Goal: Task Accomplishment & Management: Complete application form

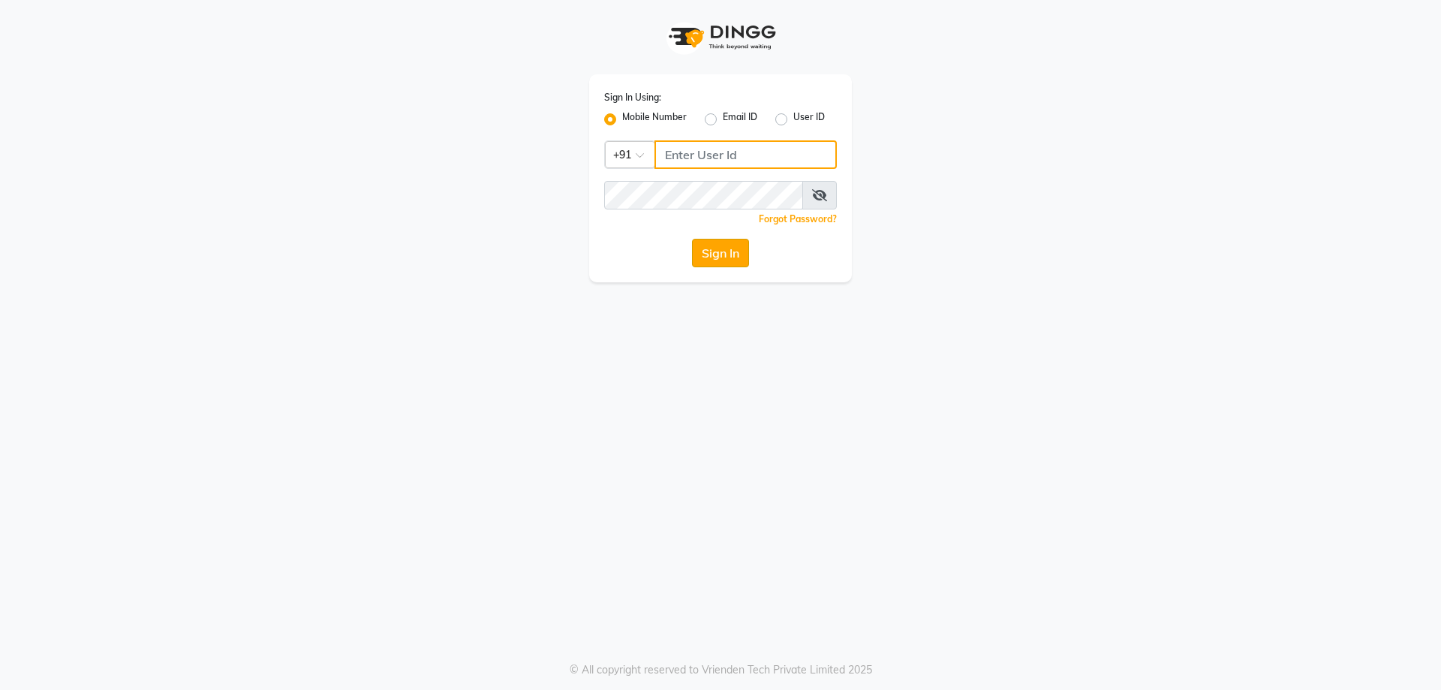
type input "9878353001"
click at [738, 251] on button "Sign In" at bounding box center [720, 253] width 57 height 29
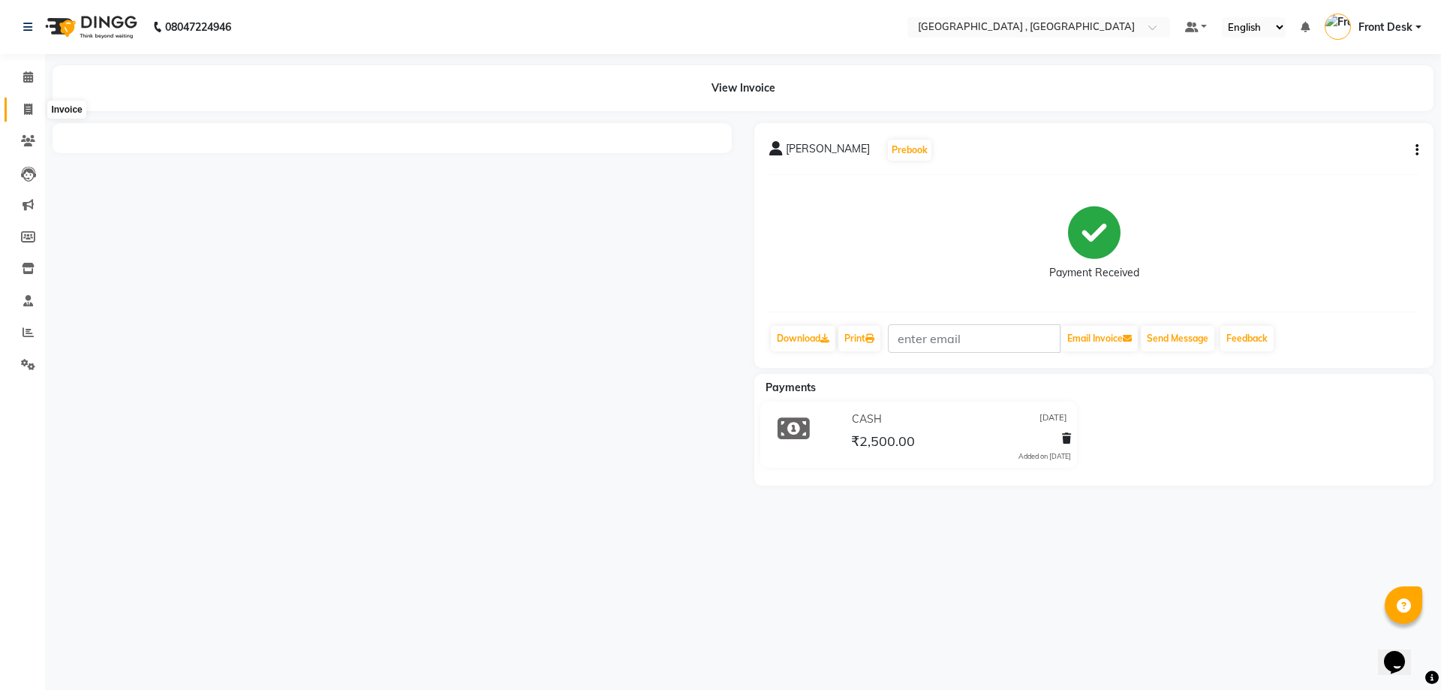
click at [26, 110] on icon at bounding box center [28, 109] width 8 height 11
select select "service"
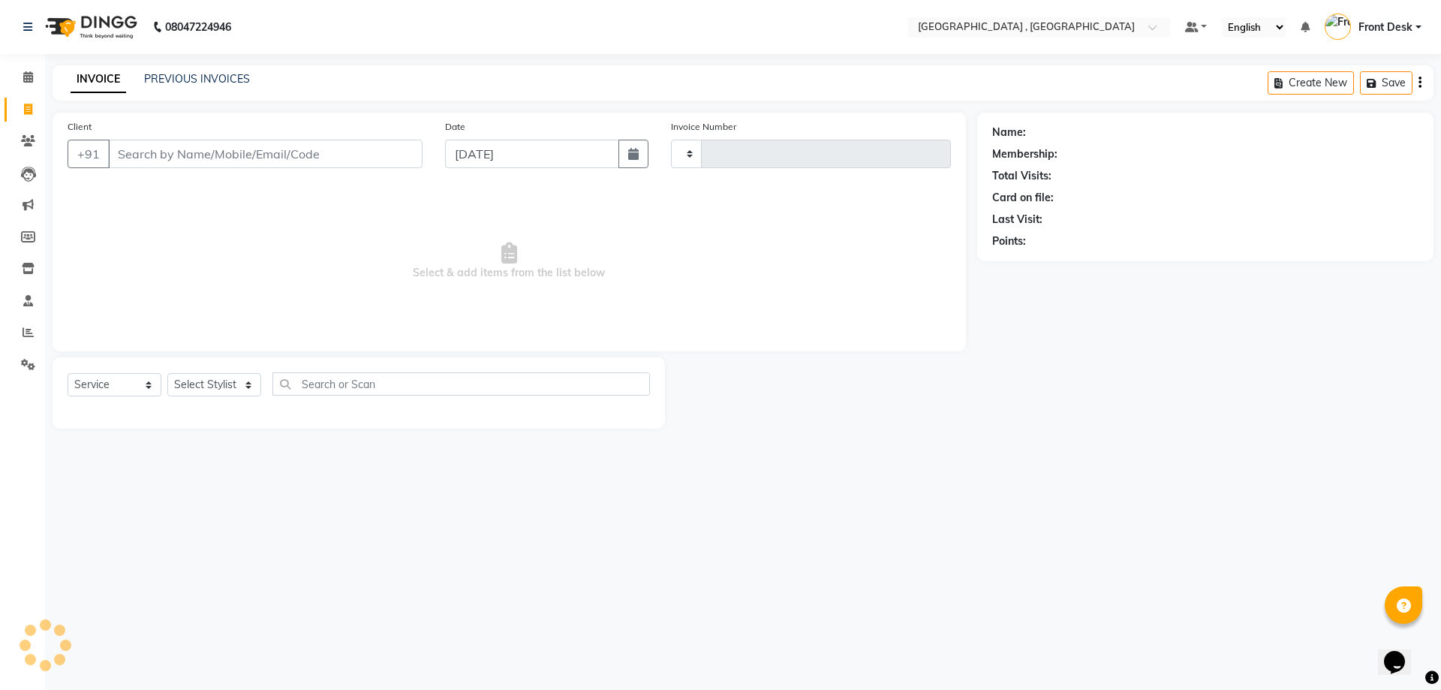
type input "1879"
select select "5111"
click at [152, 83] on link "PREVIOUS INVOICES" at bounding box center [197, 79] width 106 height 14
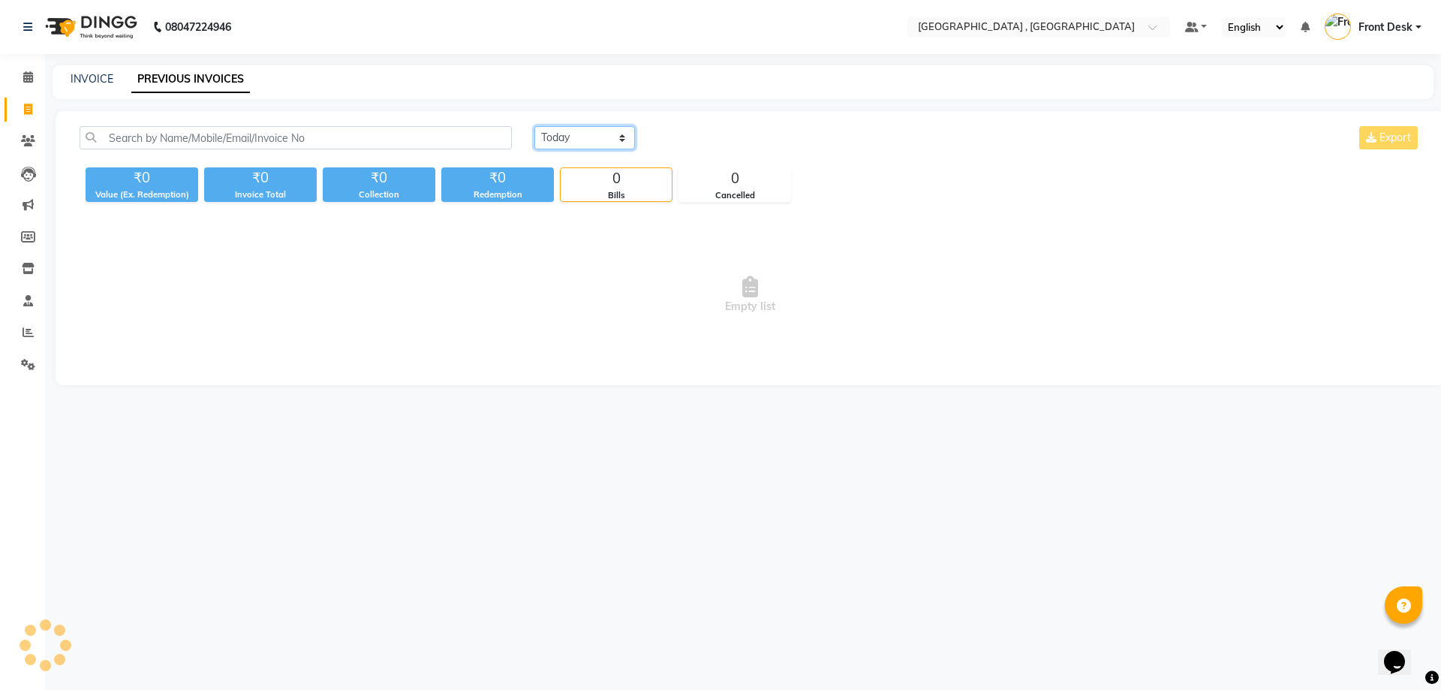
click at [579, 134] on select "Today Yesterday Custom Range" at bounding box center [584, 137] width 101 height 23
select select "yesterday"
click at [534, 126] on select "Today Yesterday Custom Range" at bounding box center [584, 137] width 101 height 23
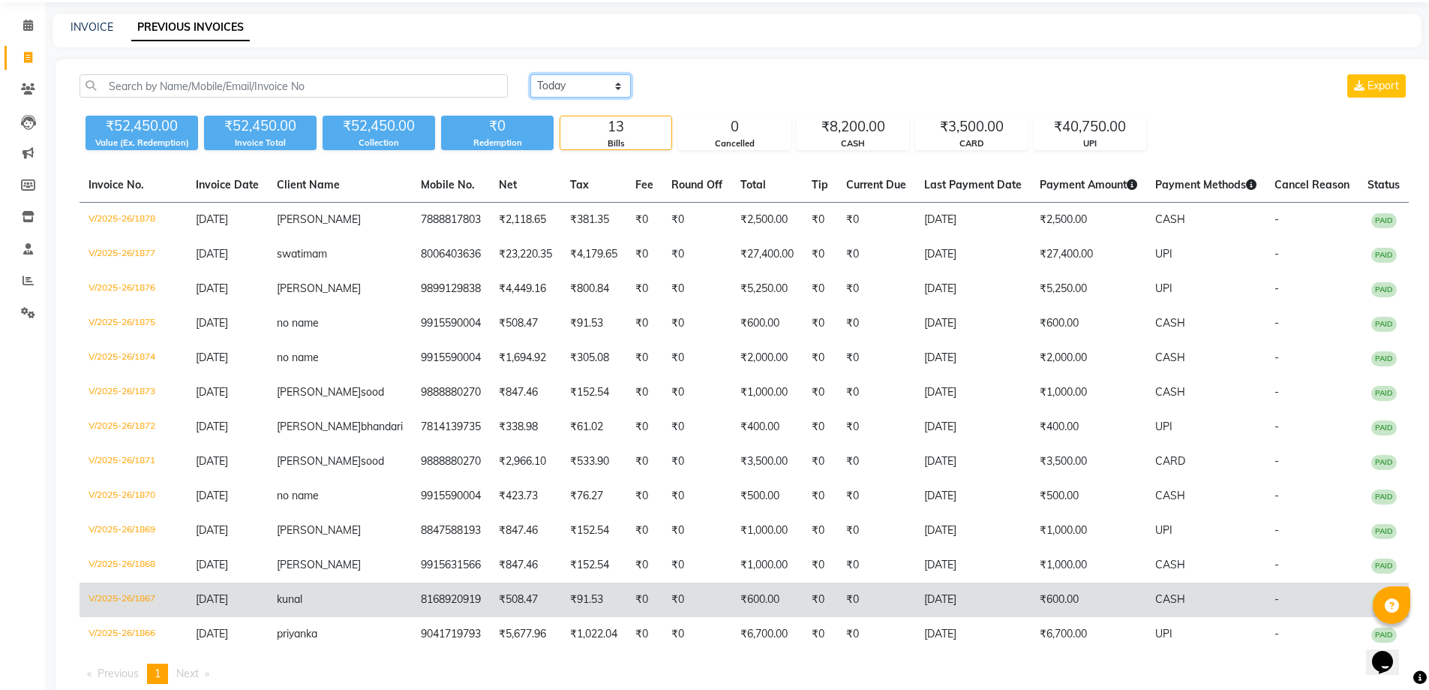
scroll to position [140, 0]
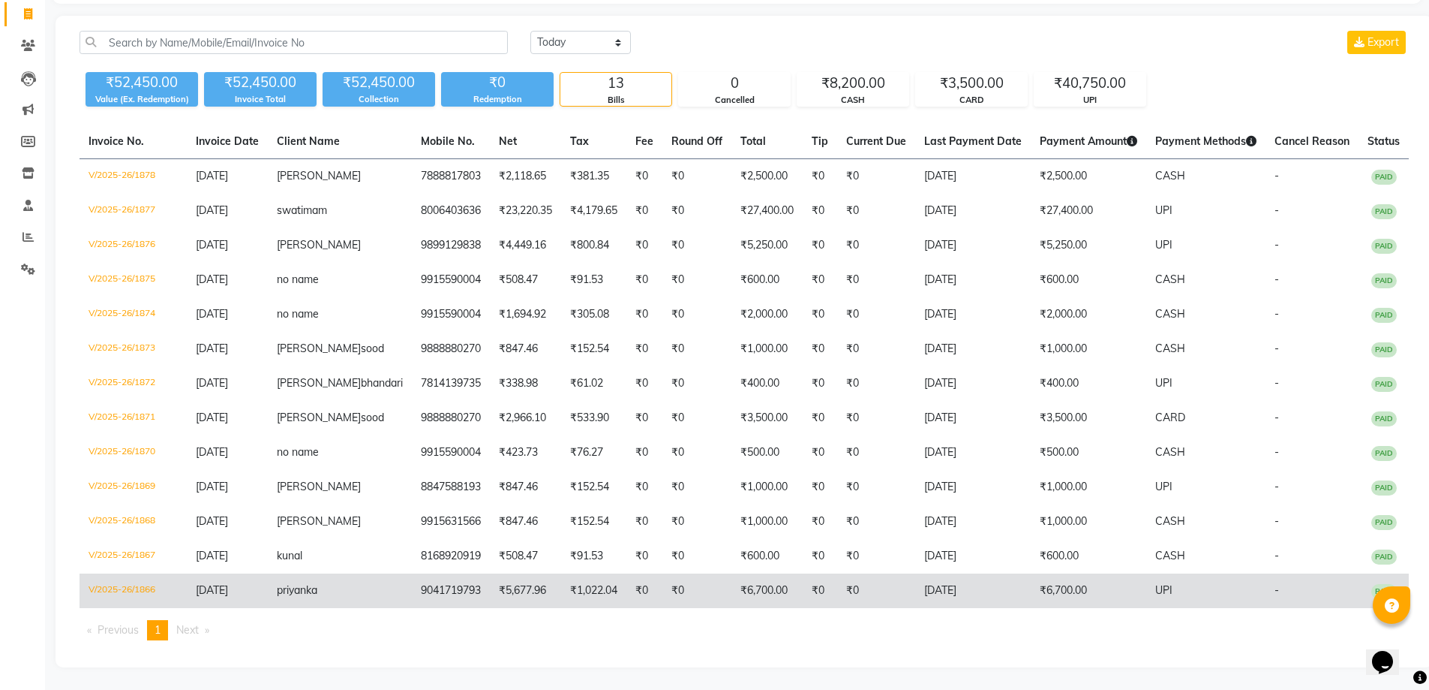
click at [996, 581] on td "[DATE]" at bounding box center [973, 590] width 116 height 35
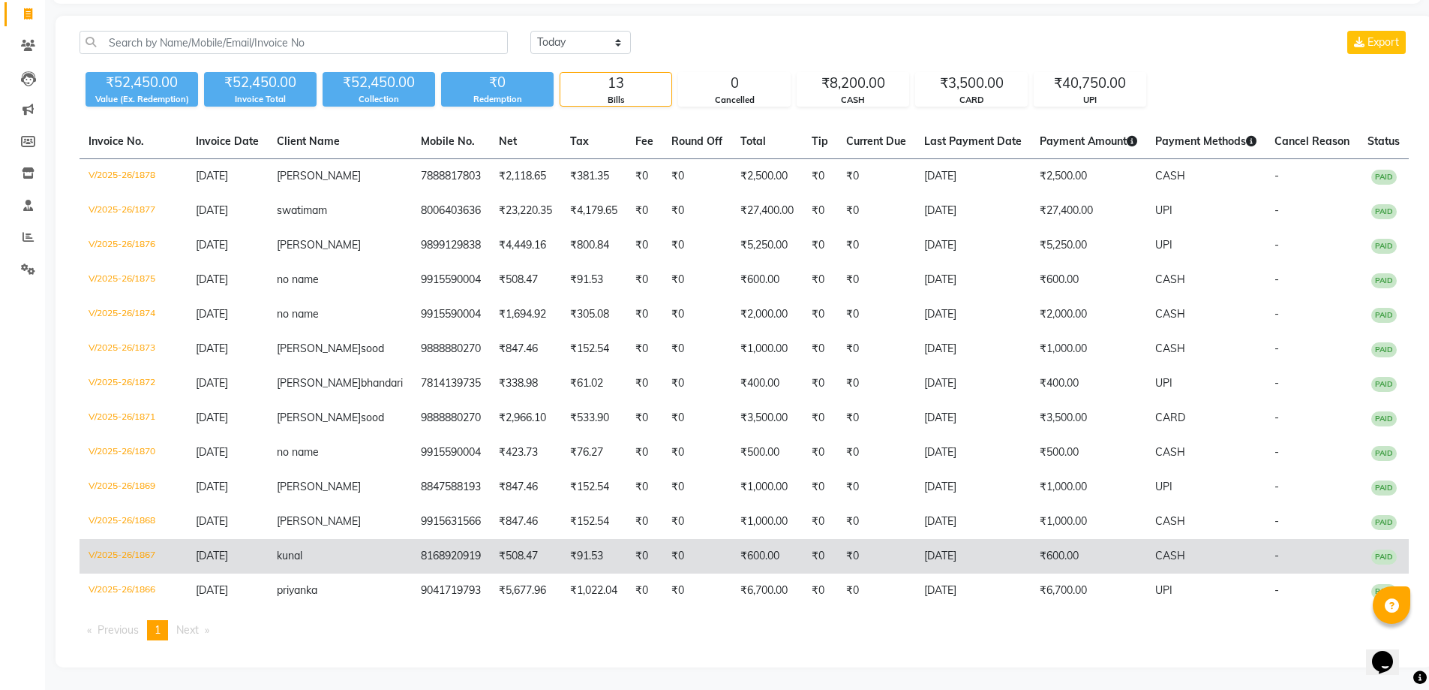
click at [422, 560] on td "8168920919" at bounding box center [451, 556] width 78 height 35
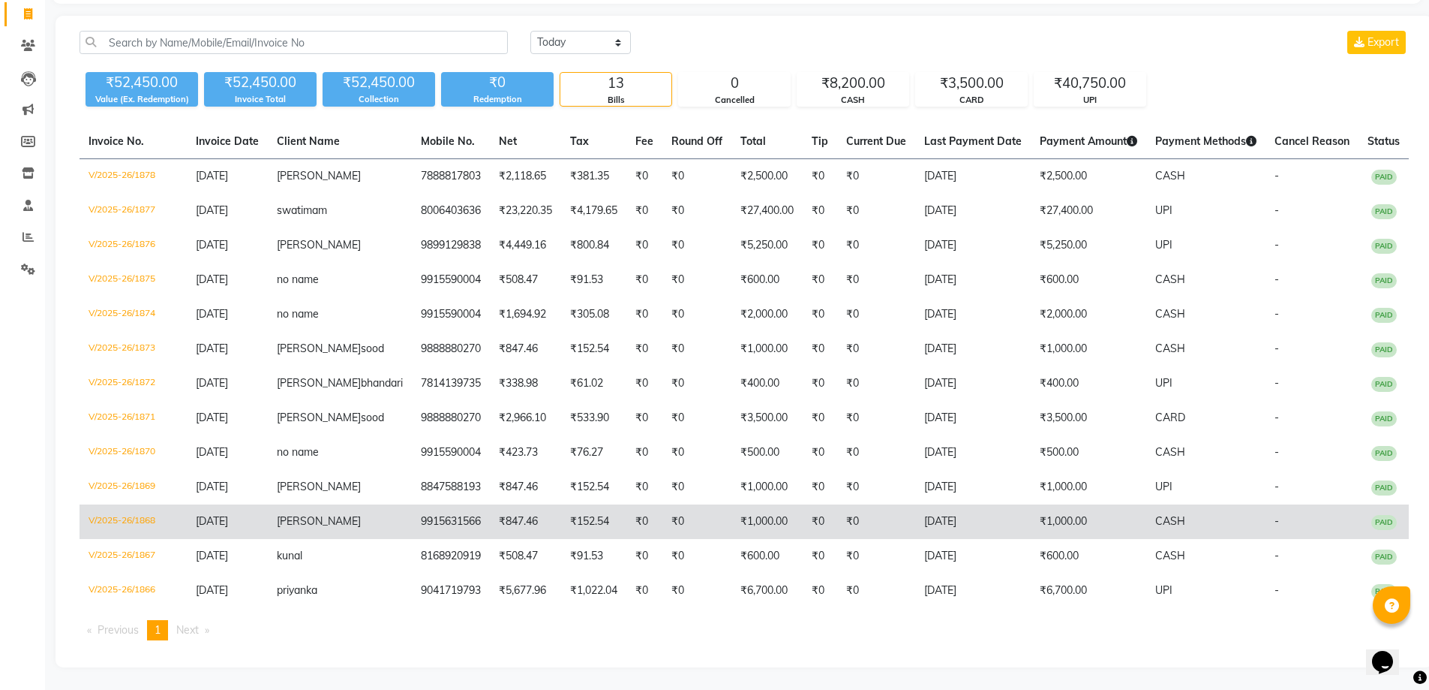
click at [350, 518] on span "kushaan" at bounding box center [319, 521] width 84 height 14
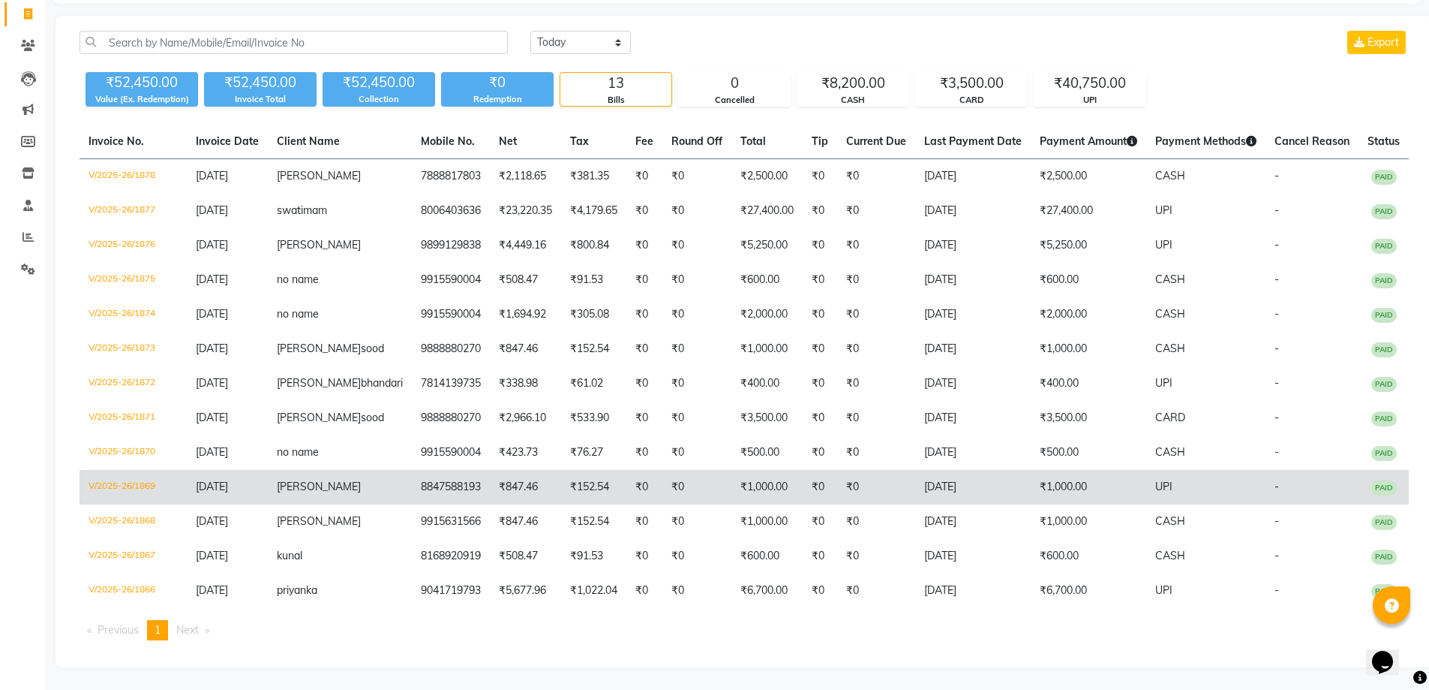
click at [320, 491] on span "apurva" at bounding box center [319, 486] width 84 height 14
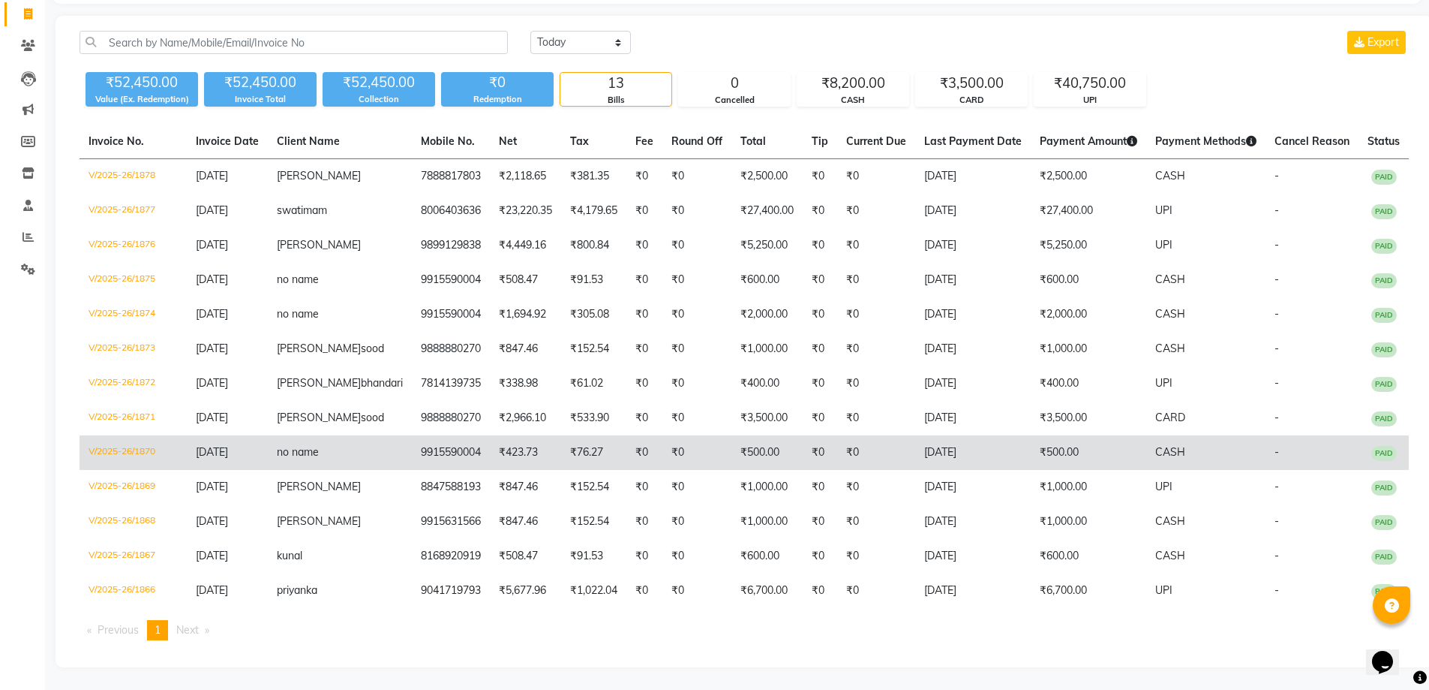
click at [374, 455] on td "no name" at bounding box center [340, 452] width 144 height 35
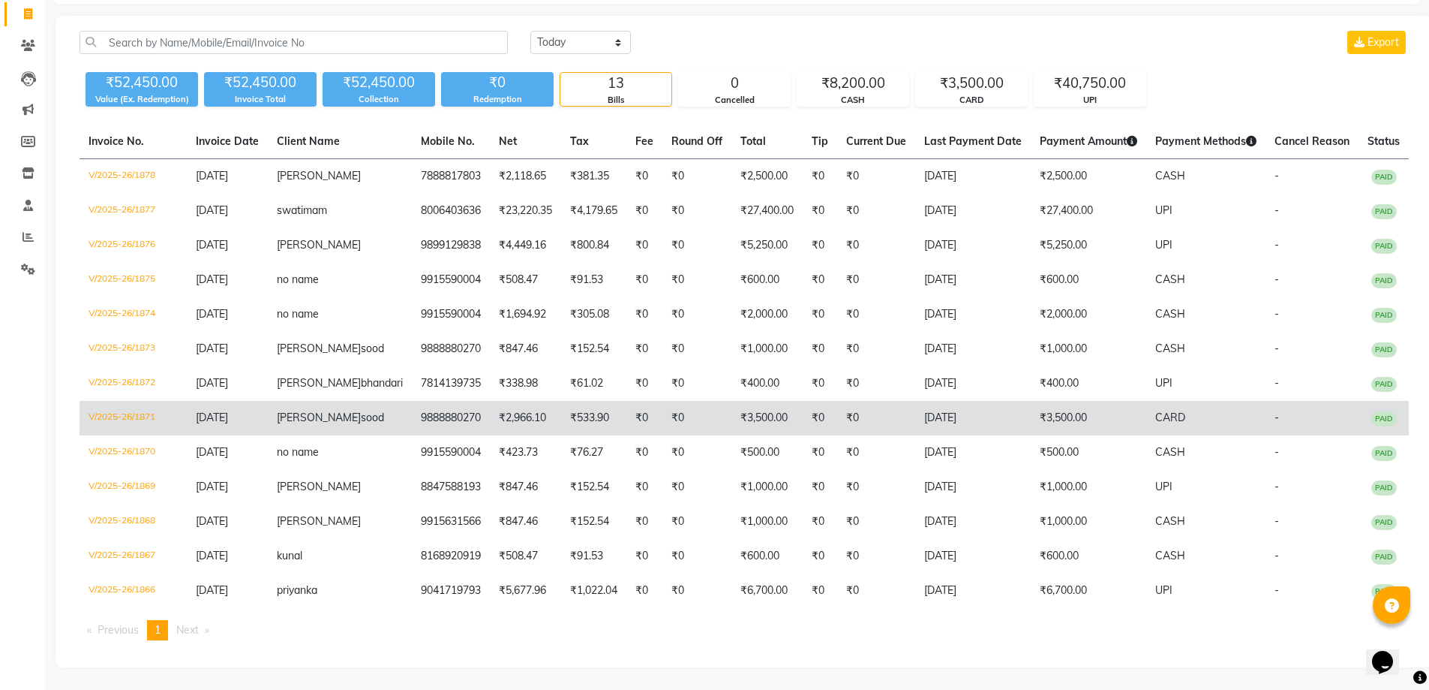
click at [412, 412] on td "9888880270" at bounding box center [451, 418] width 78 height 35
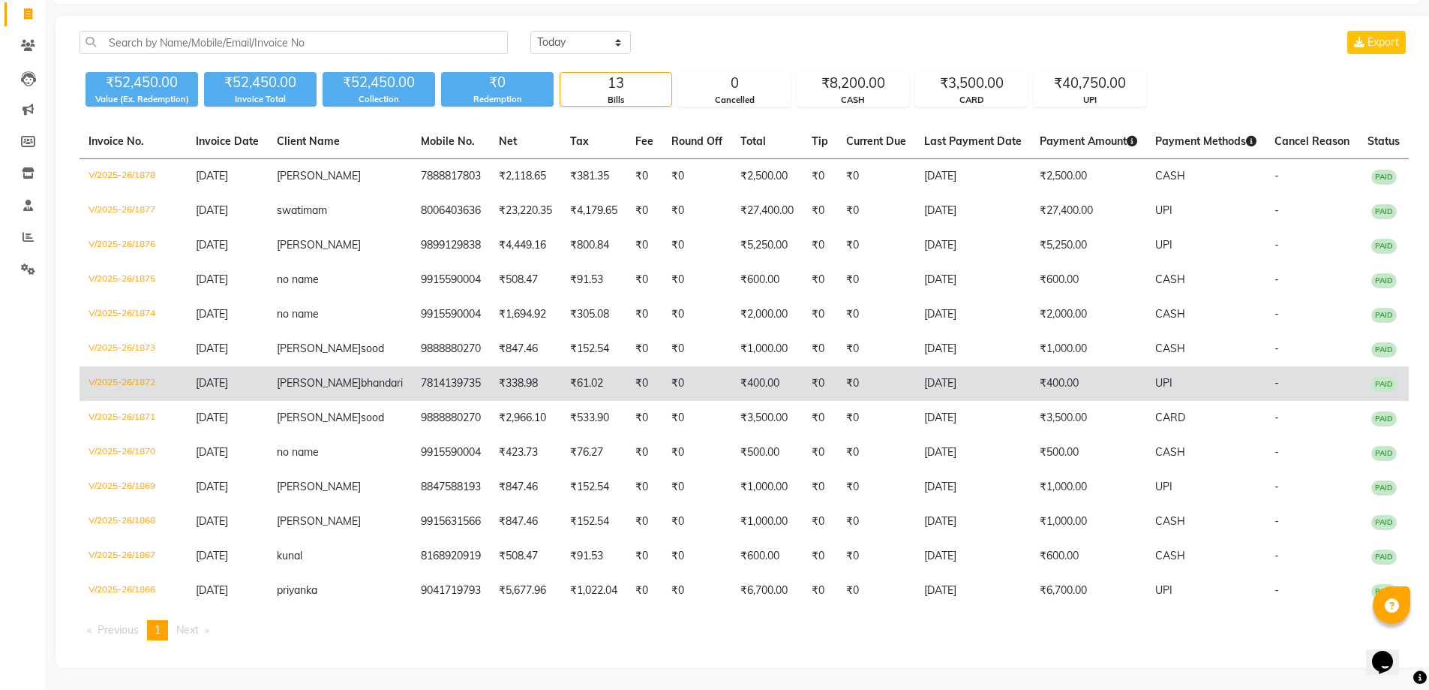
click at [362, 366] on td "divij bhandari" at bounding box center [340, 383] width 144 height 35
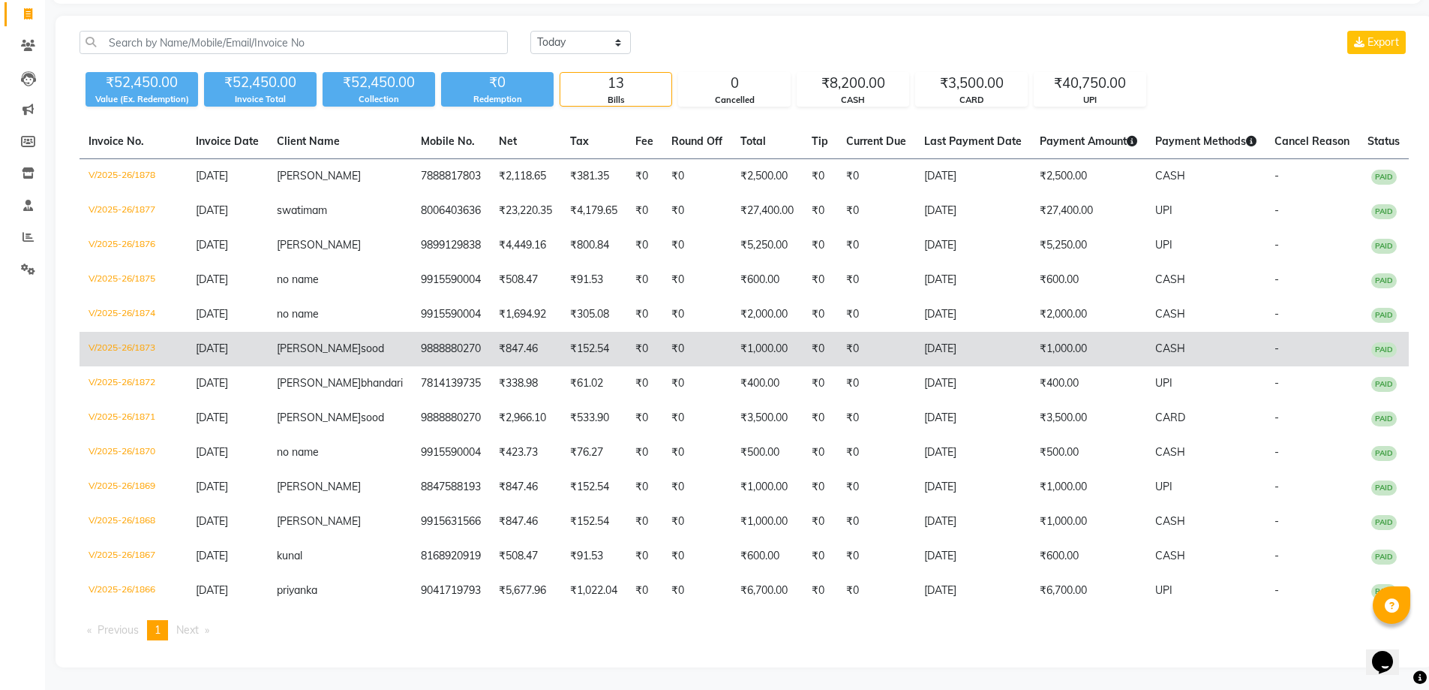
click at [455, 332] on td "9888880270" at bounding box center [451, 349] width 78 height 35
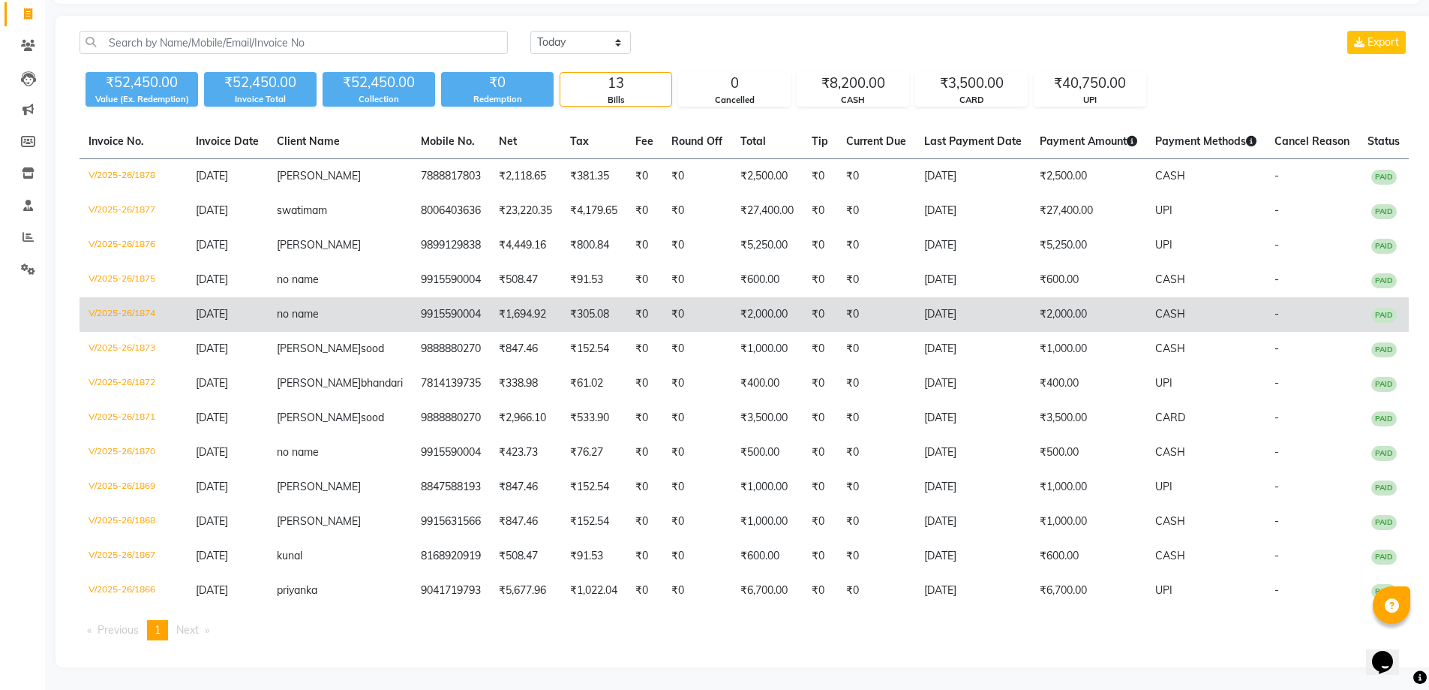
click at [502, 297] on td "₹1,694.92" at bounding box center [525, 314] width 71 height 35
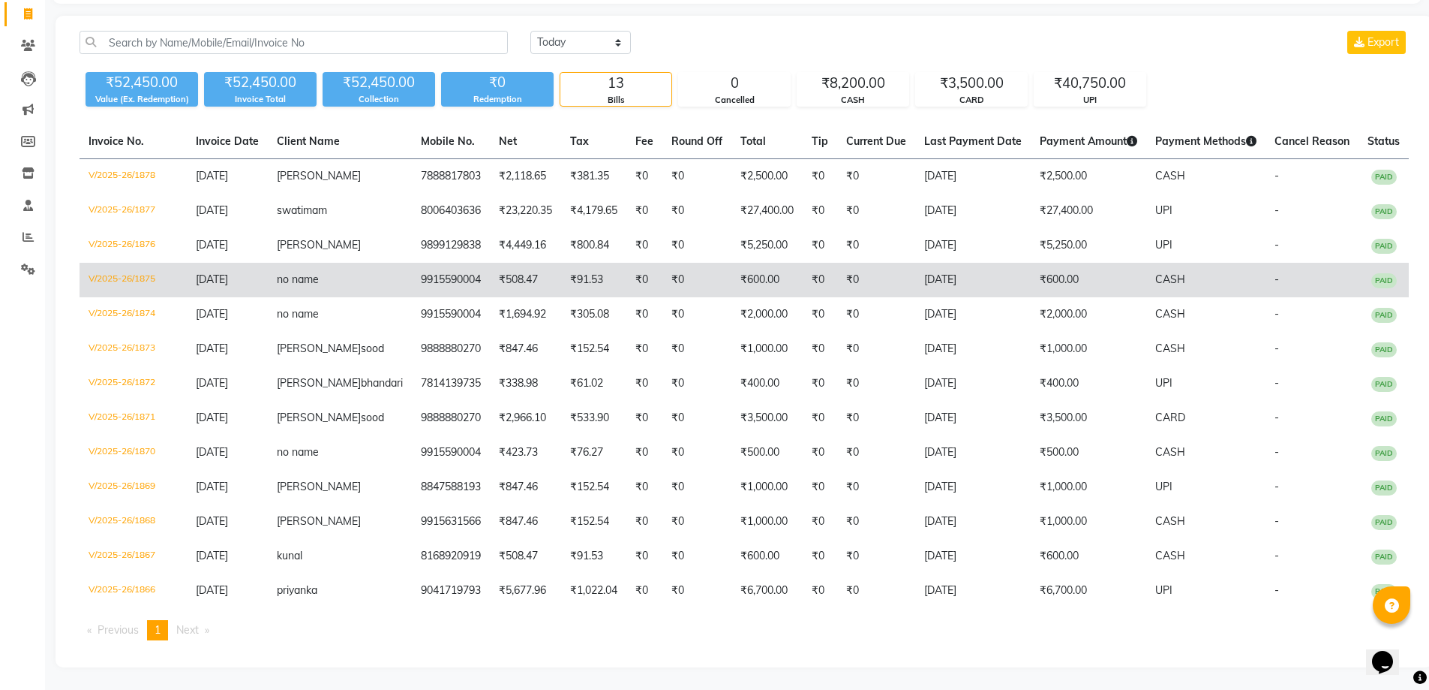
click at [499, 263] on td "₹508.47" at bounding box center [525, 280] width 71 height 35
click at [490, 263] on td "₹508.47" at bounding box center [525, 280] width 71 height 35
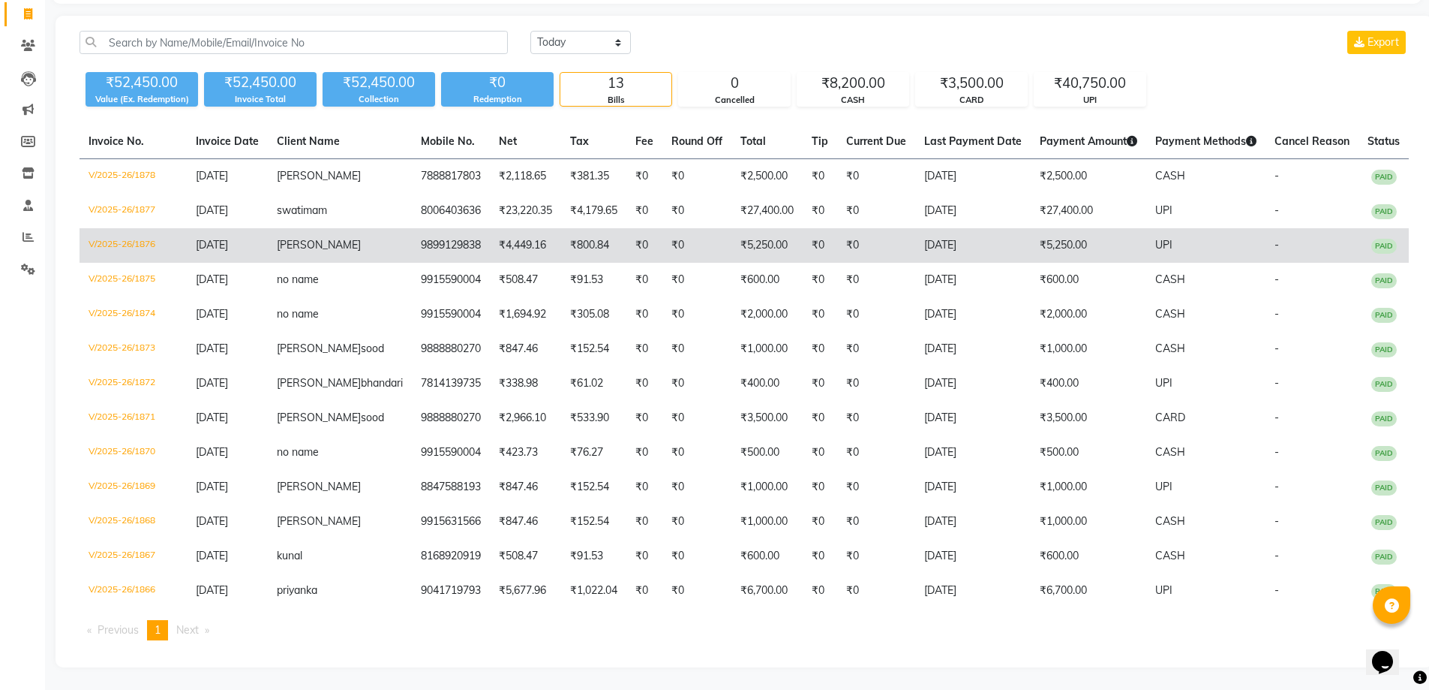
click at [978, 228] on td "[DATE]" at bounding box center [973, 245] width 116 height 35
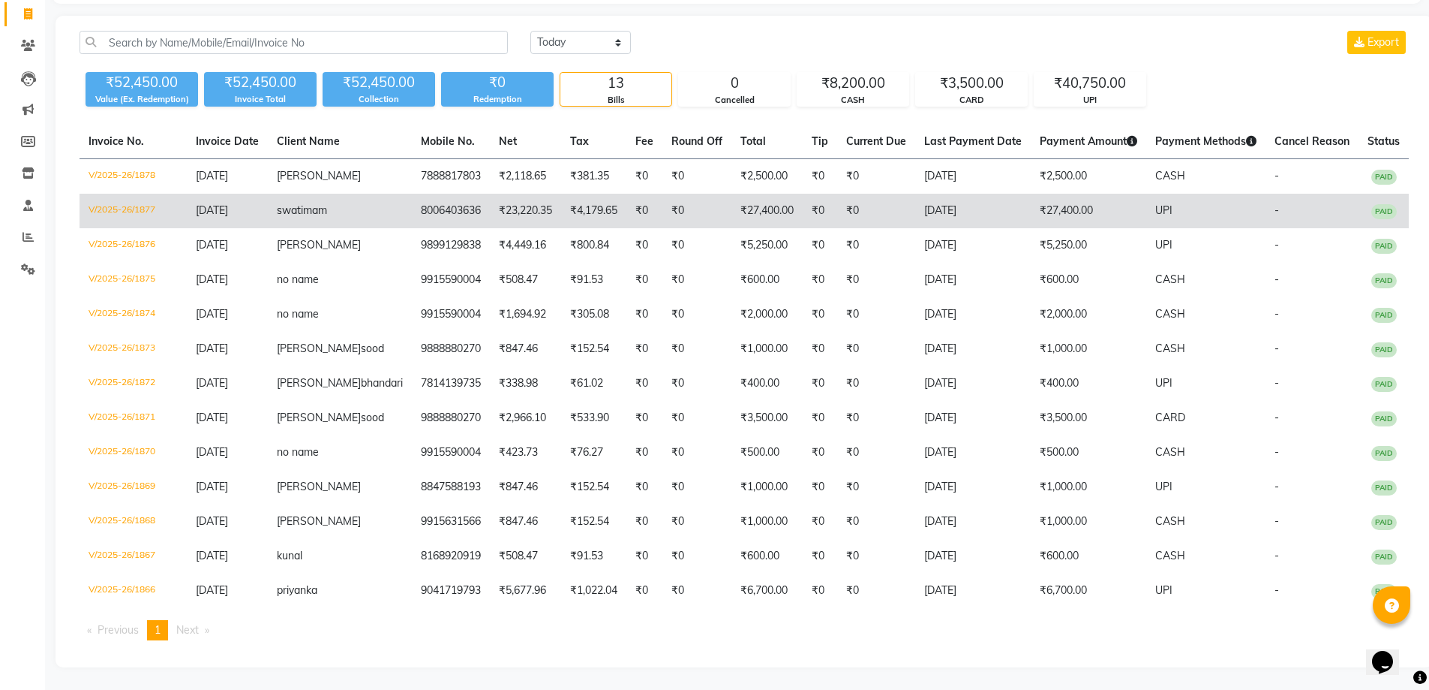
click at [506, 194] on td "₹23,220.35" at bounding box center [525, 211] width 71 height 35
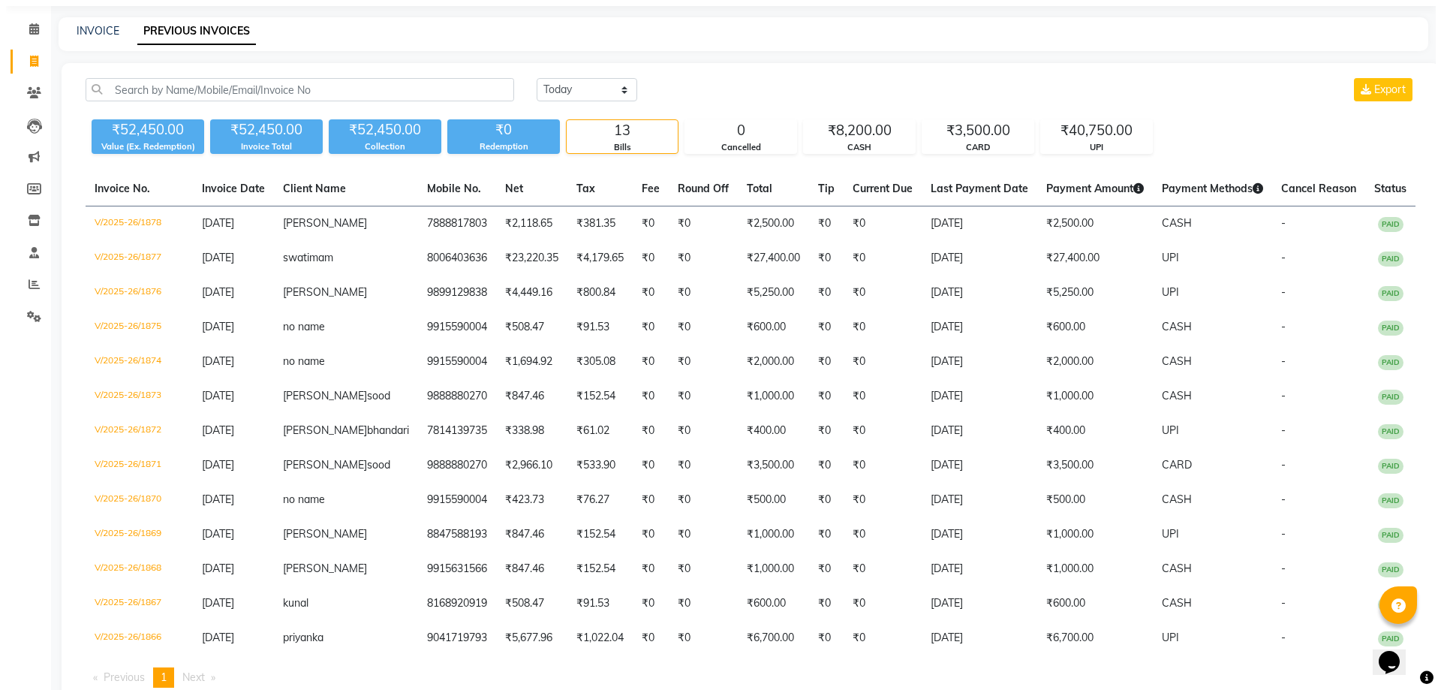
scroll to position [0, 0]
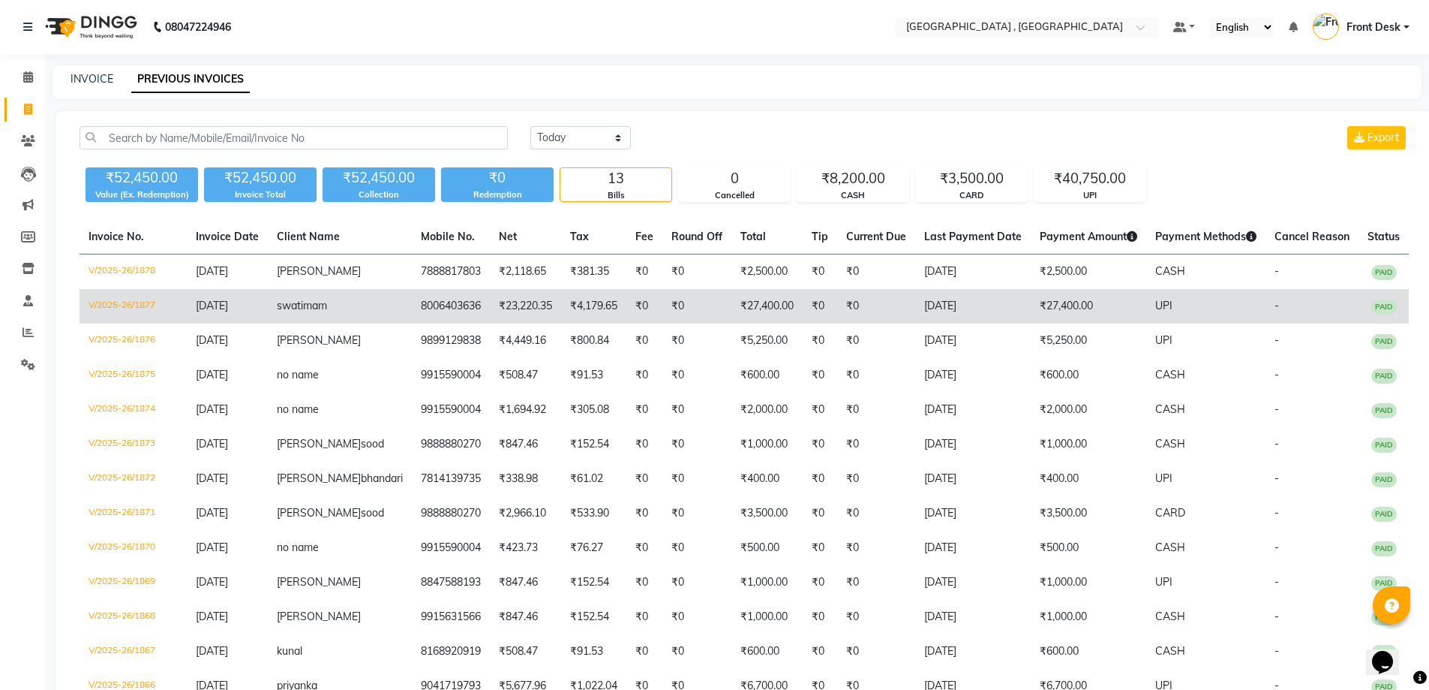
click at [837, 311] on td "₹0" at bounding box center [876, 306] width 78 height 35
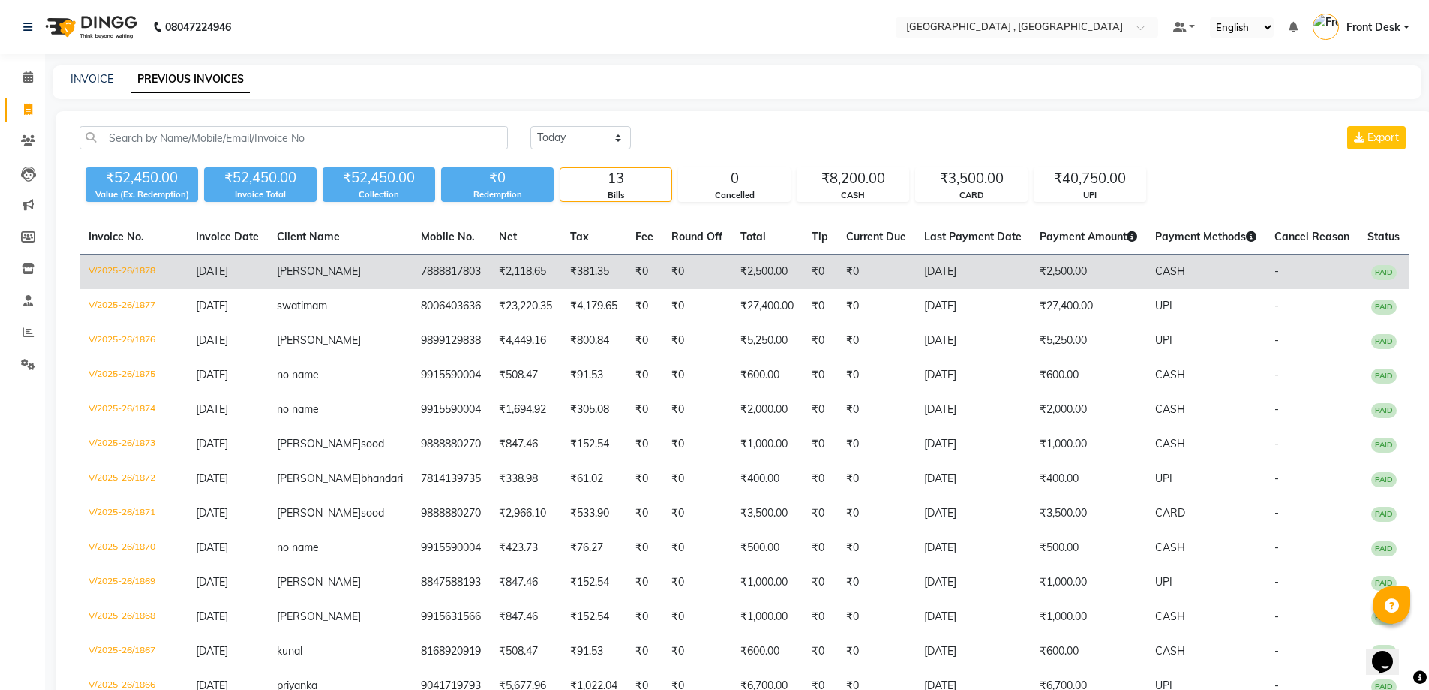
click at [627, 273] on td "₹0" at bounding box center [645, 271] width 36 height 35
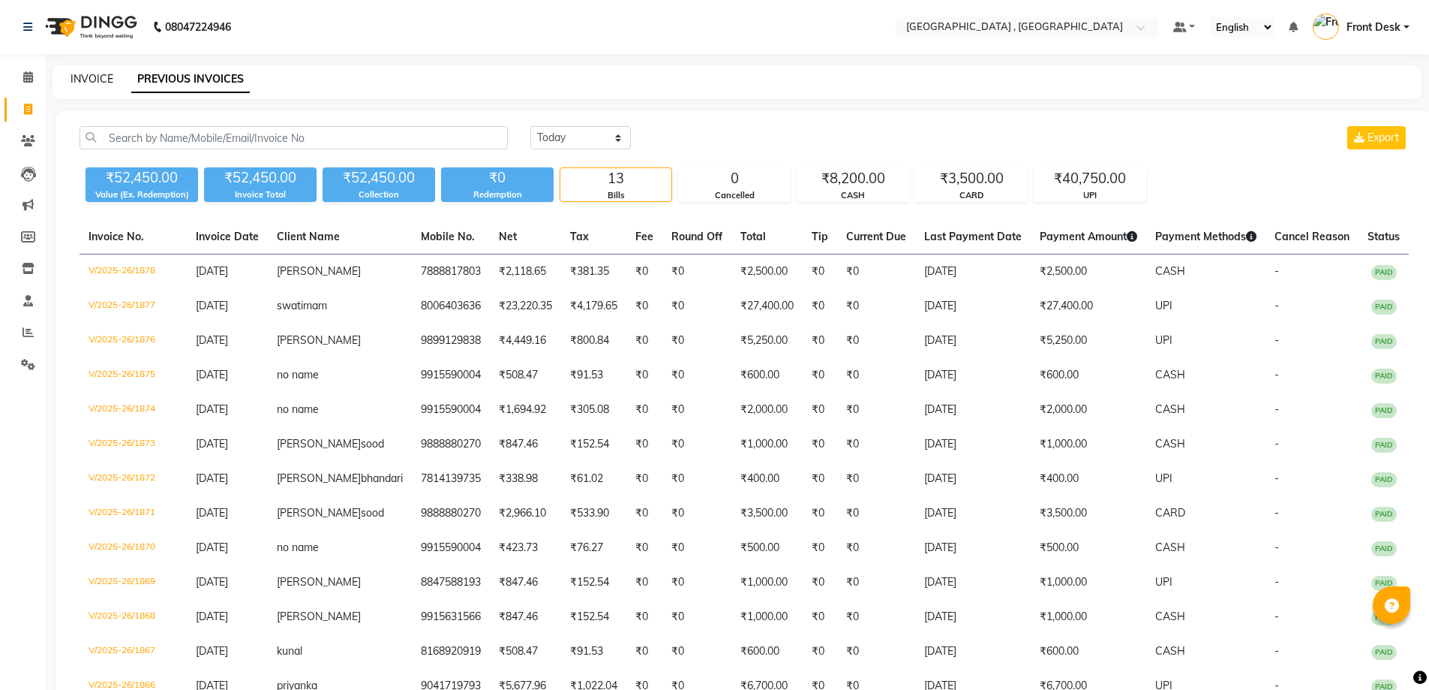
click at [90, 83] on link "INVOICE" at bounding box center [92, 79] width 43 height 14
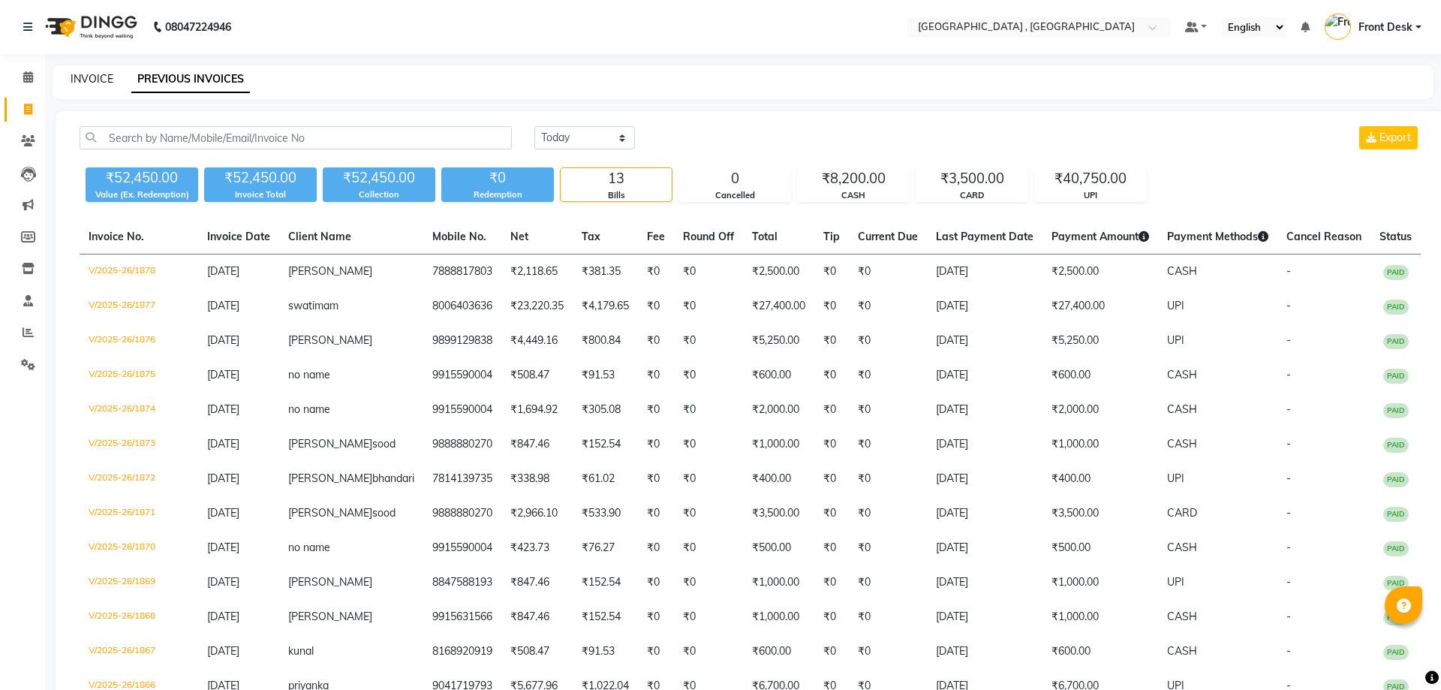
select select "service"
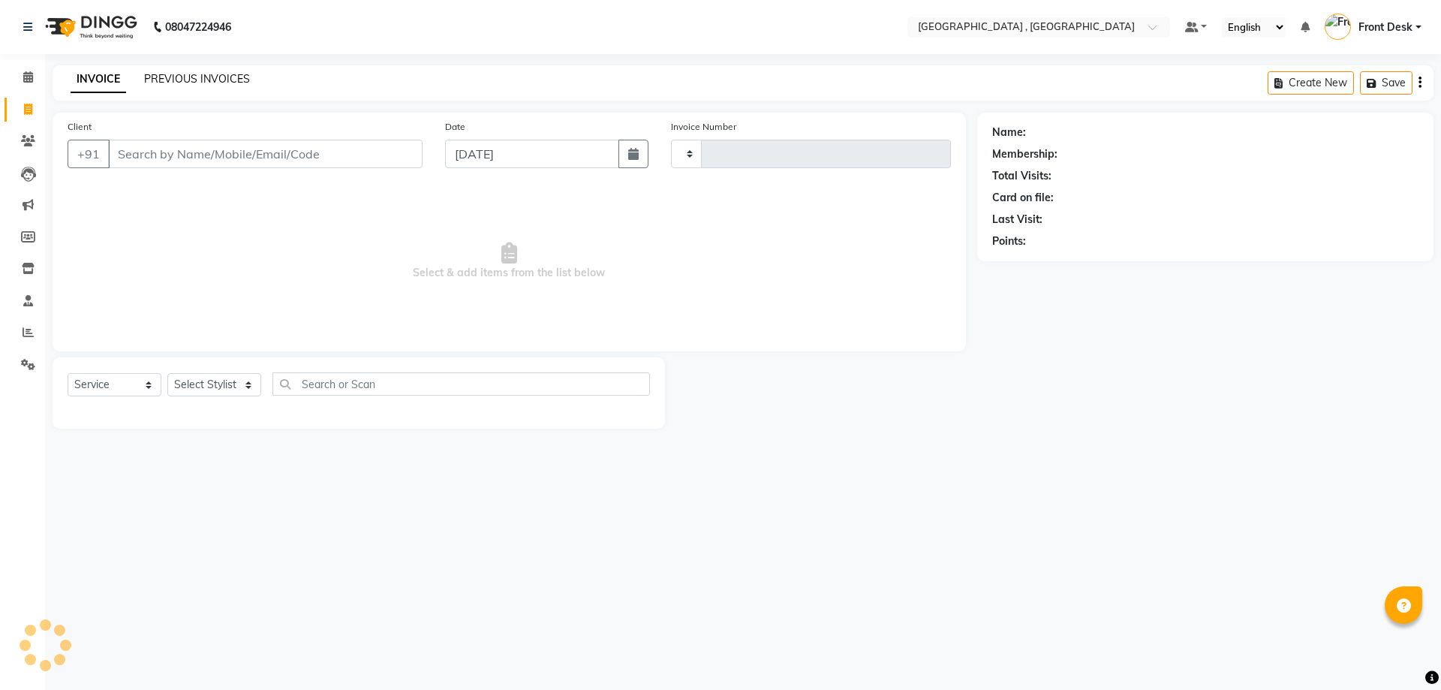
click at [183, 82] on link "PREVIOUS INVOICES" at bounding box center [197, 79] width 106 height 14
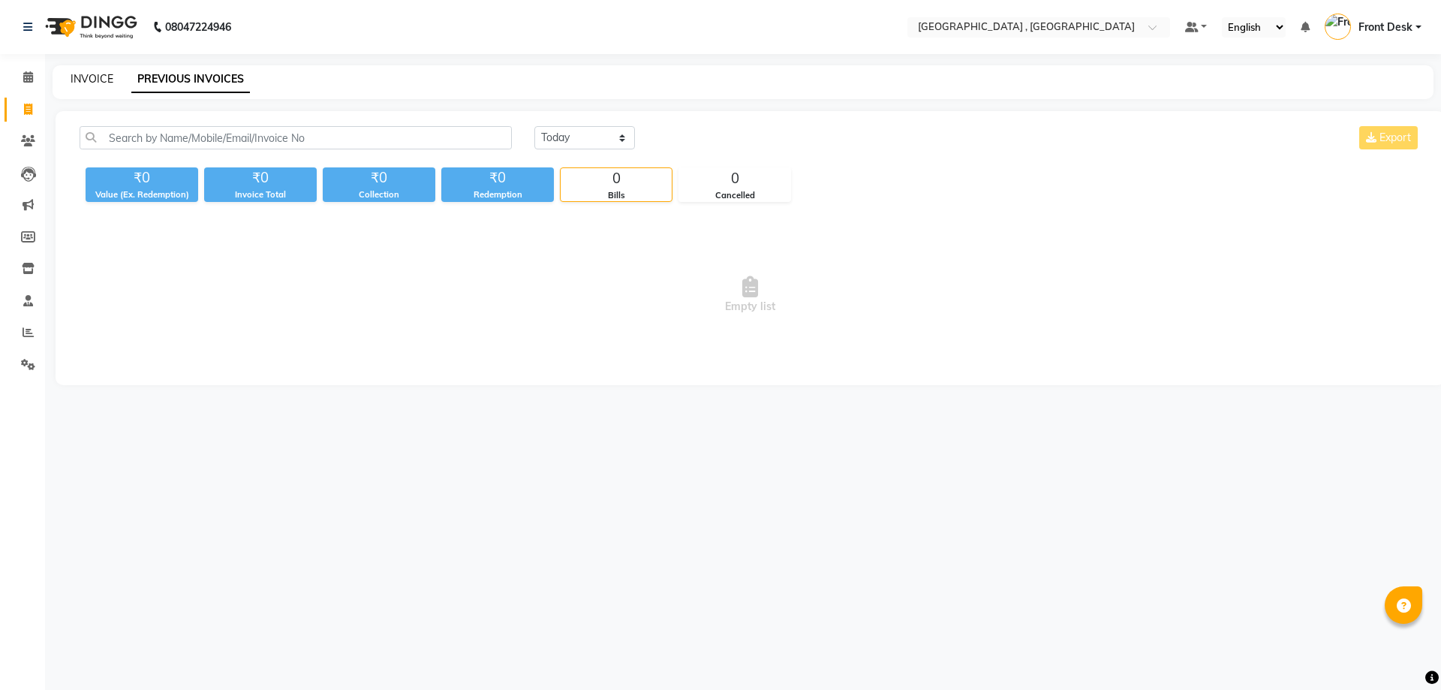
click at [79, 84] on link "INVOICE" at bounding box center [92, 79] width 43 height 14
select select "service"
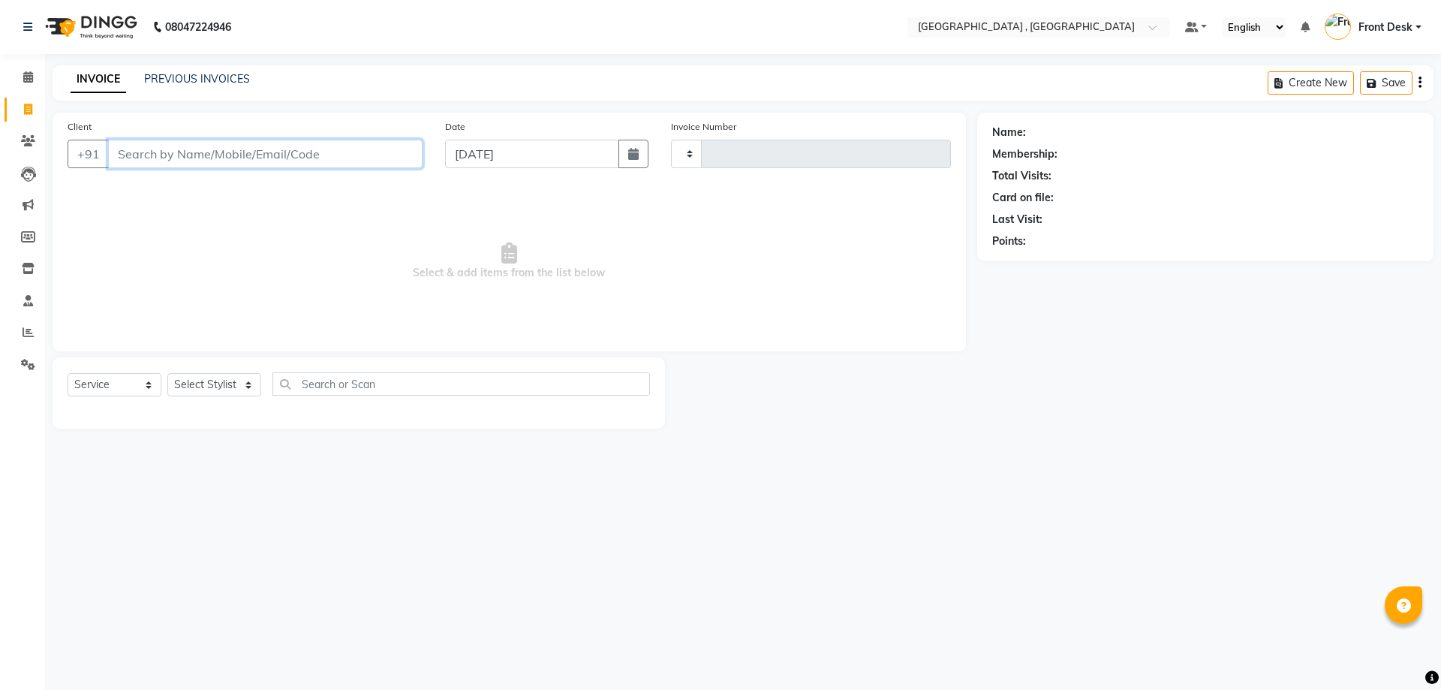
click at [154, 147] on input "Client" at bounding box center [265, 154] width 314 height 29
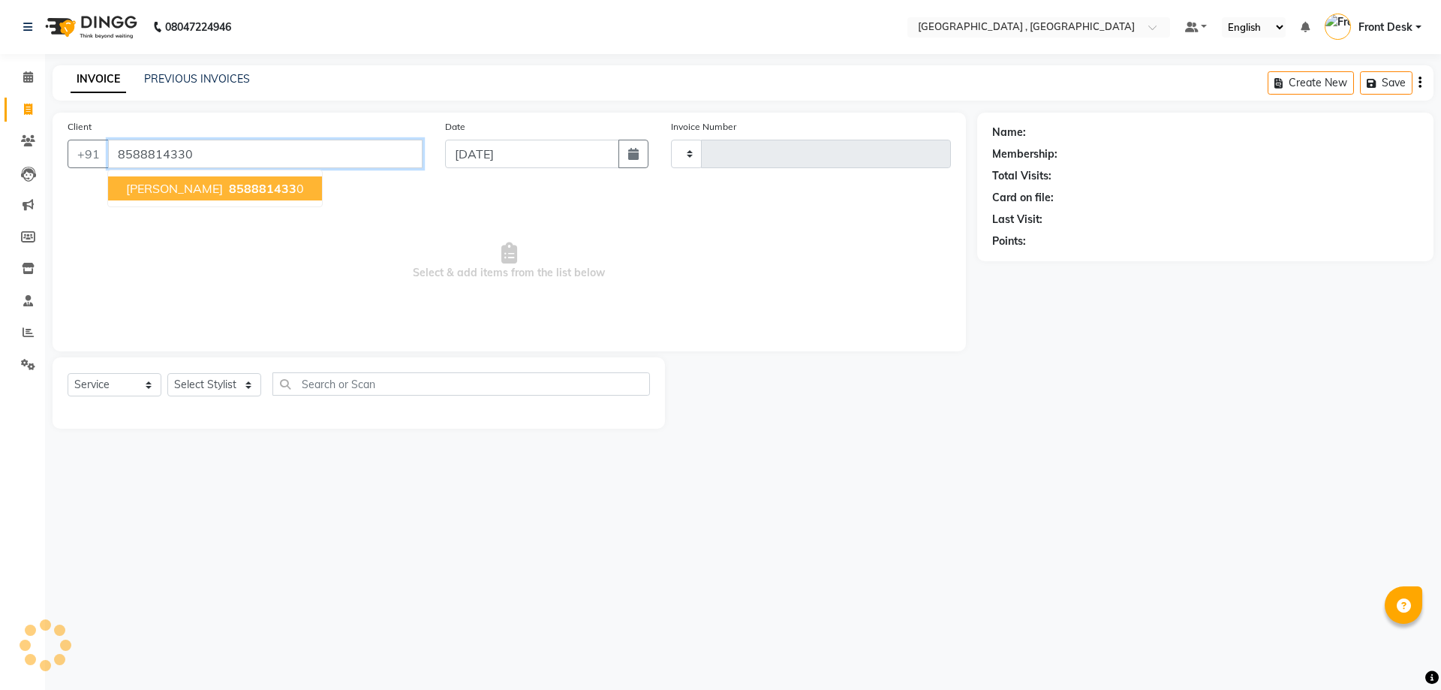
type input "8588814330"
click at [153, 179] on button "mohit munjal 858881433 0" at bounding box center [215, 188] width 214 height 24
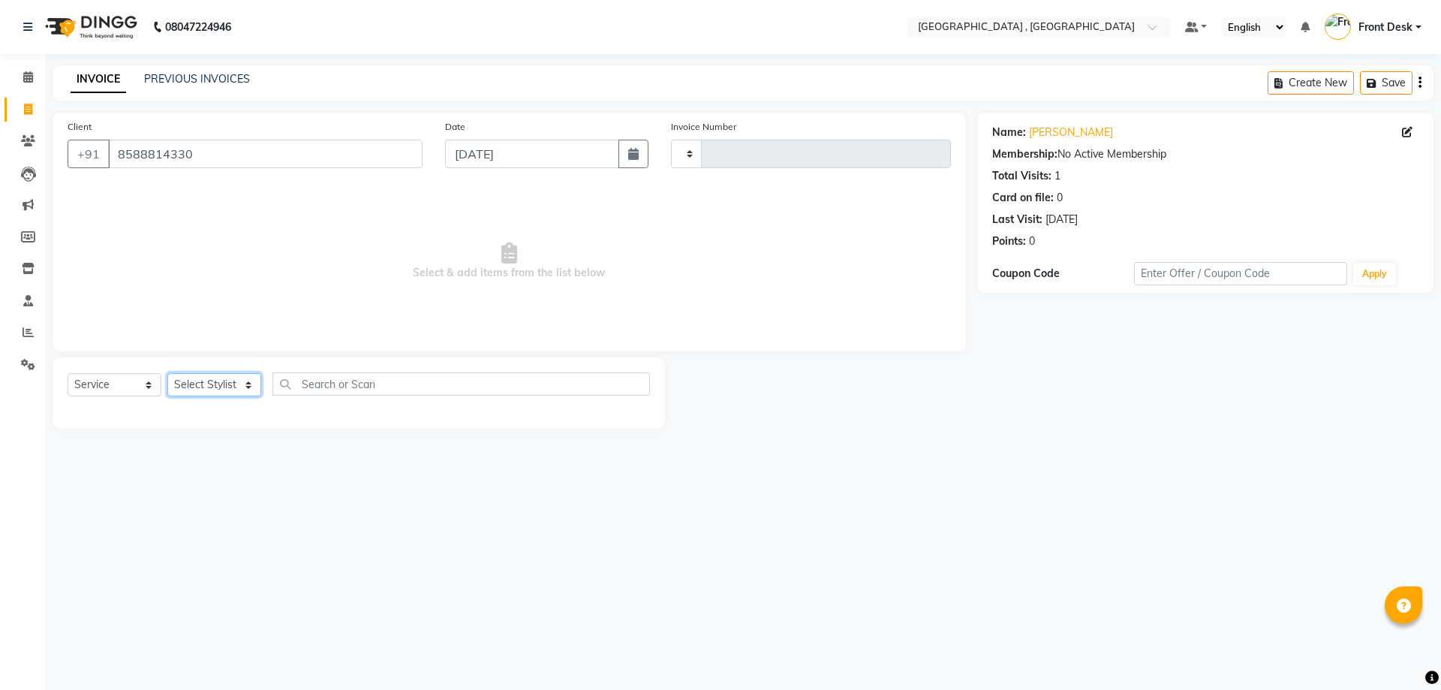
click at [211, 386] on select "Select Stylist" at bounding box center [214, 384] width 94 height 23
drag, startPoint x: 201, startPoint y: 149, endPoint x: 112, endPoint y: 161, distance: 90.1
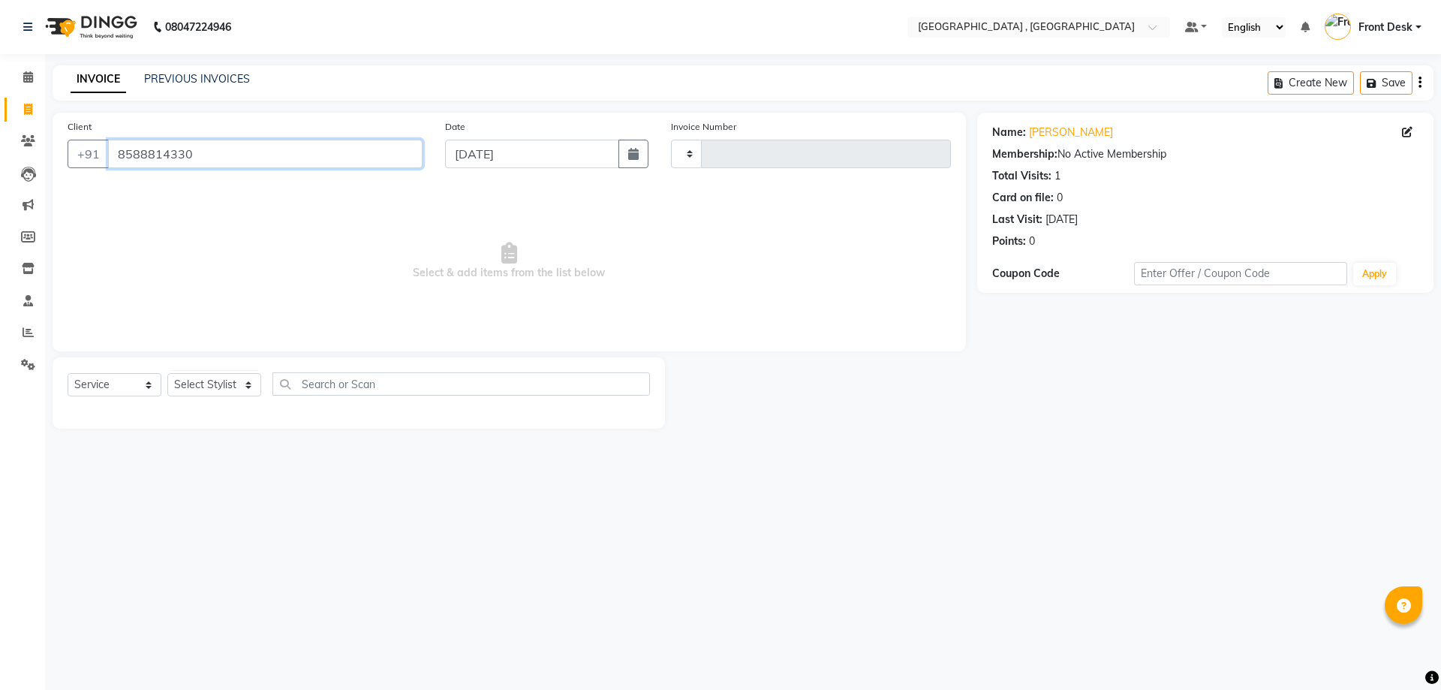
click at [112, 161] on input "8588814330" at bounding box center [265, 154] width 314 height 29
click at [190, 84] on link "PREVIOUS INVOICES" at bounding box center [197, 79] width 106 height 14
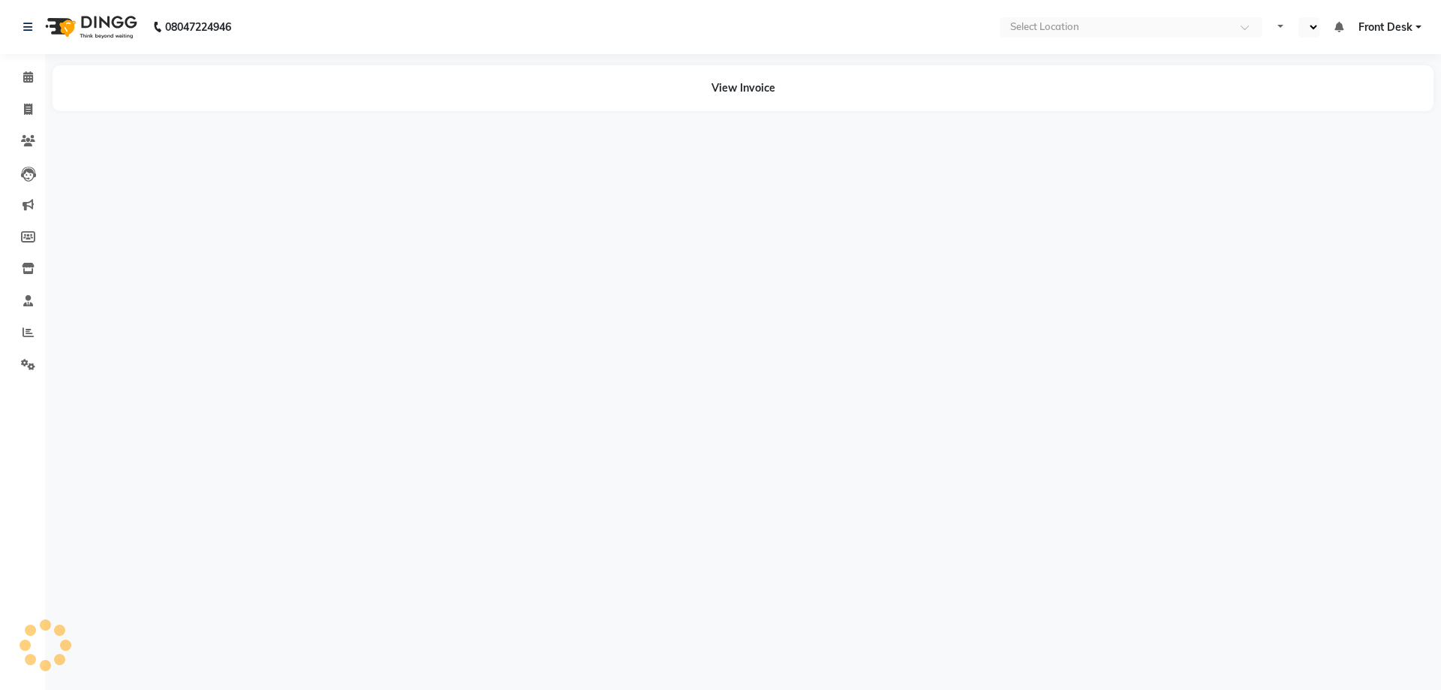
select select "en"
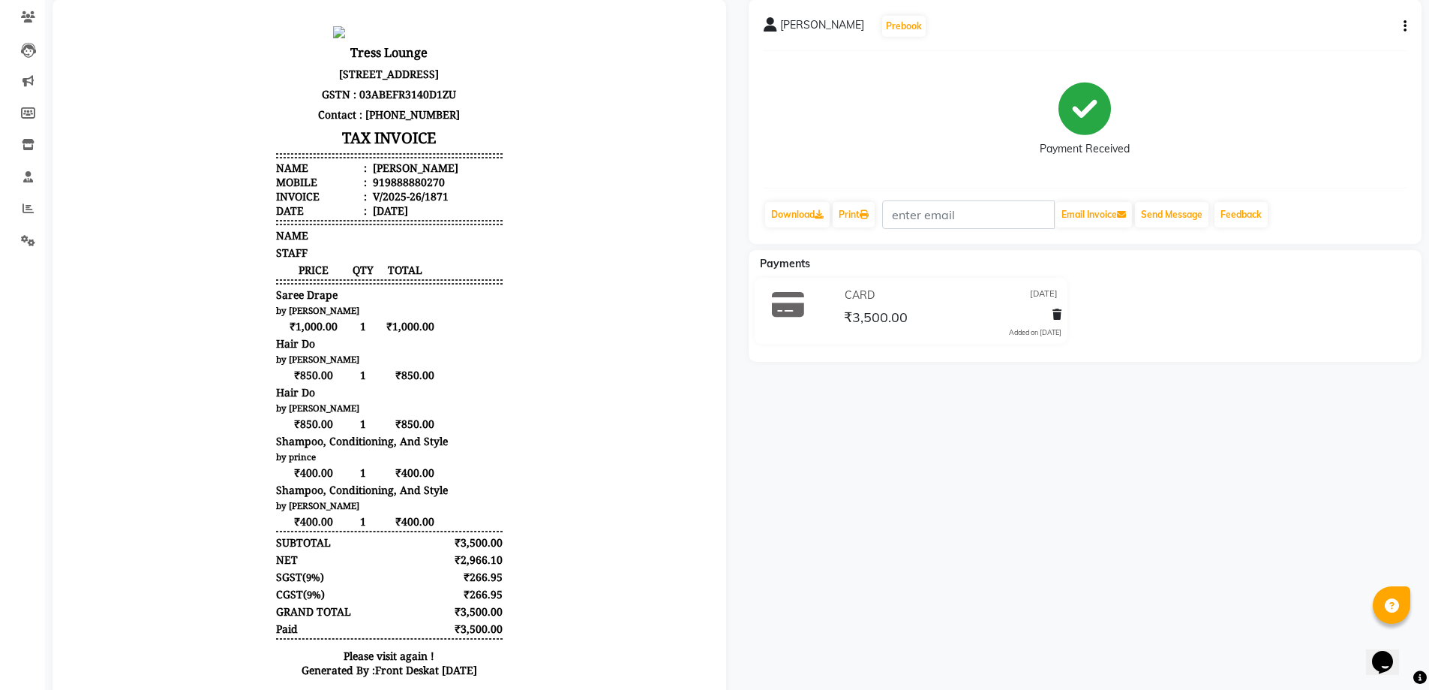
scroll to position [150, 0]
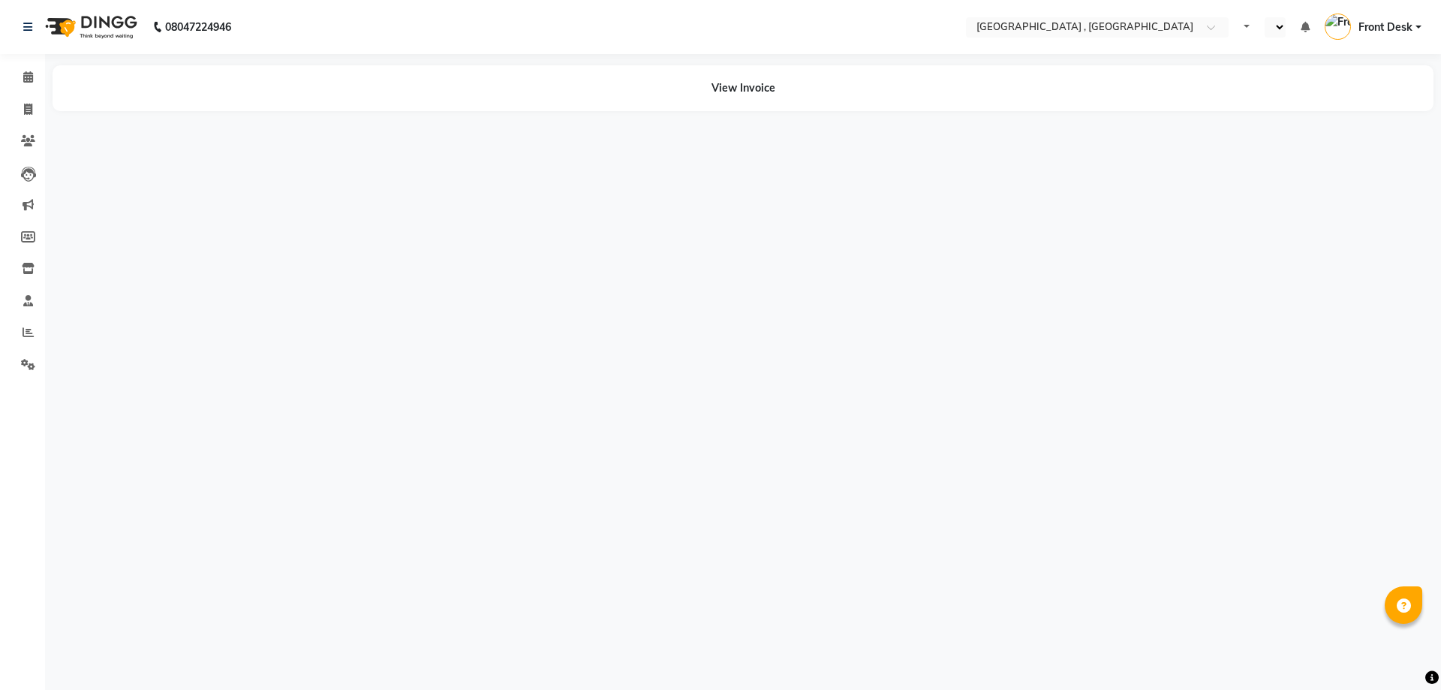
select select "en"
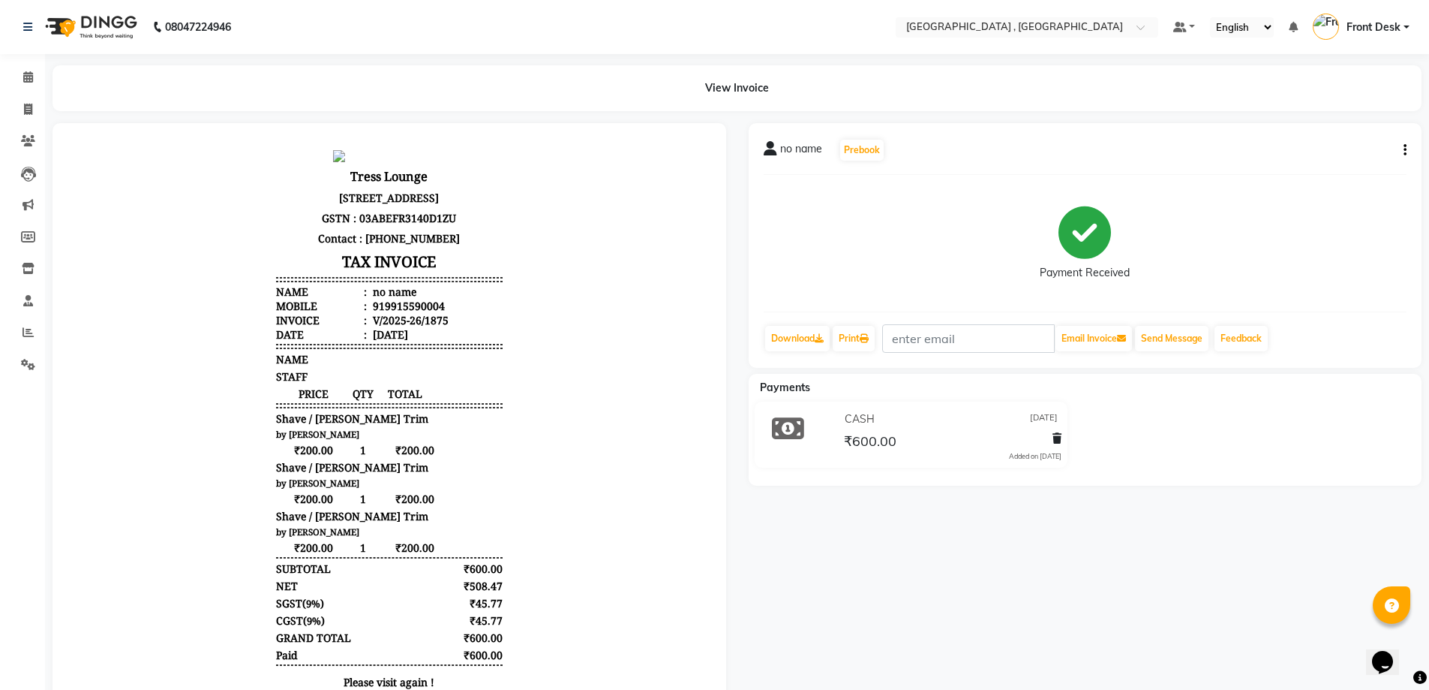
click at [1404, 150] on icon "button" at bounding box center [1405, 150] width 3 height 1
click at [1327, 170] on div "Edit Invoice" at bounding box center [1330, 169] width 103 height 19
select select "service"
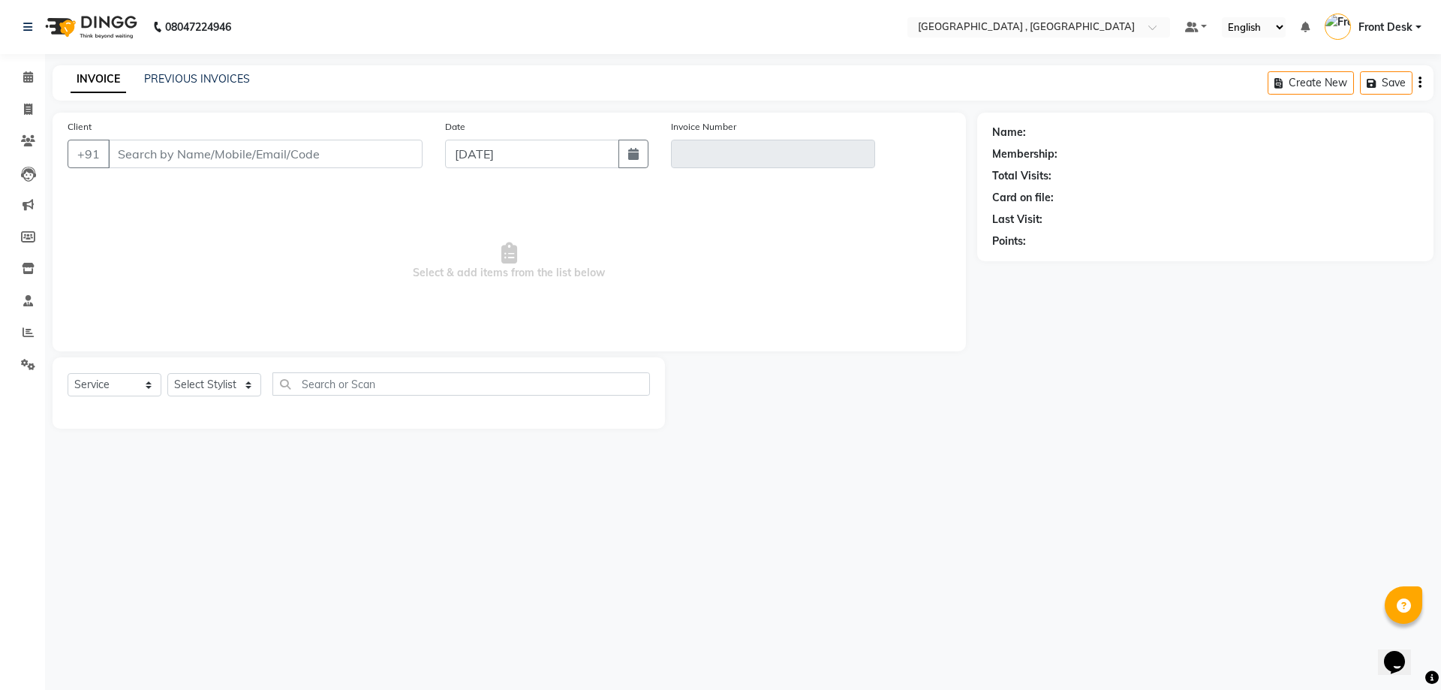
type input "9915590004"
type input "V/2025-26/1875"
type input "[DATE]"
select select "select"
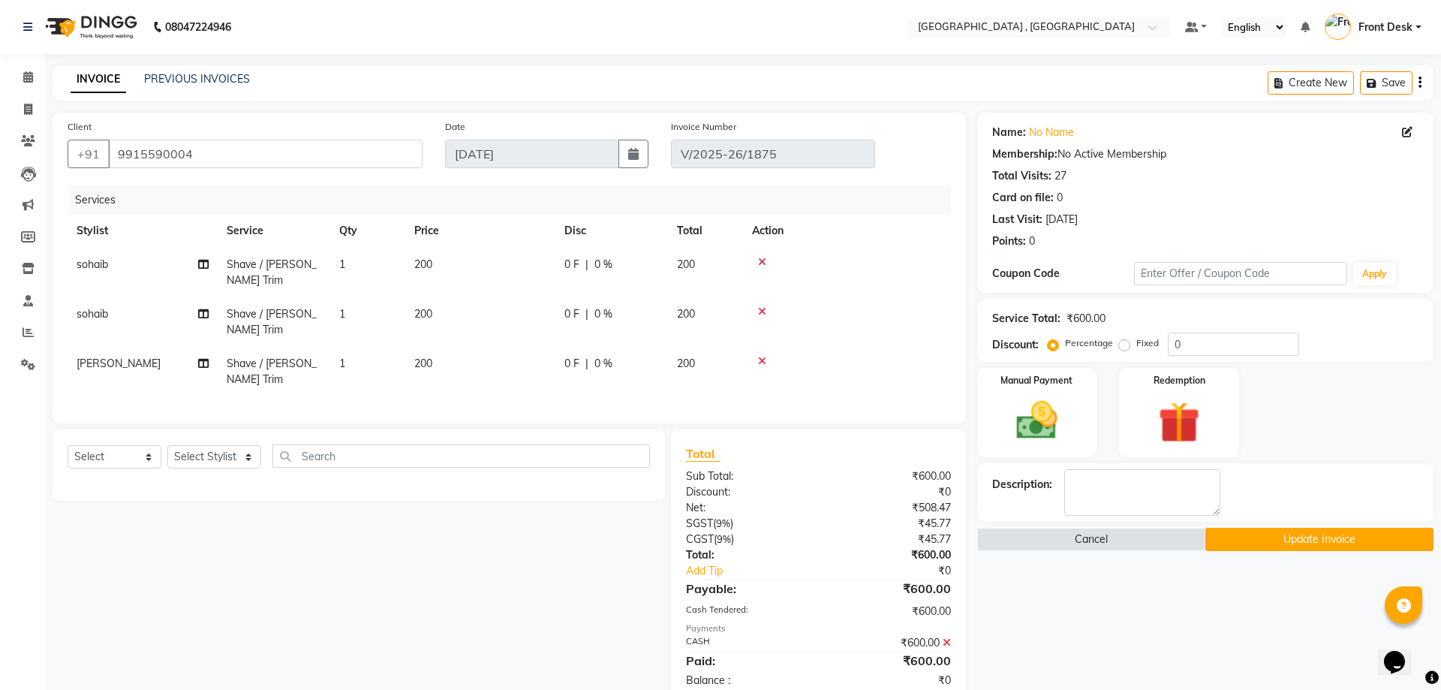
click at [107, 307] on span "sohaib" at bounding box center [93, 314] width 32 height 14
select select "32265"
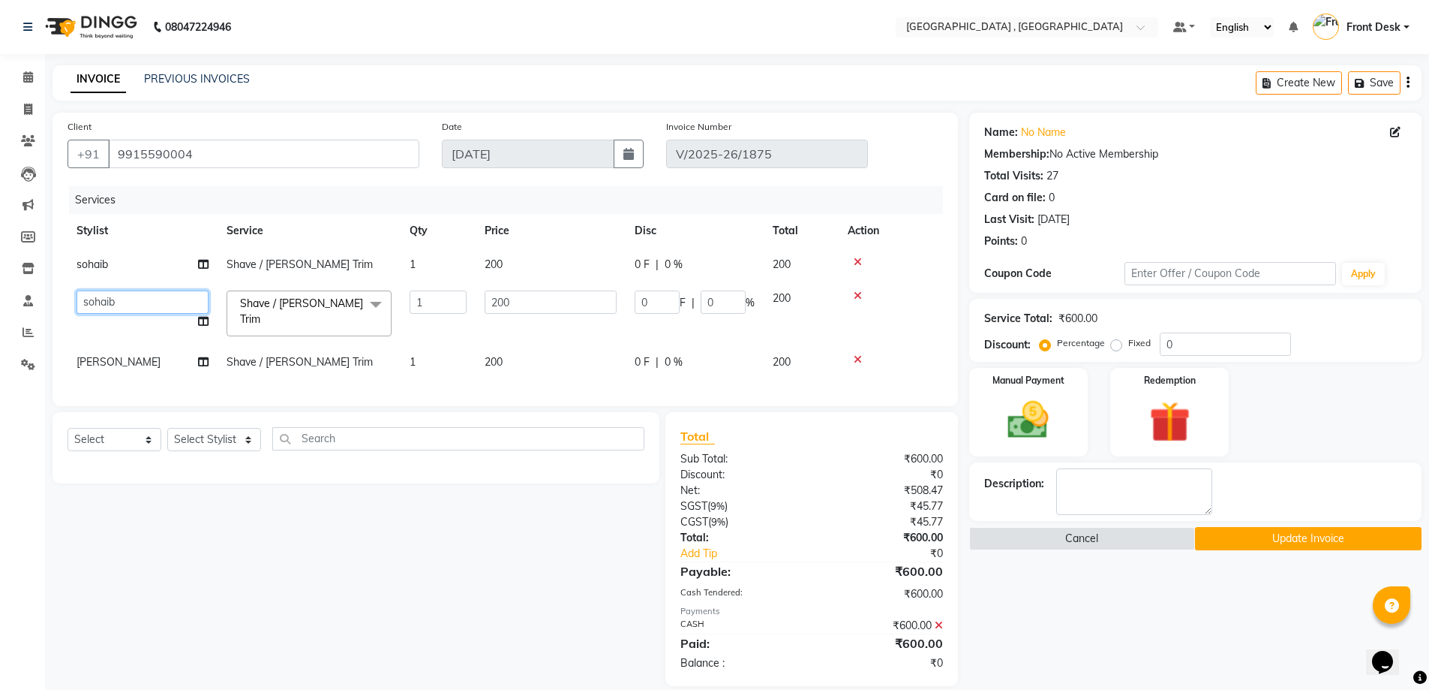
click at [107, 301] on select "anand anil anuj [PERSON_NAME] mam [PERSON_NAME] [PERSON_NAME] Front Desk [PERSO…" at bounding box center [143, 301] width 132 height 23
click at [1309, 531] on button "Update Invoice" at bounding box center [1308, 538] width 227 height 23
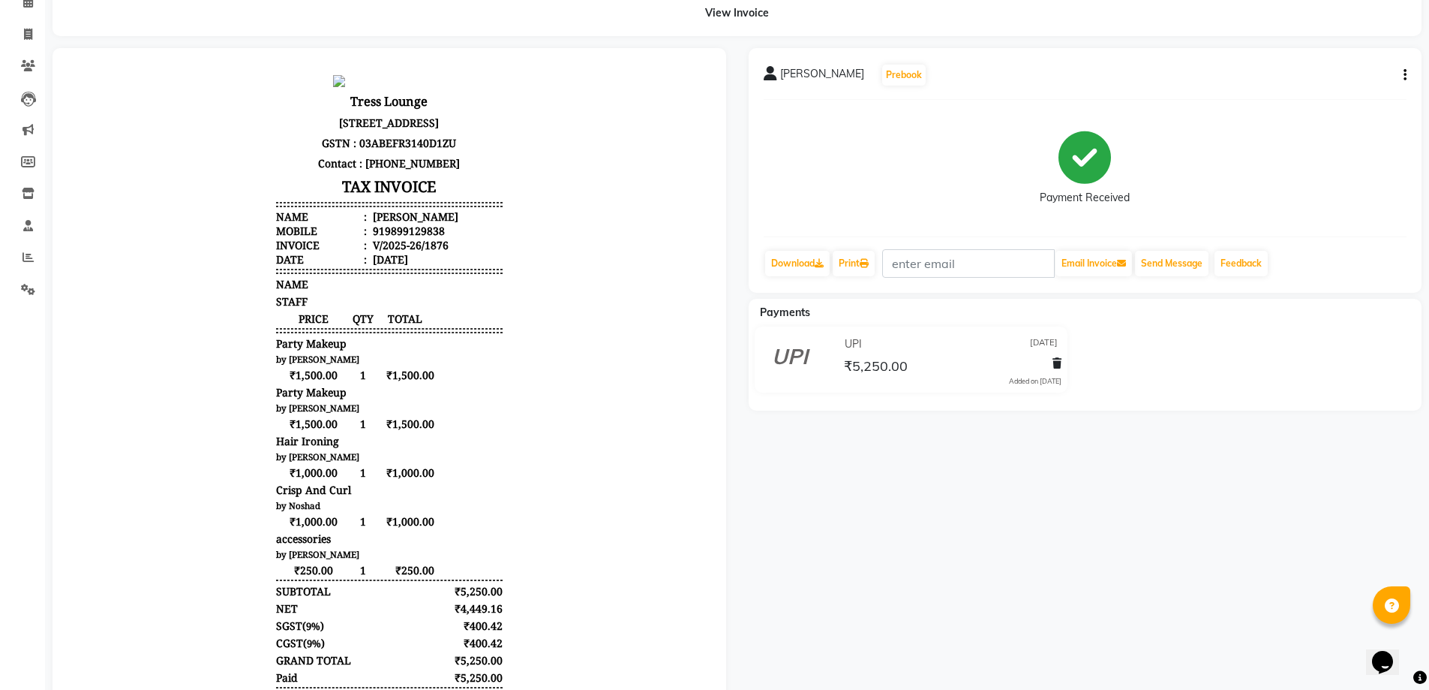
scroll to position [150, 0]
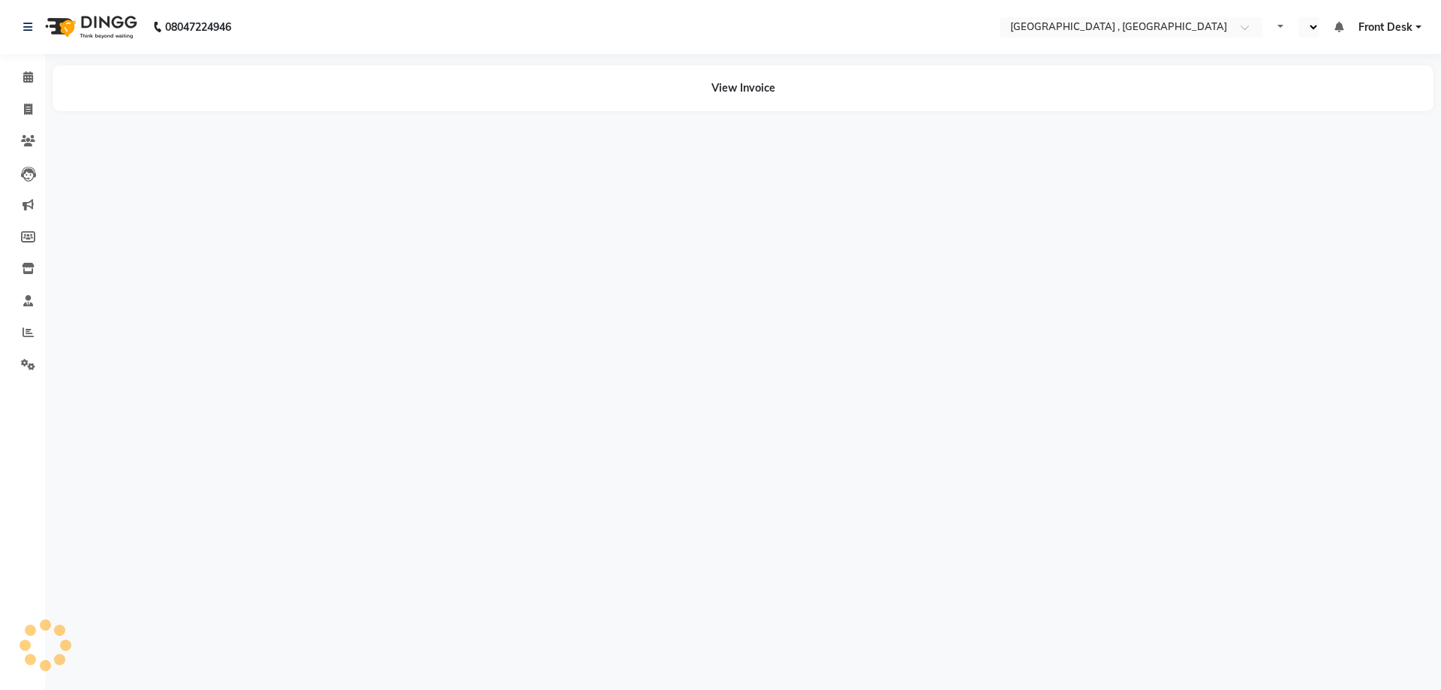
select select "en"
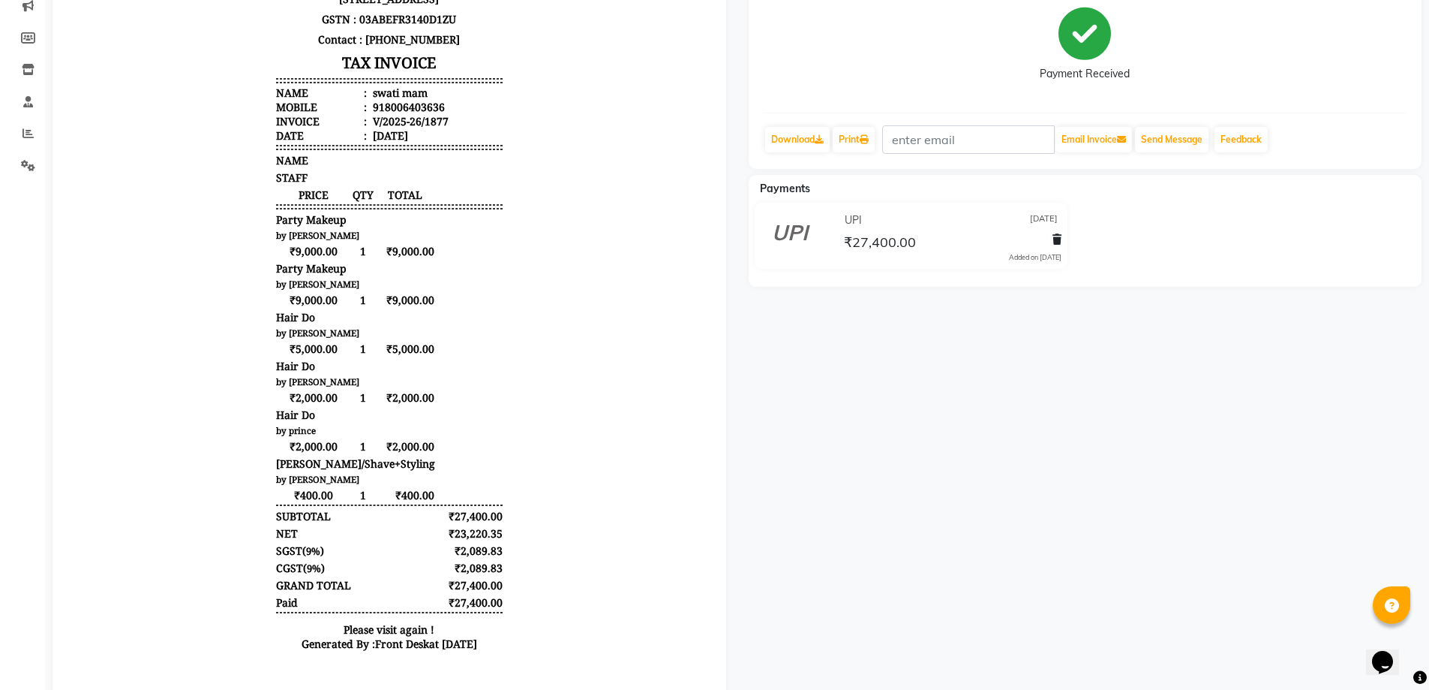
scroll to position [225, 0]
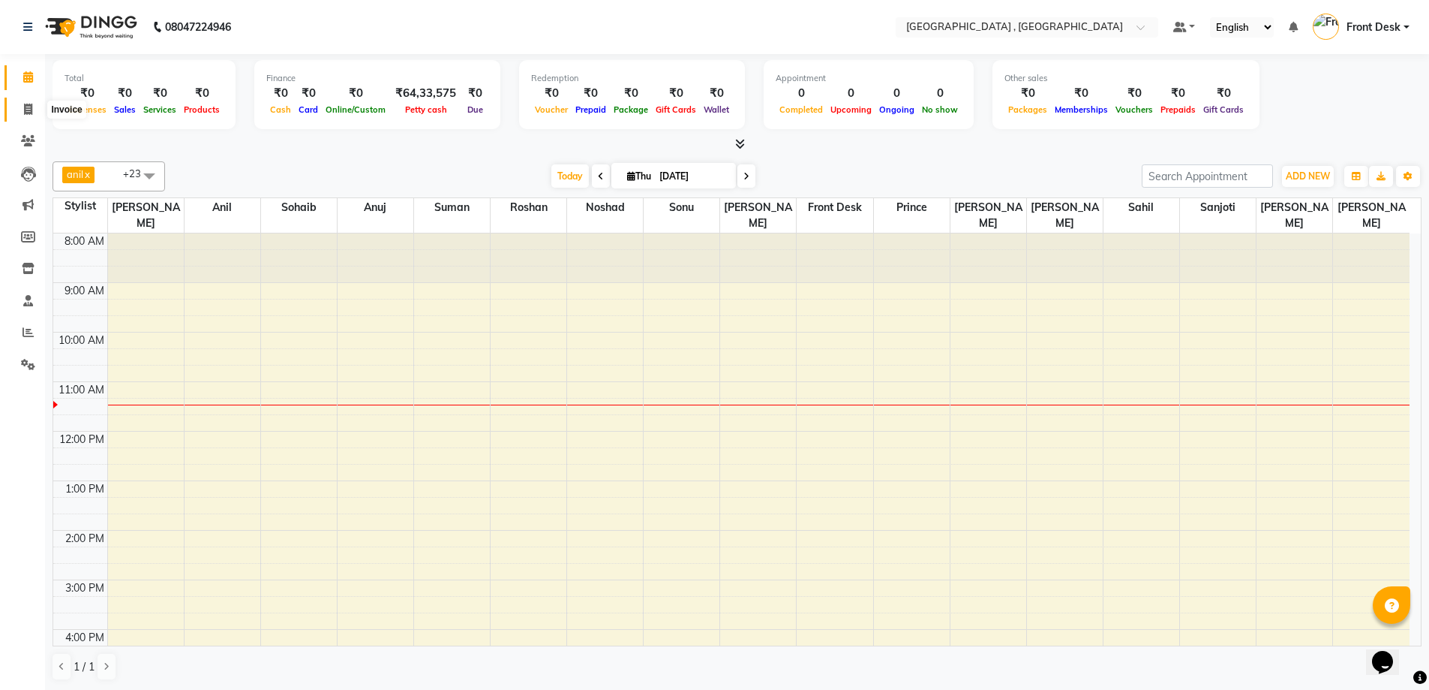
click at [22, 101] on span at bounding box center [28, 109] width 26 height 17
select select "5111"
select select "service"
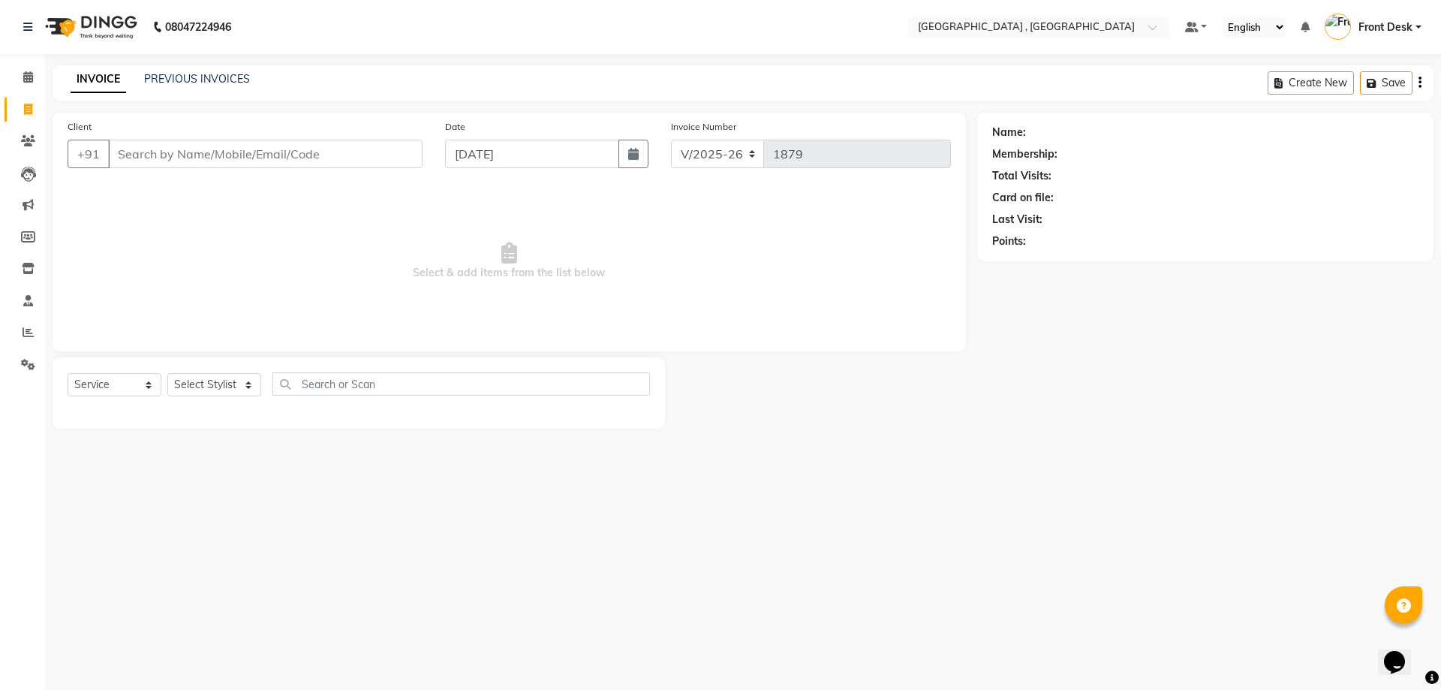
click at [205, 155] on input "Client" at bounding box center [265, 154] width 314 height 29
type input "8588814330"
click at [209, 379] on select "Select Stylist anand anil anuj anuja mam ashok diksha Front Desk manpreet Nosha…" at bounding box center [214, 384] width 94 height 23
select select "32265"
click at [167, 373] on select "Select Stylist anand anil anuj anuja mam ashok diksha Front Desk manpreet Nosha…" at bounding box center [214, 384] width 94 height 23
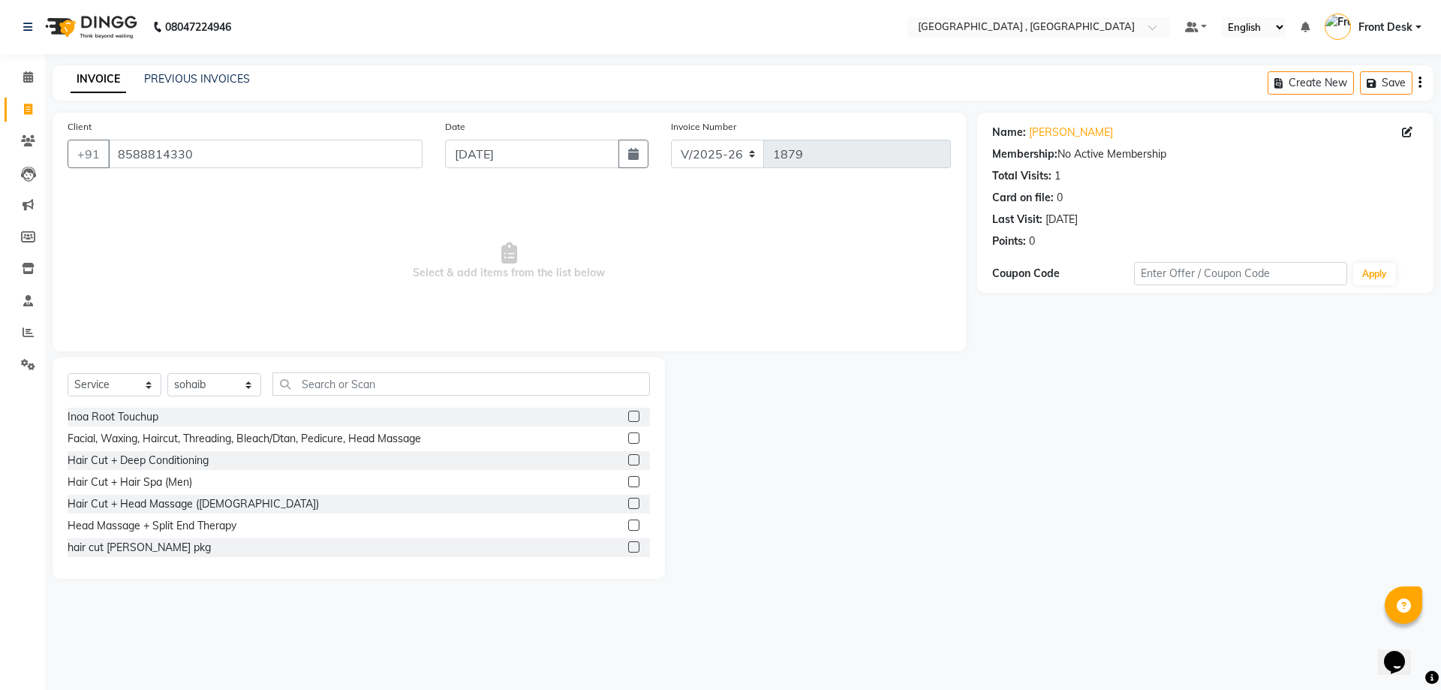
click at [374, 395] on div "Select Service Product Membership Package Voucher Prepaid Gift Card Select Styl…" at bounding box center [359, 389] width 582 height 35
click at [374, 394] on input "text" at bounding box center [460, 383] width 377 height 23
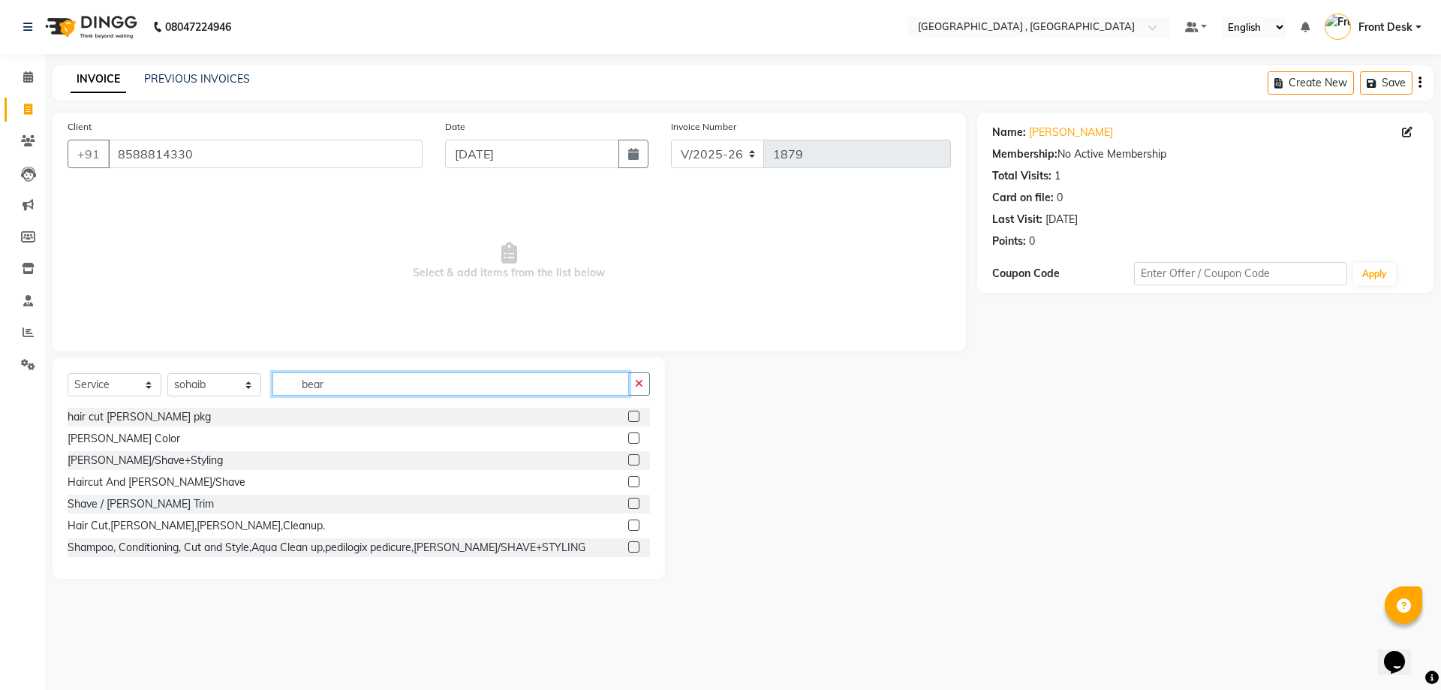
type input "bear"
click at [628, 502] on label at bounding box center [633, 502] width 11 height 11
click at [628, 502] on input "checkbox" at bounding box center [633, 504] width 10 height 10
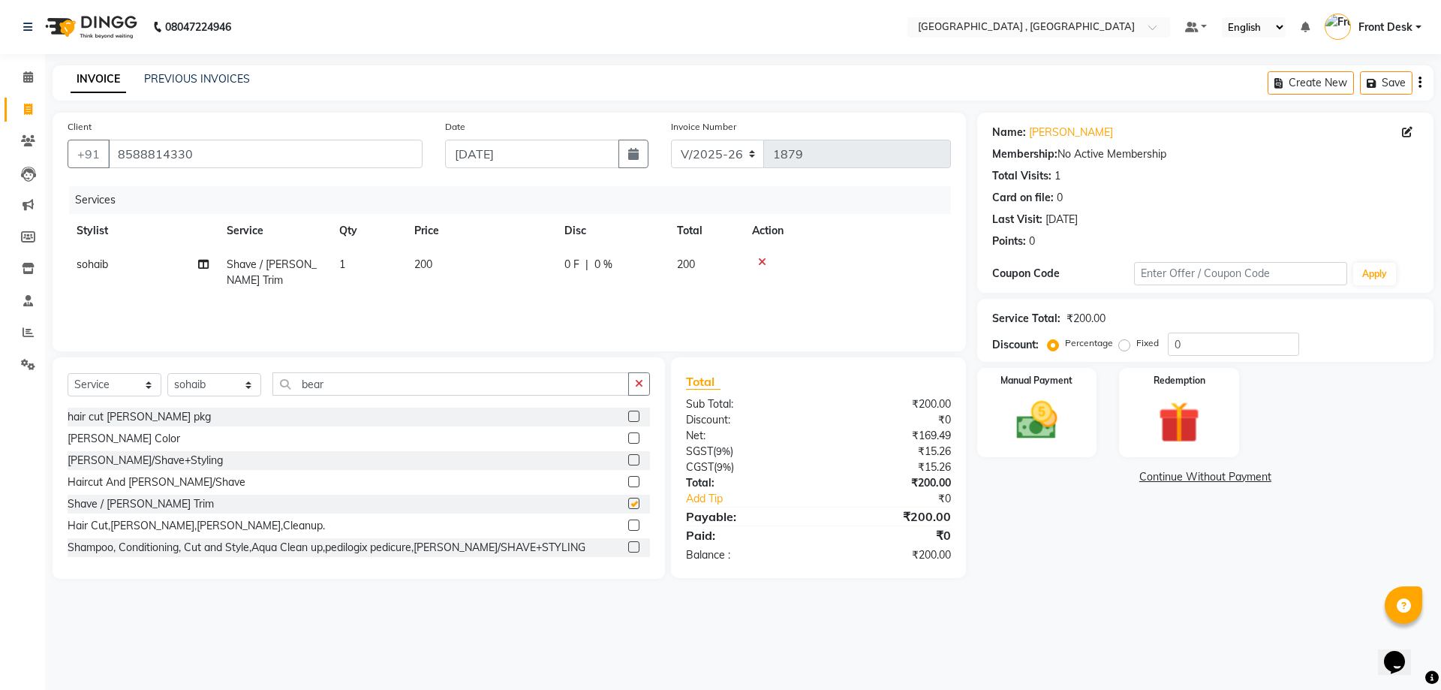
checkbox input "false"
click at [1020, 397] on img at bounding box center [1037, 420] width 70 height 50
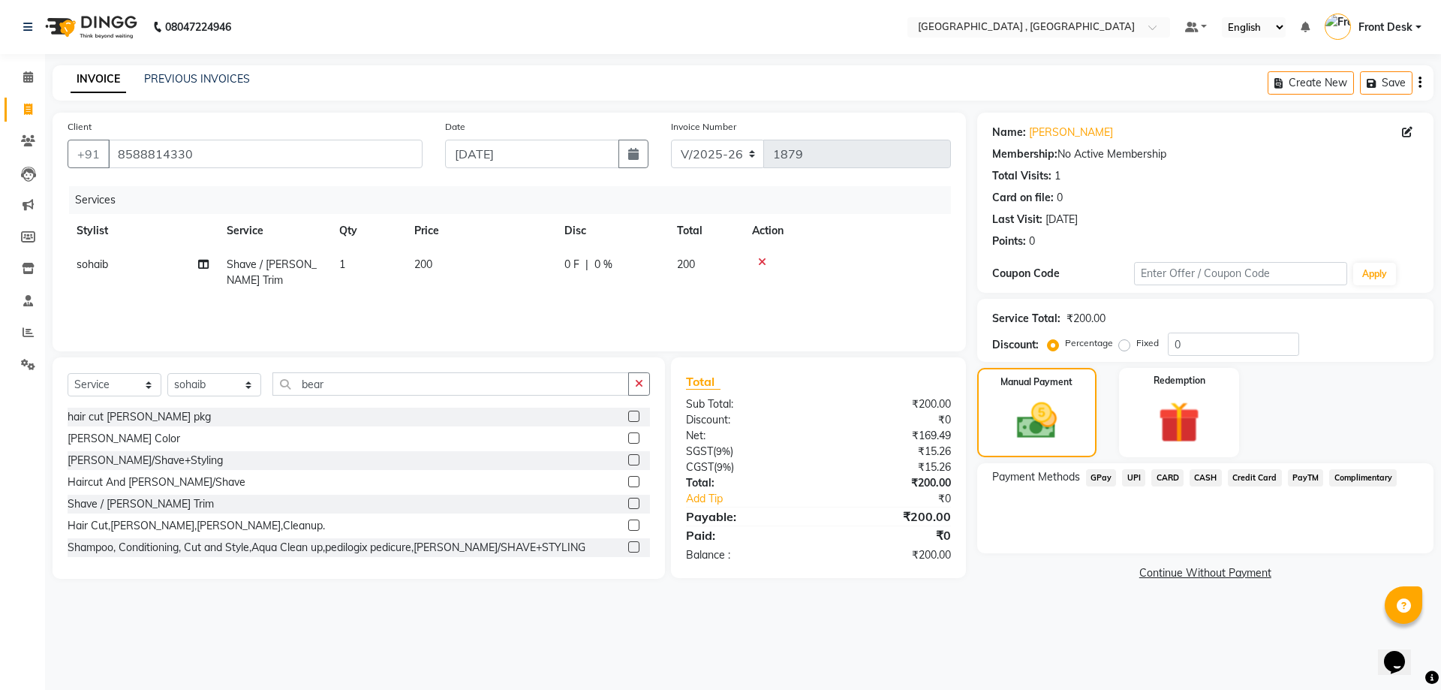
click at [1207, 479] on span "CASH" at bounding box center [1205, 477] width 32 height 17
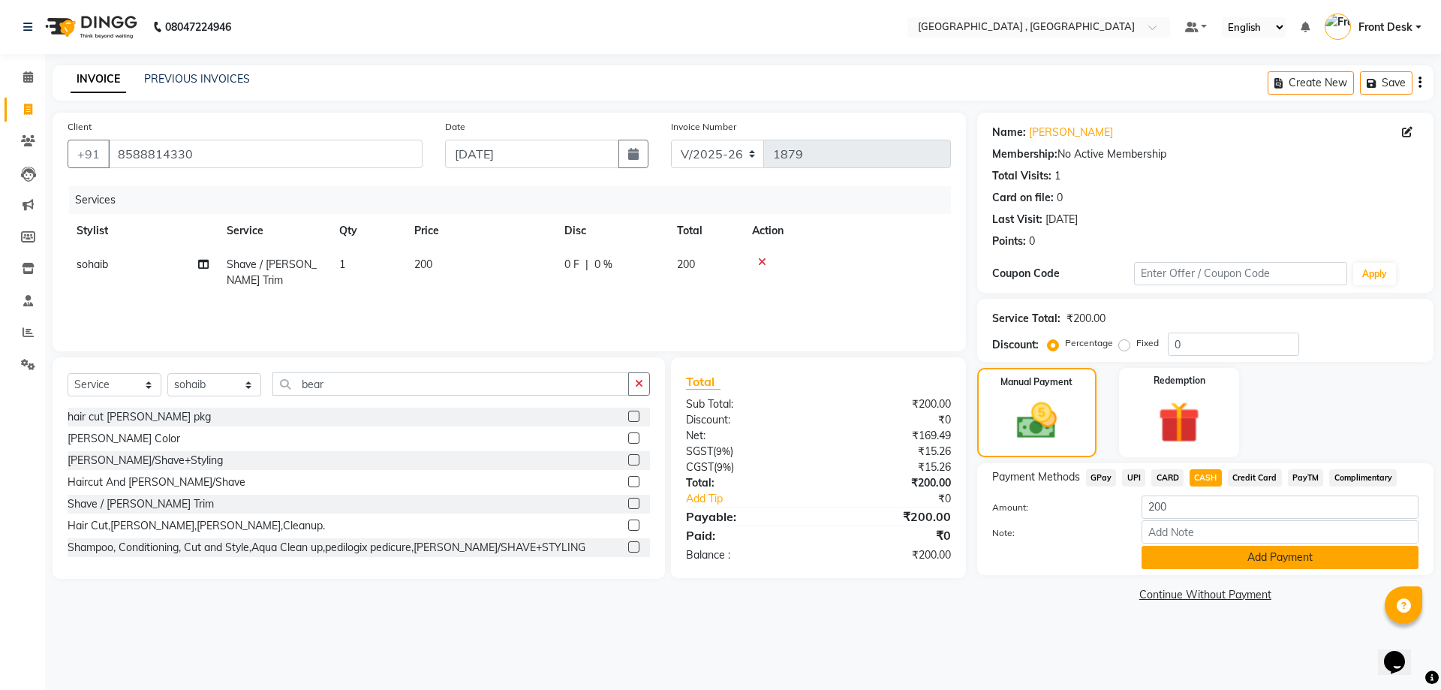
click at [1242, 562] on button "Add Payment" at bounding box center [1279, 557] width 277 height 23
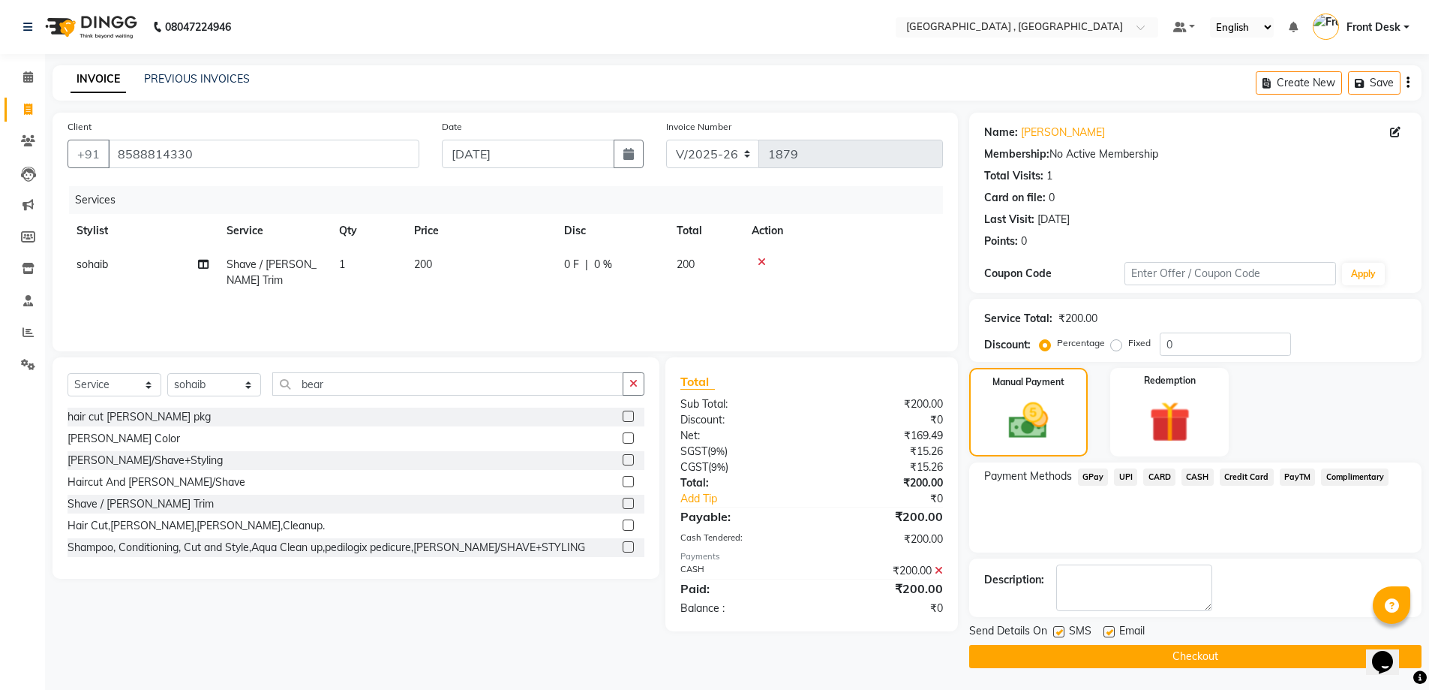
click at [1258, 665] on button "Checkout" at bounding box center [1195, 656] width 452 height 23
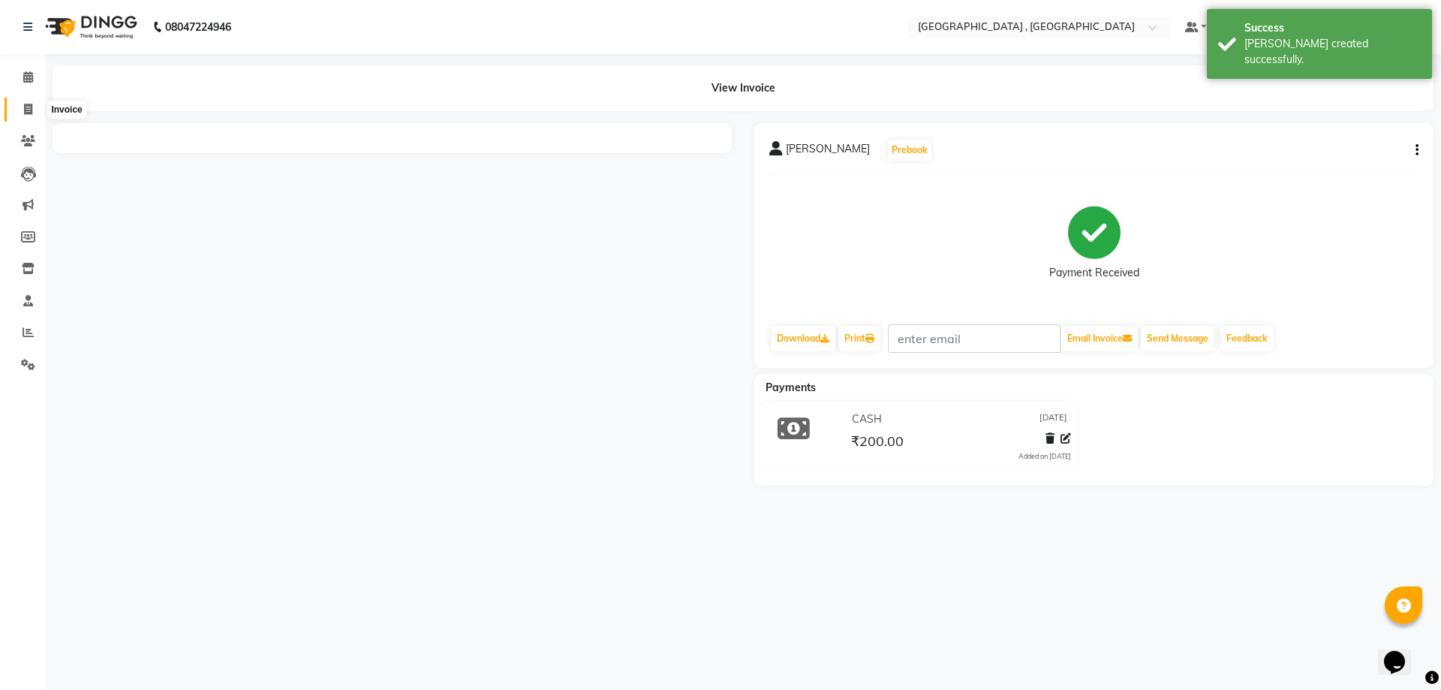
click at [31, 110] on icon at bounding box center [28, 109] width 8 height 11
select select "service"
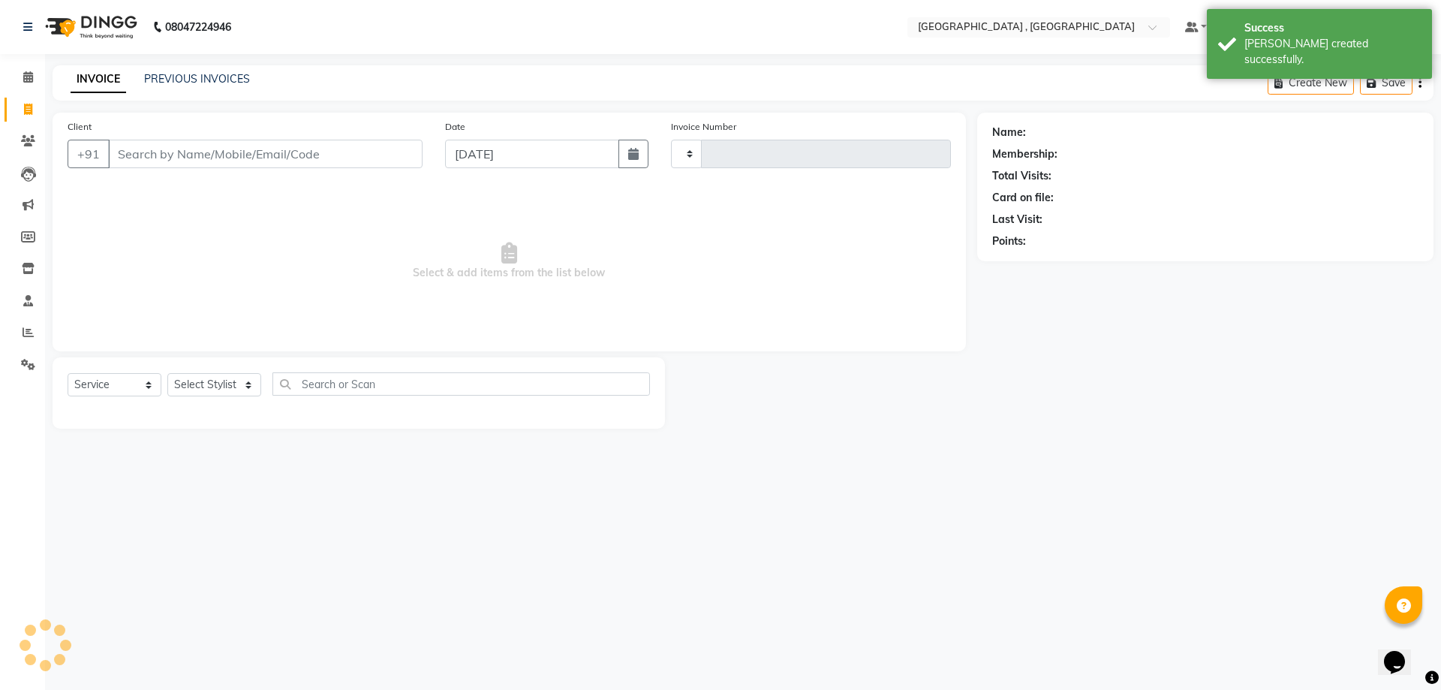
type input "1880"
select select "5111"
click at [140, 86] on div "INVOICE PREVIOUS INVOICES" at bounding box center [151, 79] width 197 height 16
click at [153, 84] on link "PREVIOUS INVOICES" at bounding box center [197, 79] width 106 height 14
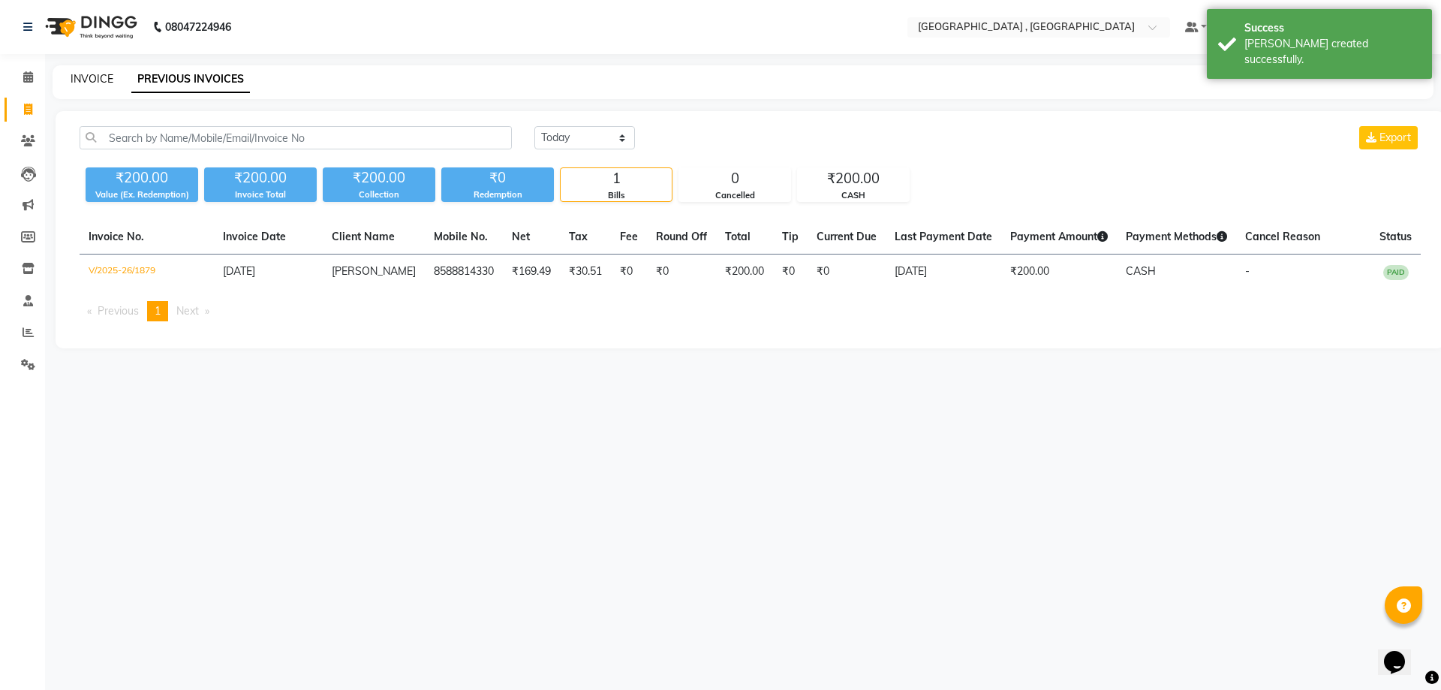
click at [106, 76] on link "INVOICE" at bounding box center [92, 79] width 43 height 14
select select "service"
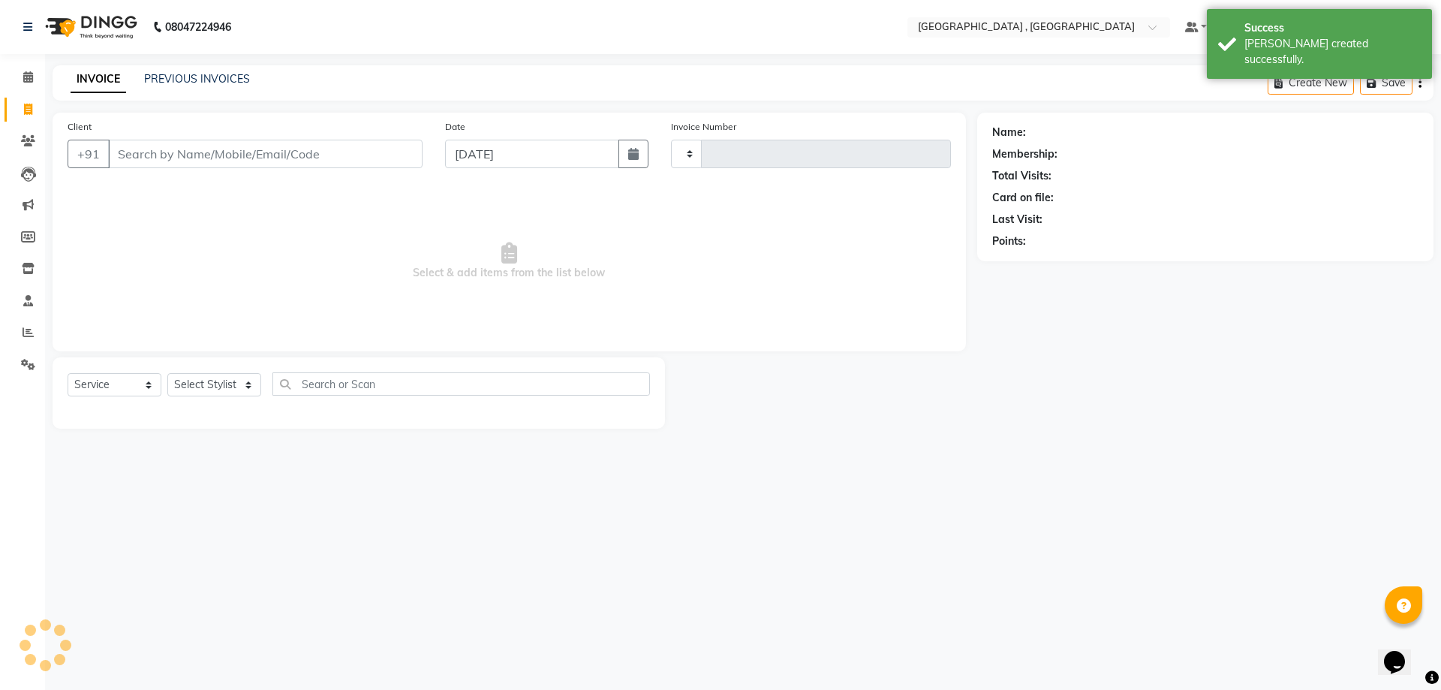
type input "1880"
select select "5111"
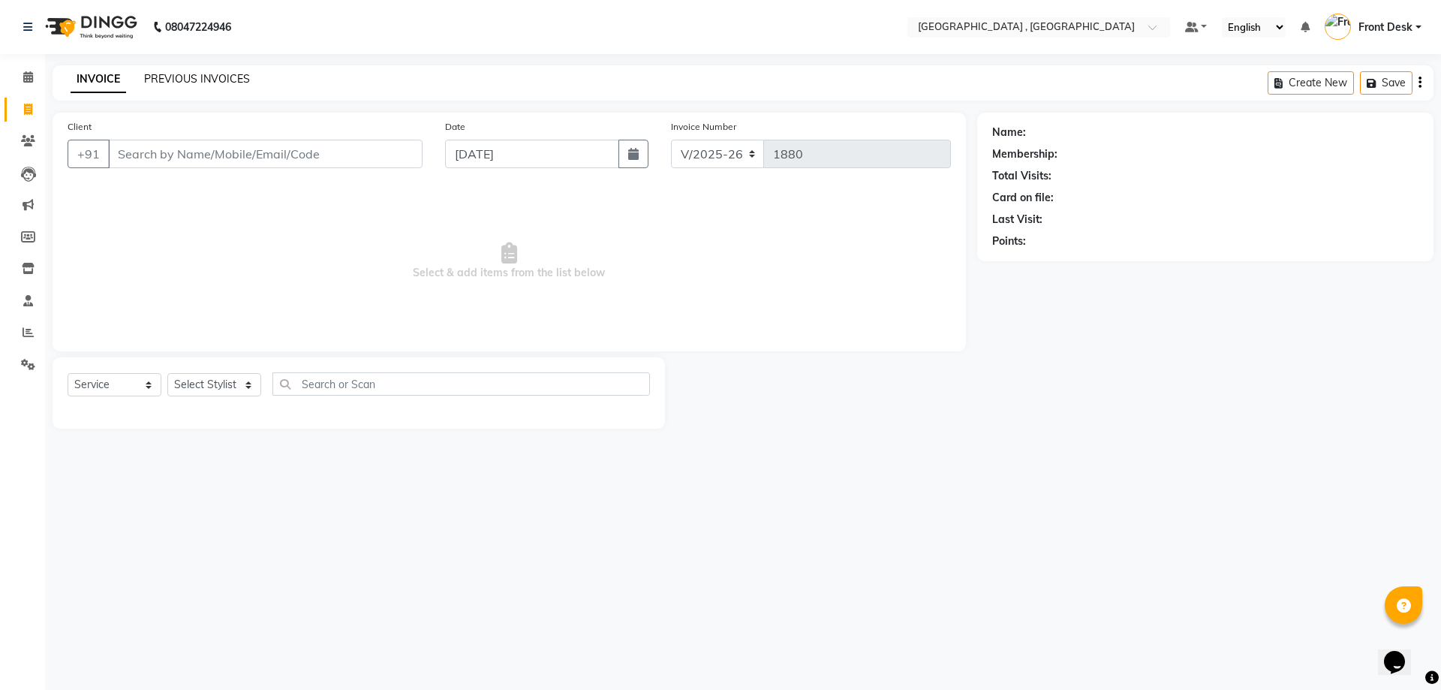
click at [175, 84] on link "PREVIOUS INVOICES" at bounding box center [197, 79] width 106 height 14
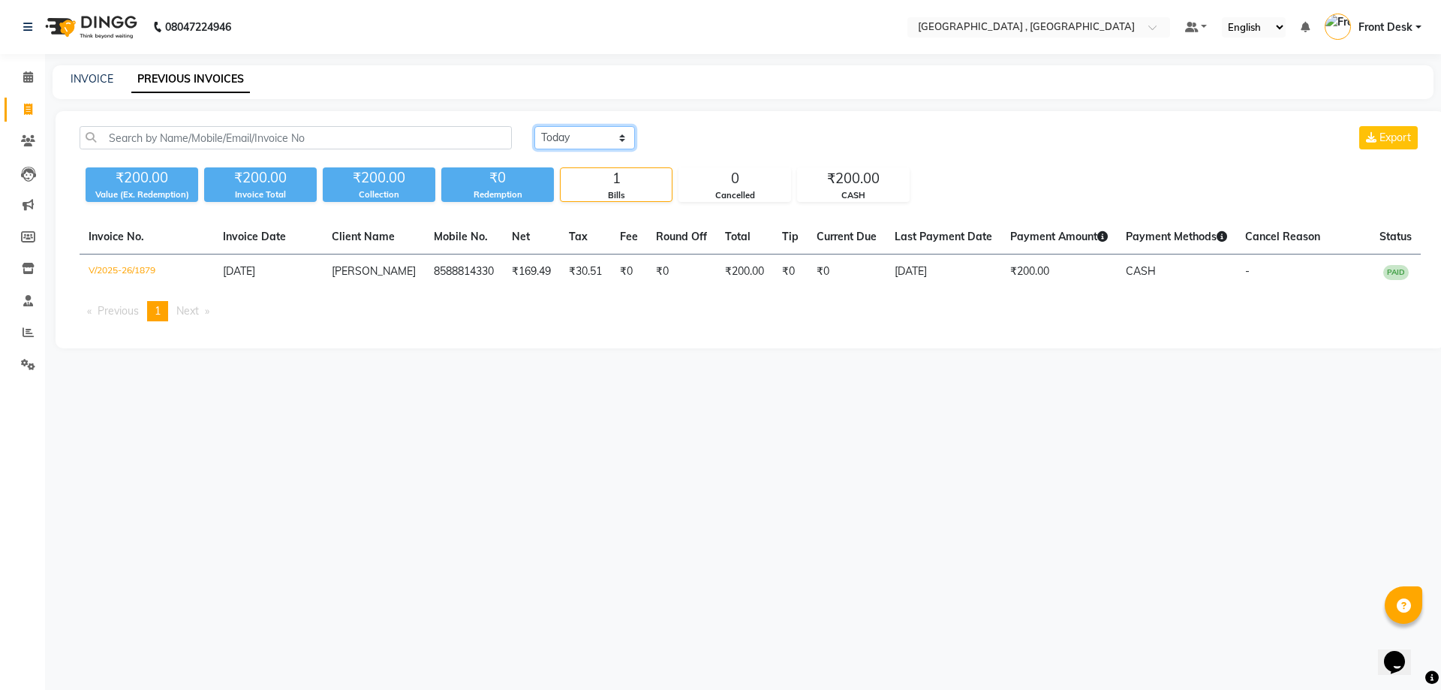
click at [543, 134] on select "Today Yesterday Custom Range" at bounding box center [584, 137] width 101 height 23
select select "range"
click at [534, 126] on select "Today Yesterday Custom Range" at bounding box center [584, 137] width 101 height 23
click at [670, 135] on input "04-09-2025" at bounding box center [706, 138] width 105 height 21
select select "9"
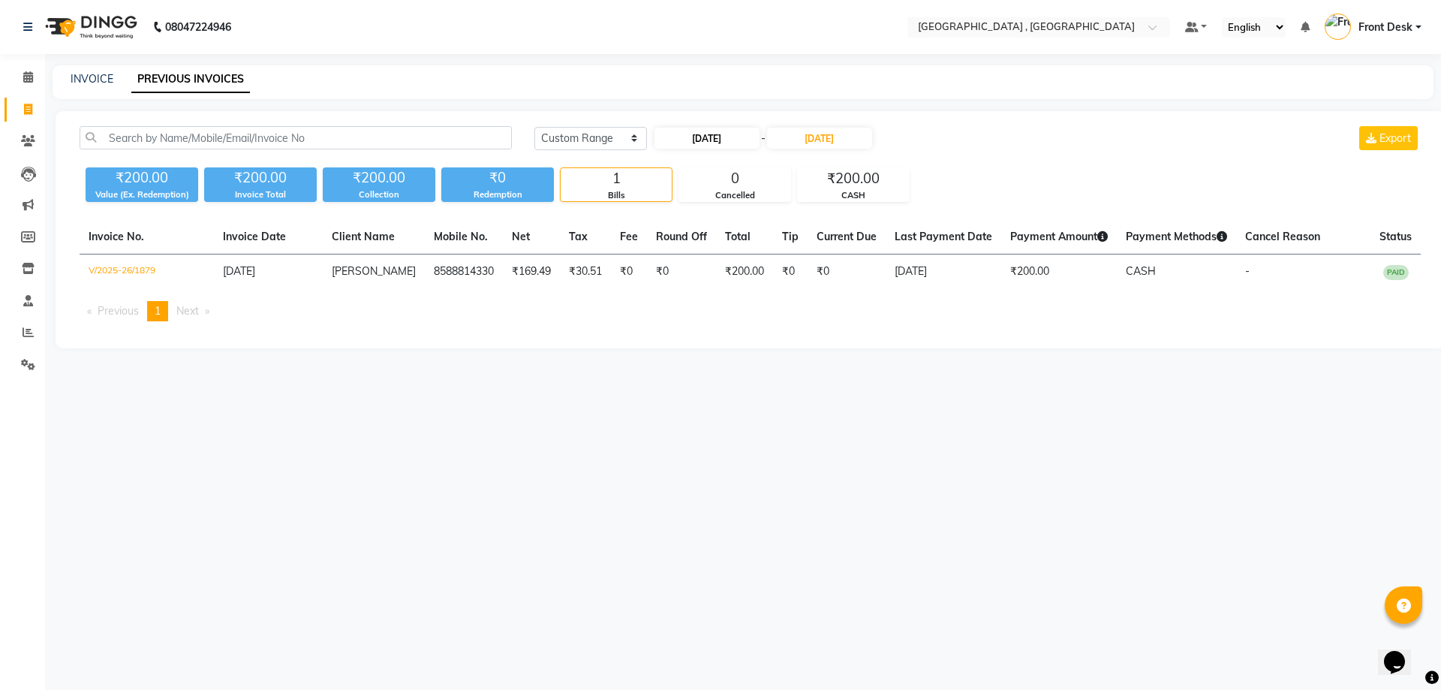
select select "2025"
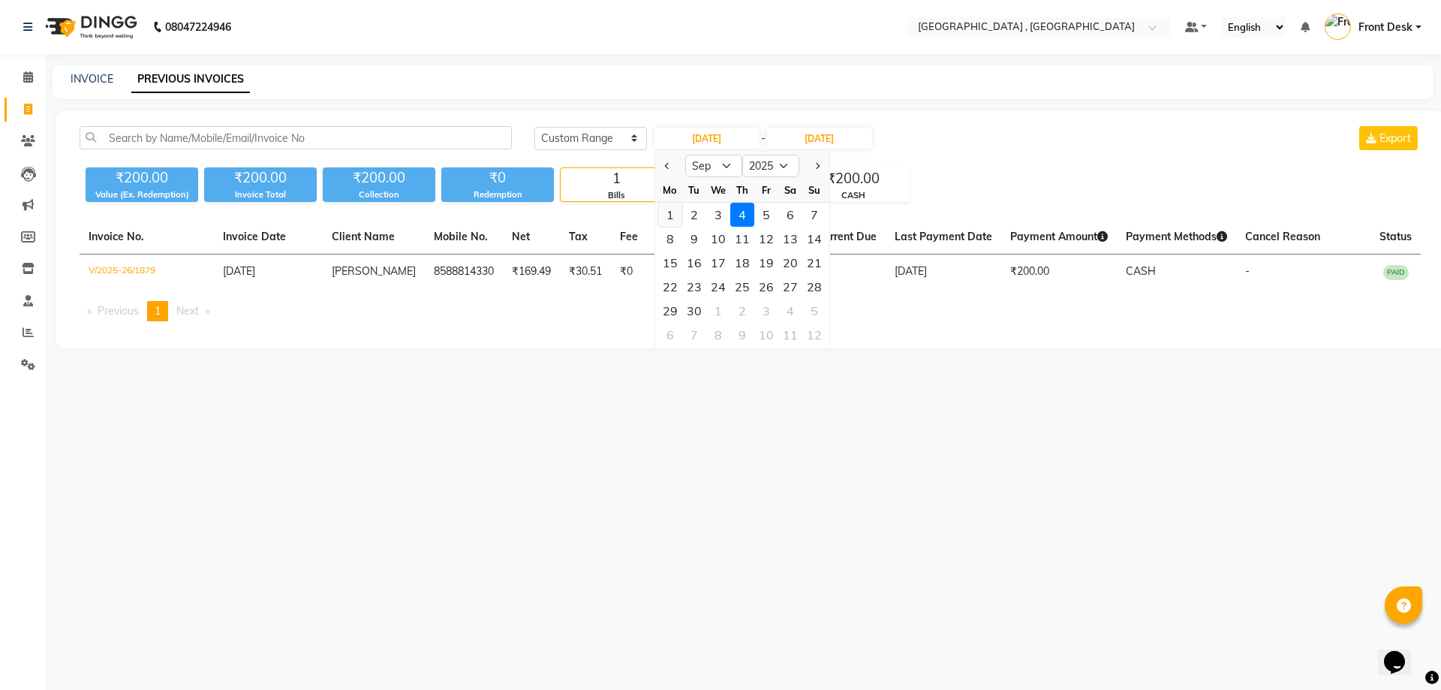
click at [666, 210] on div "1" at bounding box center [670, 215] width 24 height 24
type input "01-09-2025"
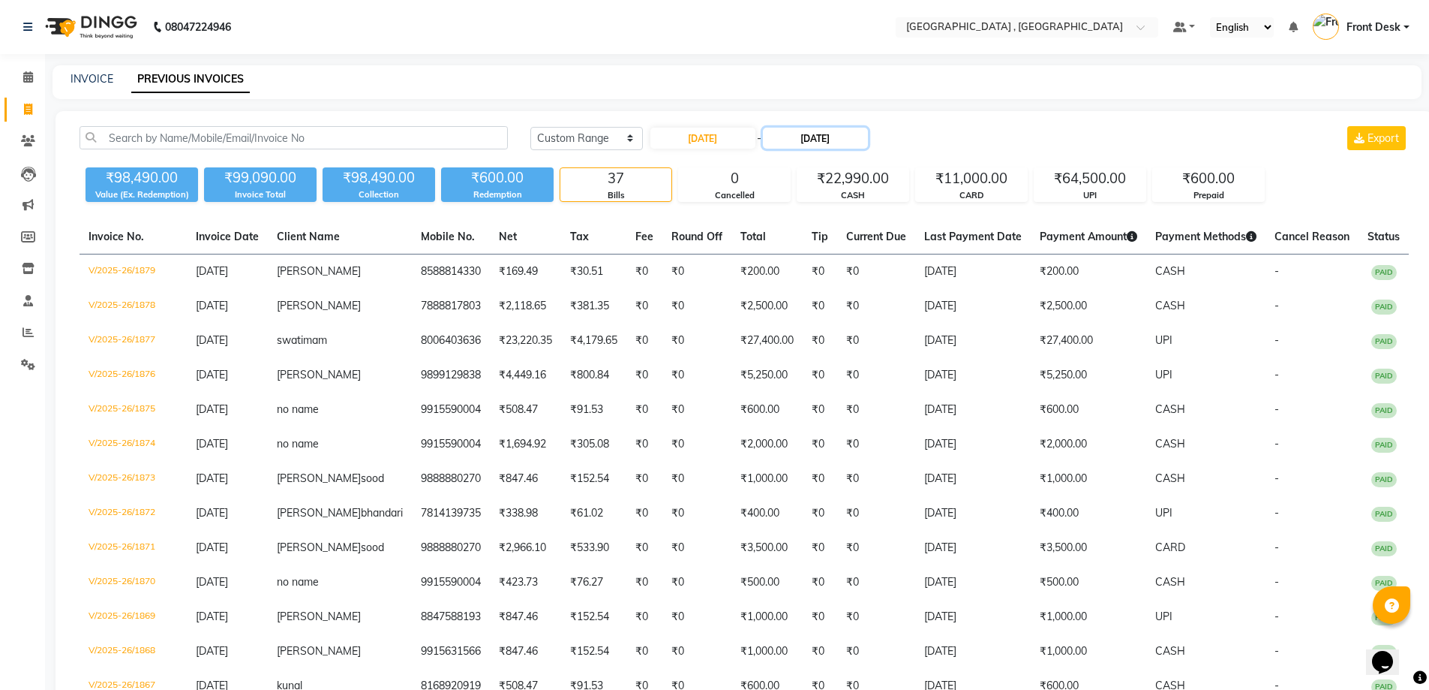
click at [846, 147] on input "04-09-2025" at bounding box center [815, 138] width 105 height 21
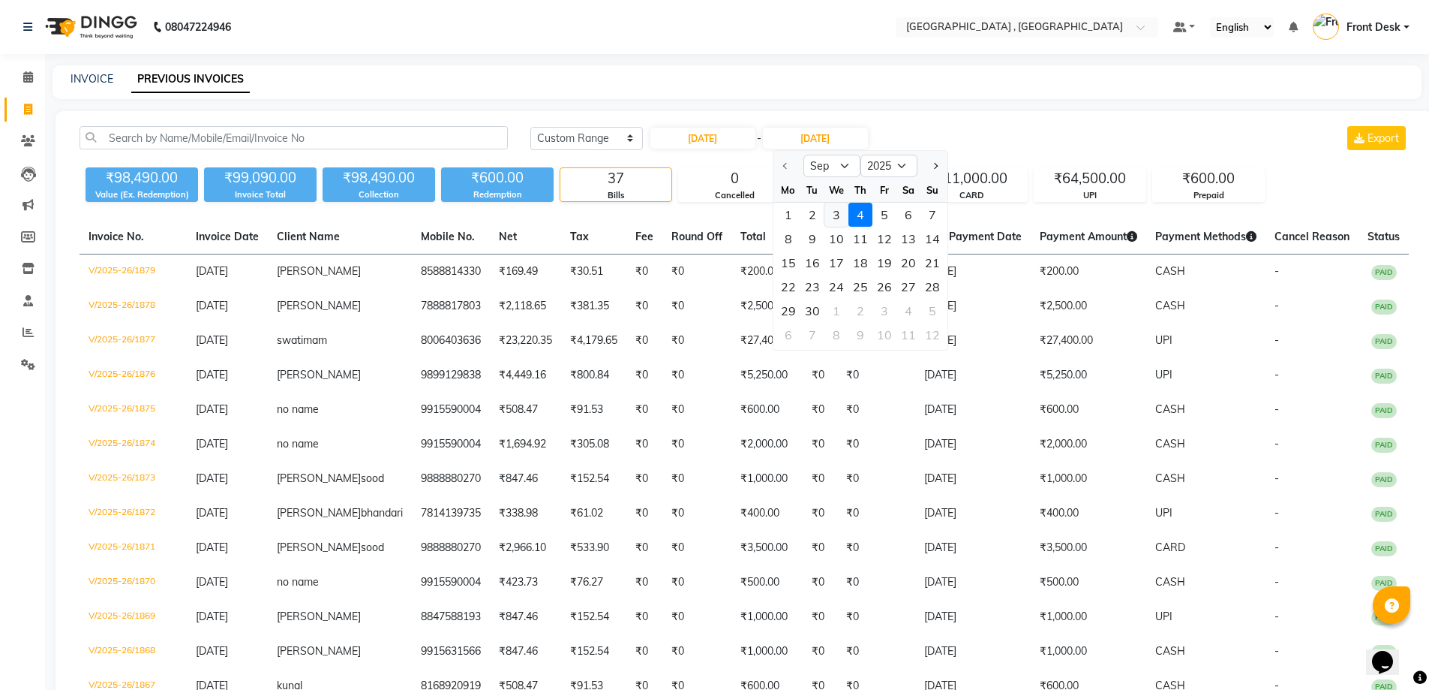
click at [840, 211] on div "3" at bounding box center [837, 215] width 24 height 24
type input "03-09-2025"
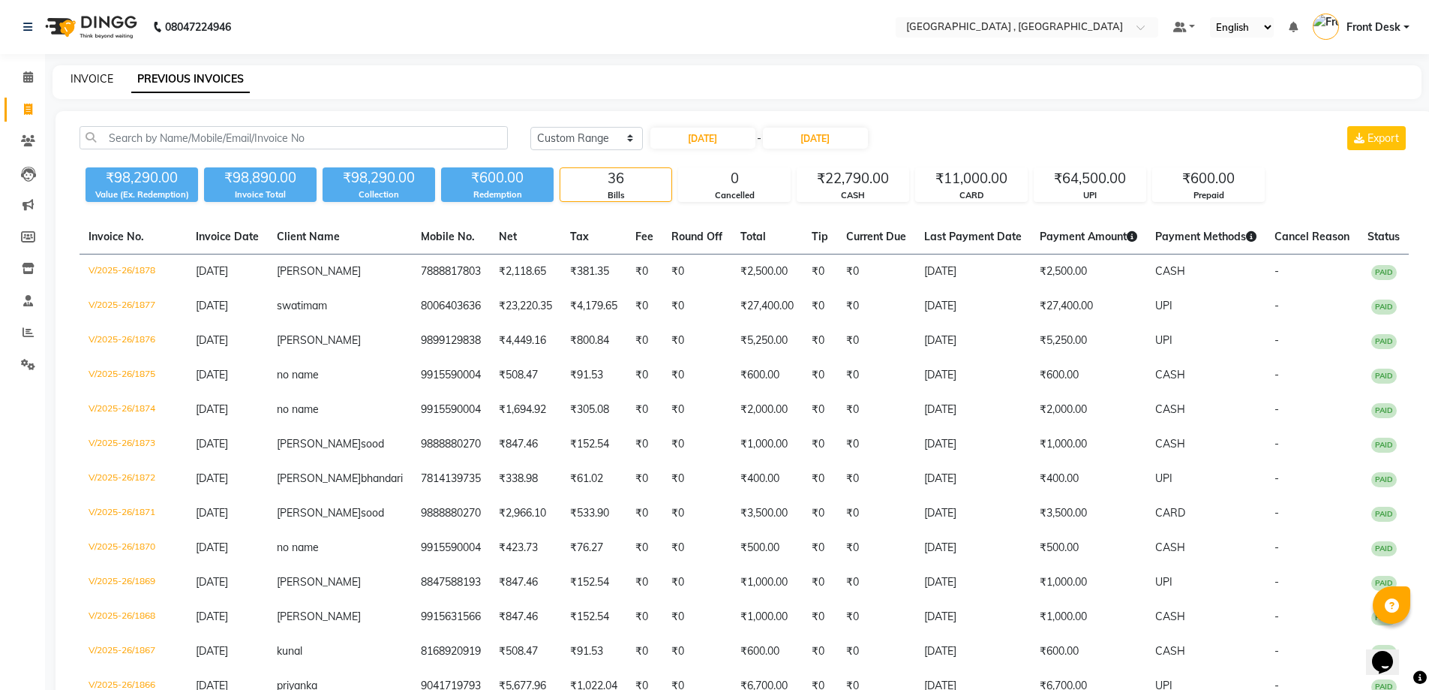
click at [74, 77] on link "INVOICE" at bounding box center [92, 79] width 43 height 14
select select "service"
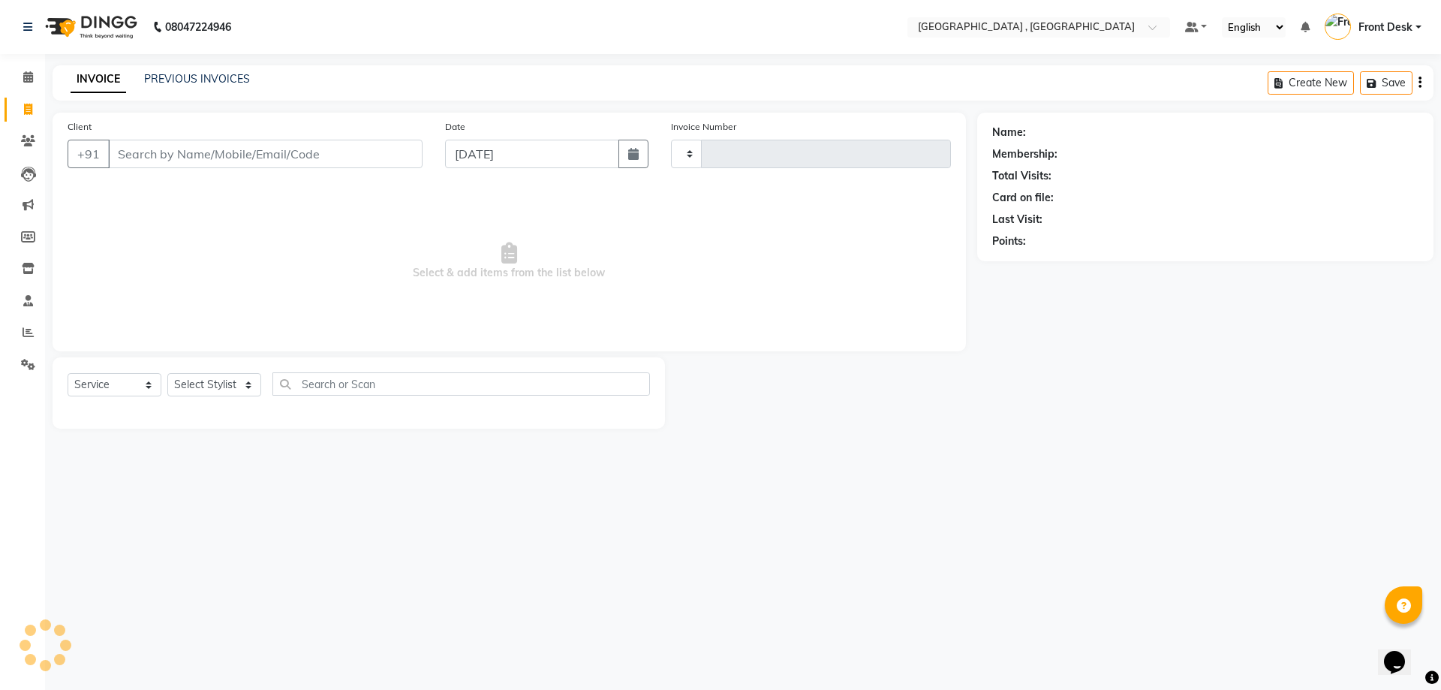
type input "1880"
select select "5111"
click at [167, 78] on link "PREVIOUS INVOICES" at bounding box center [197, 79] width 106 height 14
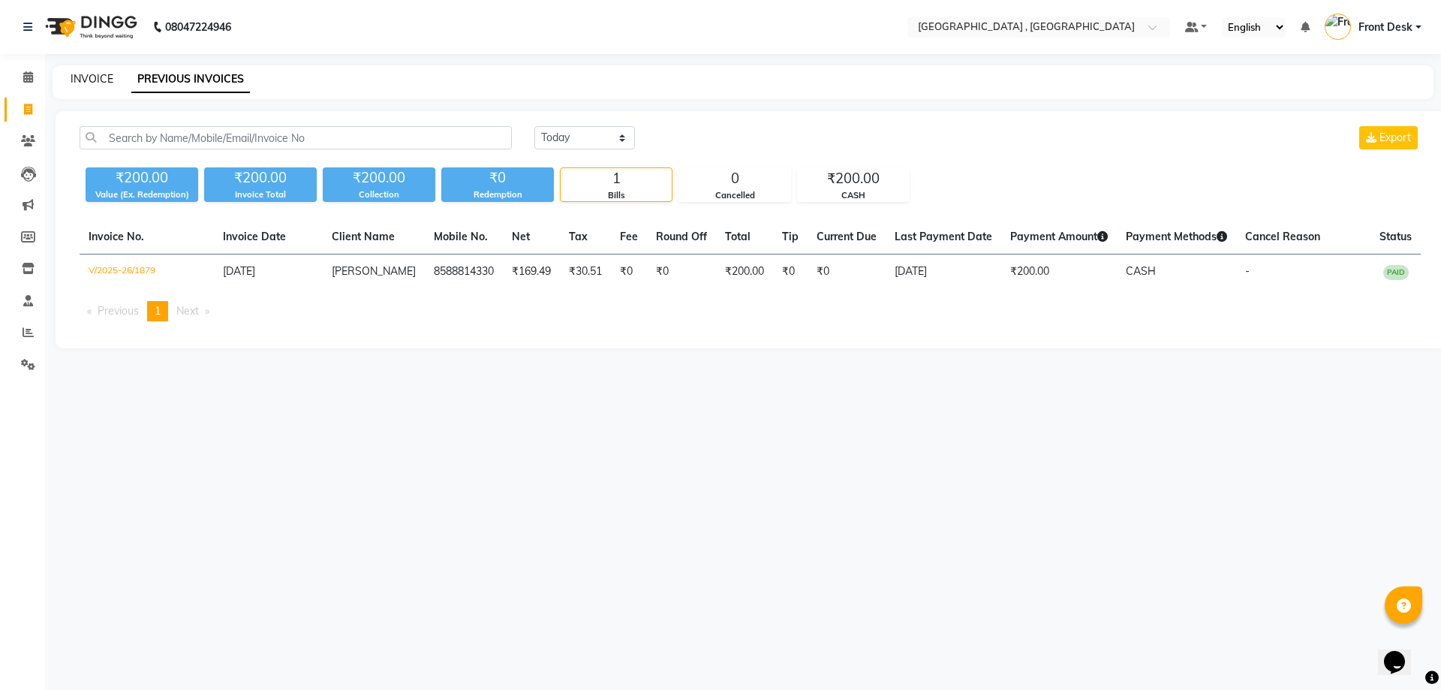
click at [97, 76] on link "INVOICE" at bounding box center [92, 79] width 43 height 14
select select "service"
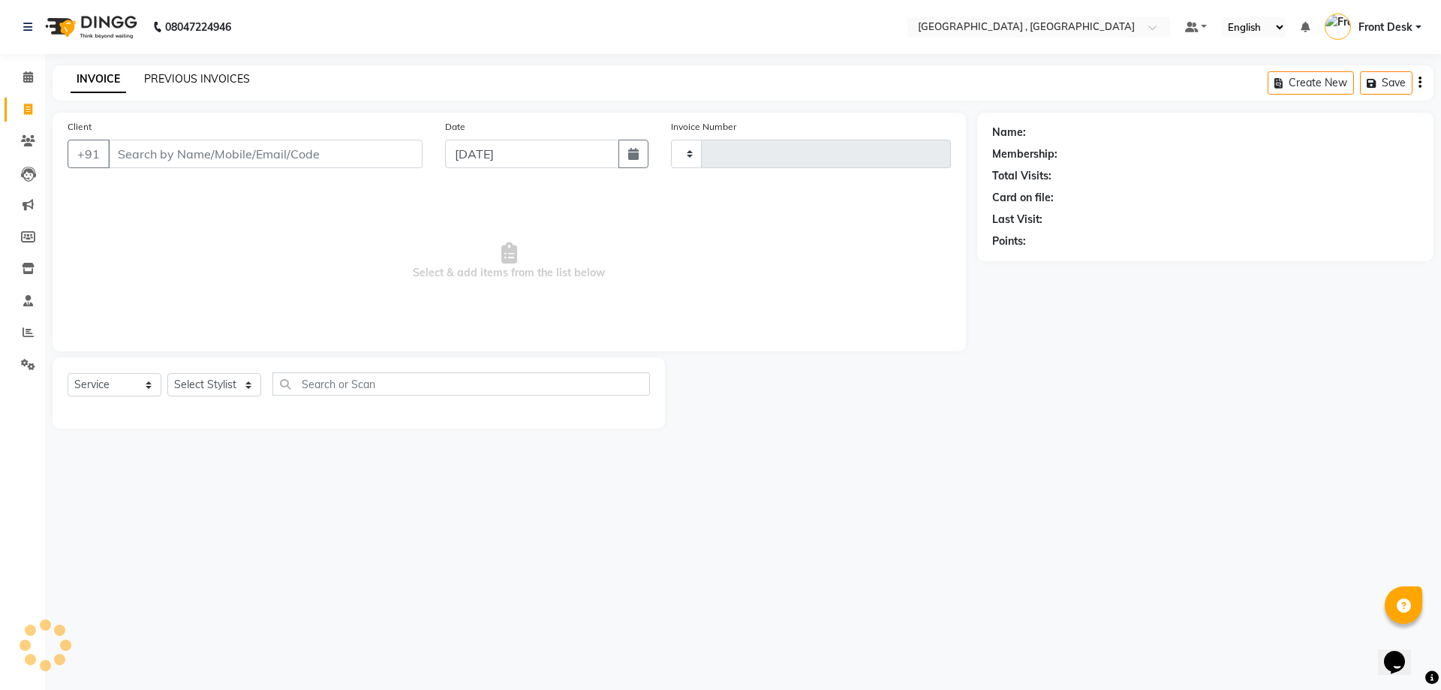
type input "1880"
select select "5111"
click at [181, 80] on link "PREVIOUS INVOICES" at bounding box center [197, 79] width 106 height 14
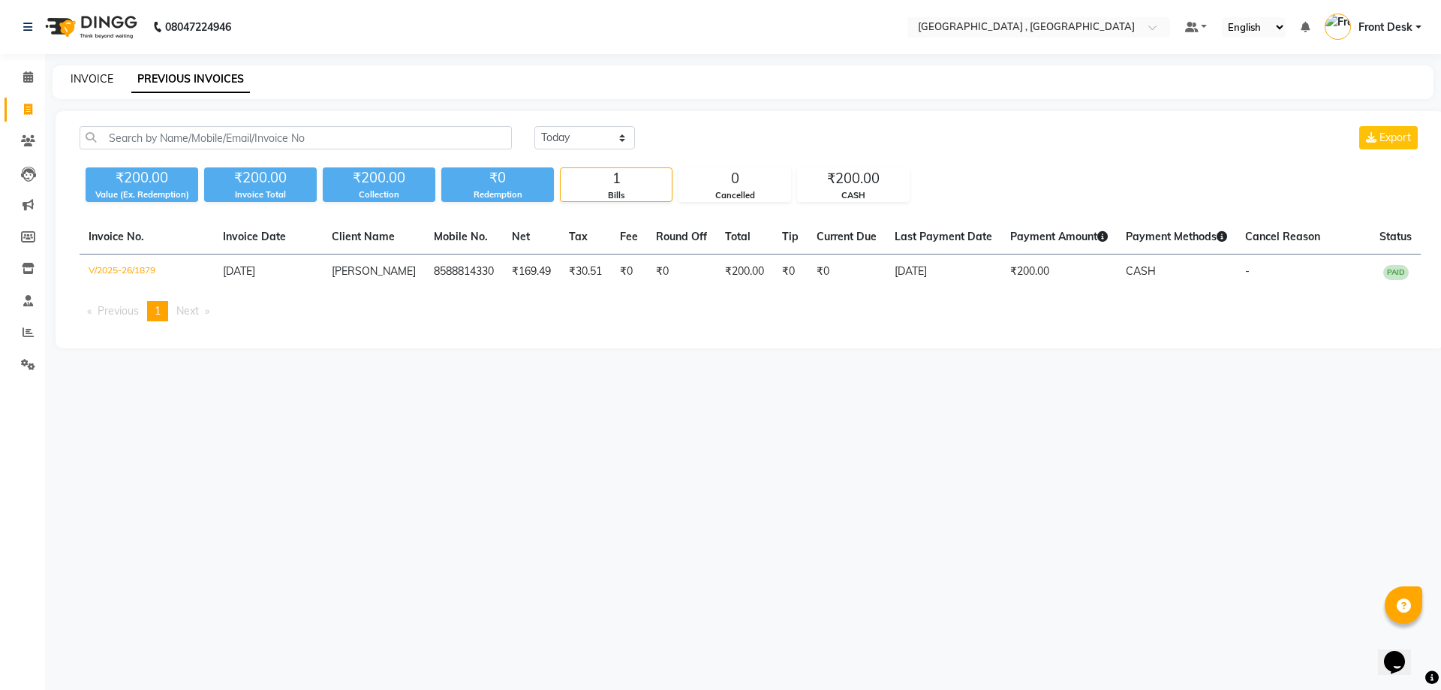
click at [100, 84] on link "INVOICE" at bounding box center [92, 79] width 43 height 14
select select "service"
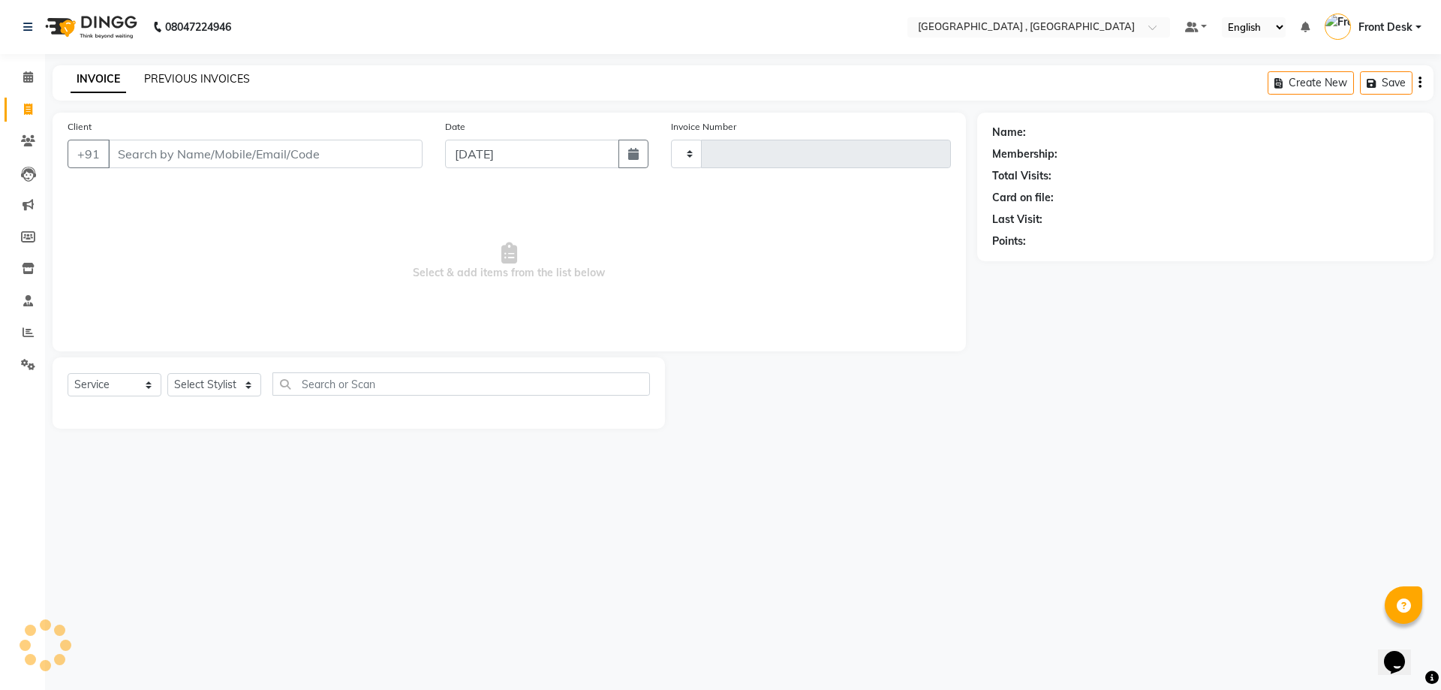
type input "1880"
select select "5111"
click at [200, 75] on link "PREVIOUS INVOICES" at bounding box center [197, 79] width 106 height 14
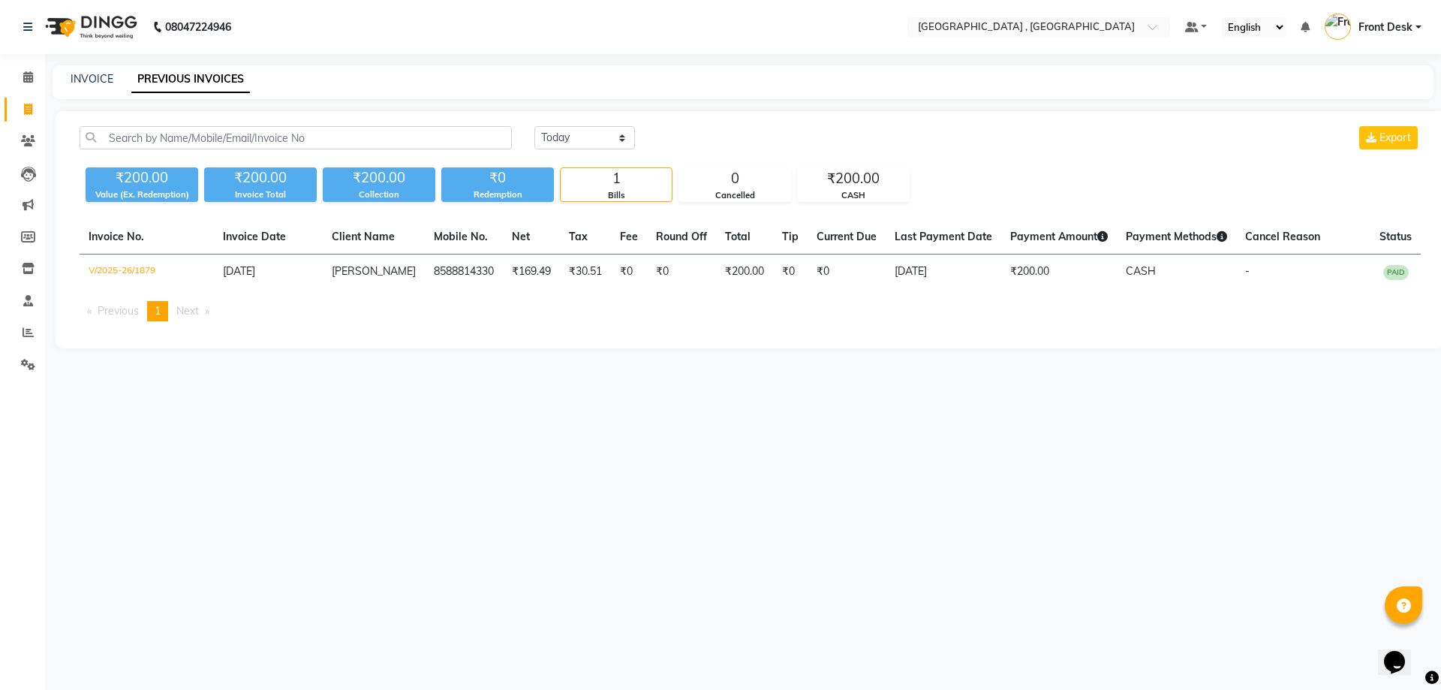
click at [80, 86] on div "INVOICE" at bounding box center [92, 79] width 43 height 16
click at [82, 74] on link "INVOICE" at bounding box center [92, 79] width 43 height 14
select select "service"
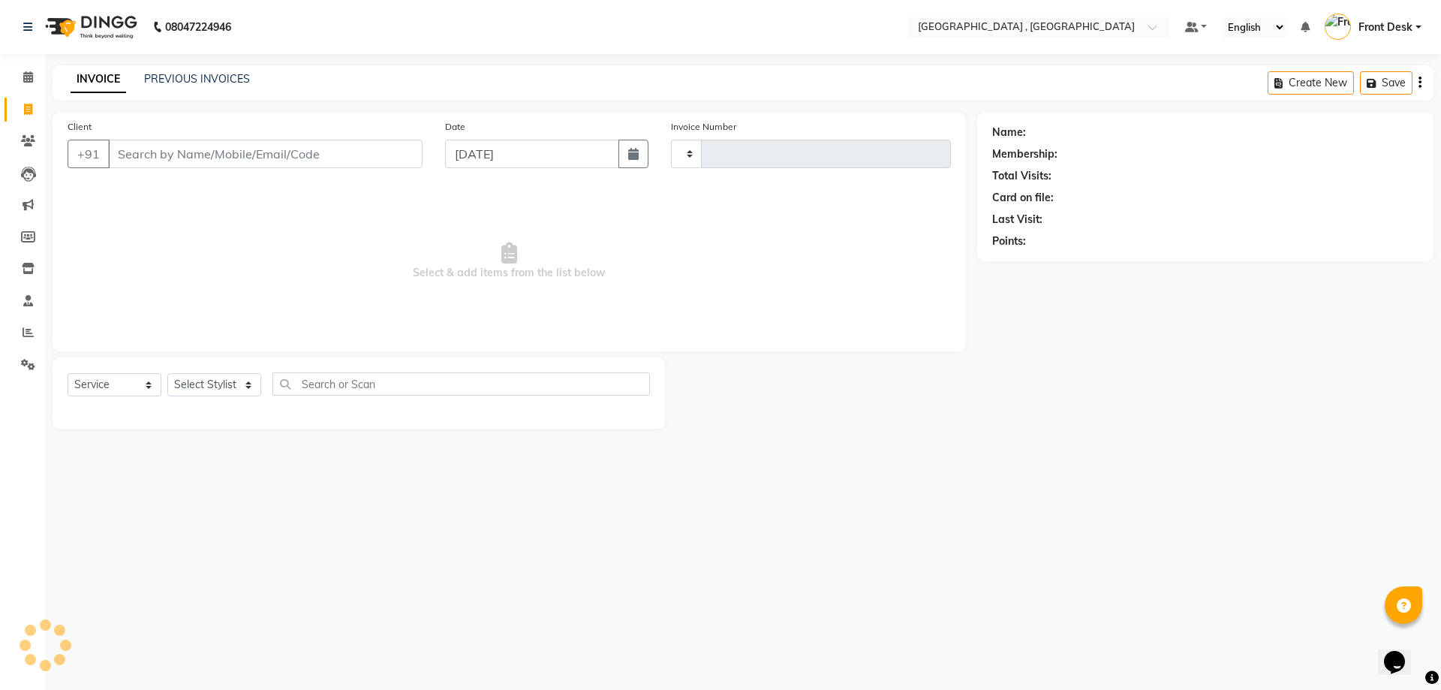
type input "1880"
select select "5111"
click at [152, 82] on link "PREVIOUS INVOICES" at bounding box center [197, 79] width 106 height 14
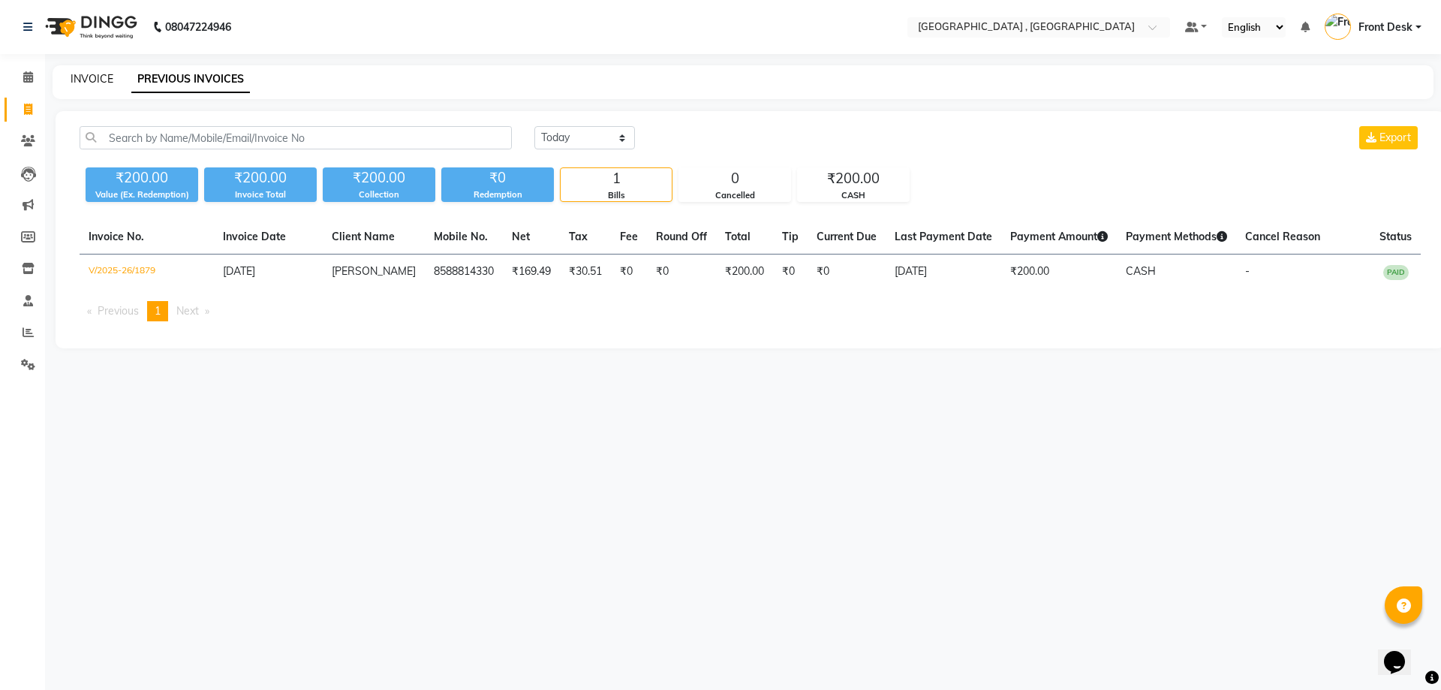
click at [73, 74] on link "INVOICE" at bounding box center [92, 79] width 43 height 14
select select "service"
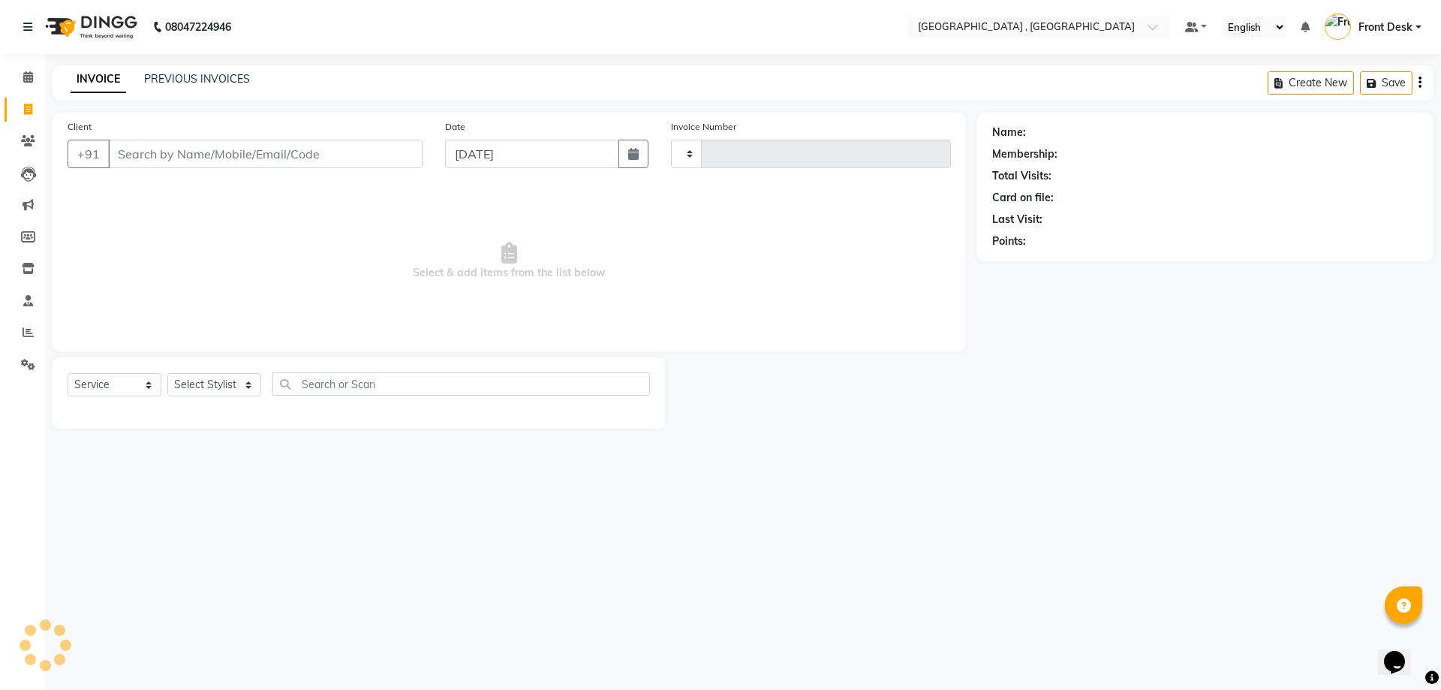
type input "1880"
select select "5111"
click at [186, 71] on div "INVOICE PREVIOUS INVOICES Create New Save" at bounding box center [743, 82] width 1381 height 35
click at [188, 72] on link "PREVIOUS INVOICES" at bounding box center [197, 79] width 106 height 14
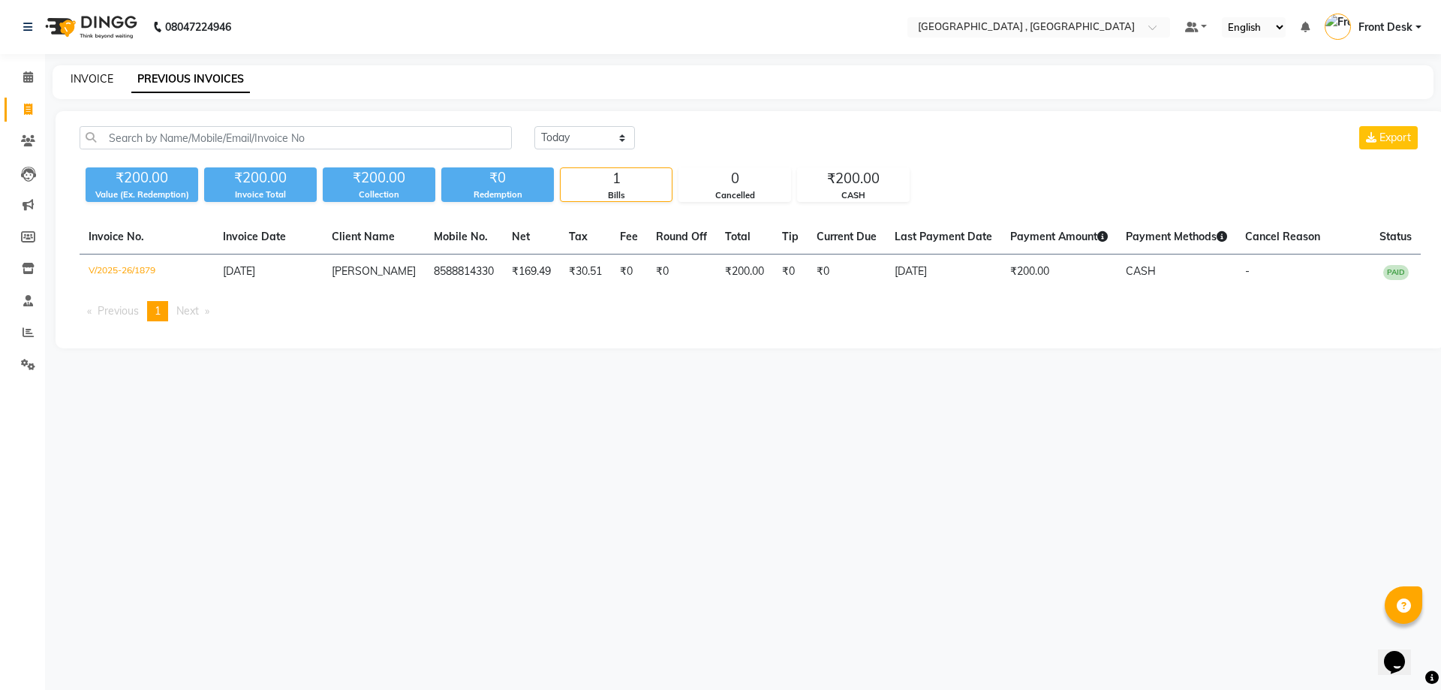
click at [87, 74] on link "INVOICE" at bounding box center [92, 79] width 43 height 14
select select "5111"
select select "service"
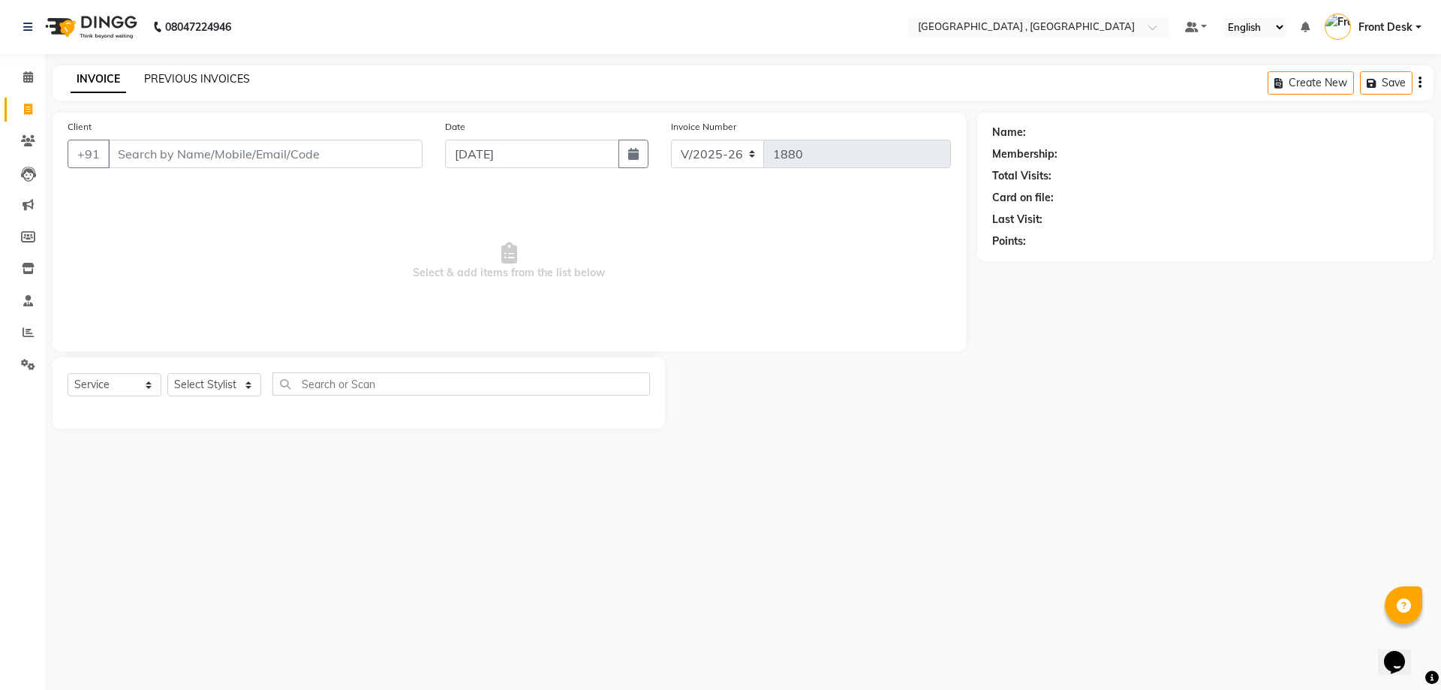
click at [172, 78] on link "PREVIOUS INVOICES" at bounding box center [197, 79] width 106 height 14
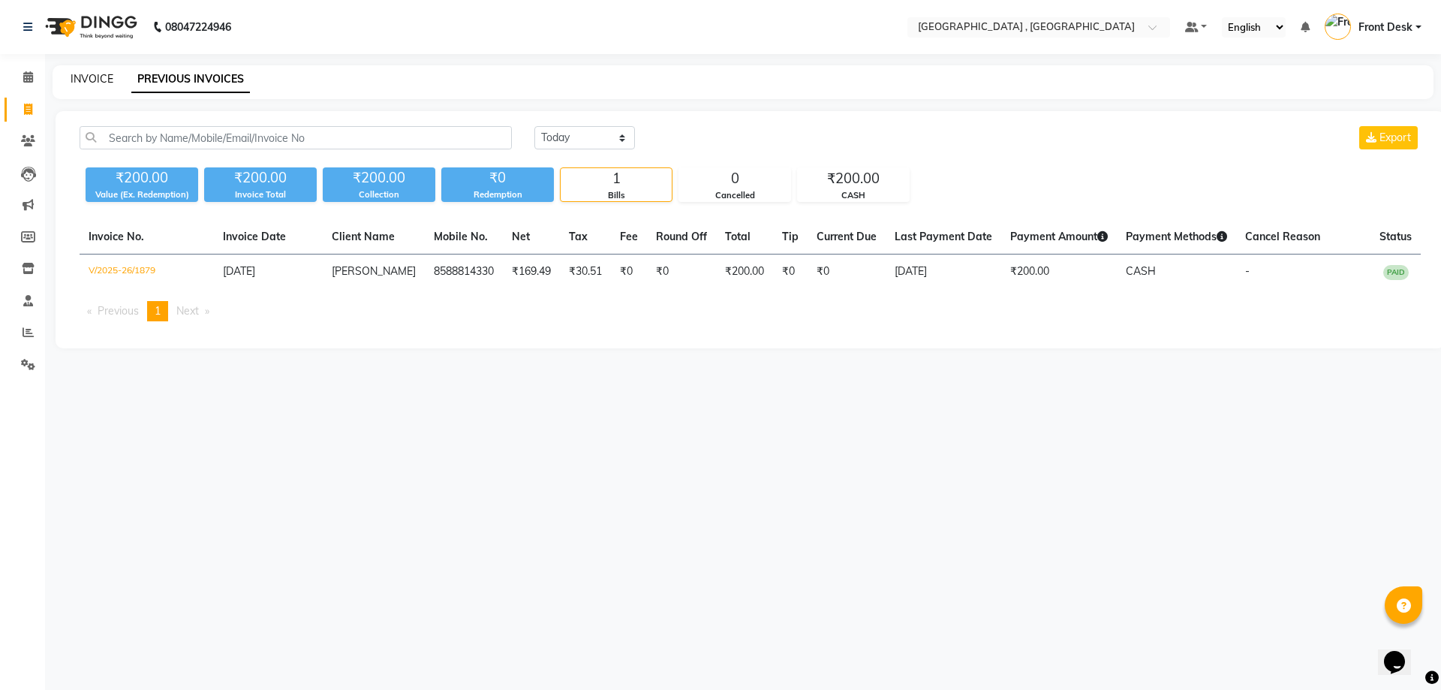
click at [89, 77] on link "INVOICE" at bounding box center [92, 79] width 43 height 14
select select "5111"
select select "service"
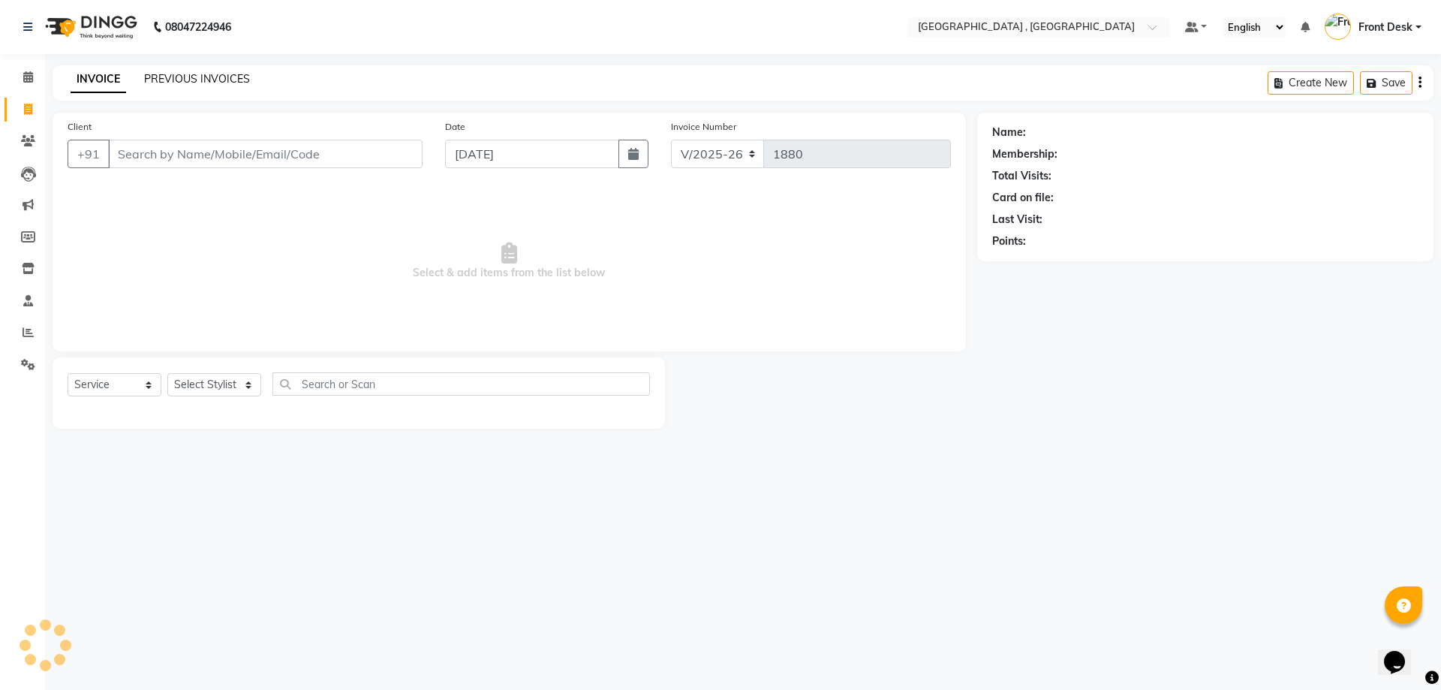
click at [182, 80] on link "PREVIOUS INVOICES" at bounding box center [197, 79] width 106 height 14
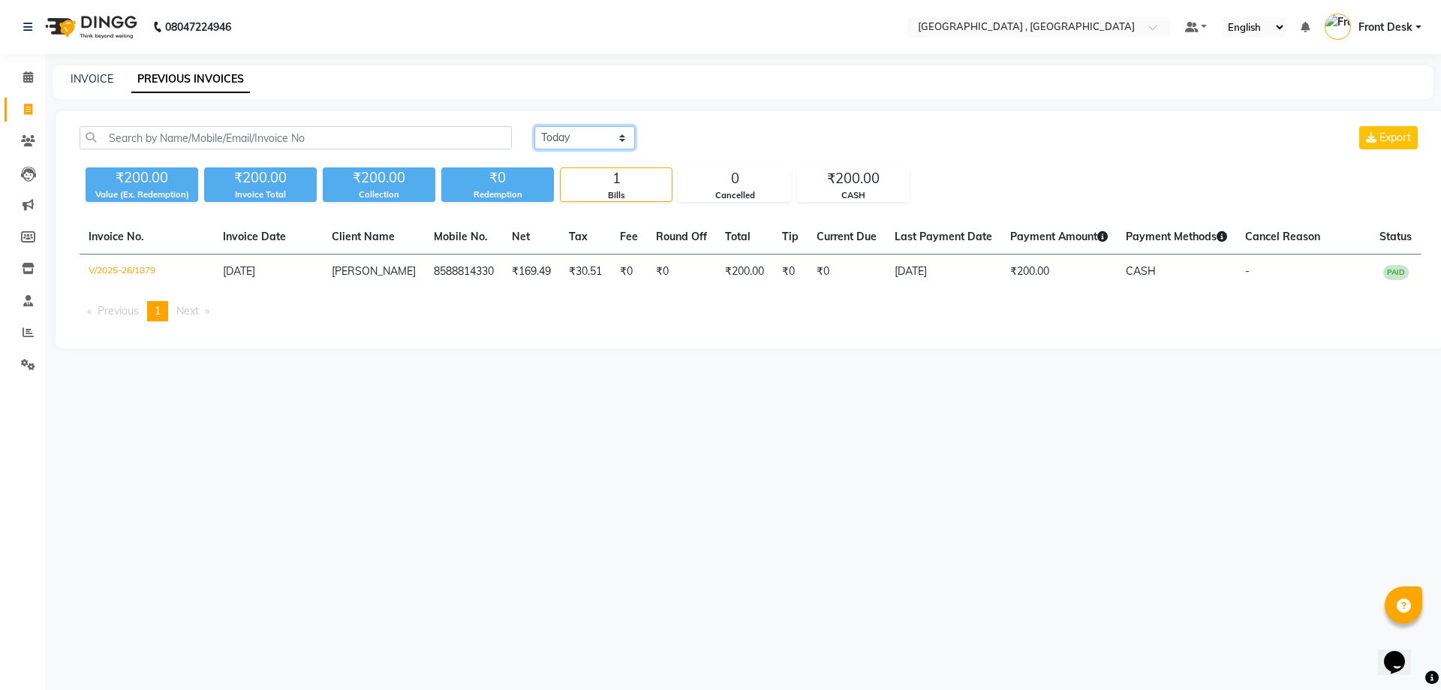
click at [574, 140] on select "Today Yesterday Custom Range" at bounding box center [584, 137] width 101 height 23
click at [534, 126] on select "Today Yesterday Custom Range" at bounding box center [584, 137] width 101 height 23
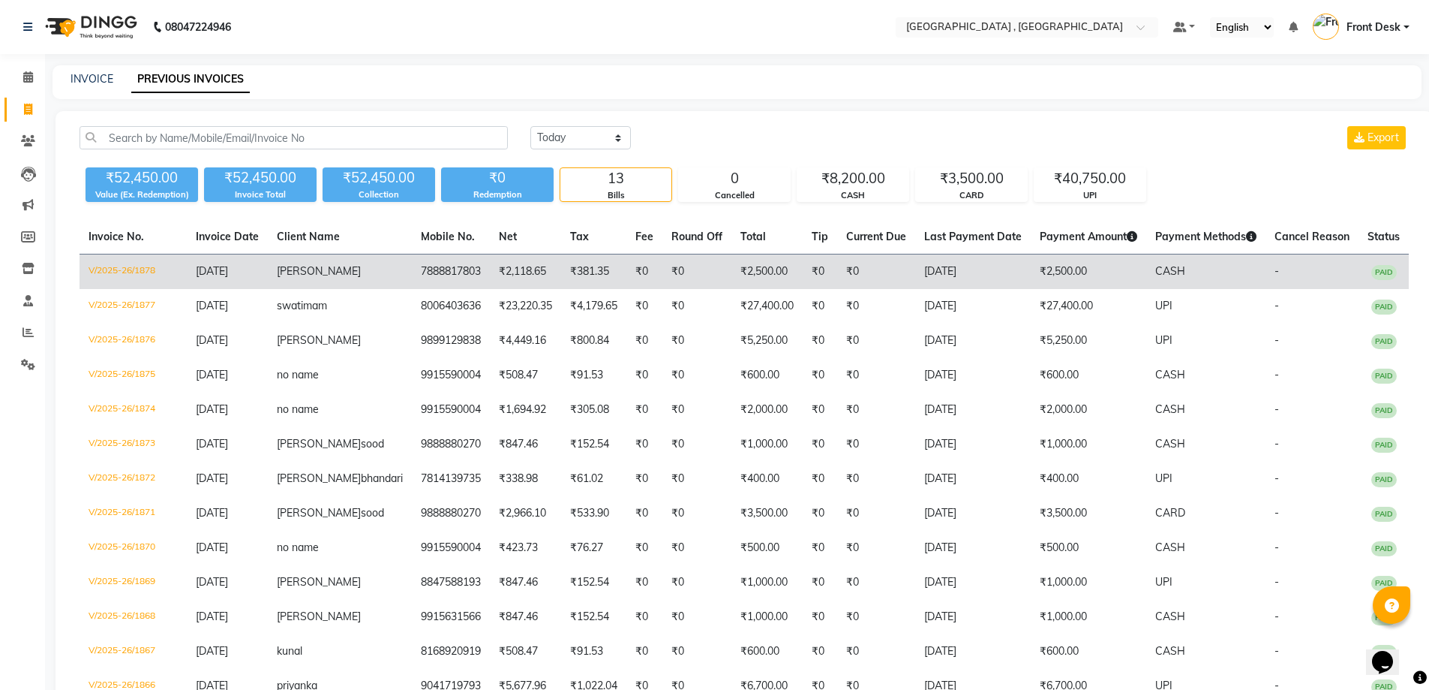
click at [732, 269] on td "₹2,500.00" at bounding box center [767, 271] width 71 height 35
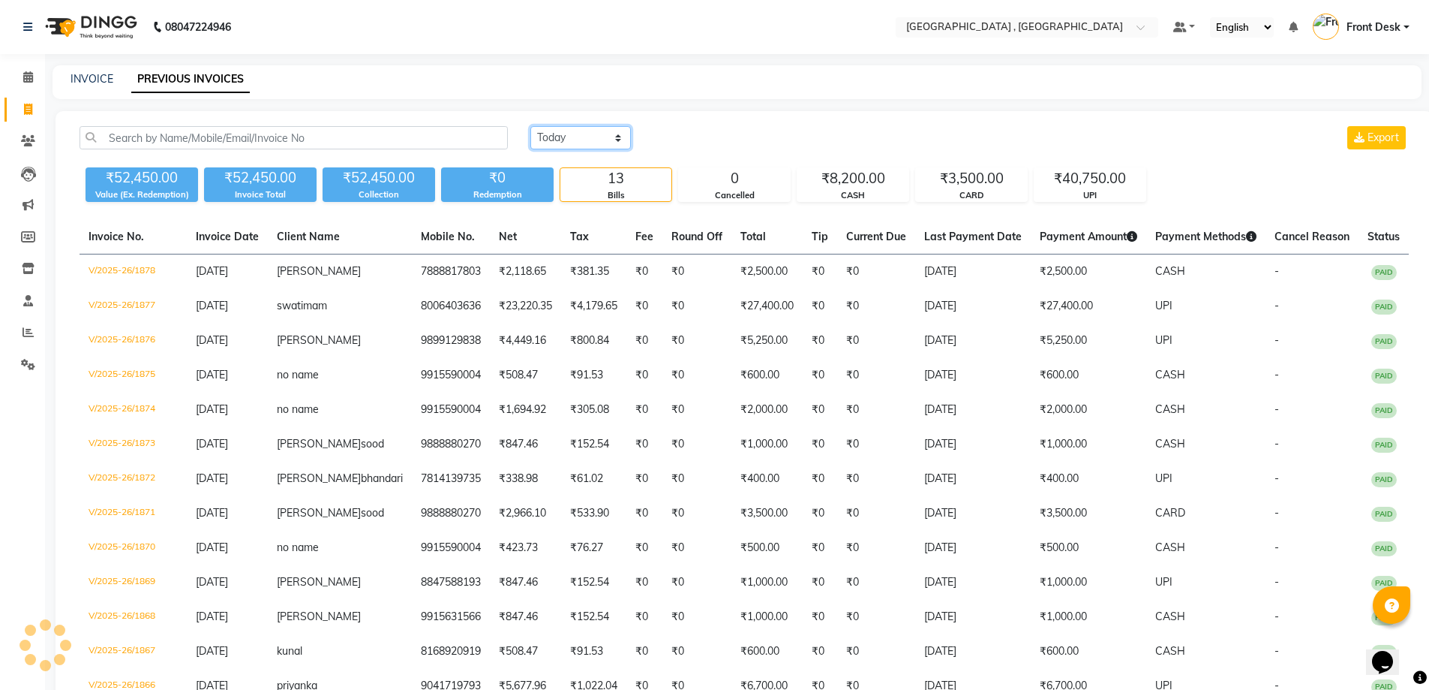
click at [617, 128] on select "Today Yesterday Custom Range" at bounding box center [581, 137] width 101 height 23
select select "today"
click at [531, 126] on select "Today Yesterday Custom Range" at bounding box center [581, 137] width 101 height 23
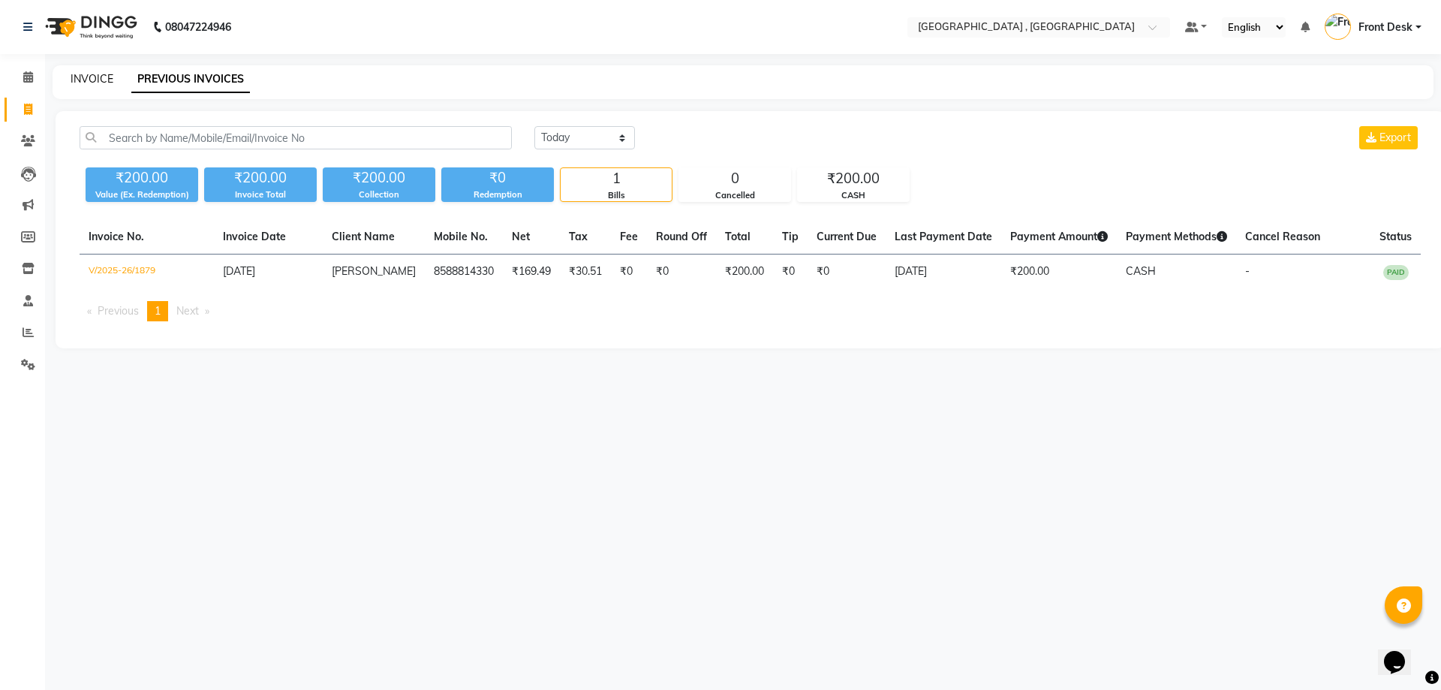
click at [107, 73] on link "INVOICE" at bounding box center [92, 79] width 43 height 14
select select "service"
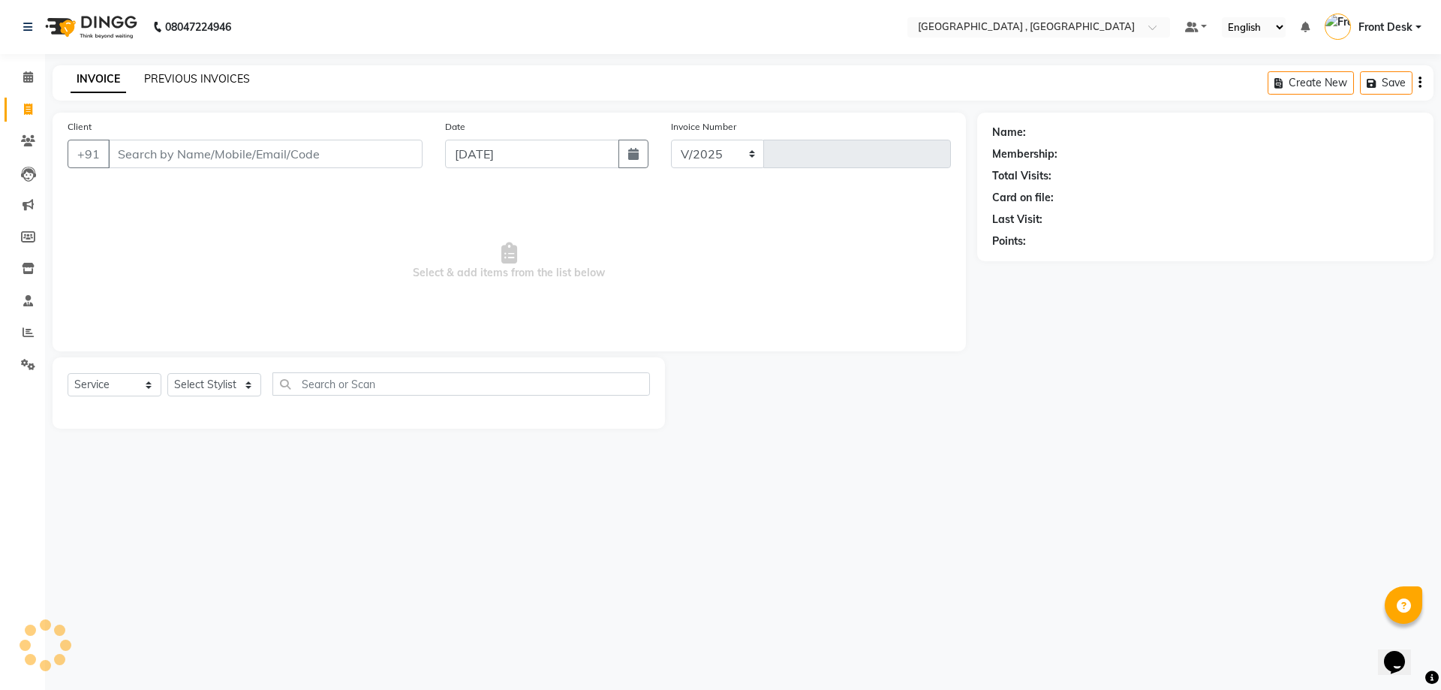
select select "5111"
type input "1880"
click at [194, 83] on link "PREVIOUS INVOICES" at bounding box center [197, 79] width 106 height 14
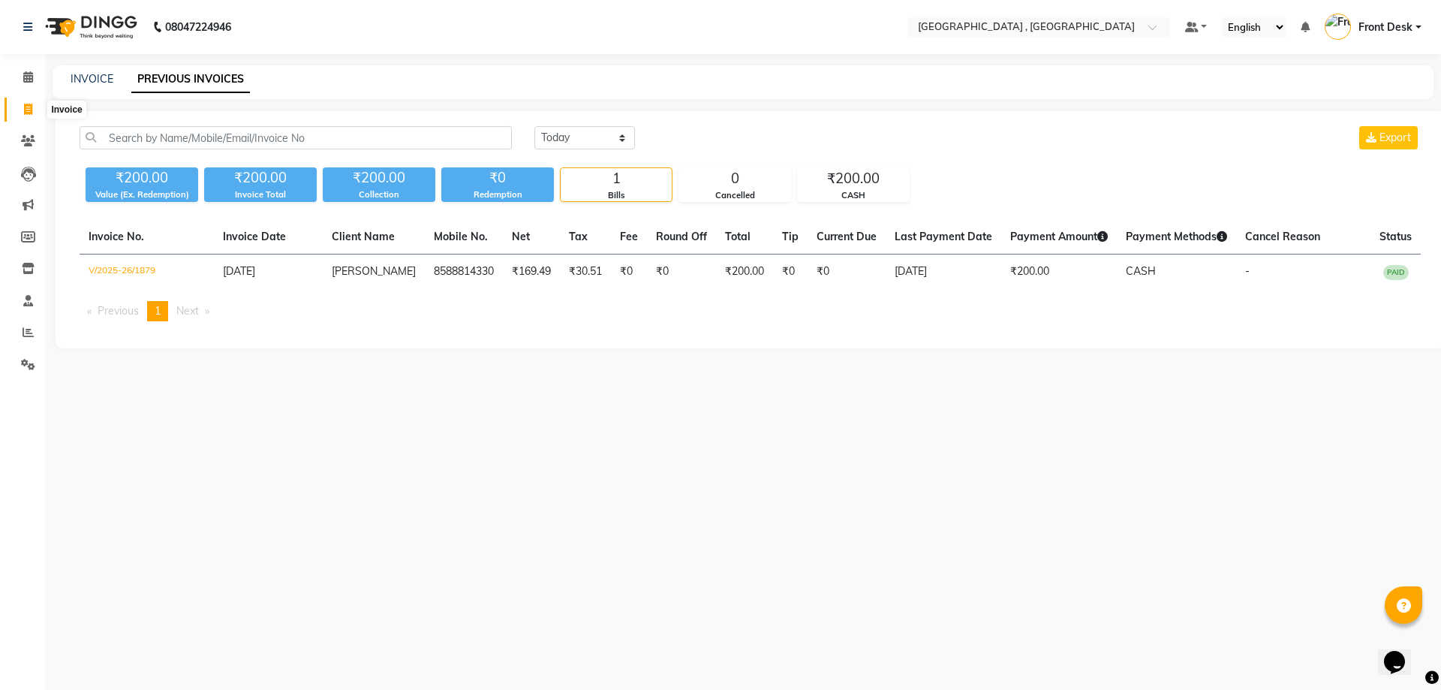
click at [29, 110] on icon at bounding box center [28, 109] width 8 height 11
select select "service"
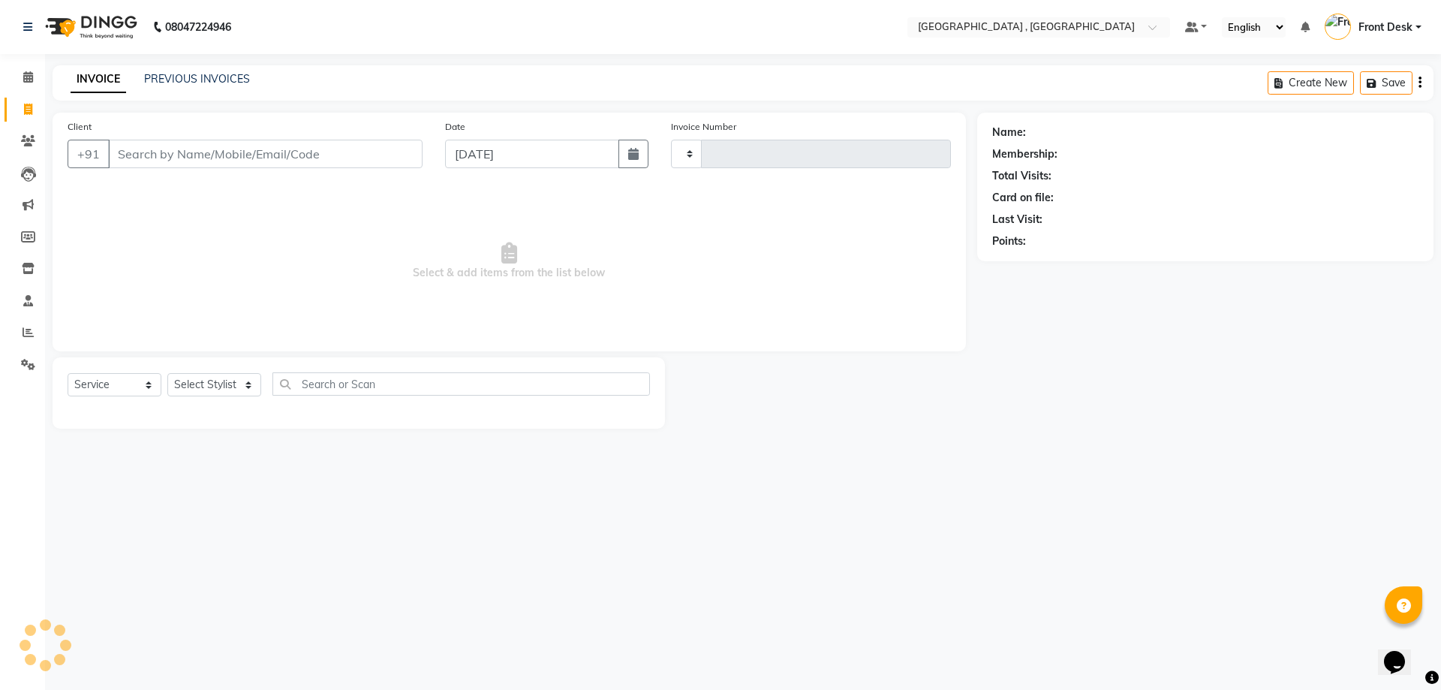
type input "1880"
select select "5111"
click at [163, 80] on link "PREVIOUS INVOICES" at bounding box center [197, 79] width 106 height 14
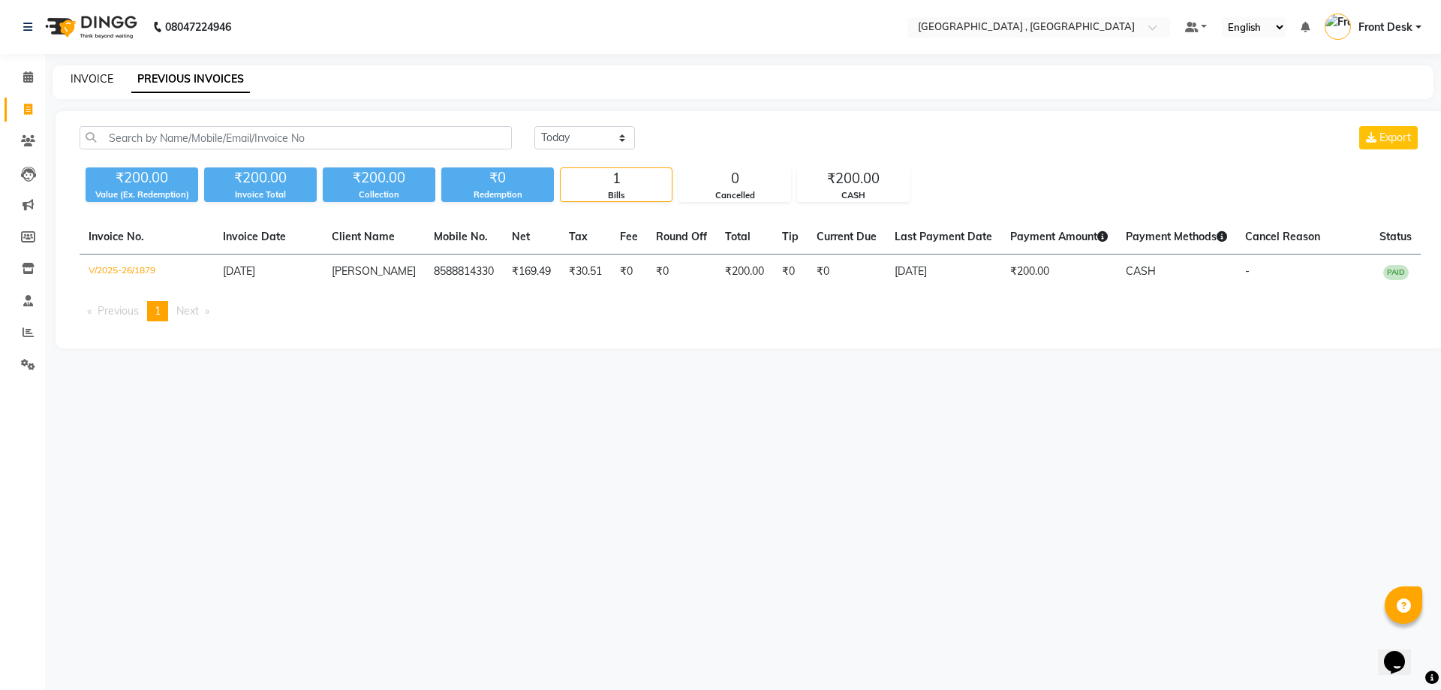
click at [102, 75] on link "INVOICE" at bounding box center [92, 79] width 43 height 14
select select "5111"
select select "service"
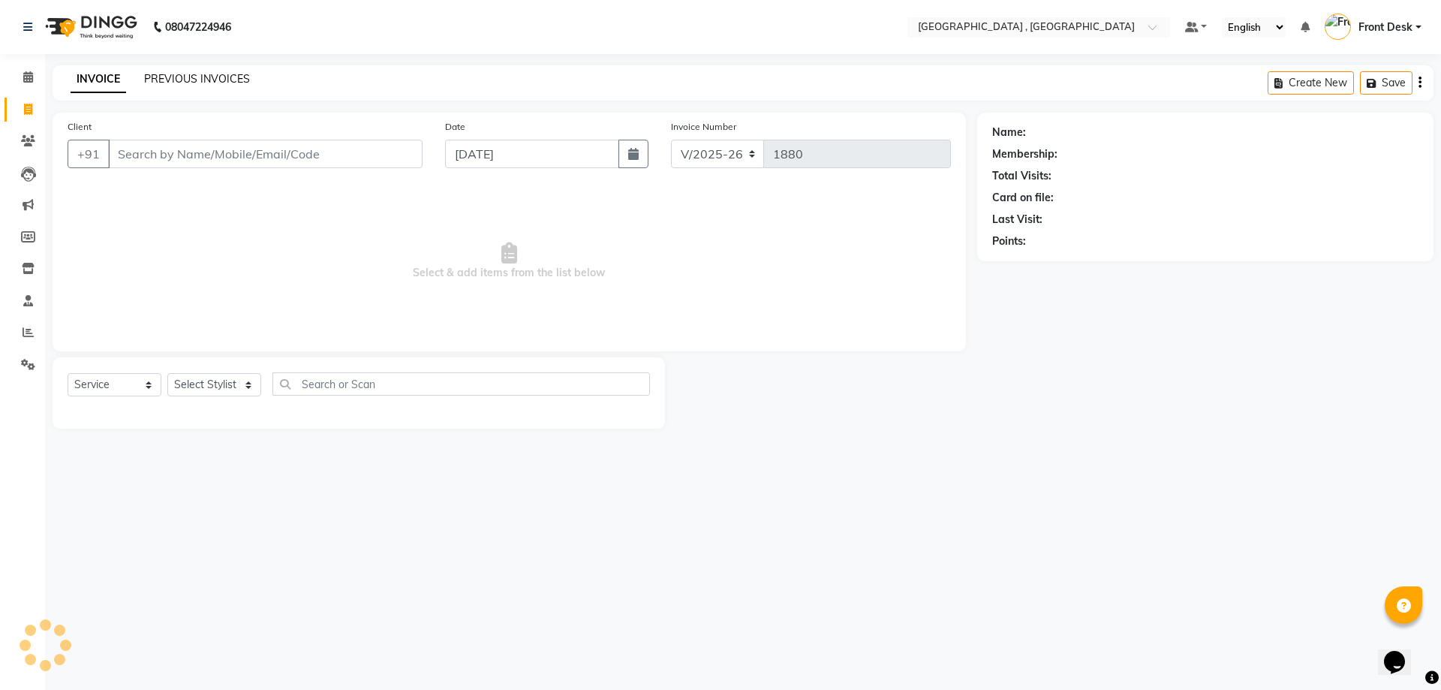
click at [172, 77] on link "PREVIOUS INVOICES" at bounding box center [197, 79] width 106 height 14
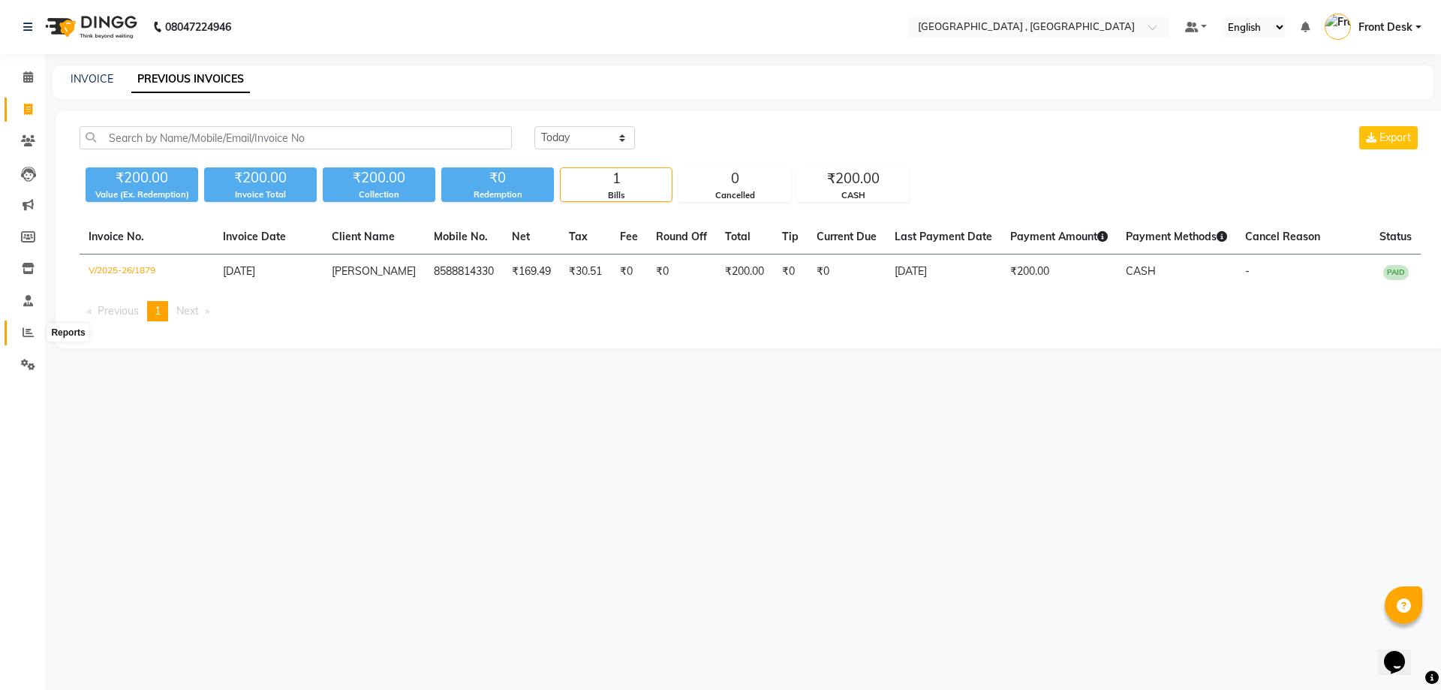
click at [30, 336] on icon at bounding box center [28, 331] width 11 height 11
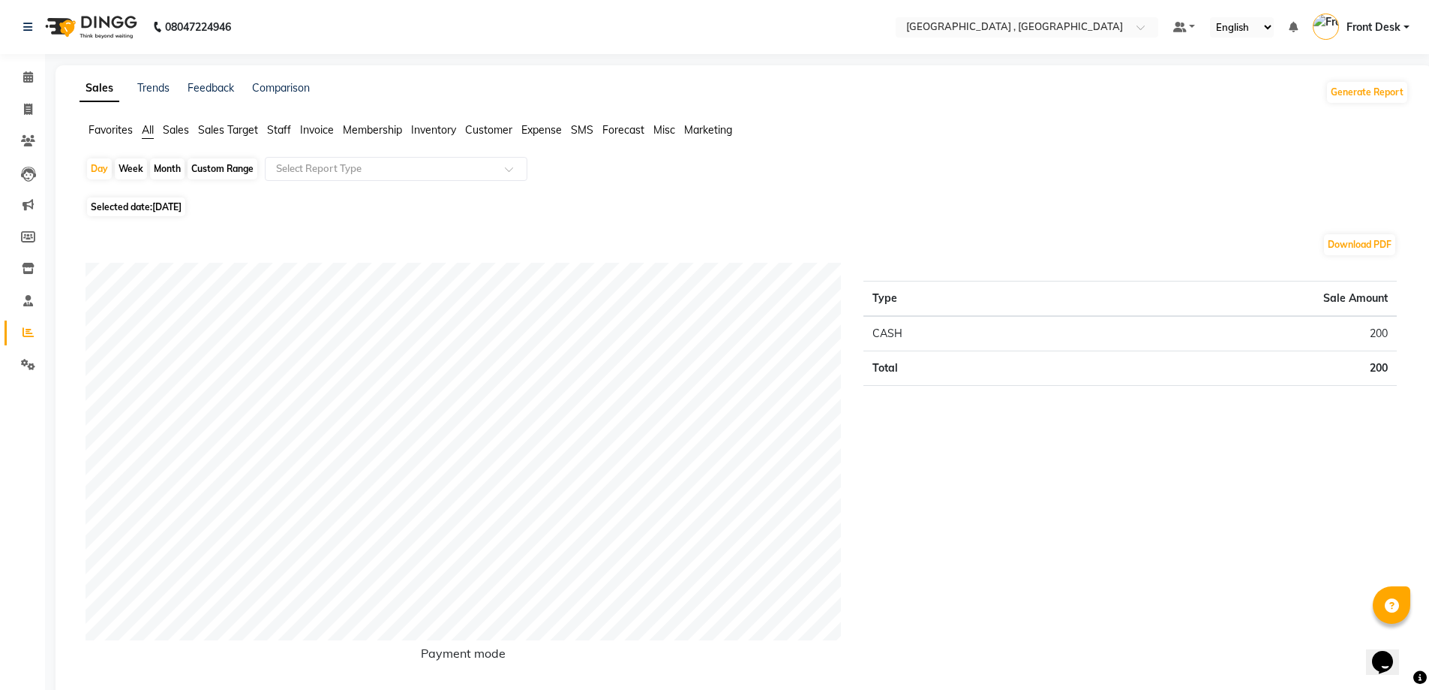
click at [267, 128] on ul "Favorites All Sales Sales Target Staff Invoice Membership Inventory Customer Ex…" at bounding box center [745, 130] width 1330 height 17
click at [272, 128] on span "Staff" at bounding box center [279, 130] width 24 height 14
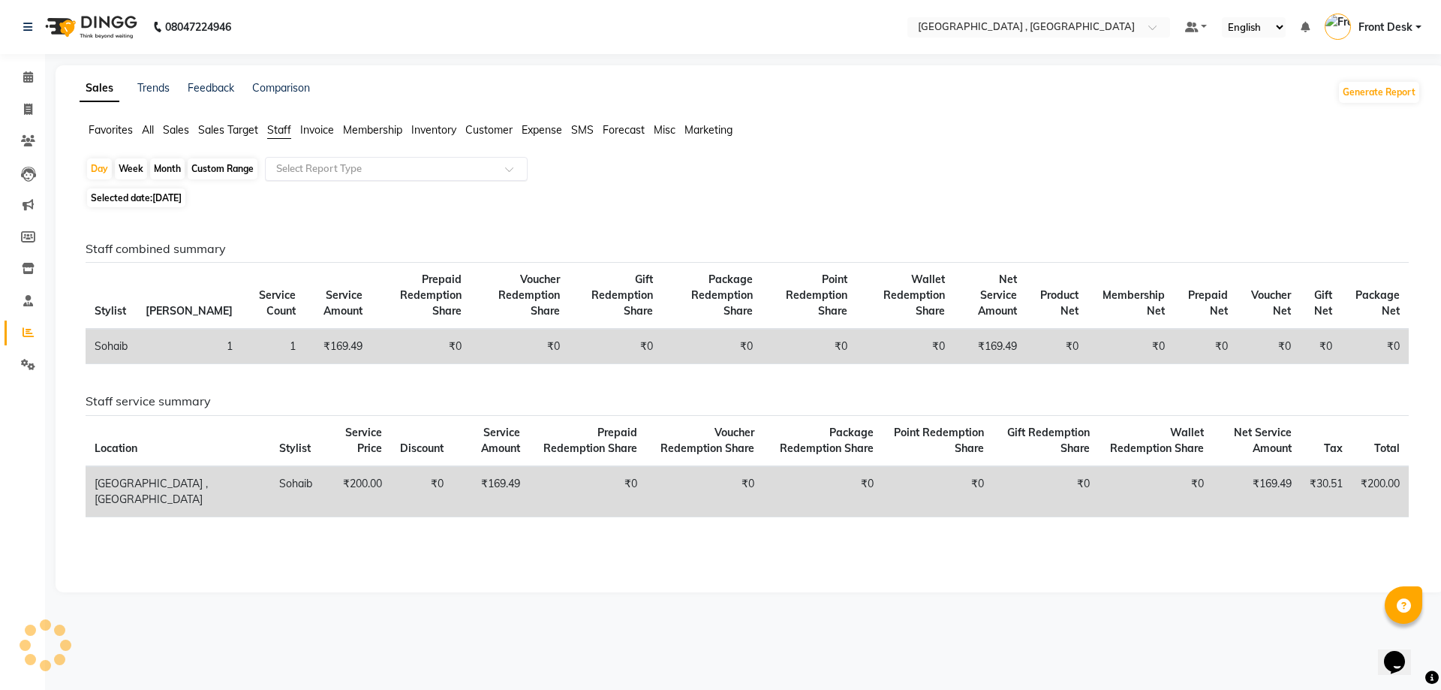
click at [318, 166] on input "text" at bounding box center [381, 168] width 216 height 15
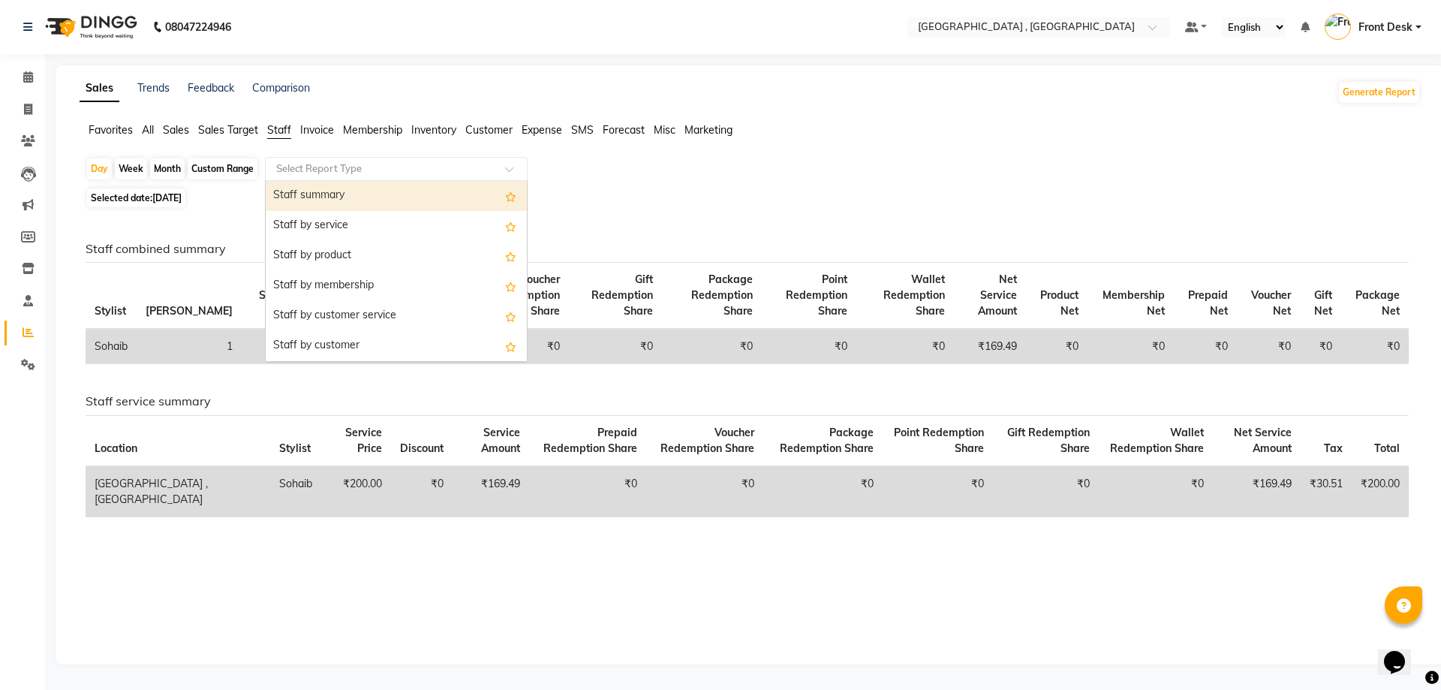
click at [319, 187] on div "Staff summary" at bounding box center [396, 196] width 261 height 30
select select "full_report"
select select "csv"
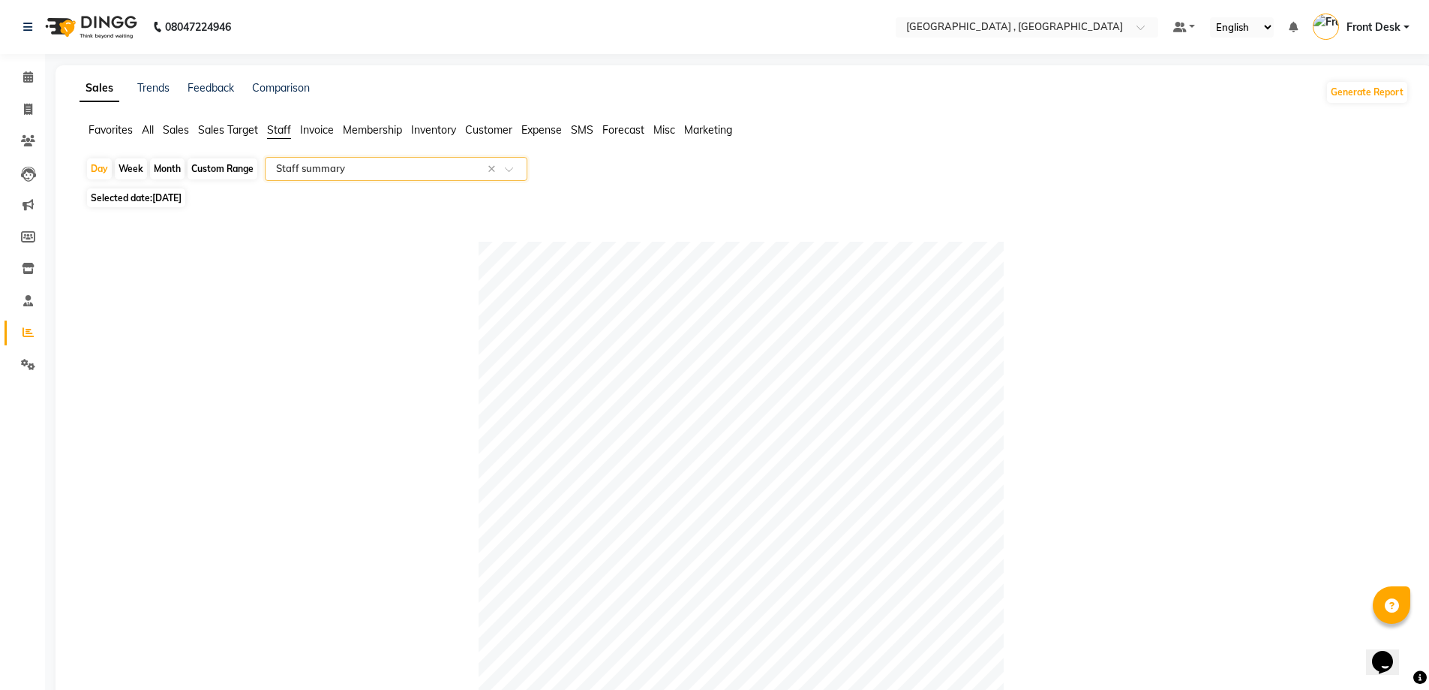
click at [204, 159] on div "Custom Range" at bounding box center [223, 168] width 70 height 21
select select "9"
select select "2025"
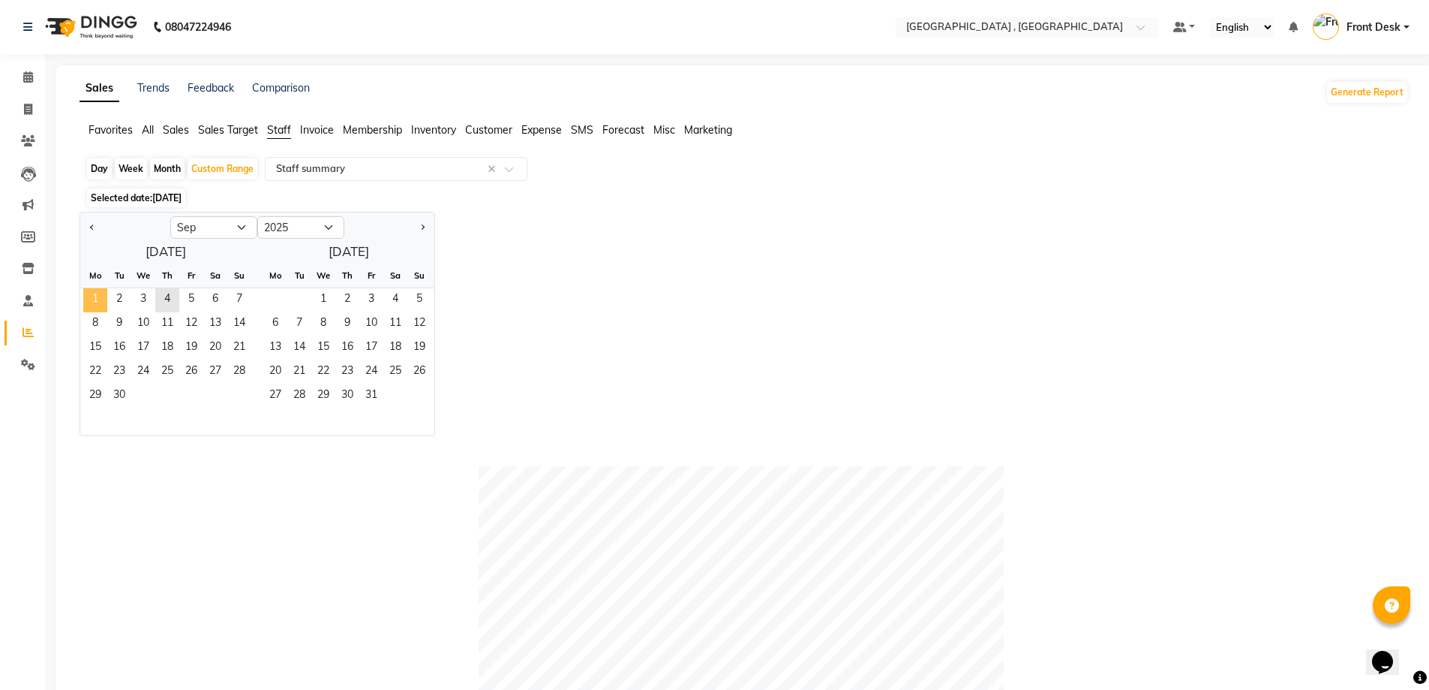
click at [100, 297] on span "1" at bounding box center [95, 300] width 24 height 24
click at [152, 296] on span "3" at bounding box center [143, 300] width 24 height 24
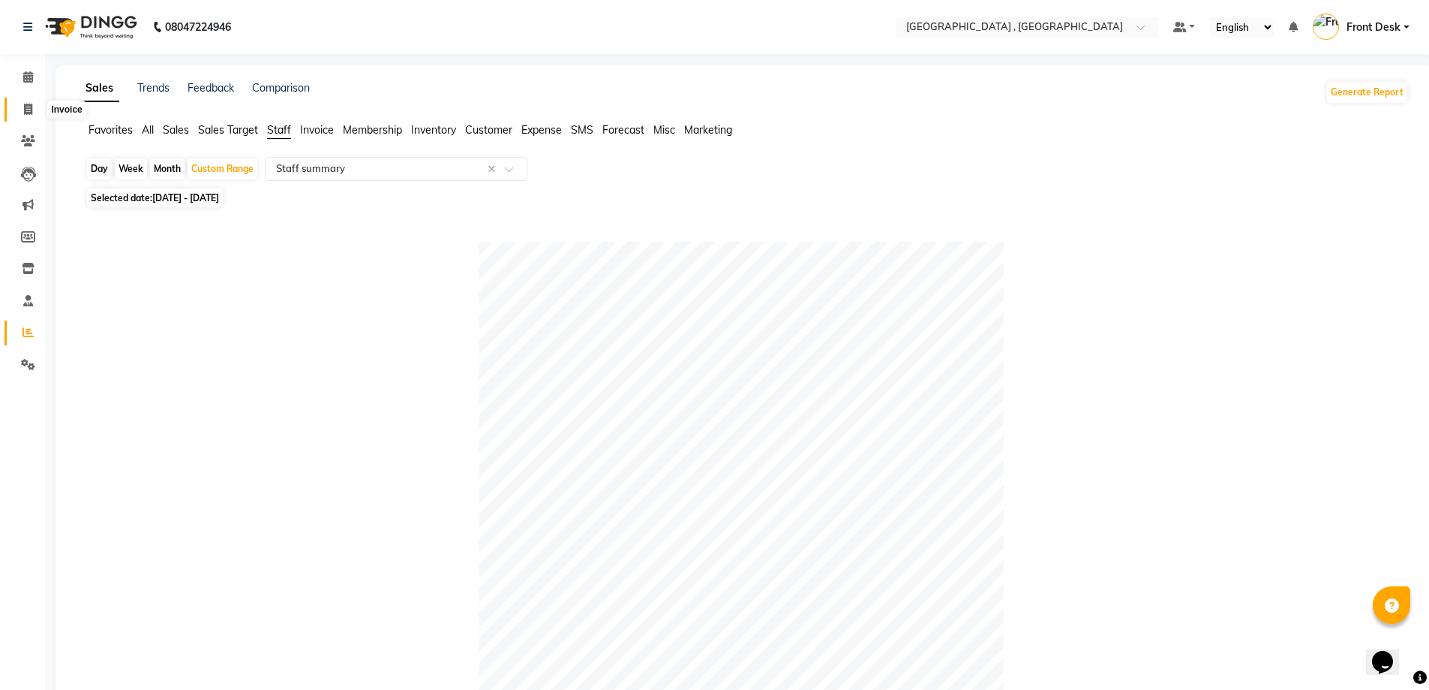
click at [33, 116] on span at bounding box center [28, 109] width 26 height 17
select select "service"
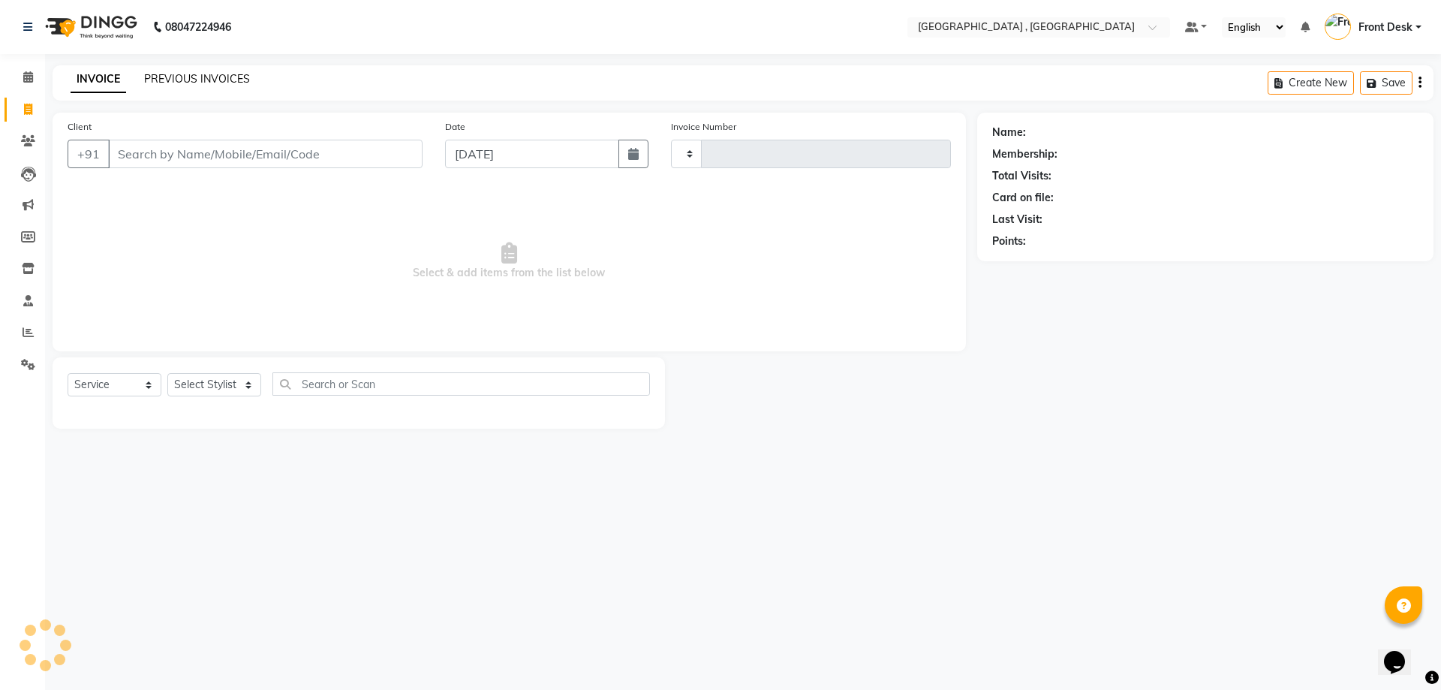
click at [206, 78] on link "PREVIOUS INVOICES" at bounding box center [197, 79] width 106 height 14
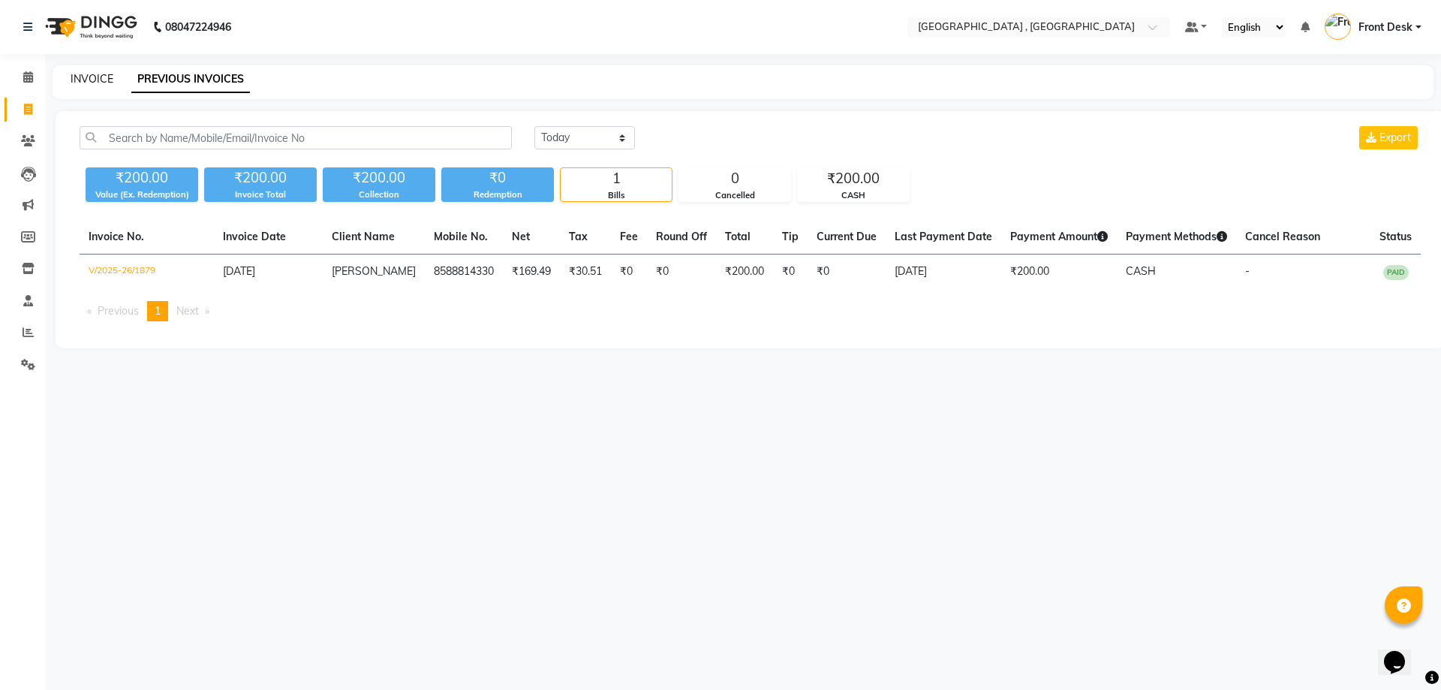
click at [105, 73] on link "INVOICE" at bounding box center [92, 79] width 43 height 14
select select "service"
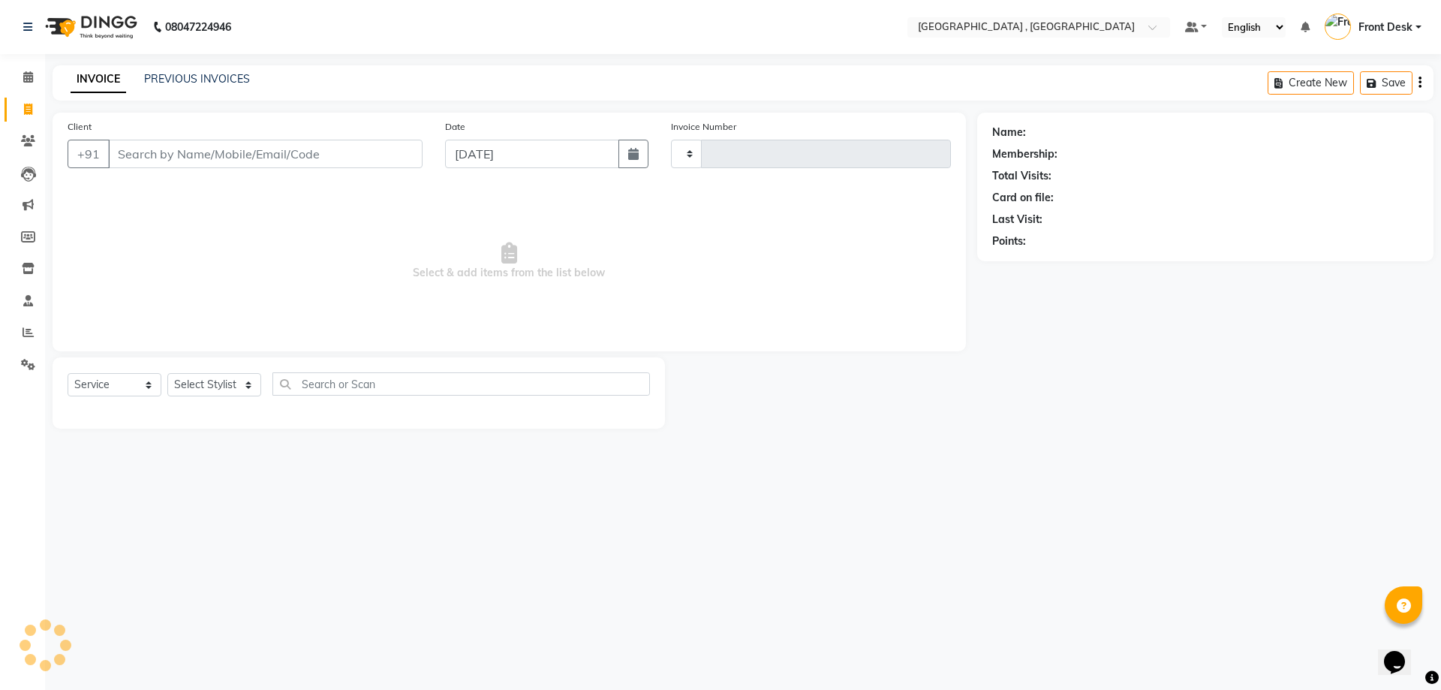
type input "1880"
select select "5111"
click at [201, 73] on link "PREVIOUS INVOICES" at bounding box center [197, 79] width 106 height 14
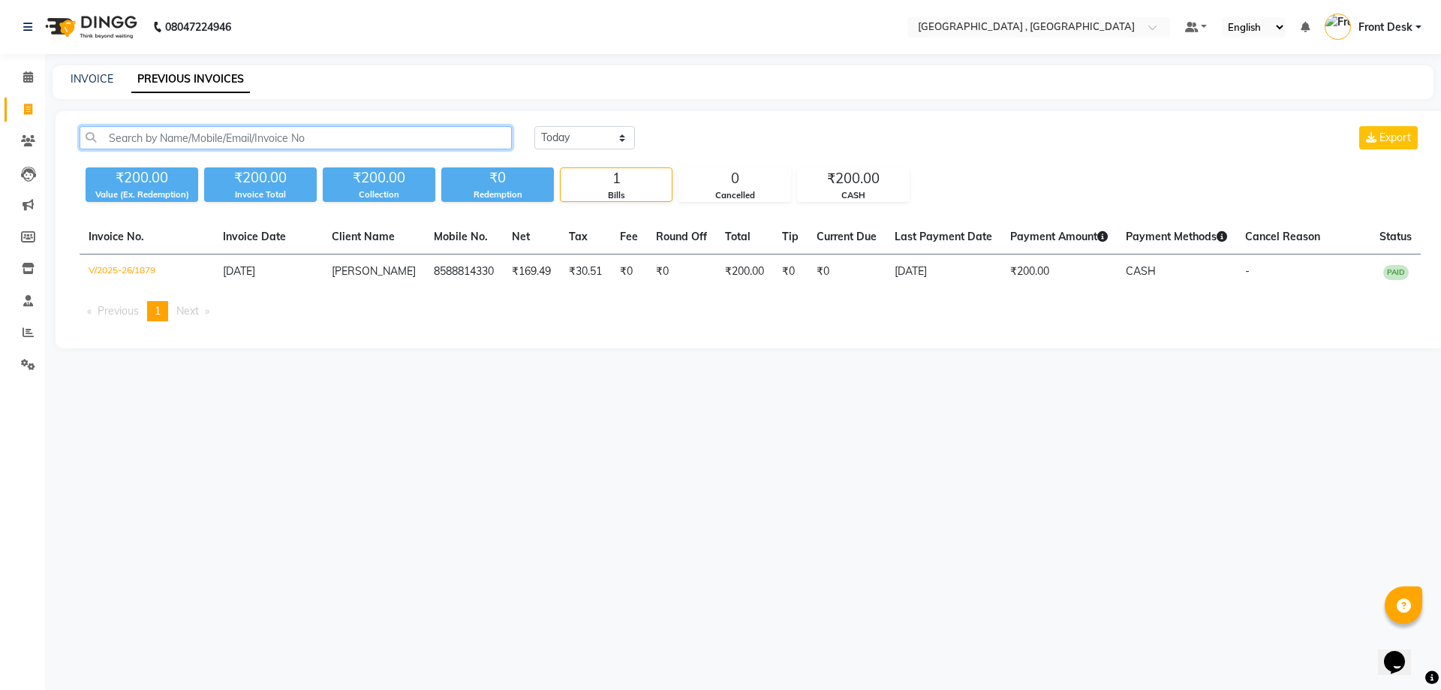
click at [241, 147] on input "text" at bounding box center [296, 137] width 432 height 23
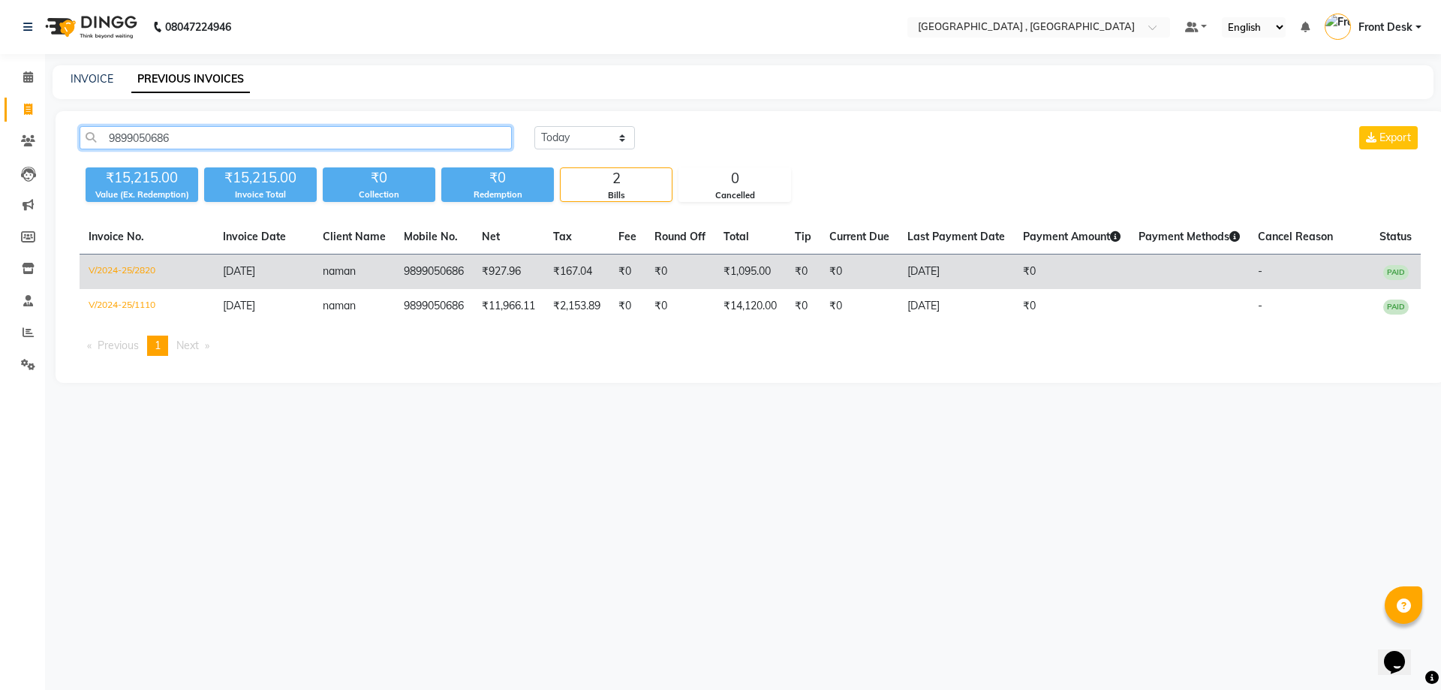
type input "9899050686"
click at [489, 287] on td "₹927.96" at bounding box center [508, 271] width 71 height 35
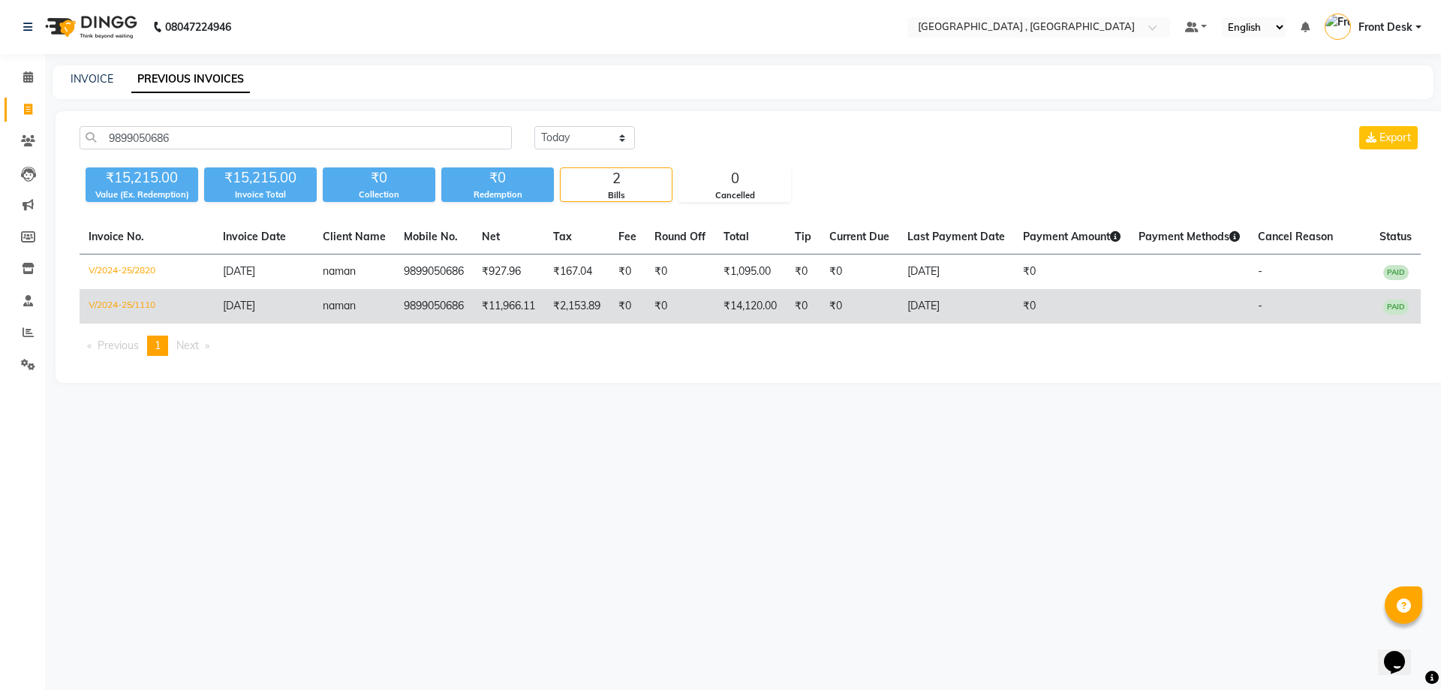
click at [460, 308] on td "9899050686" at bounding box center [434, 306] width 78 height 35
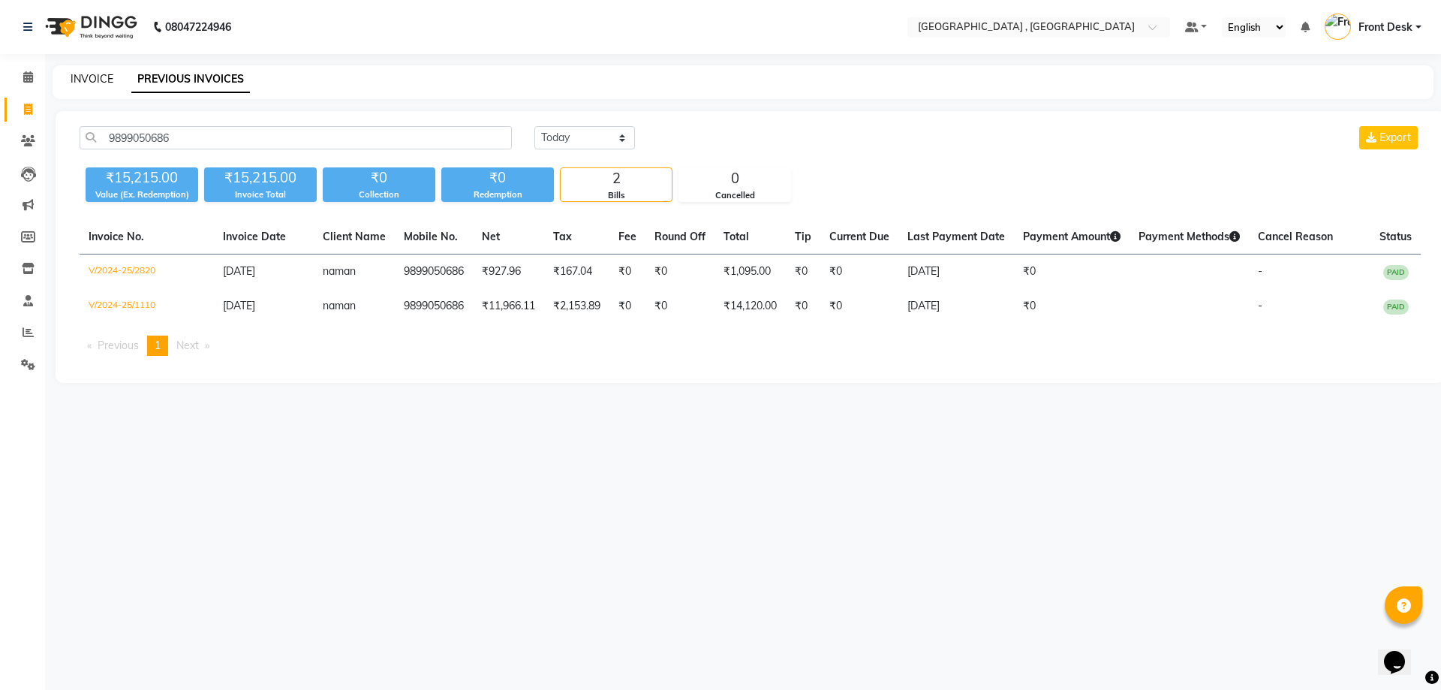
click at [102, 83] on link "INVOICE" at bounding box center [92, 79] width 43 height 14
select select "service"
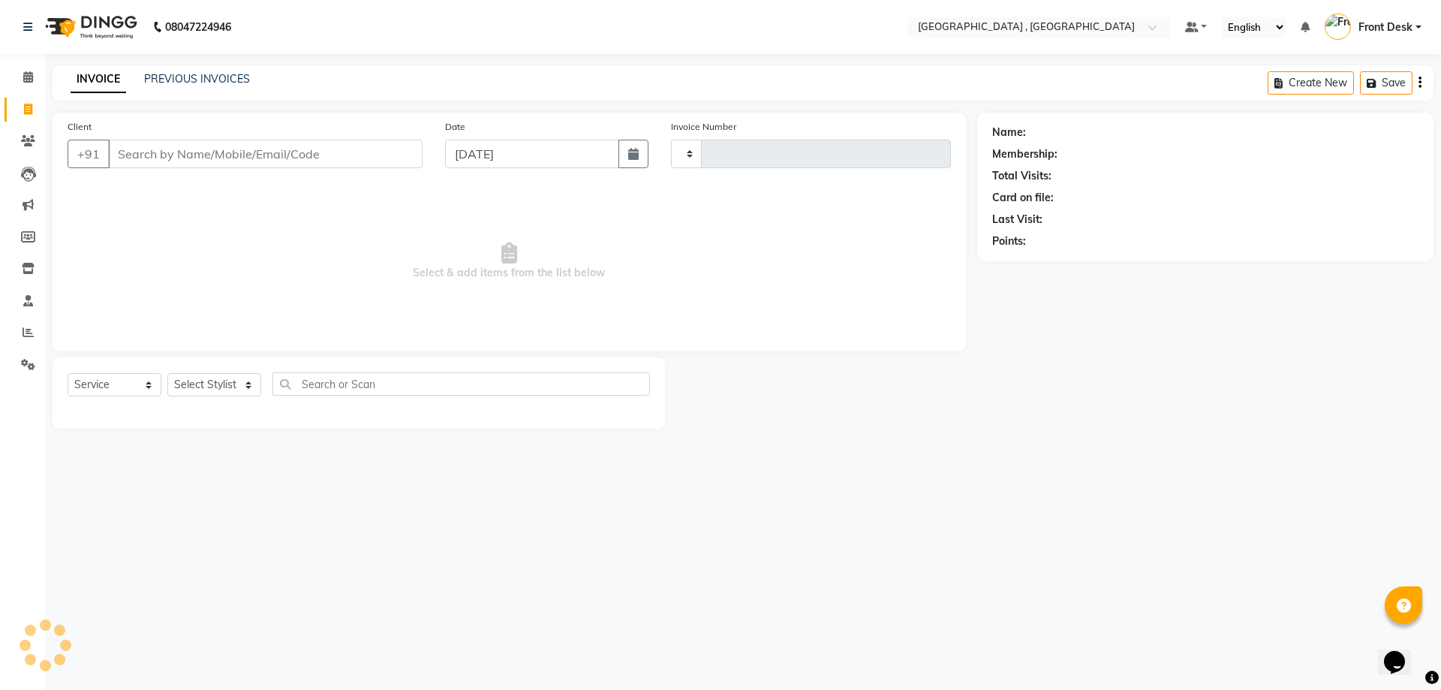
type input "1880"
select select "5111"
click at [215, 83] on link "PREVIOUS INVOICES" at bounding box center [197, 79] width 106 height 14
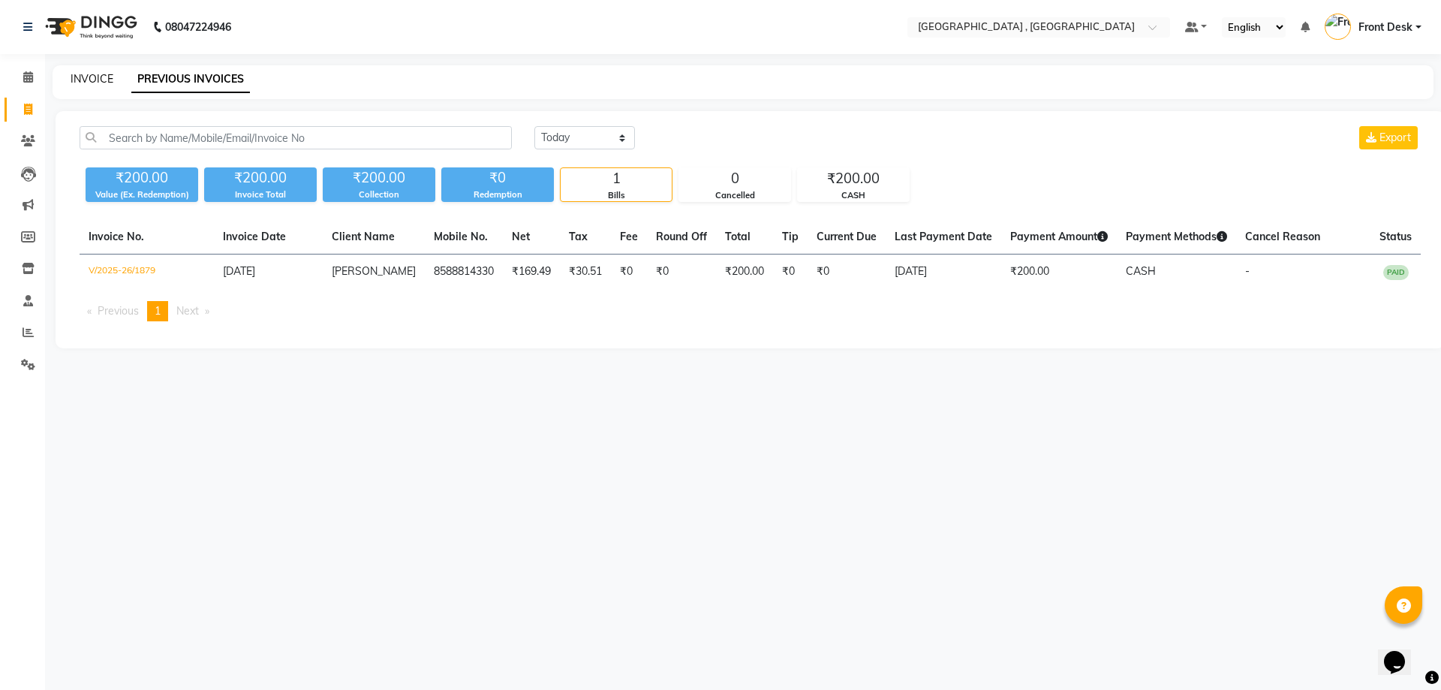
click at [84, 79] on link "INVOICE" at bounding box center [92, 79] width 43 height 14
select select "5111"
select select "service"
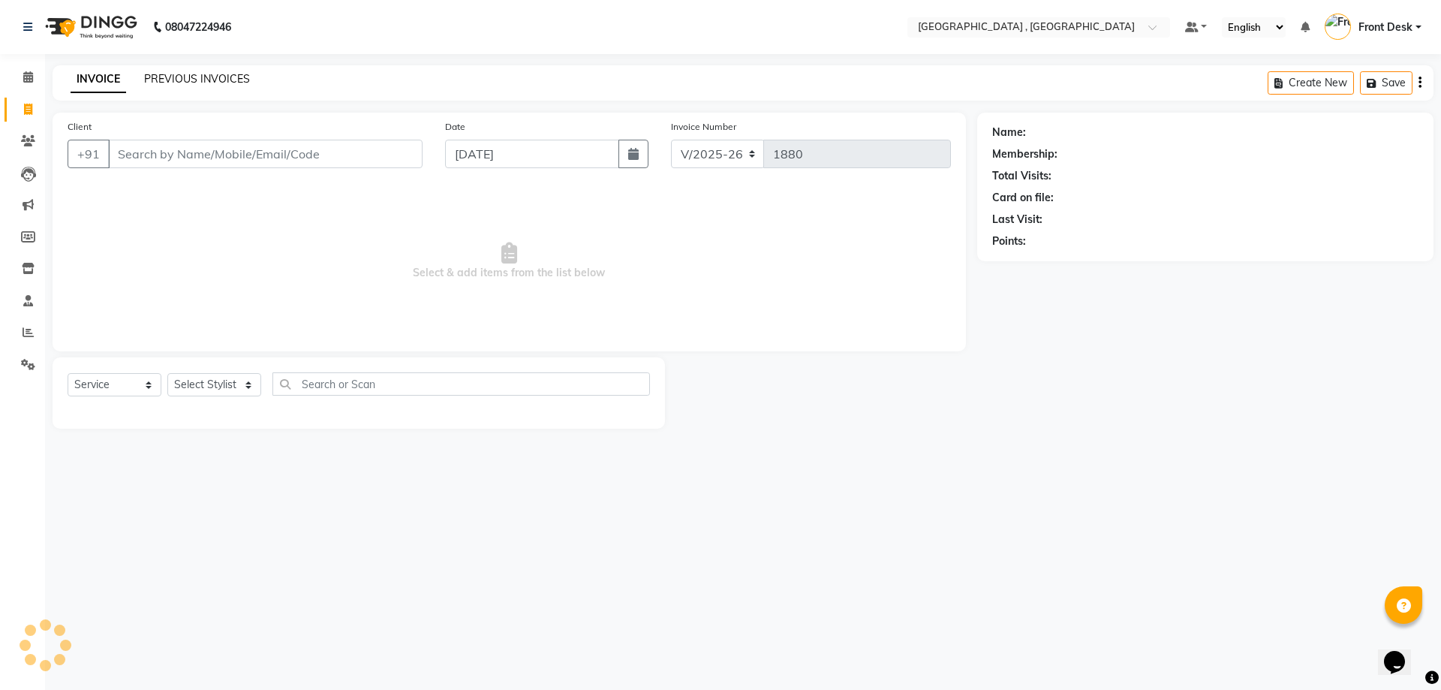
click at [160, 76] on link "PREVIOUS INVOICES" at bounding box center [197, 79] width 106 height 14
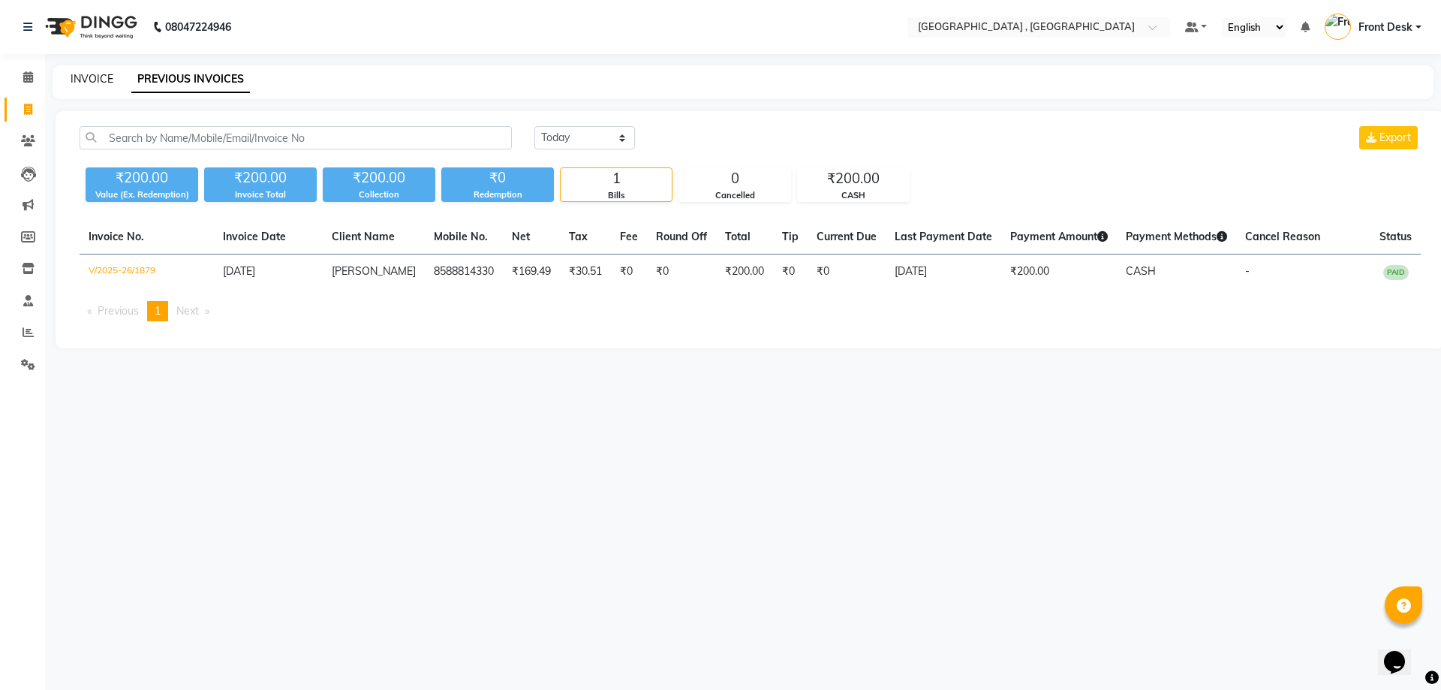
click at [90, 77] on link "INVOICE" at bounding box center [92, 79] width 43 height 14
select select "5111"
select select "service"
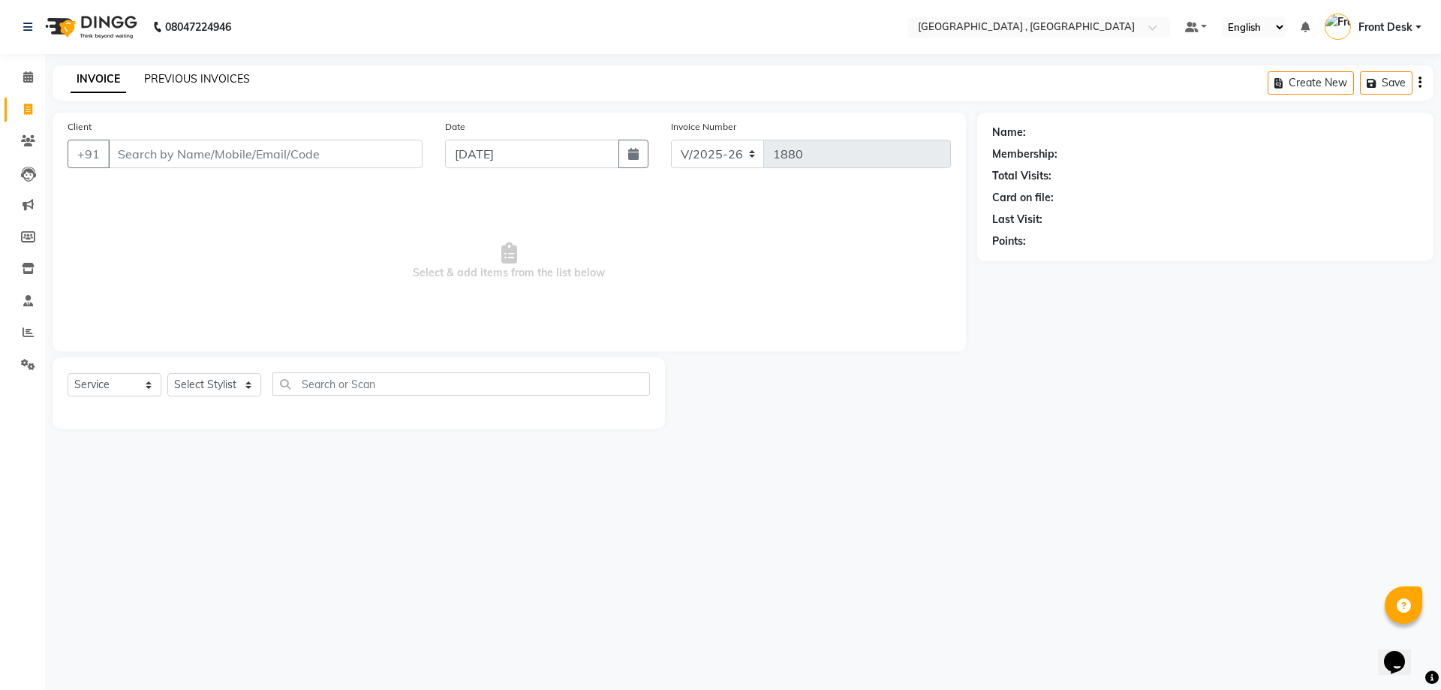
click at [171, 82] on link "PREVIOUS INVOICES" at bounding box center [197, 79] width 106 height 14
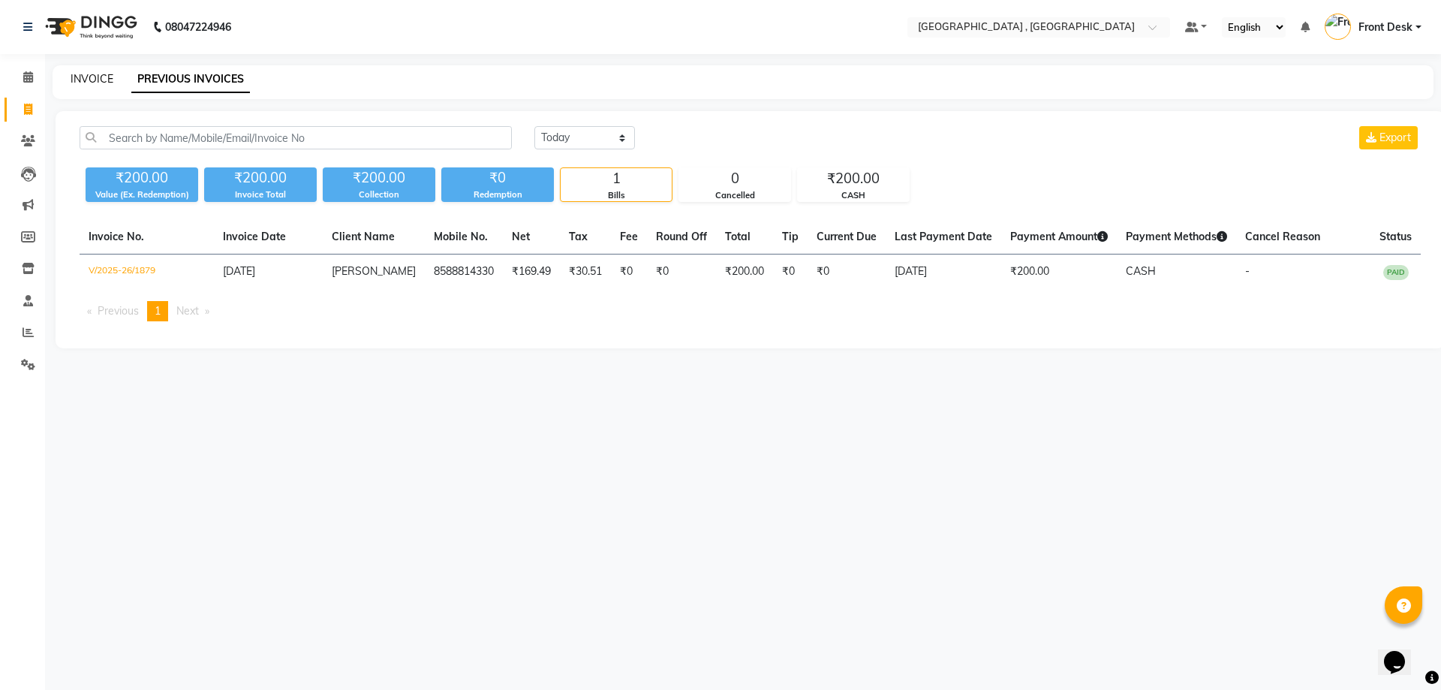
click at [103, 83] on link "INVOICE" at bounding box center [92, 79] width 43 height 14
select select "5111"
select select "service"
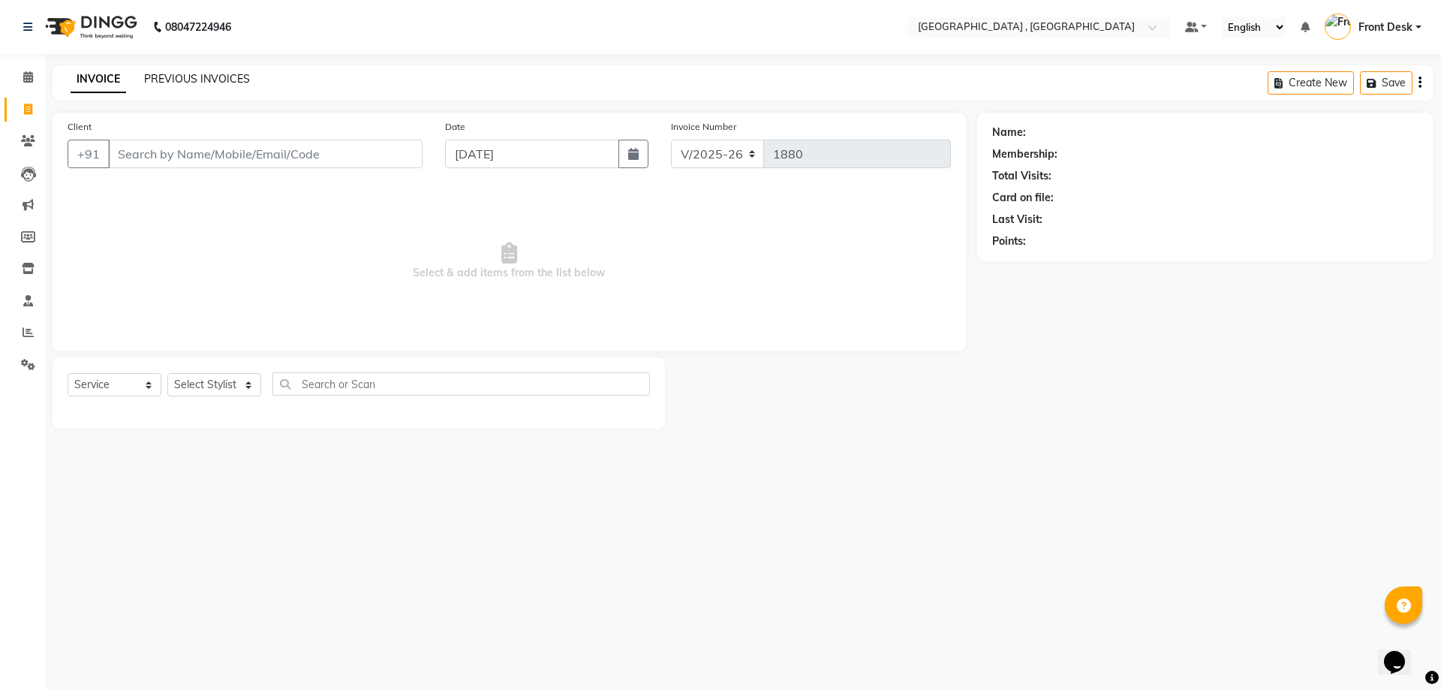
click at [178, 85] on link "PREVIOUS INVOICES" at bounding box center [197, 79] width 106 height 14
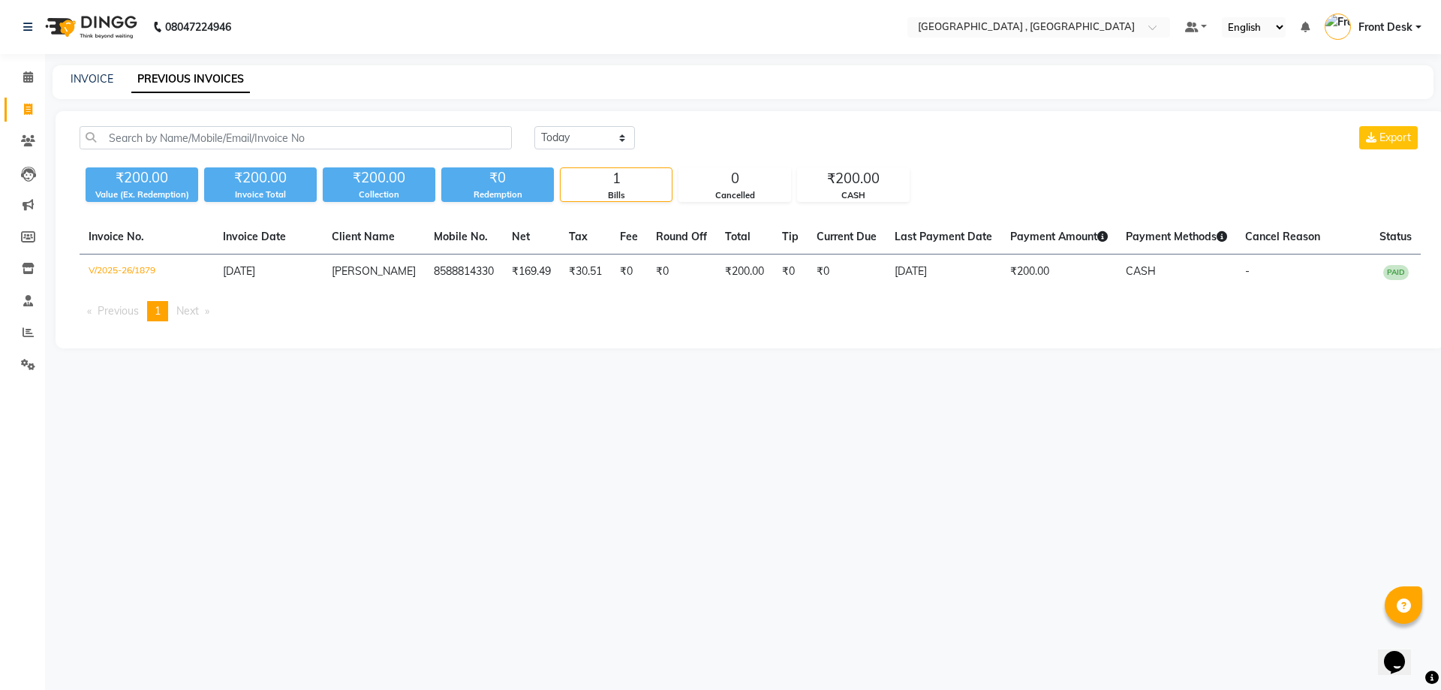
click at [321, 38] on nav "08047224946 Select Location × Tress Lounge , Zirakpur Default Panel My Panel En…" at bounding box center [720, 27] width 1441 height 54
click at [556, 141] on select "Today Yesterday Custom Range" at bounding box center [584, 137] width 101 height 23
select select "range"
click at [534, 126] on select "Today Yesterday Custom Range" at bounding box center [584, 137] width 101 height 23
click at [750, 129] on input "[DATE]" at bounding box center [706, 138] width 105 height 21
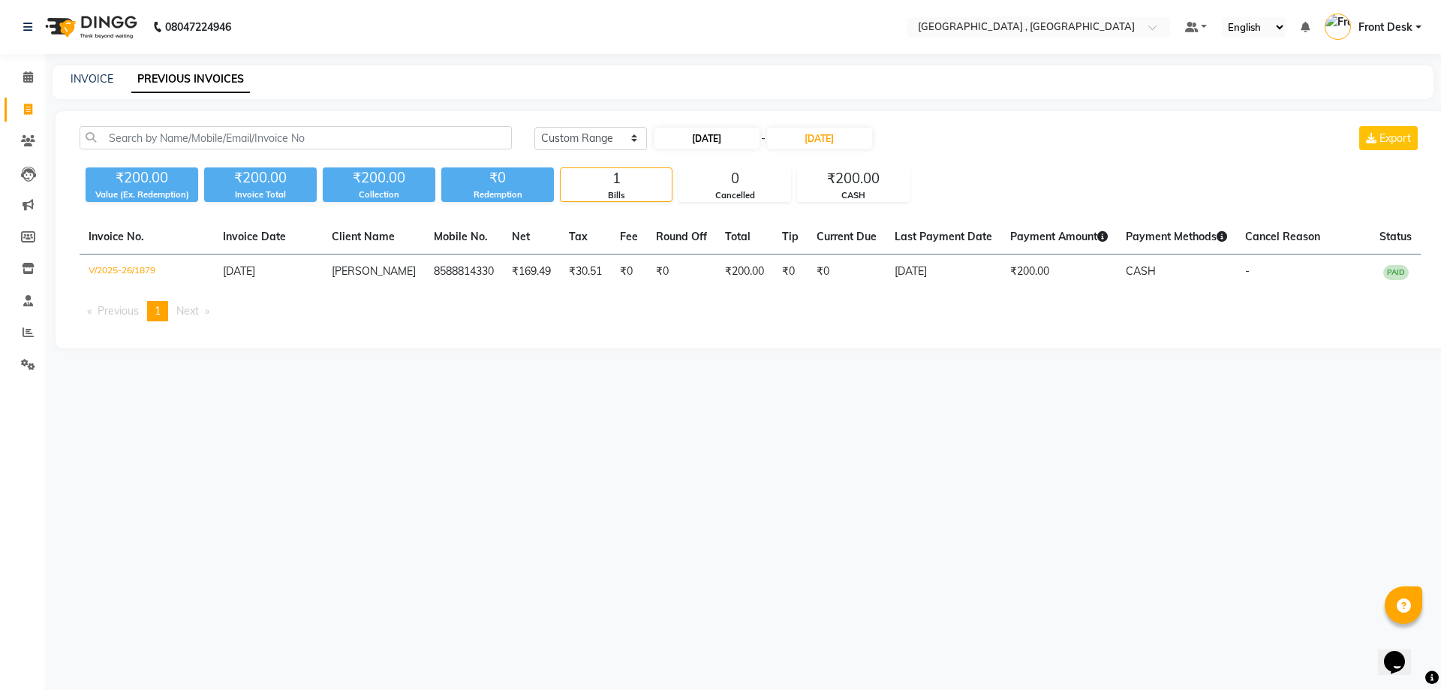
select select "9"
select select "2025"
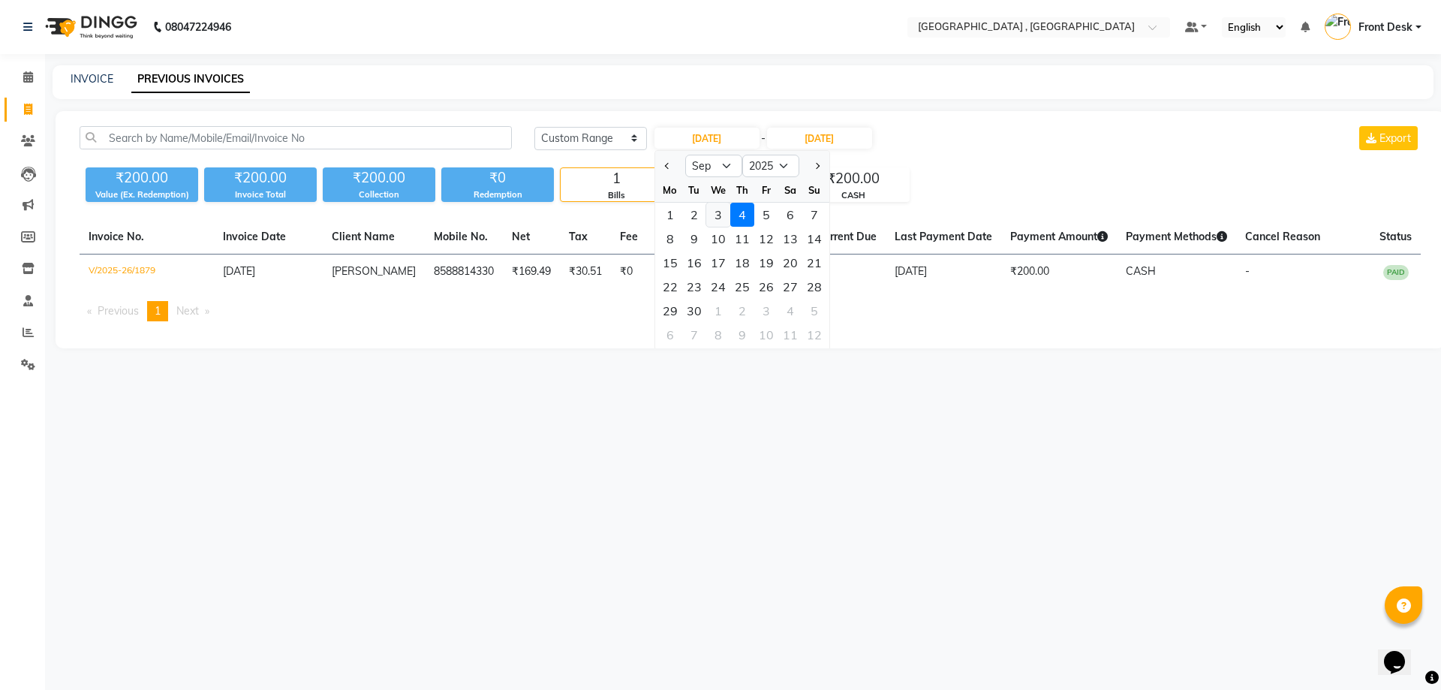
click at [720, 215] on div "3" at bounding box center [718, 215] width 24 height 24
type input "03-09-2025"
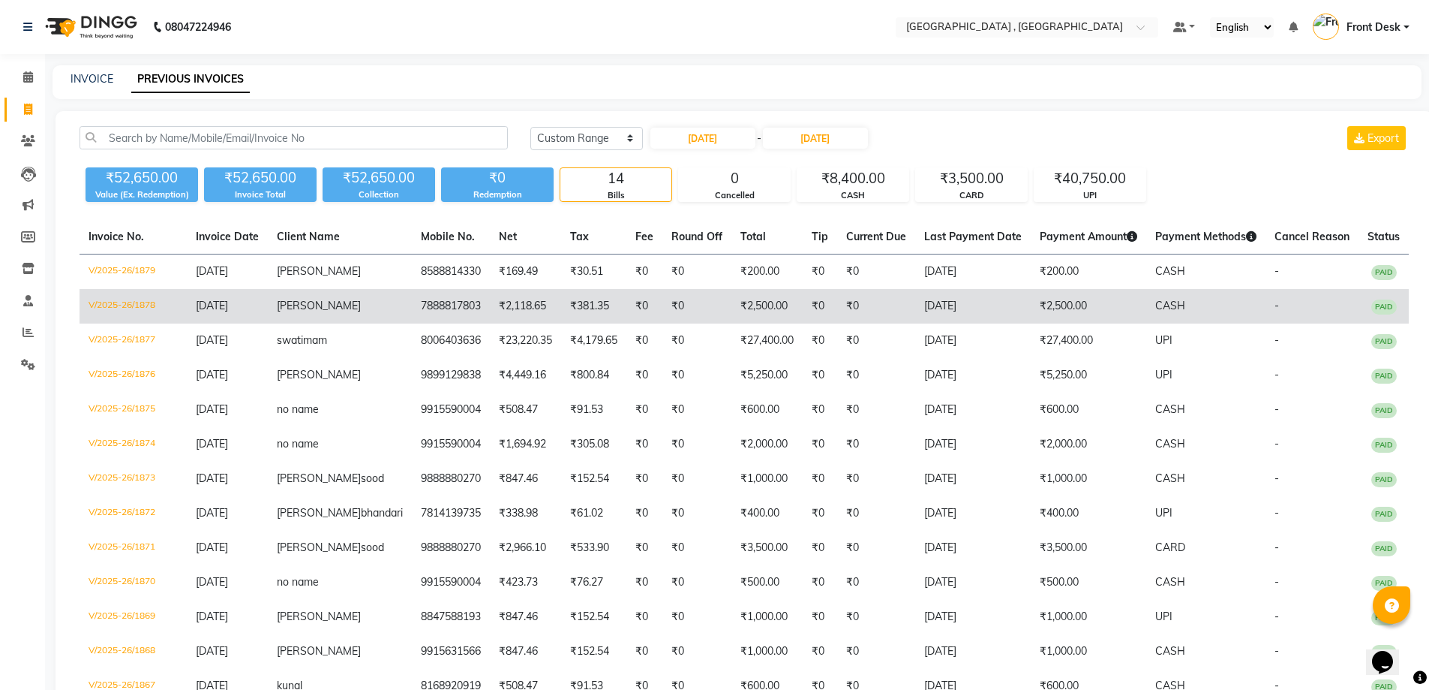
click at [346, 308] on td "MANMEET" at bounding box center [340, 306] width 144 height 35
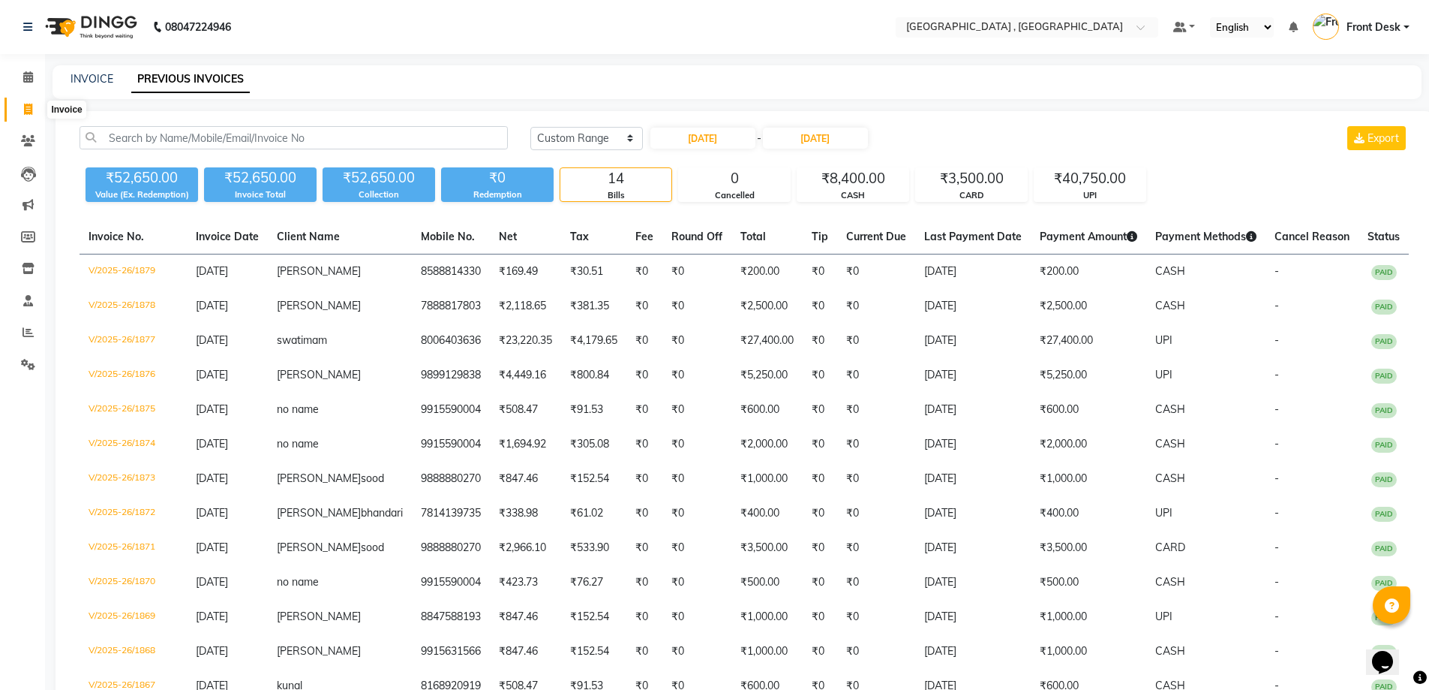
click at [35, 110] on span at bounding box center [28, 109] width 26 height 17
select select "service"
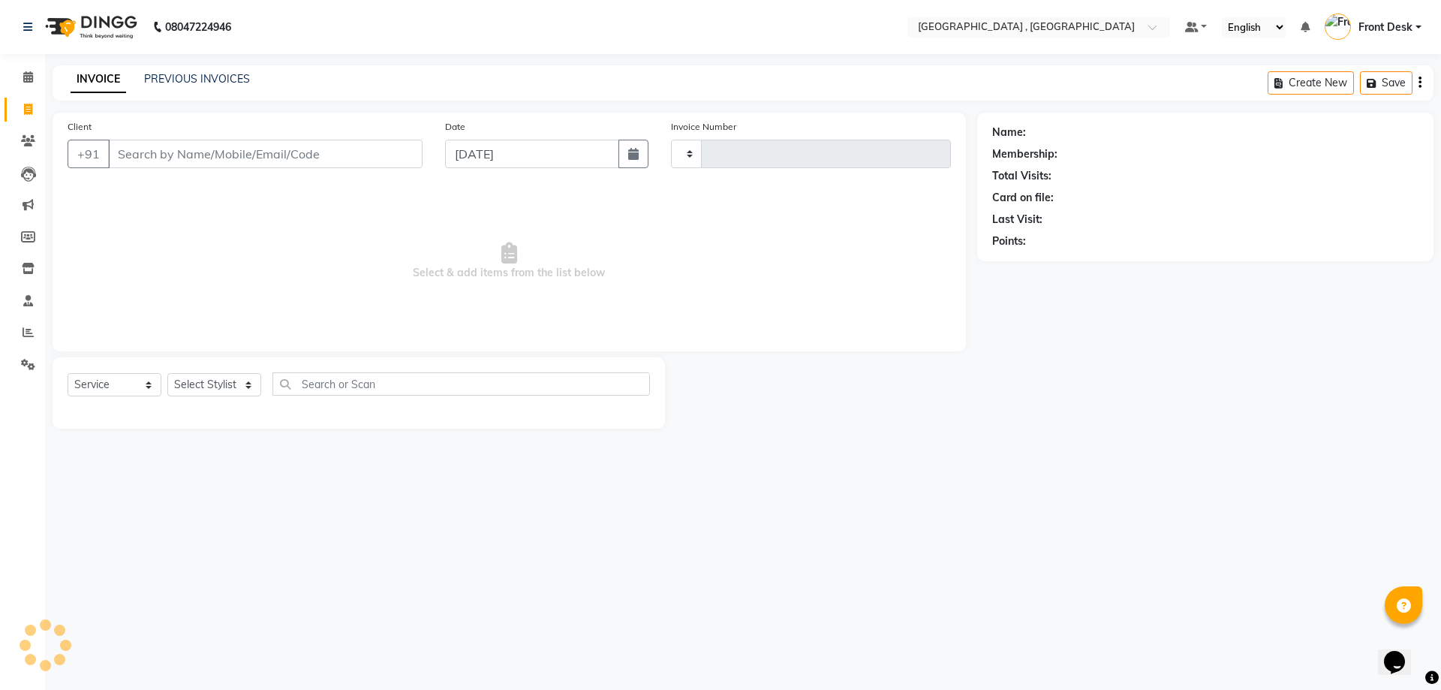
type input "1880"
select select "5111"
click at [180, 74] on link "PREVIOUS INVOICES" at bounding box center [197, 79] width 106 height 14
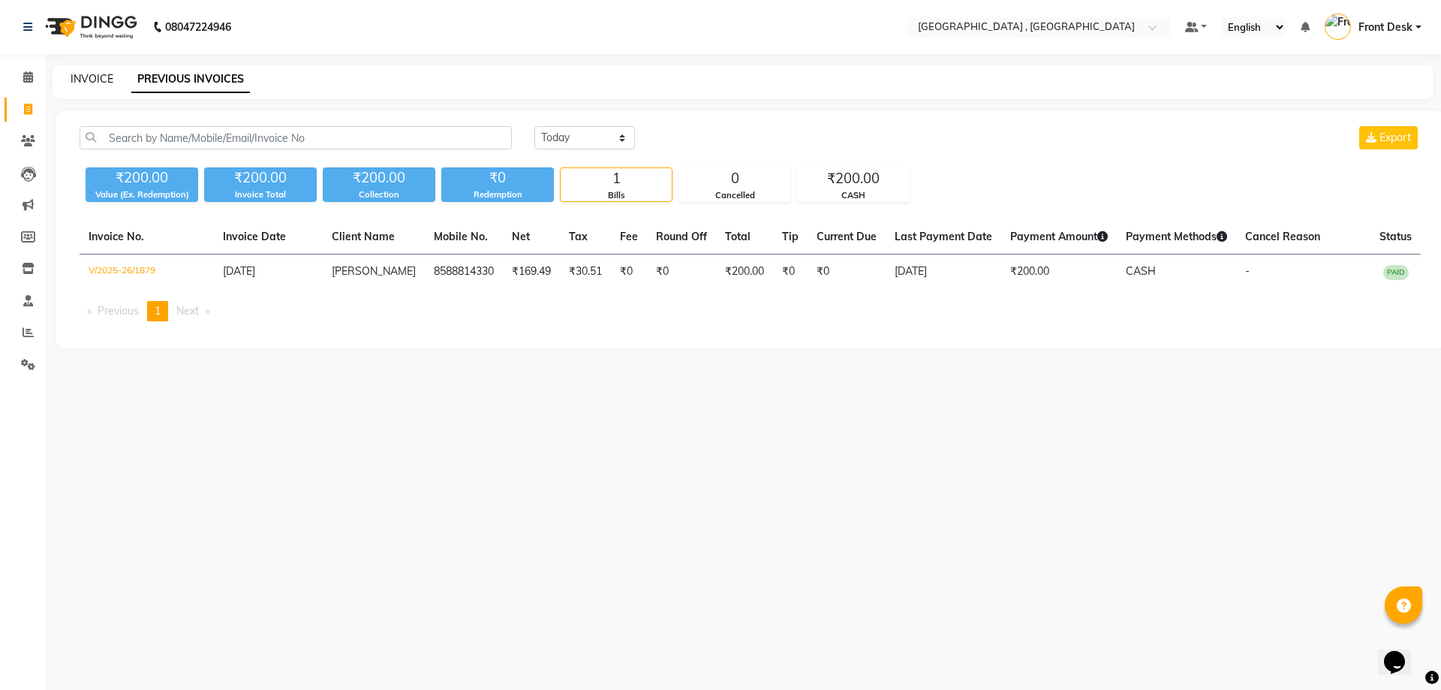
click at [107, 80] on link "INVOICE" at bounding box center [92, 79] width 43 height 14
select select "service"
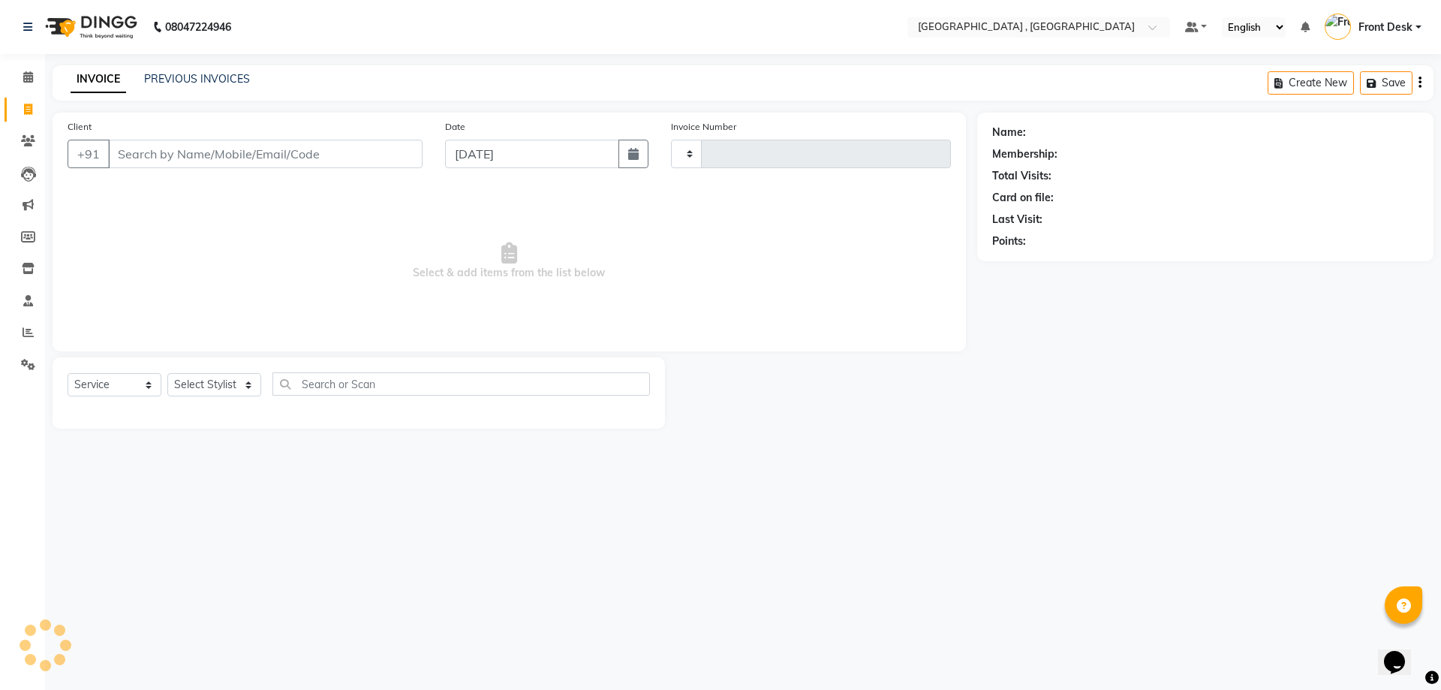
type input "1880"
select select "5111"
click at [202, 72] on link "PREVIOUS INVOICES" at bounding box center [197, 79] width 106 height 14
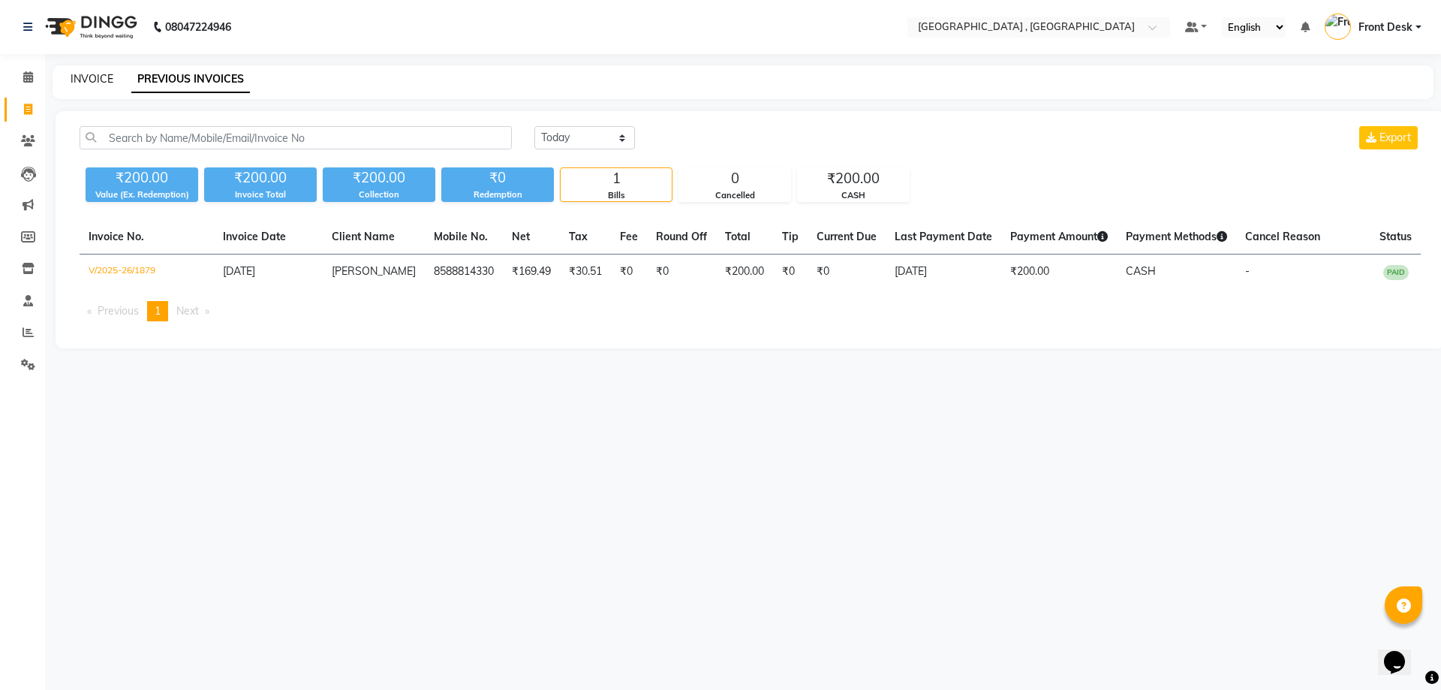
click at [98, 81] on link "INVOICE" at bounding box center [92, 79] width 43 height 14
select select "5111"
select select "service"
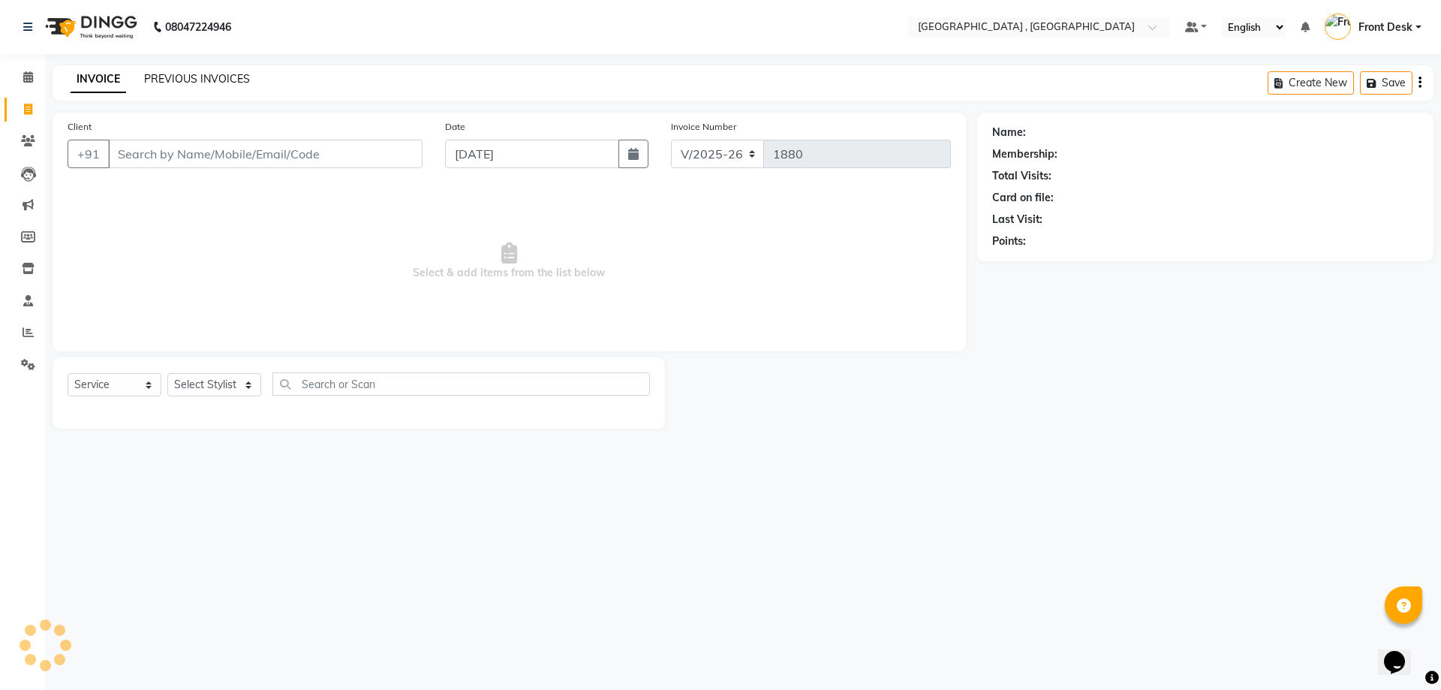
click at [175, 72] on link "PREVIOUS INVOICES" at bounding box center [197, 79] width 106 height 14
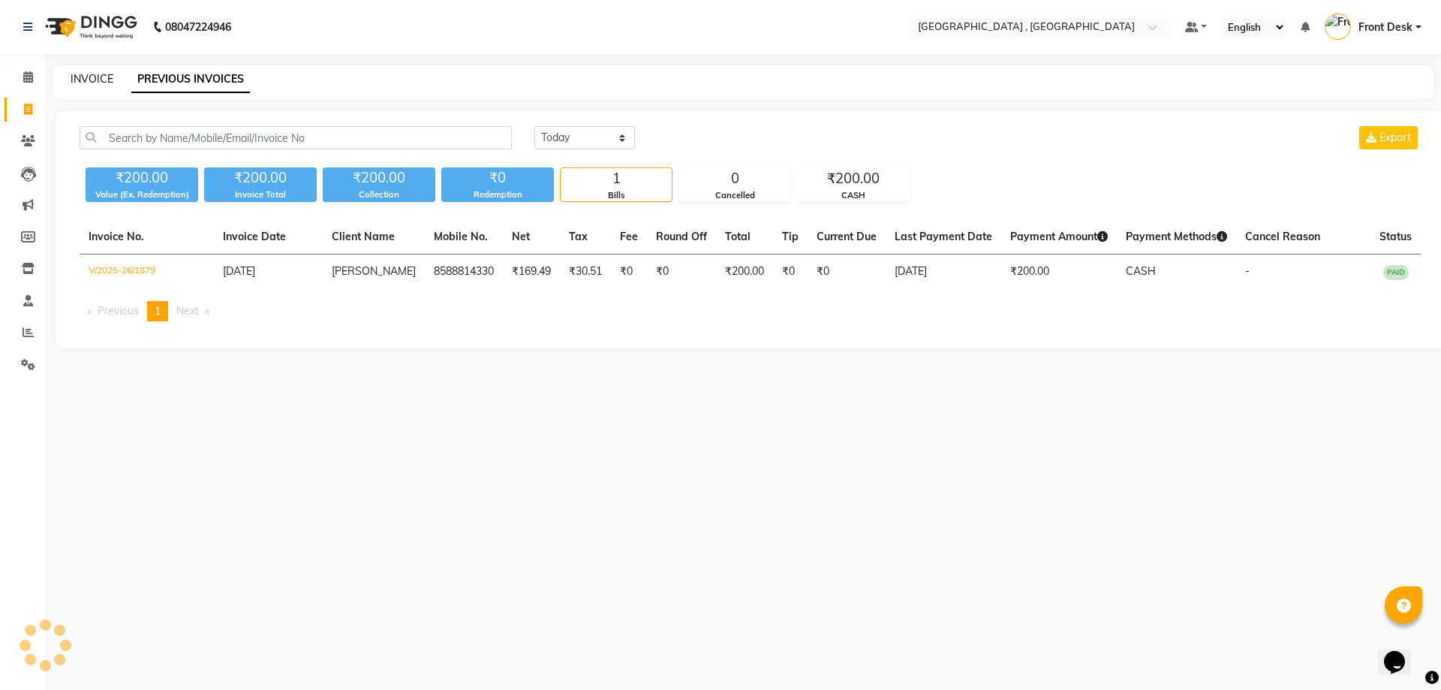
click at [89, 72] on link "INVOICE" at bounding box center [92, 79] width 43 height 14
select select "service"
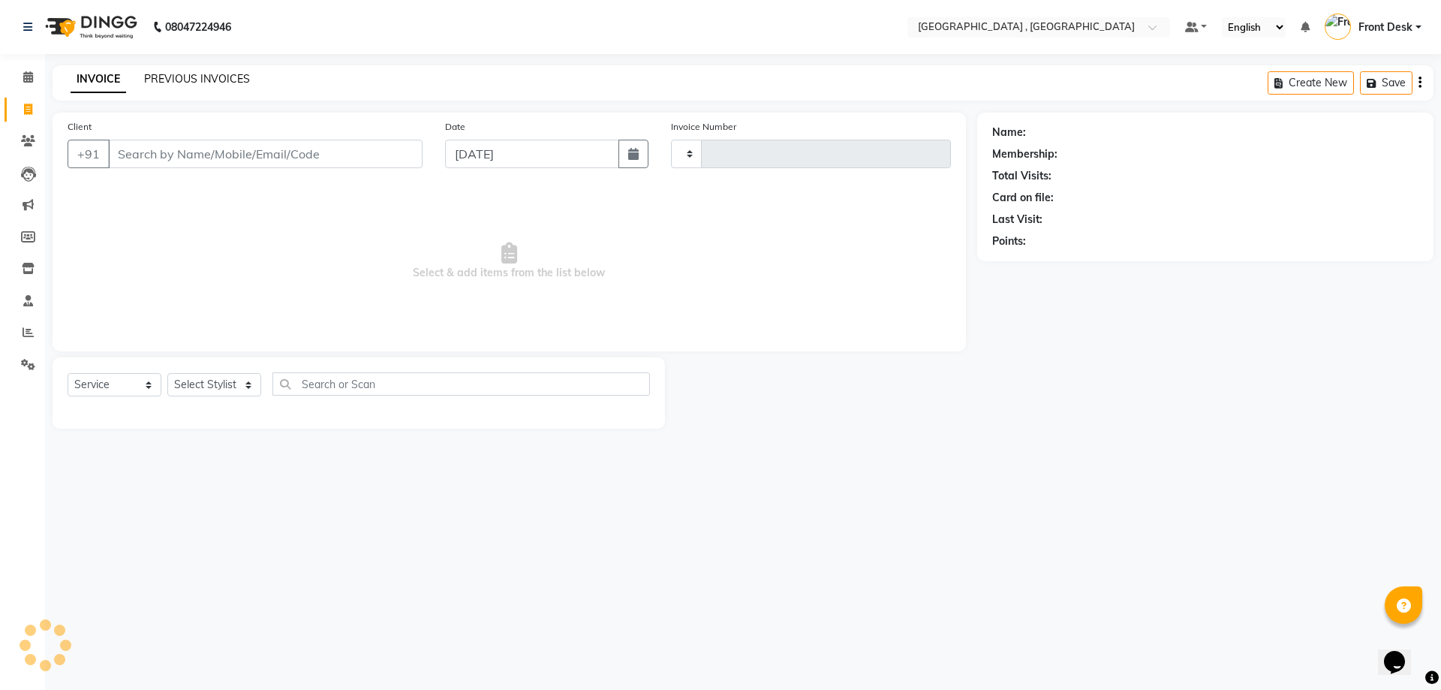
click at [189, 82] on link "PREVIOUS INVOICES" at bounding box center [197, 79] width 106 height 14
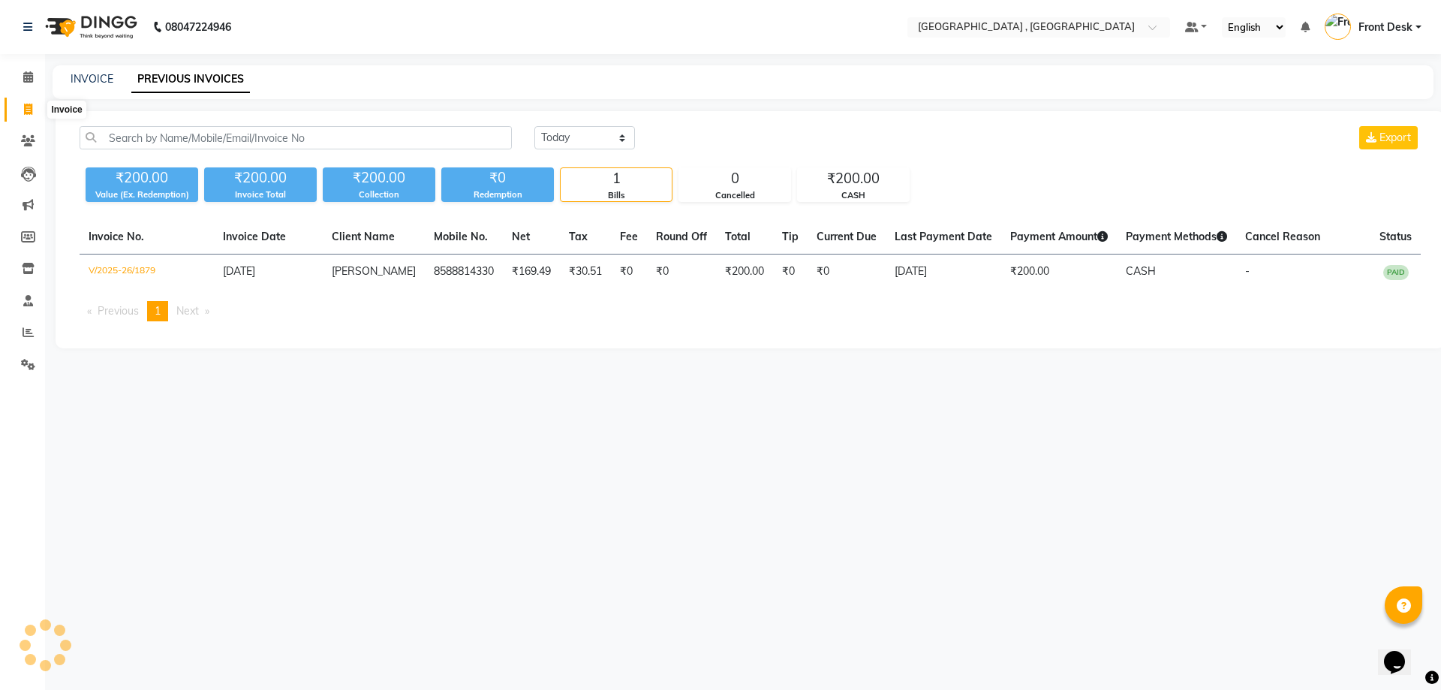
click at [32, 113] on icon at bounding box center [28, 109] width 8 height 11
select select "service"
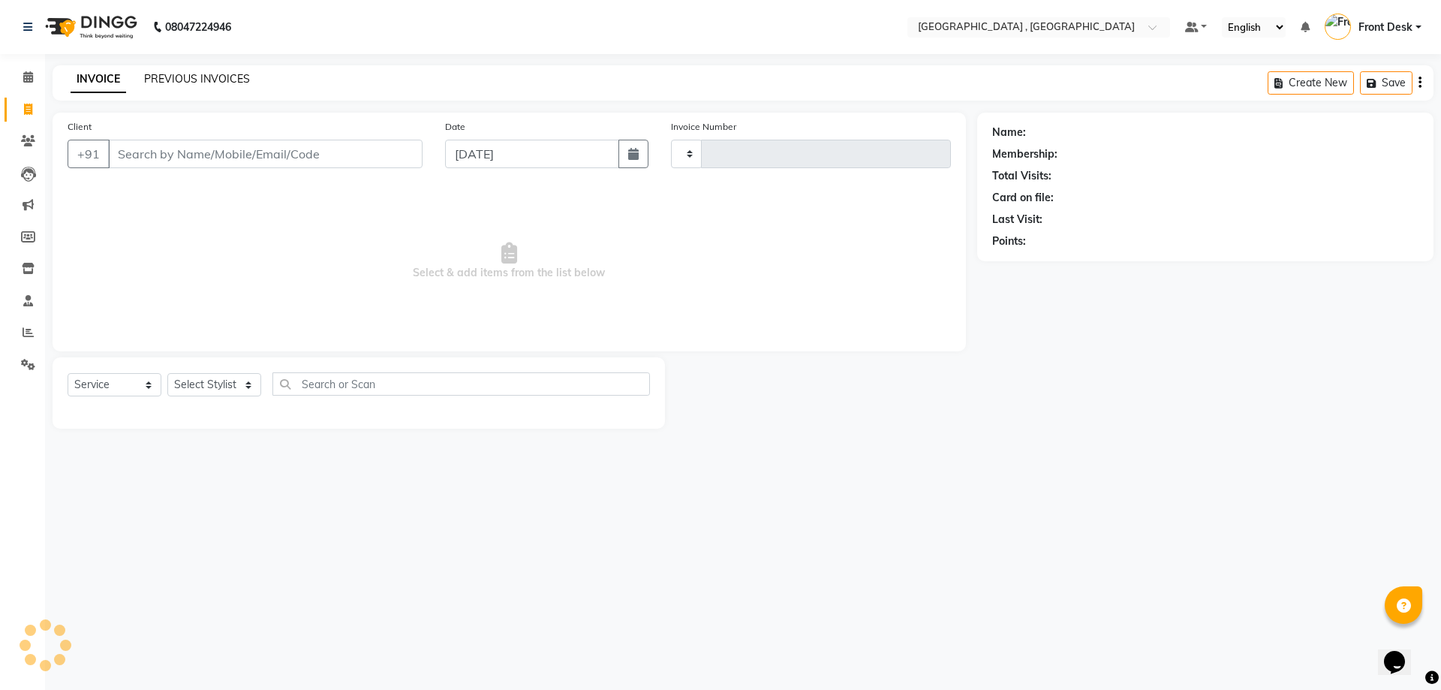
type input "1880"
click at [149, 74] on link "PREVIOUS INVOICES" at bounding box center [197, 79] width 106 height 14
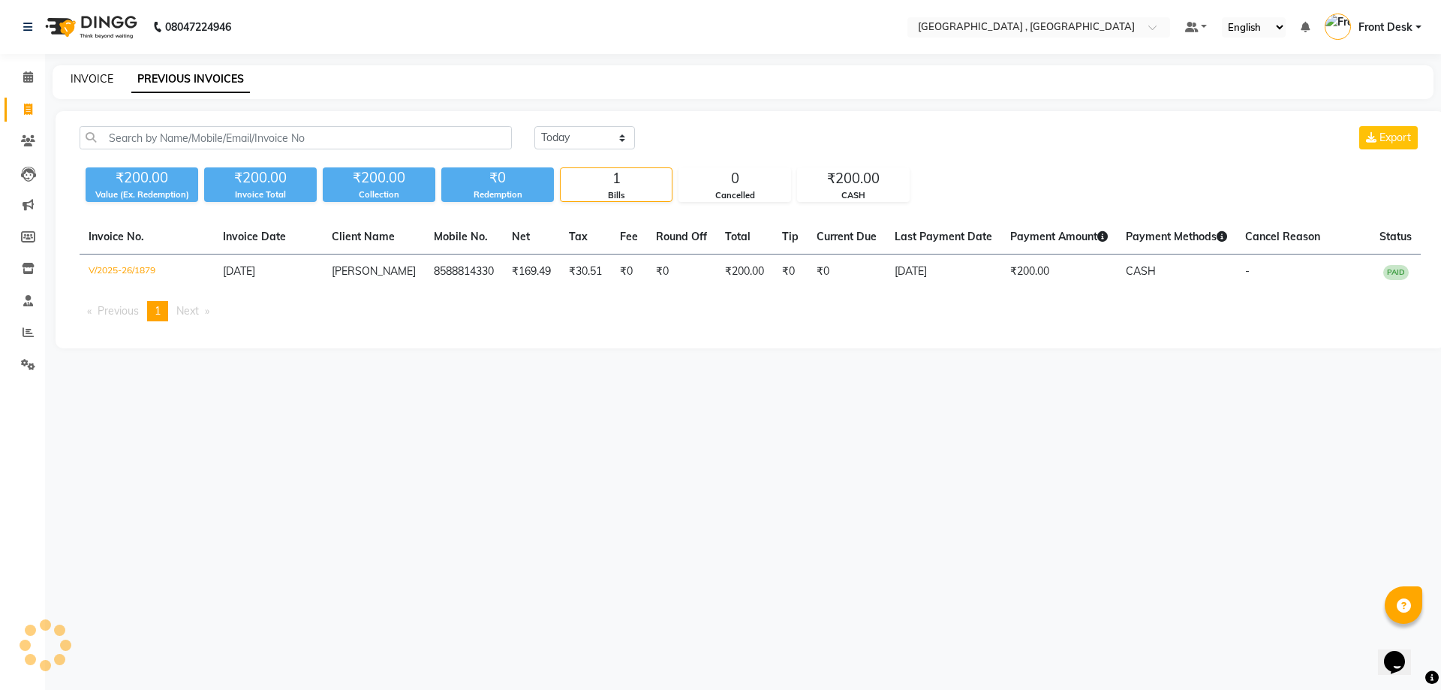
click at [84, 82] on link "INVOICE" at bounding box center [92, 79] width 43 height 14
select select "service"
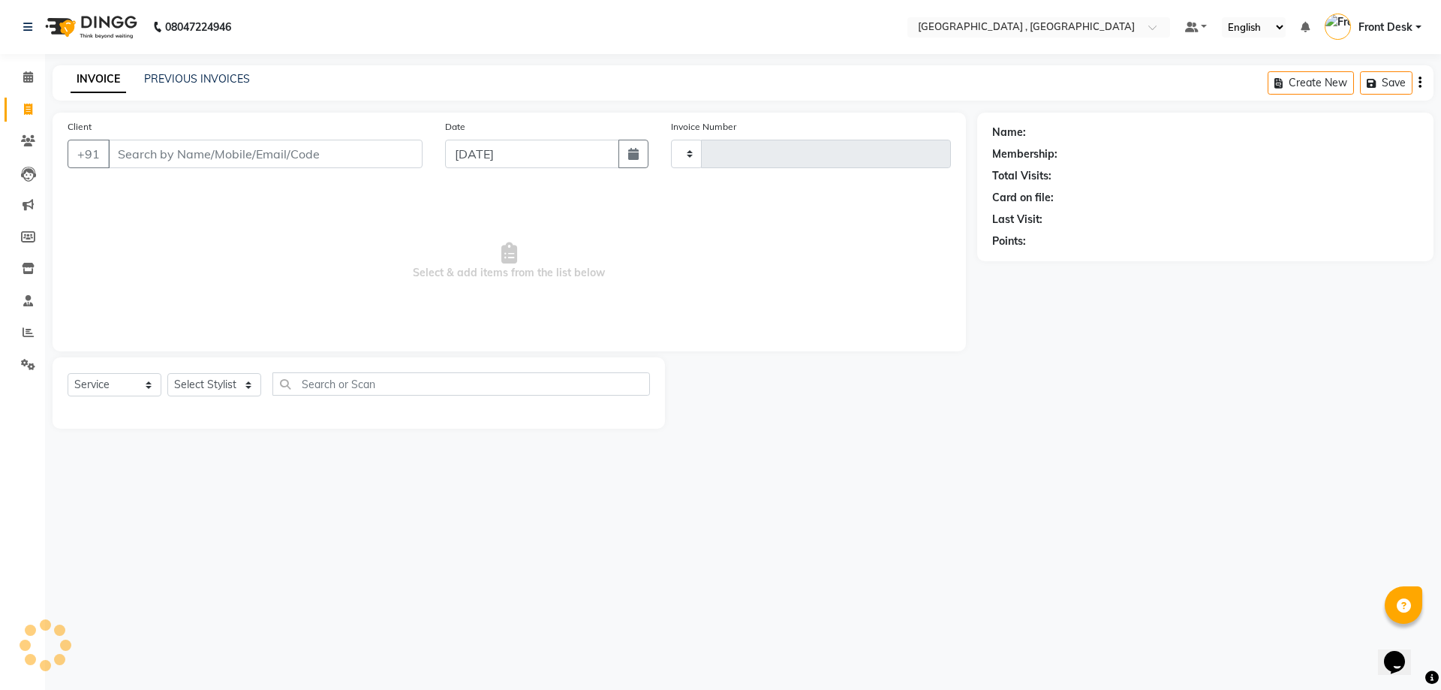
type input "1880"
select select "5111"
click at [169, 86] on div "PREVIOUS INVOICES" at bounding box center [197, 79] width 106 height 16
click at [147, 71] on div "PREVIOUS INVOICES" at bounding box center [197, 79] width 106 height 16
click at [147, 73] on link "PREVIOUS INVOICES" at bounding box center [197, 79] width 106 height 14
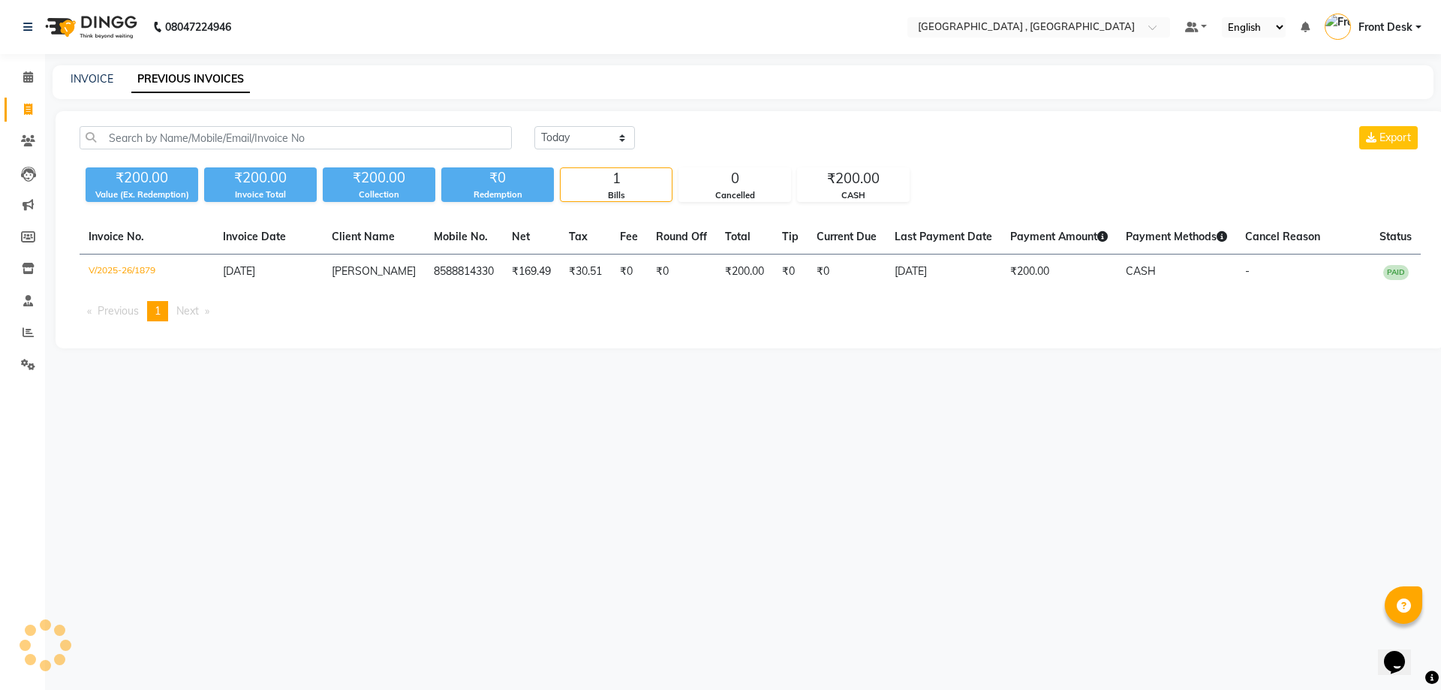
click at [85, 65] on div "08047224946 Select Location × Tress Lounge , Zirakpur Default Panel My Panel En…" at bounding box center [720, 345] width 1441 height 690
click at [109, 73] on link "INVOICE" at bounding box center [92, 79] width 43 height 14
select select "service"
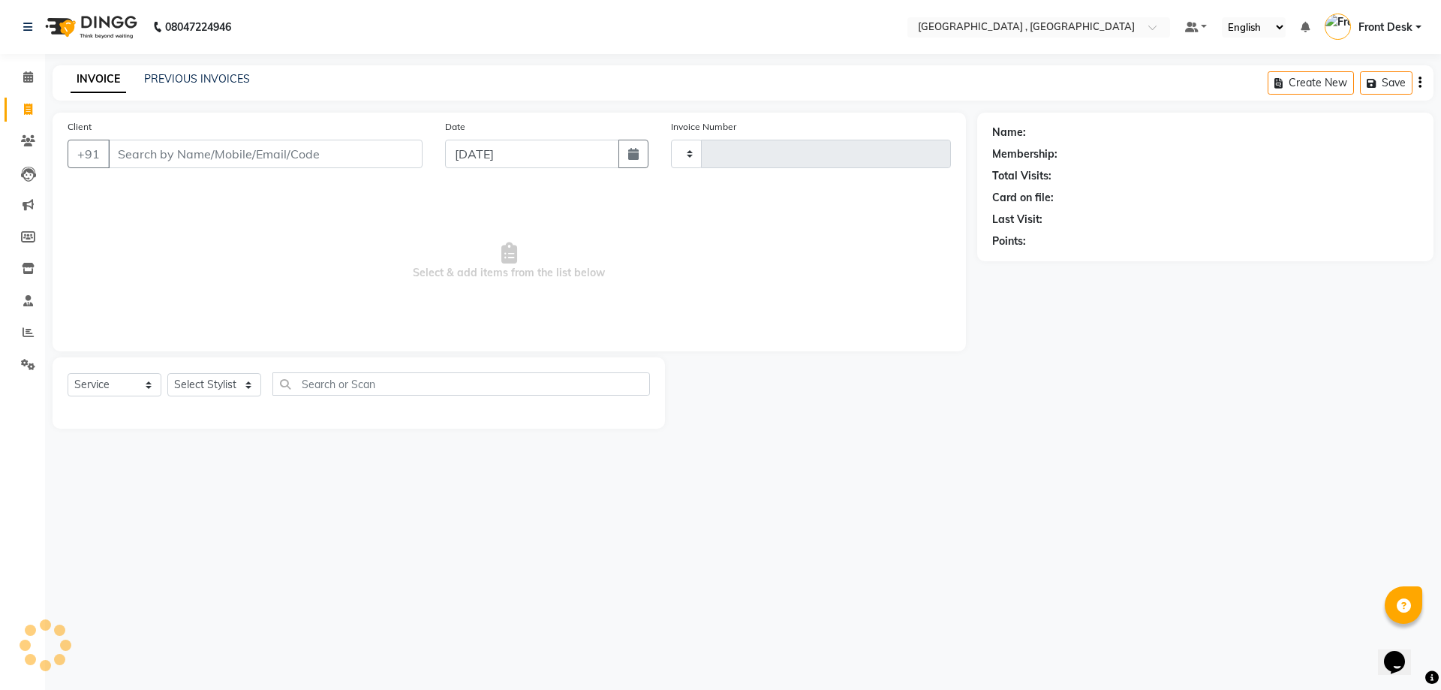
type input "1880"
select select "5111"
click at [153, 75] on link "PREVIOUS INVOICES" at bounding box center [197, 79] width 106 height 14
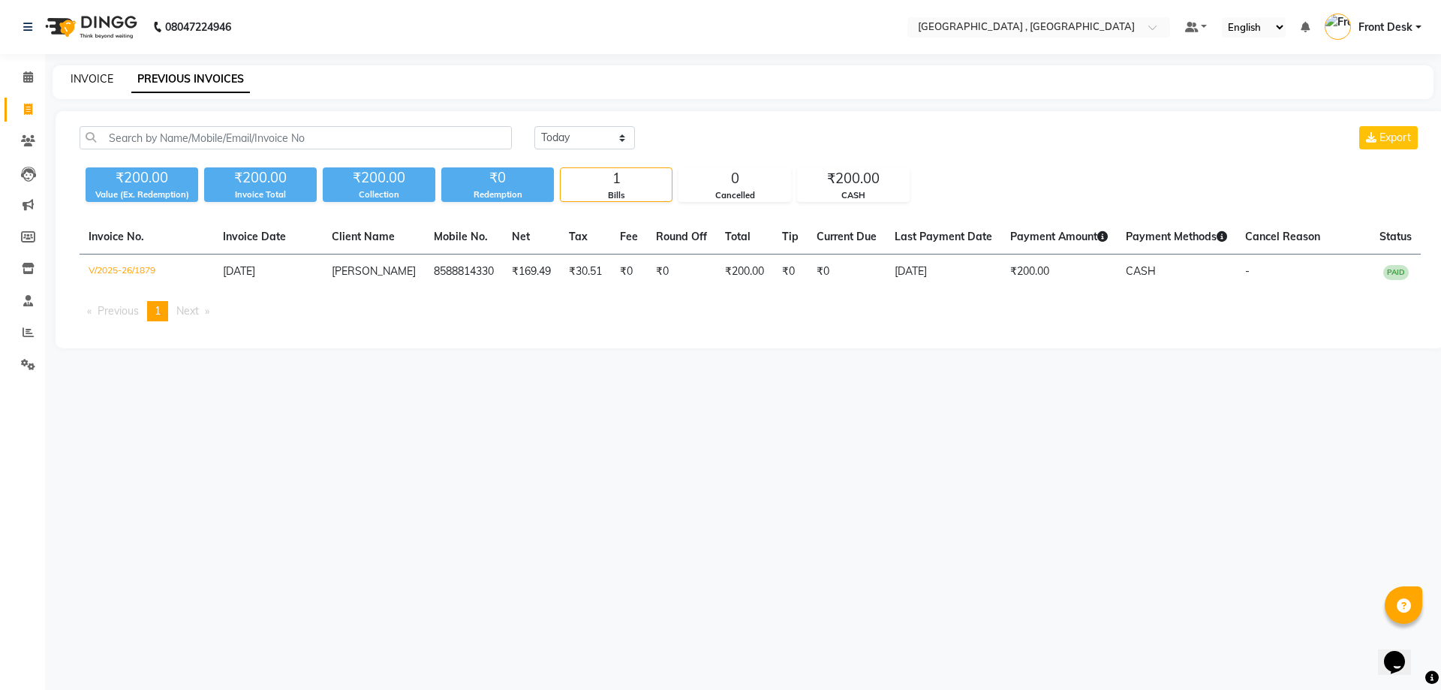
click at [104, 79] on link "INVOICE" at bounding box center [92, 79] width 43 height 14
select select "service"
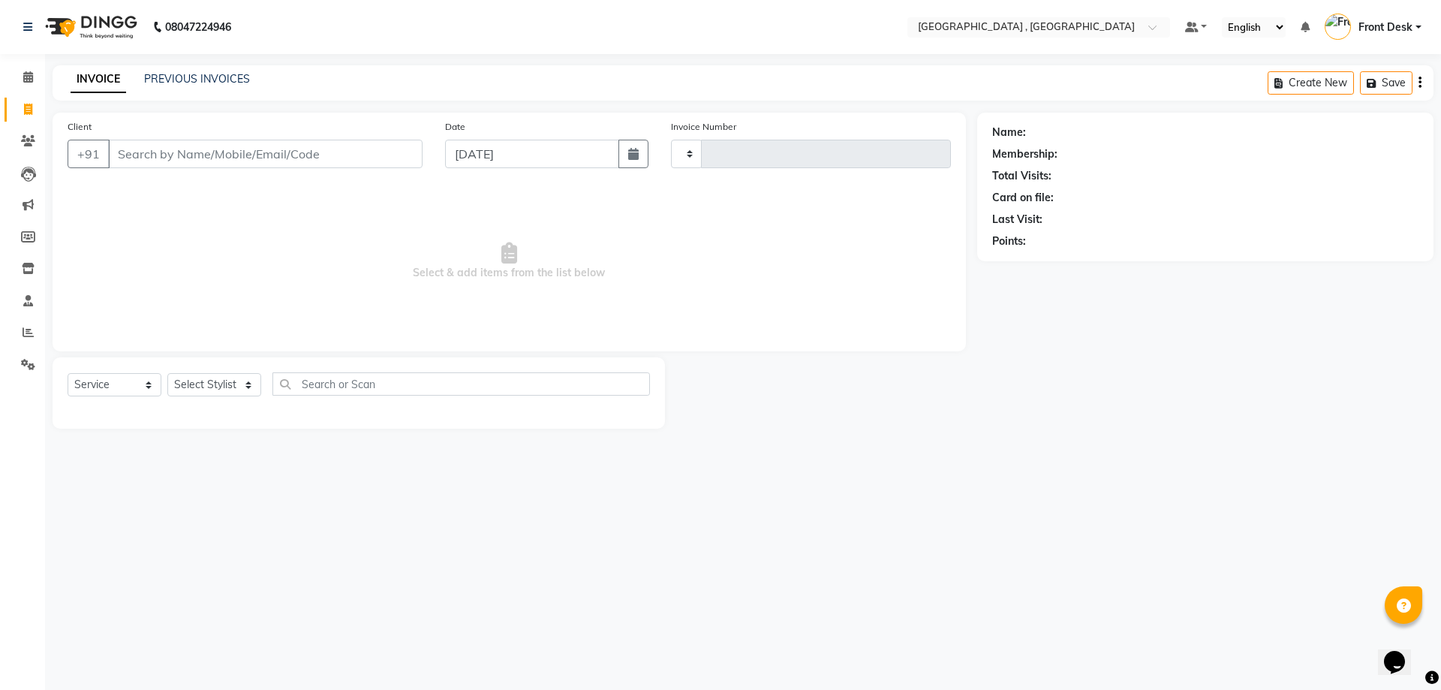
type input "1880"
select select "5111"
click at [167, 77] on link "PREVIOUS INVOICES" at bounding box center [197, 79] width 106 height 14
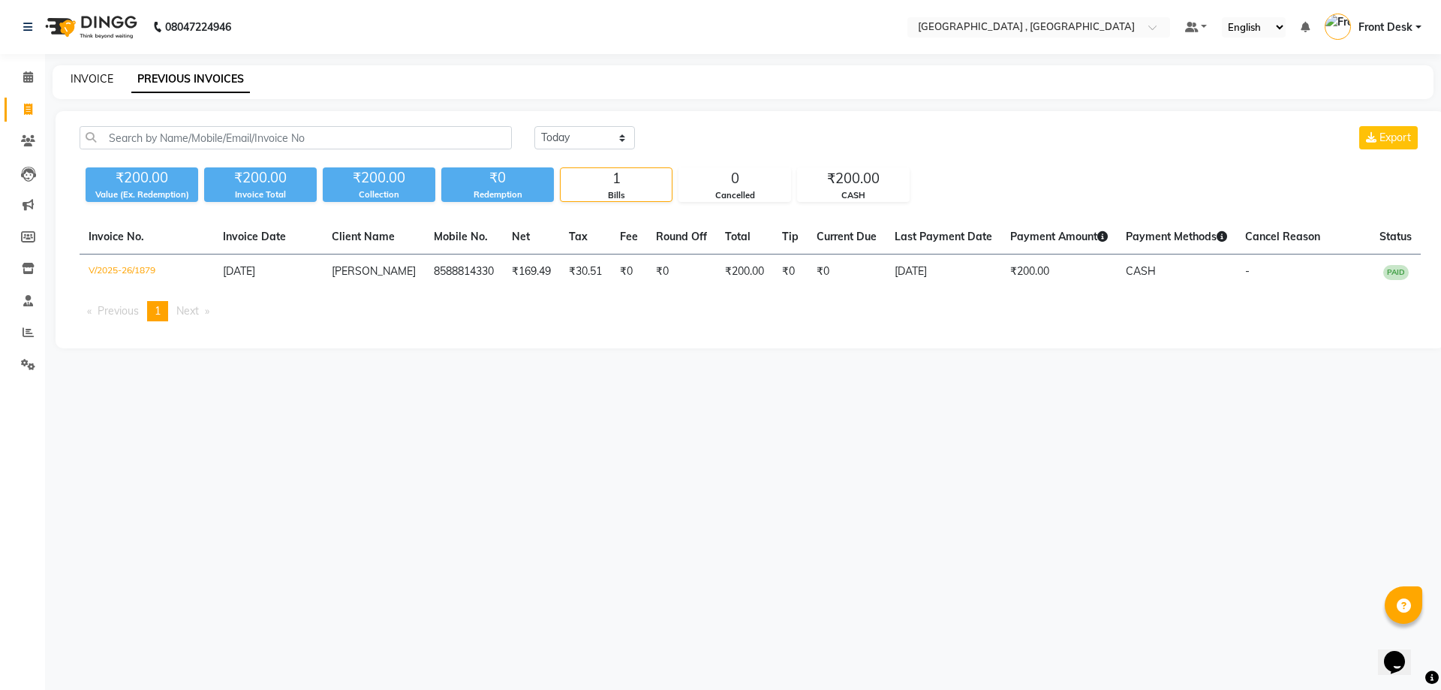
click at [94, 74] on link "INVOICE" at bounding box center [92, 79] width 43 height 14
select select "service"
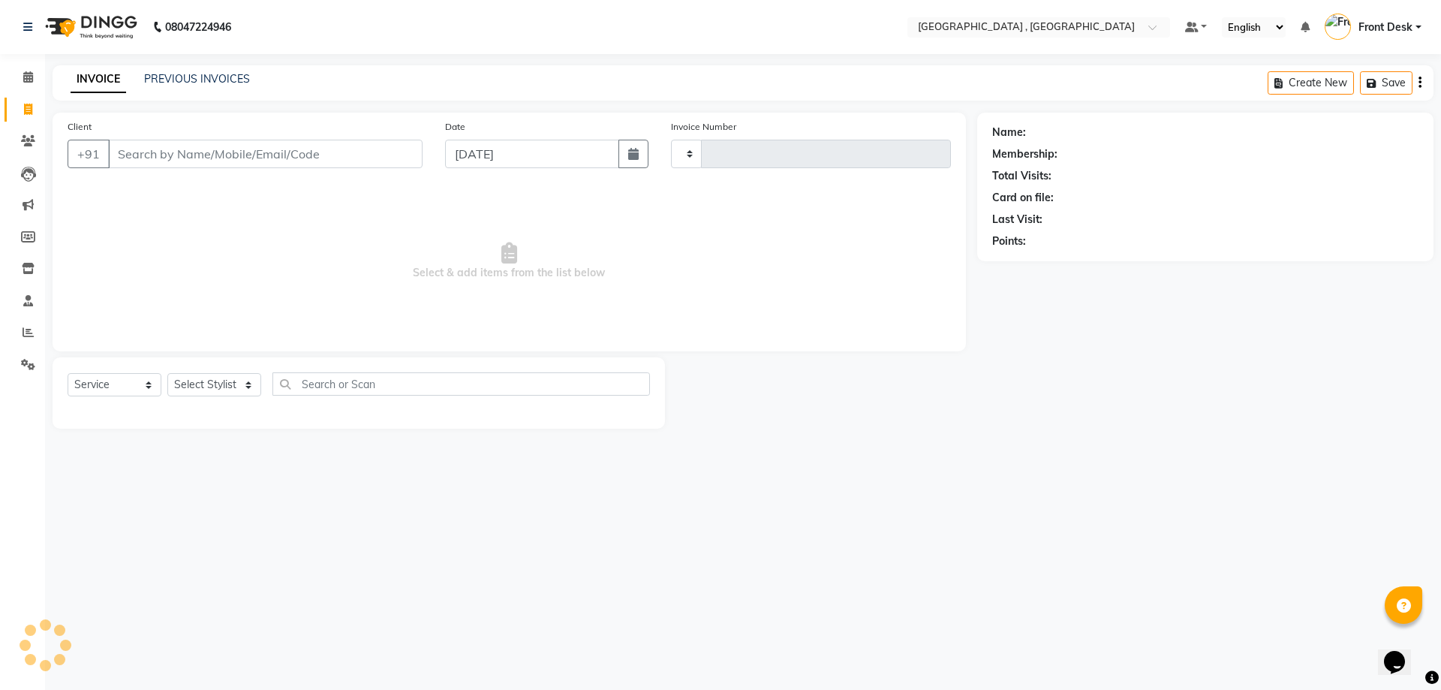
type input "1880"
select select "5111"
click at [163, 87] on div "INVOICE PREVIOUS INVOICES" at bounding box center [160, 79] width 215 height 17
click at [156, 79] on link "PREVIOUS INVOICES" at bounding box center [197, 79] width 106 height 14
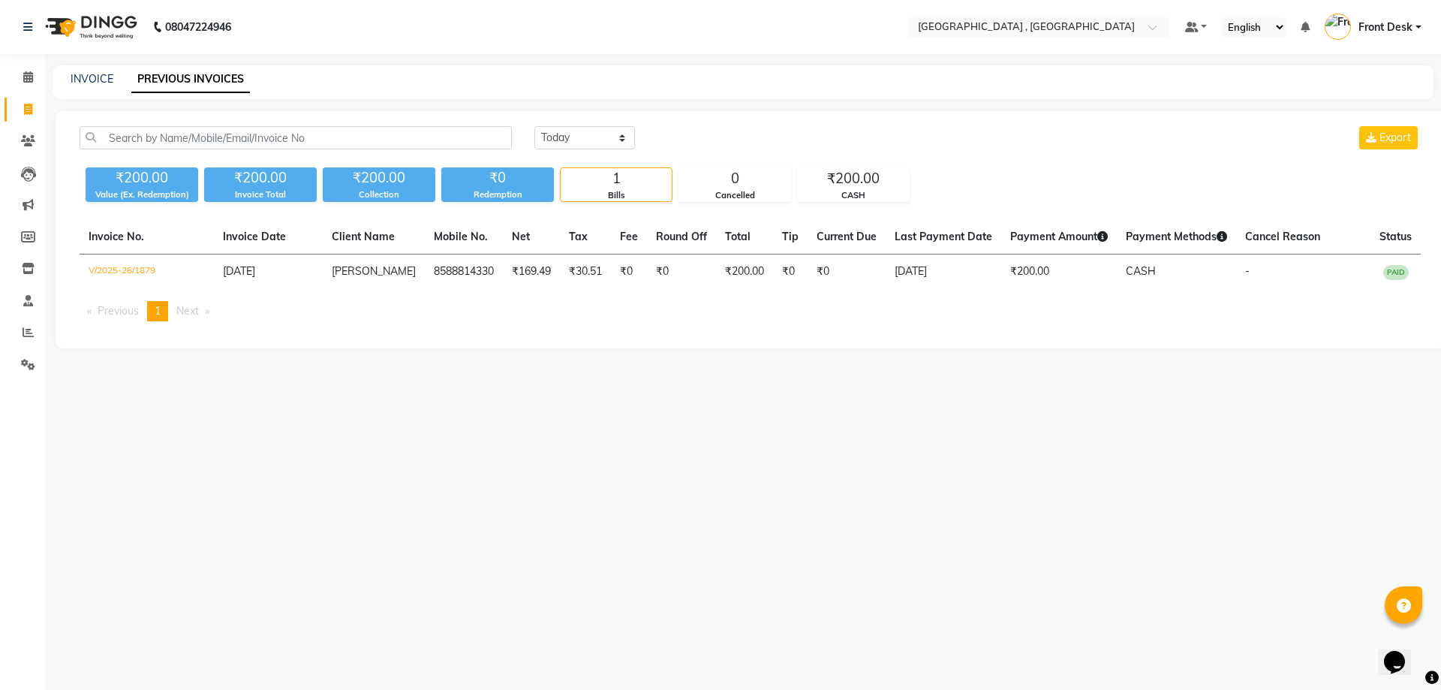
click at [113, 83] on div "INVOICE PREVIOUS INVOICES" at bounding box center [734, 79] width 1363 height 16
click at [112, 83] on link "INVOICE" at bounding box center [92, 79] width 43 height 14
select select "service"
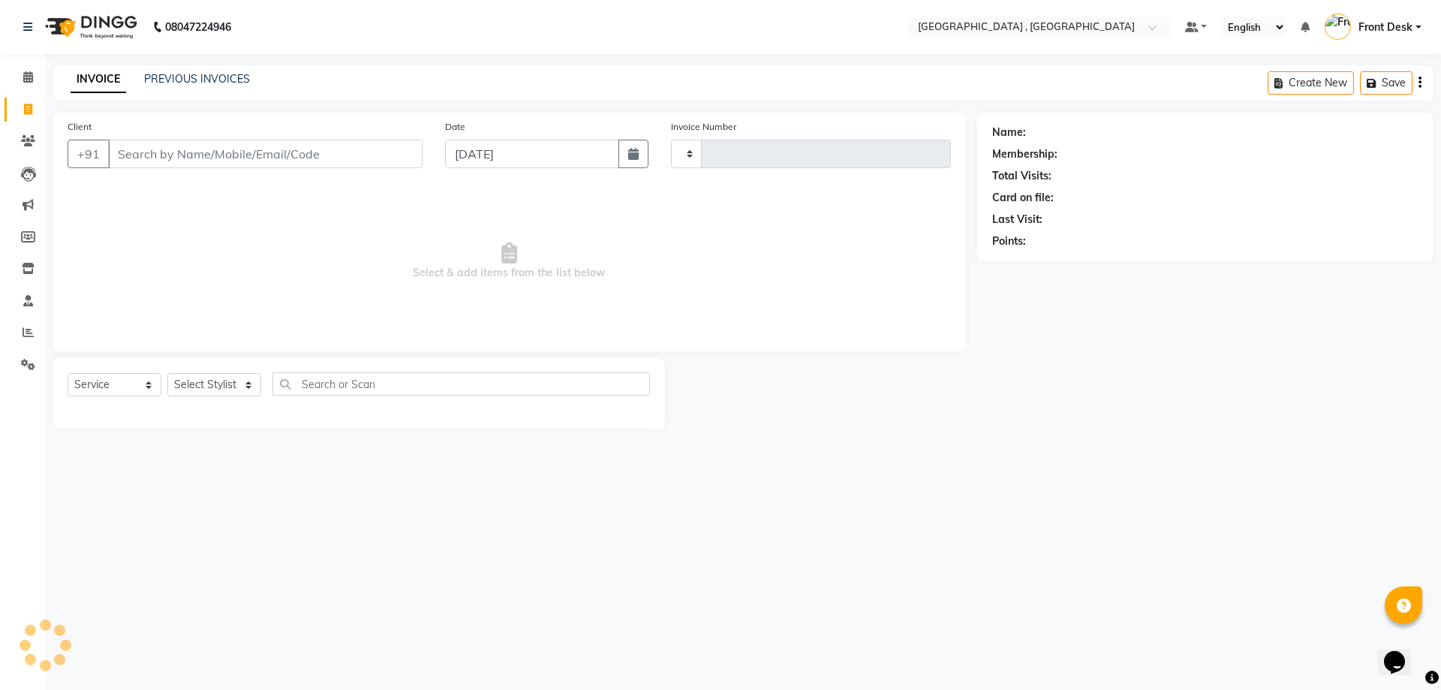
type input "1880"
select select "5111"
click at [170, 77] on link "PREVIOUS INVOICES" at bounding box center [197, 79] width 106 height 14
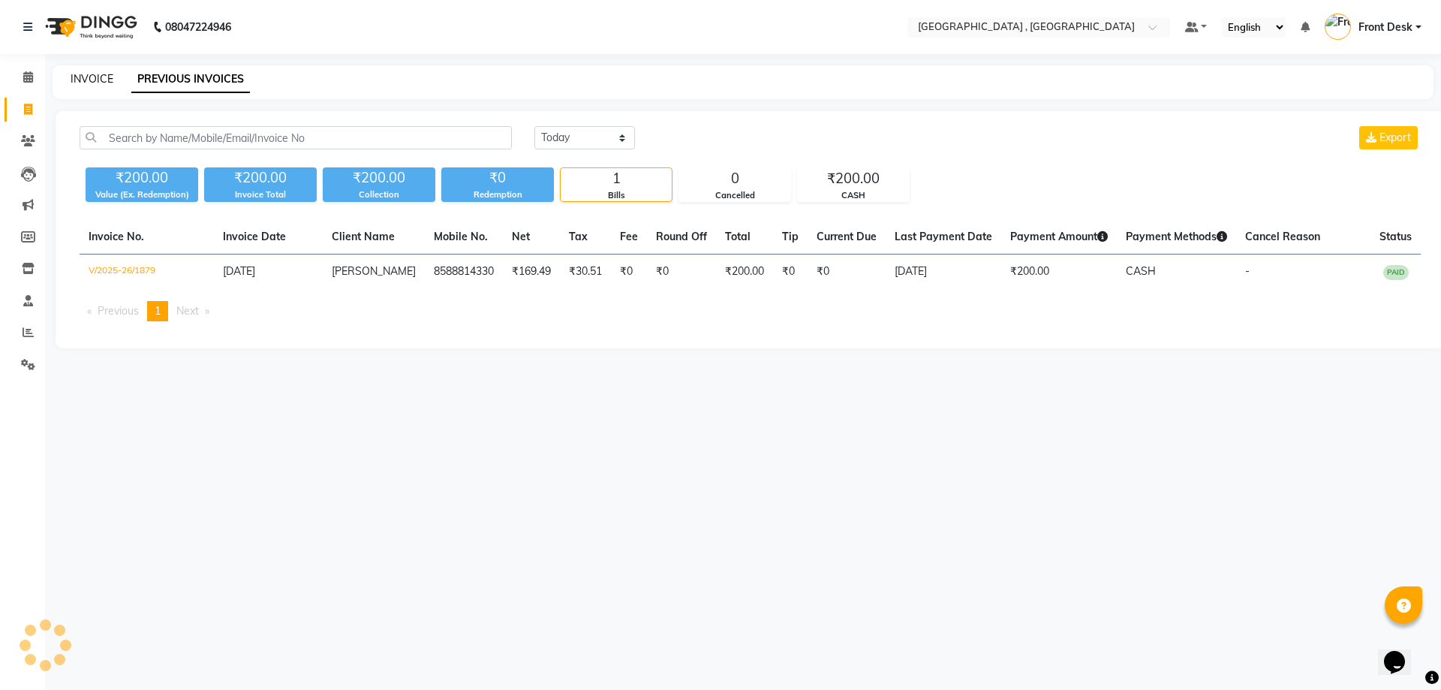
click at [92, 72] on link "INVOICE" at bounding box center [92, 79] width 43 height 14
select select "service"
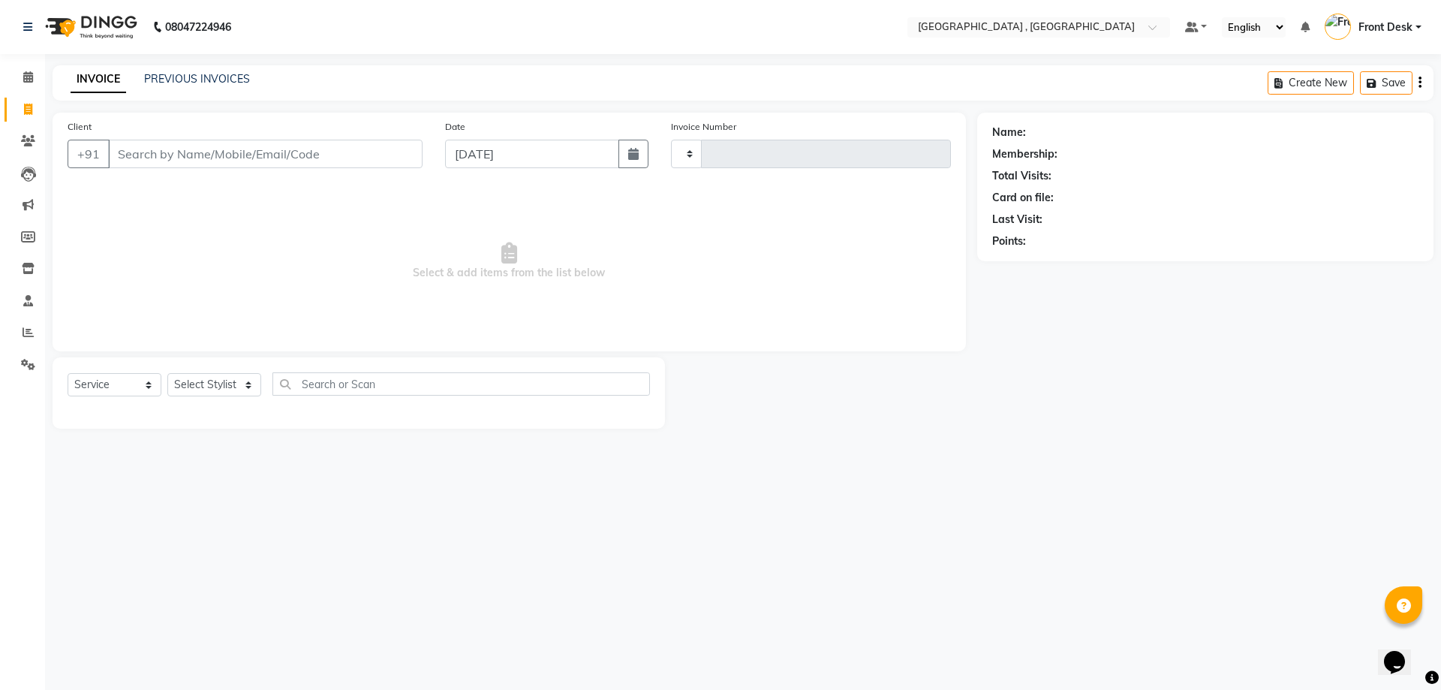
type input "1880"
select select "5111"
click at [182, 85] on link "PREVIOUS INVOICES" at bounding box center [197, 79] width 106 height 14
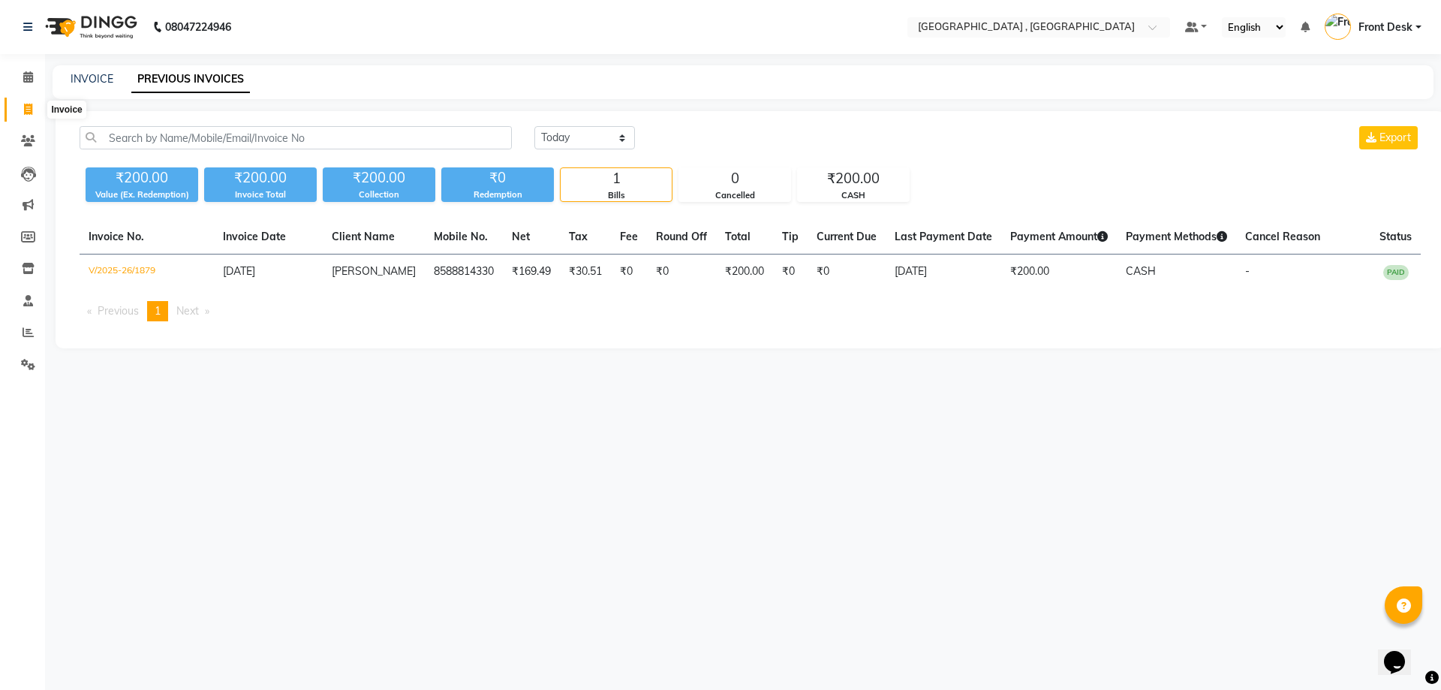
click at [28, 108] on icon at bounding box center [28, 109] width 8 height 11
select select "service"
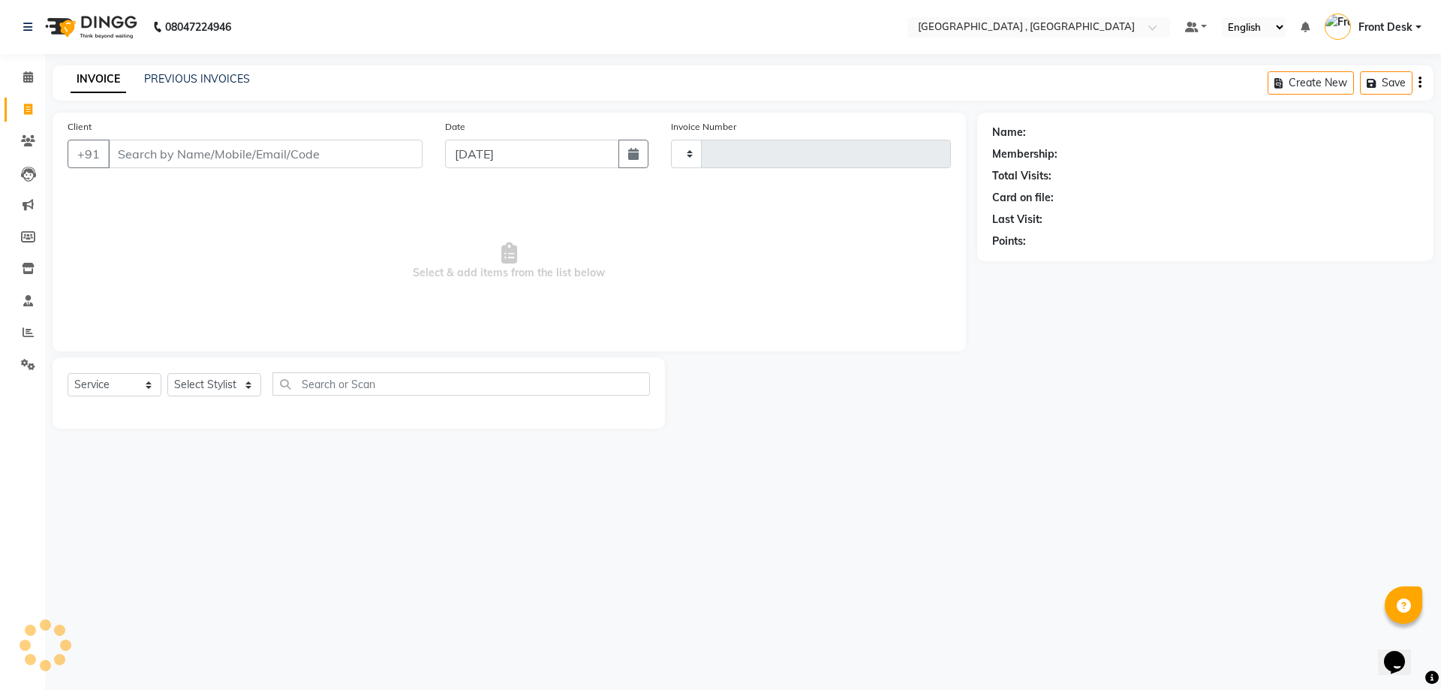
type input "1880"
select select "5111"
click at [197, 76] on link "PREVIOUS INVOICES" at bounding box center [197, 79] width 106 height 14
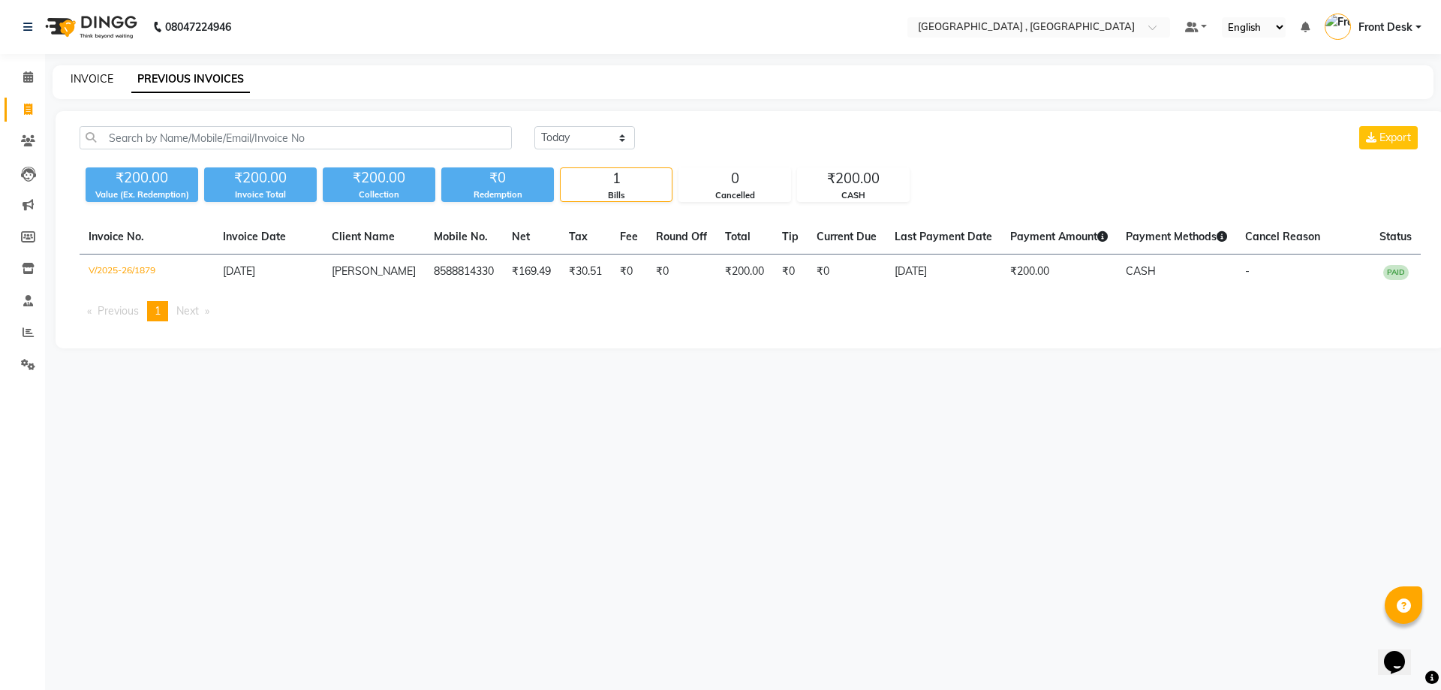
click at [98, 80] on link "INVOICE" at bounding box center [92, 79] width 43 height 14
select select "service"
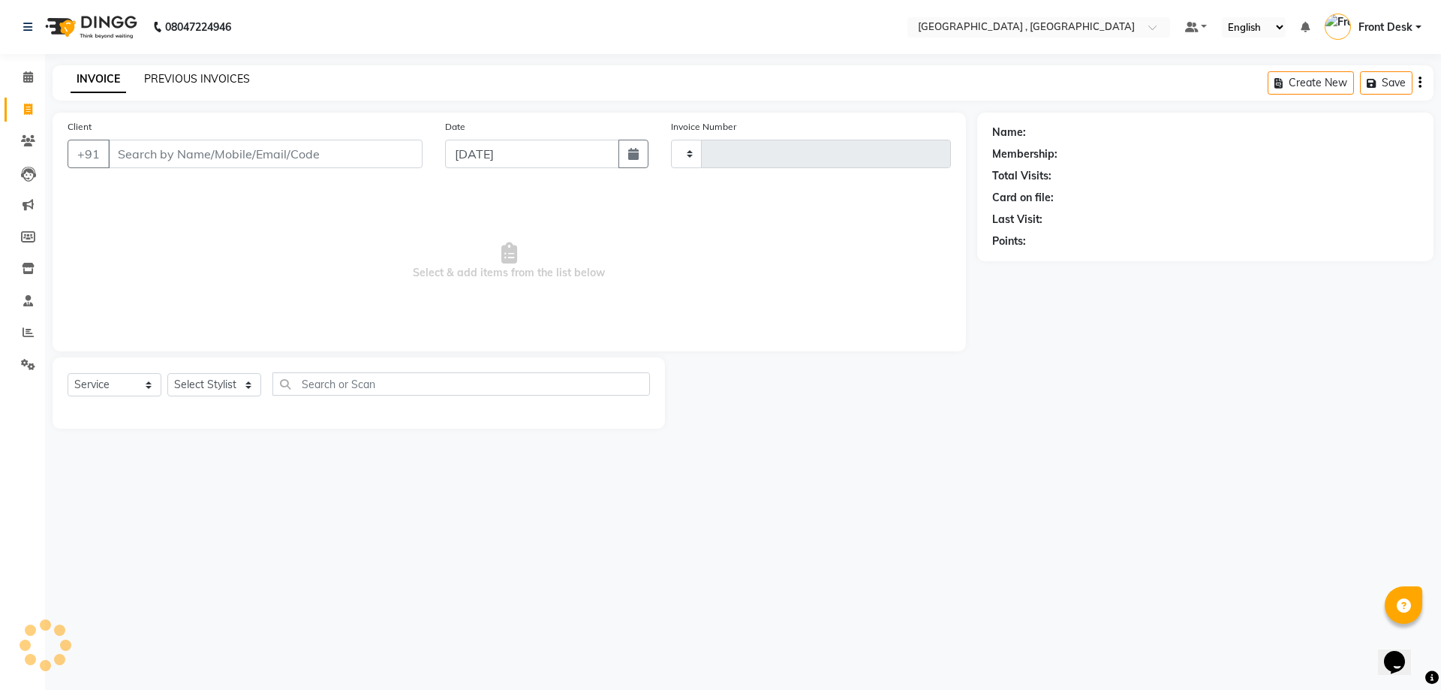
type input "1880"
select select "5111"
click at [160, 74] on link "PREVIOUS INVOICES" at bounding box center [197, 79] width 106 height 14
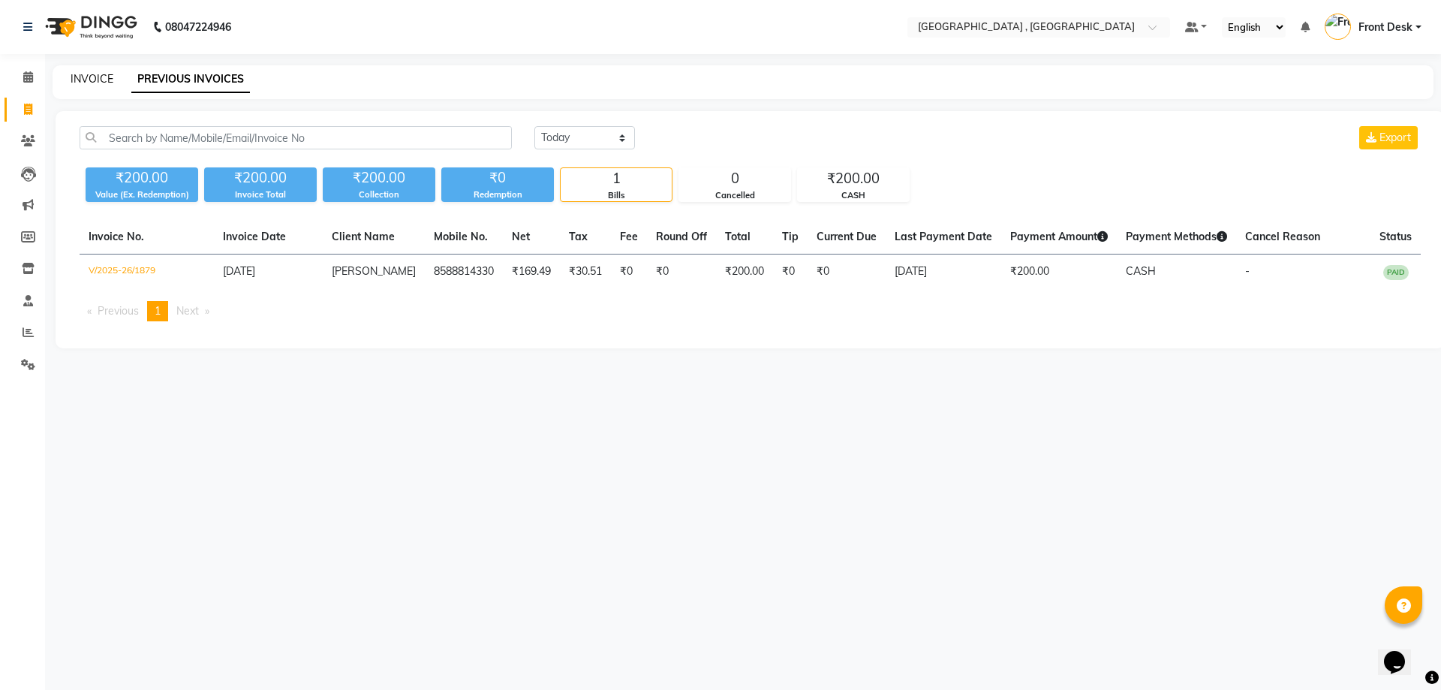
click at [84, 79] on link "INVOICE" at bounding box center [92, 79] width 43 height 14
select select "service"
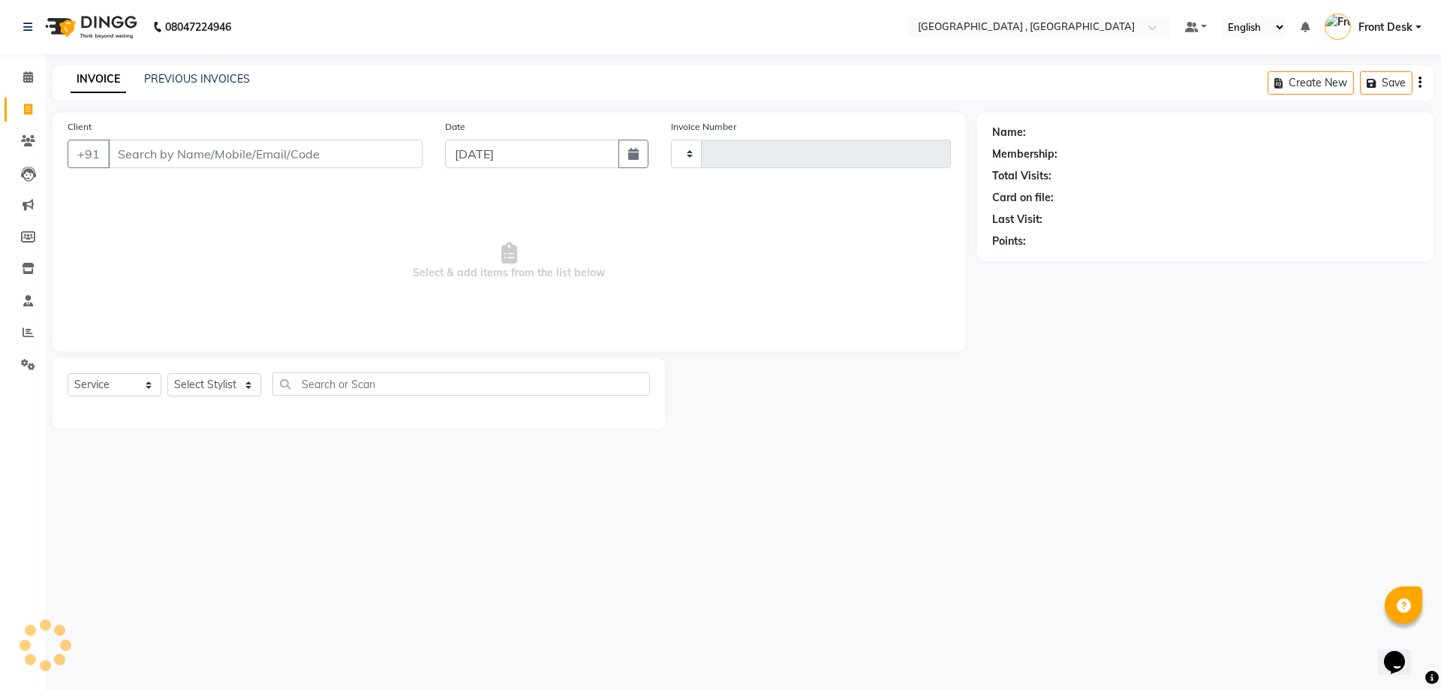
type input "1880"
select select "5111"
click at [155, 154] on input "Client" at bounding box center [265, 154] width 314 height 29
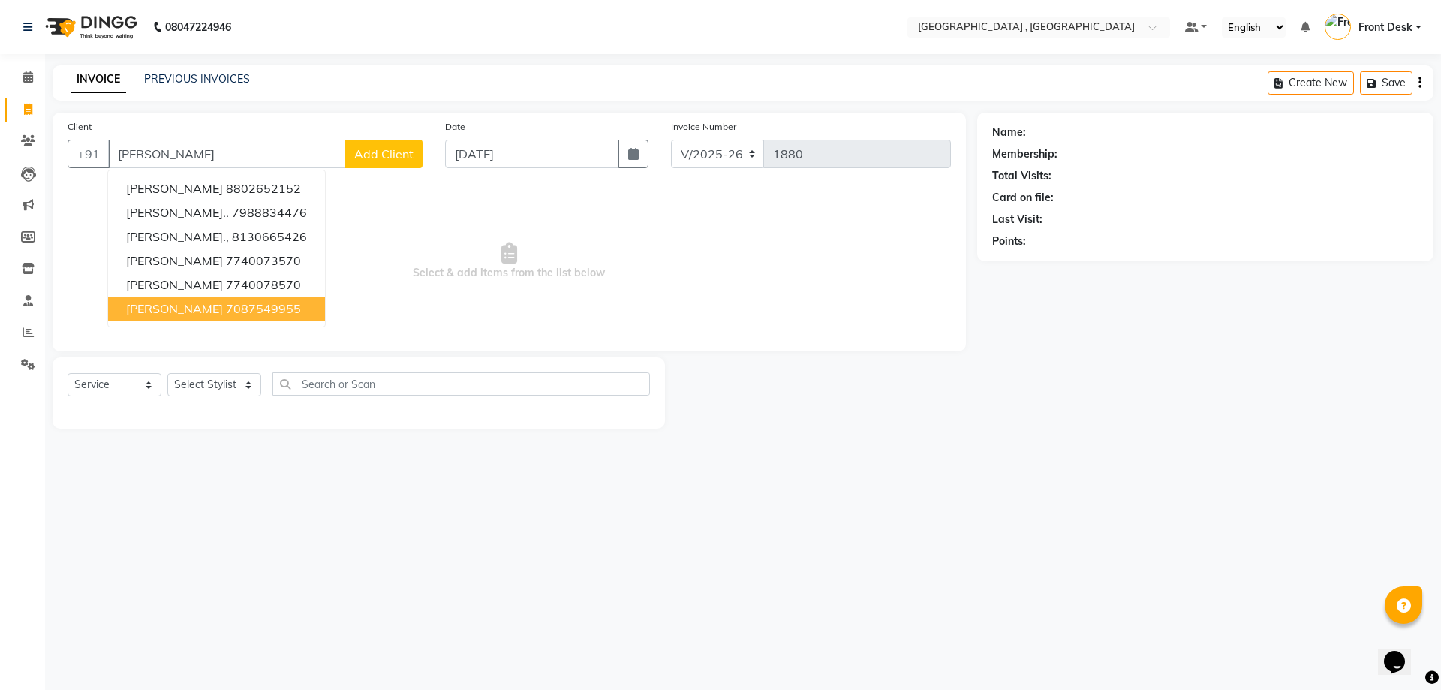
click at [226, 314] on ngb-highlight "7087549955" at bounding box center [263, 308] width 75 height 15
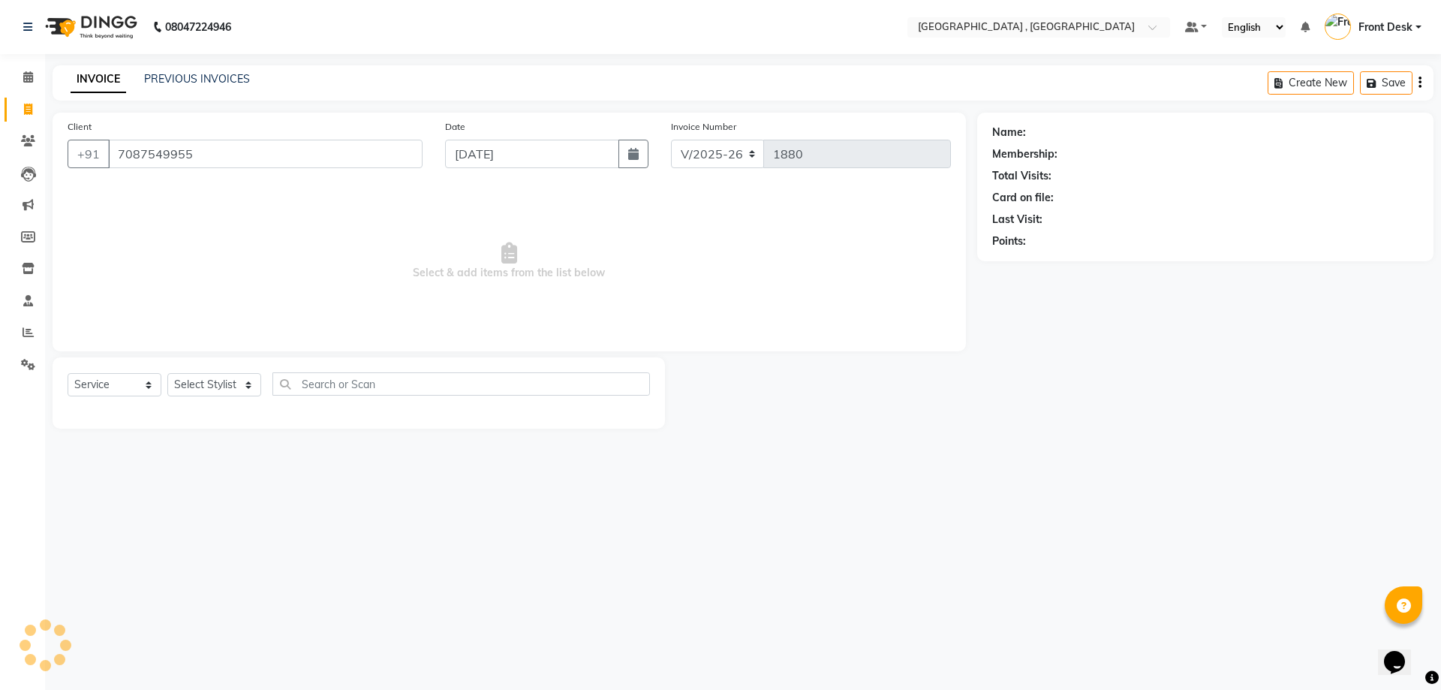
type input "7087549955"
click at [215, 382] on select "Select Stylist anand anil anuj anuja mam ashok diksha Front Desk manpreet Nosha…" at bounding box center [214, 384] width 94 height 23
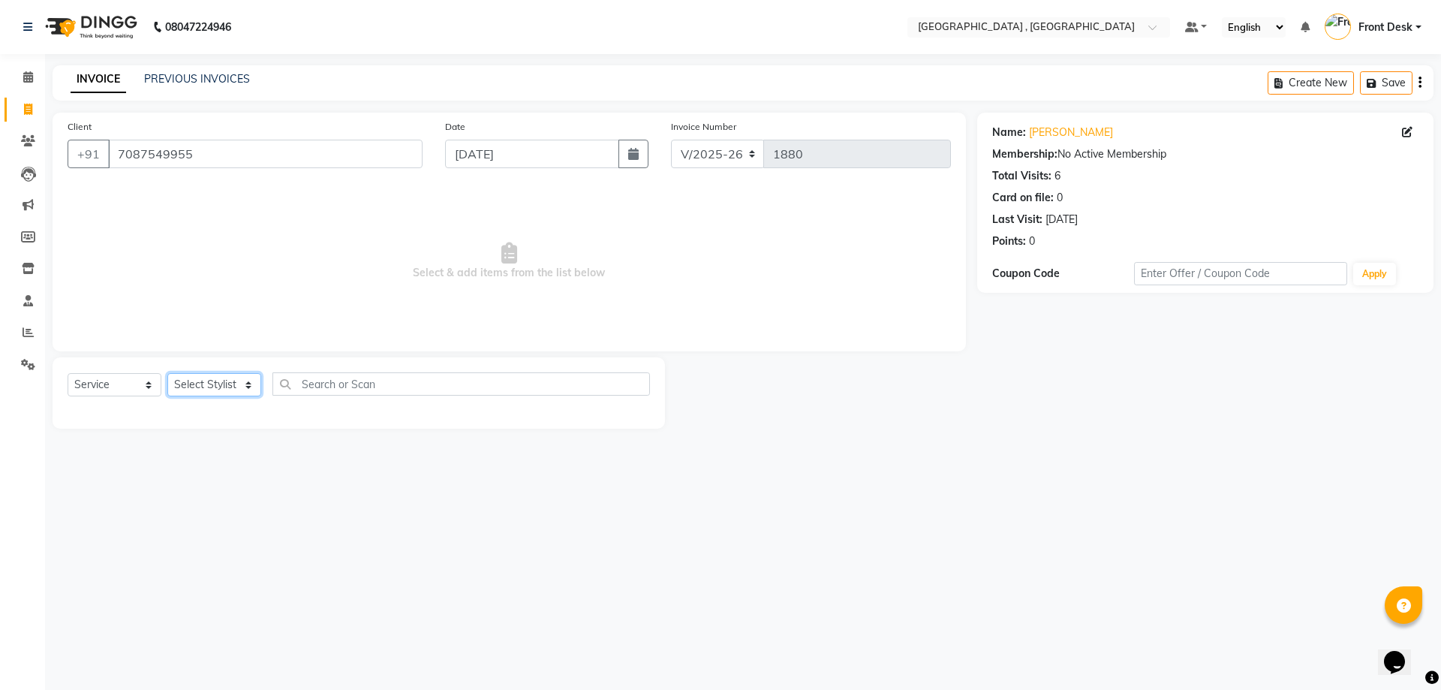
select select "32310"
click at [167, 373] on select "Select Stylist anand anil anuj anuja mam ashok diksha Front Desk manpreet Nosha…" at bounding box center [214, 384] width 94 height 23
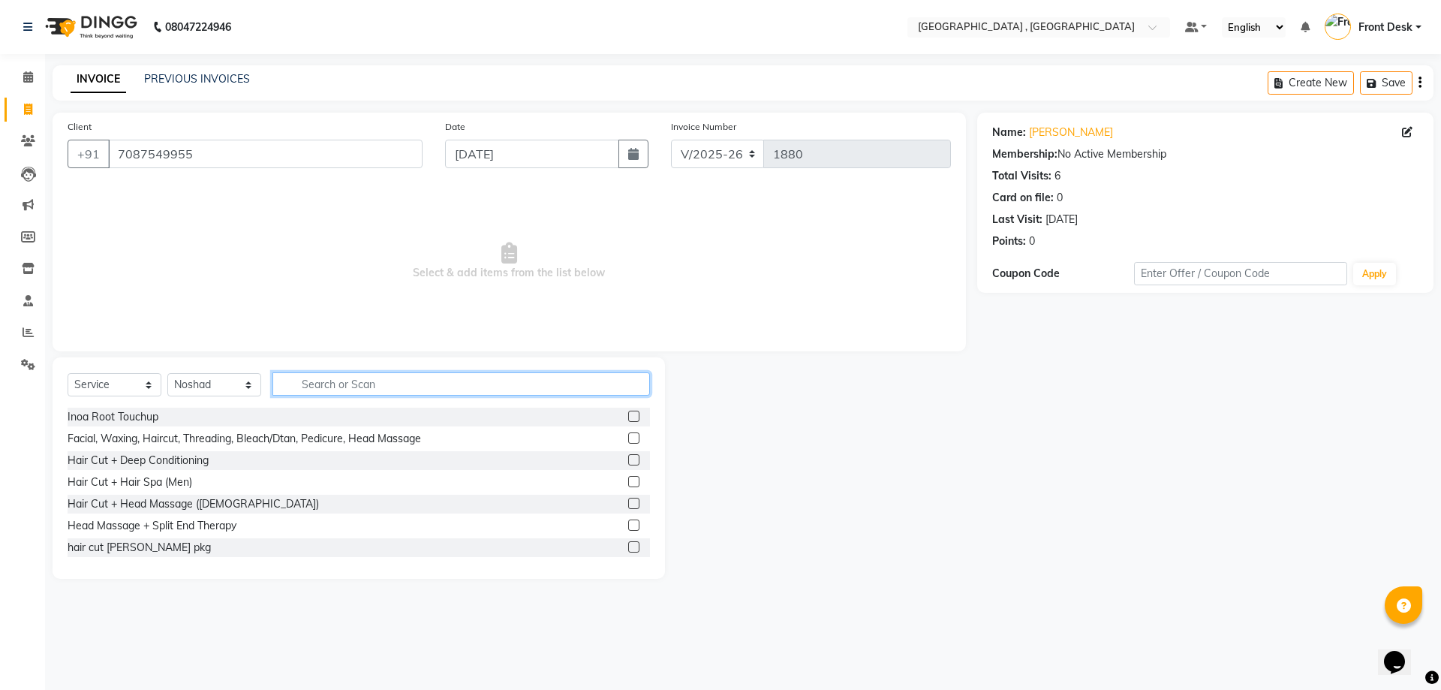
click at [413, 376] on input "text" at bounding box center [460, 383] width 377 height 23
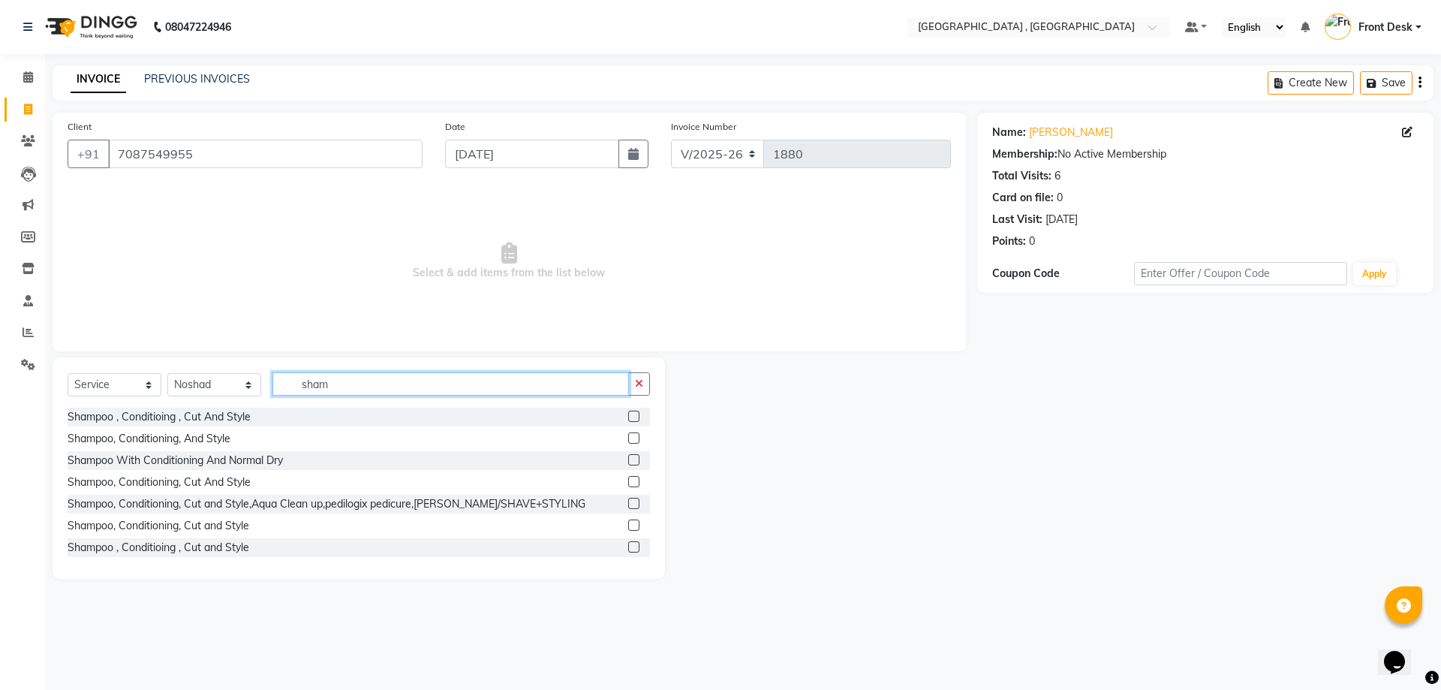
type input "sham"
click at [628, 438] on label at bounding box center [633, 437] width 11 height 11
click at [628, 438] on input "checkbox" at bounding box center [633, 439] width 10 height 10
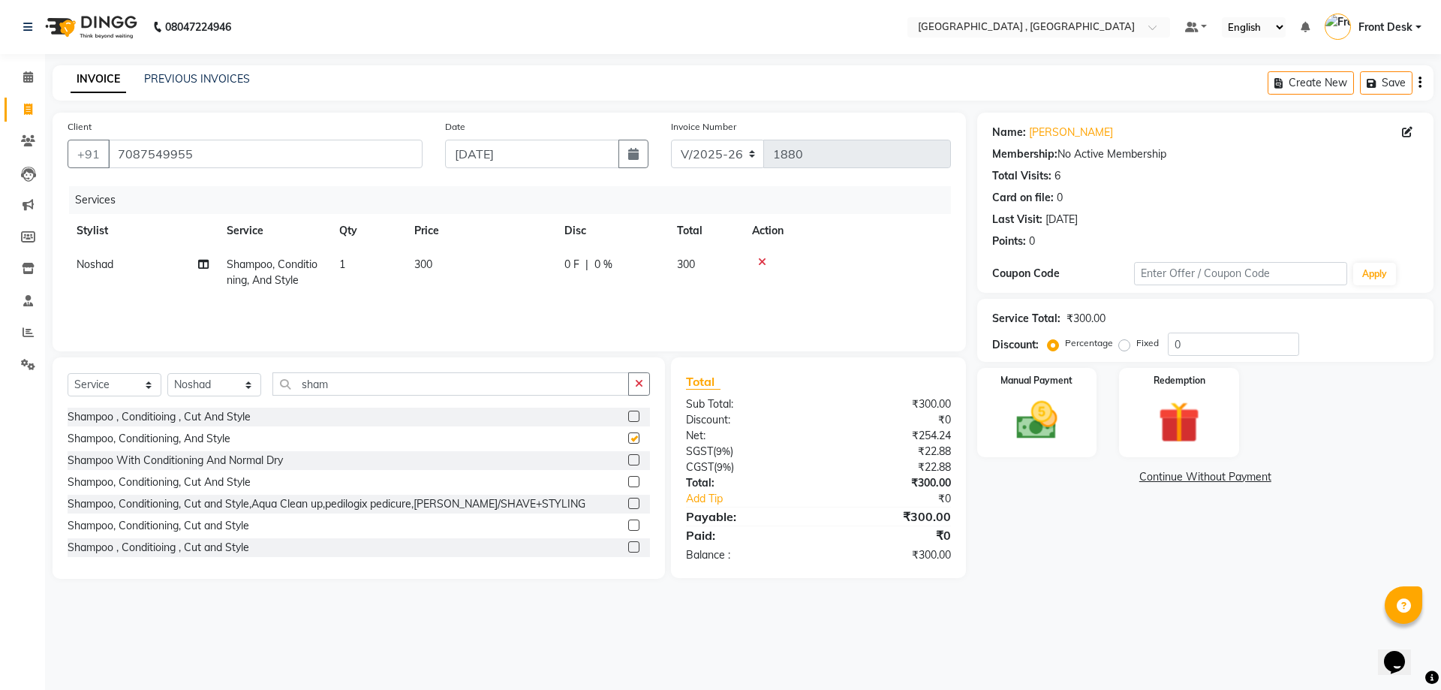
checkbox input "false"
click at [459, 272] on td "300" at bounding box center [480, 273] width 150 height 50
select select "32310"
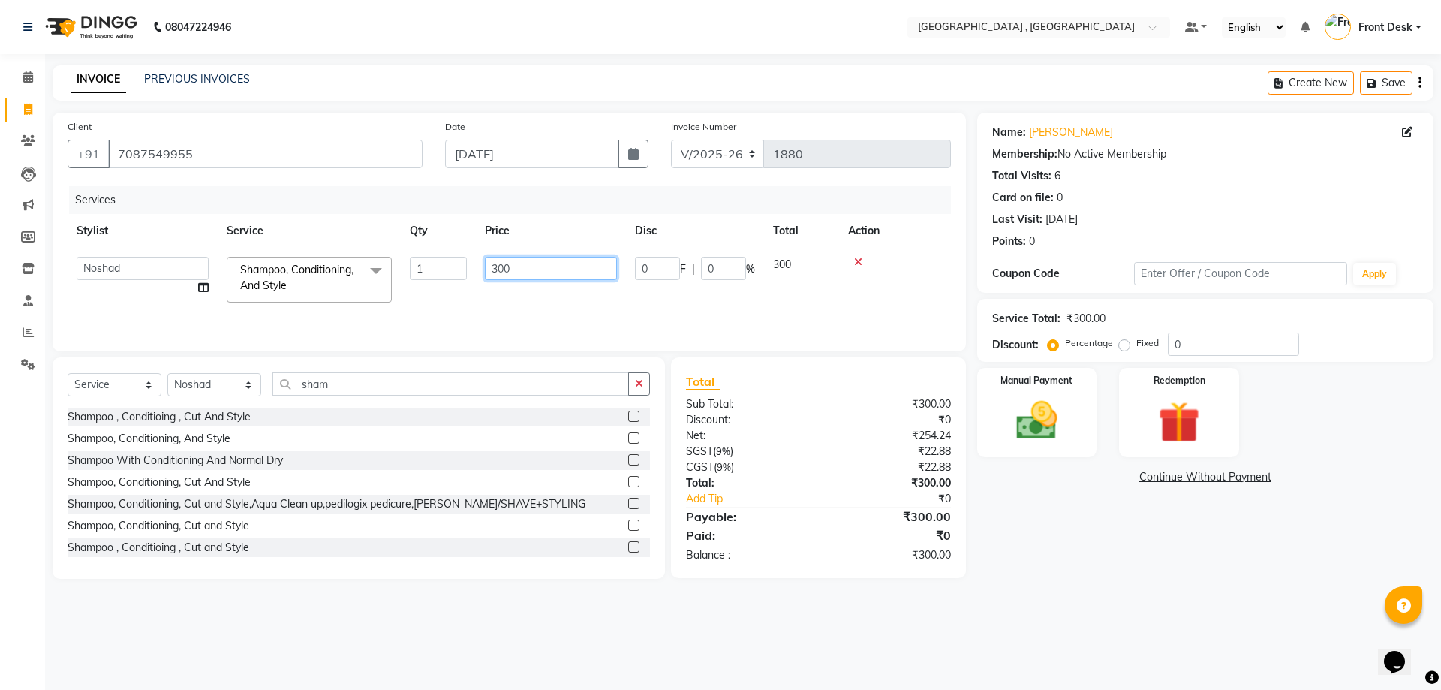
click at [497, 261] on input "300" at bounding box center [551, 268] width 132 height 23
type input "500"
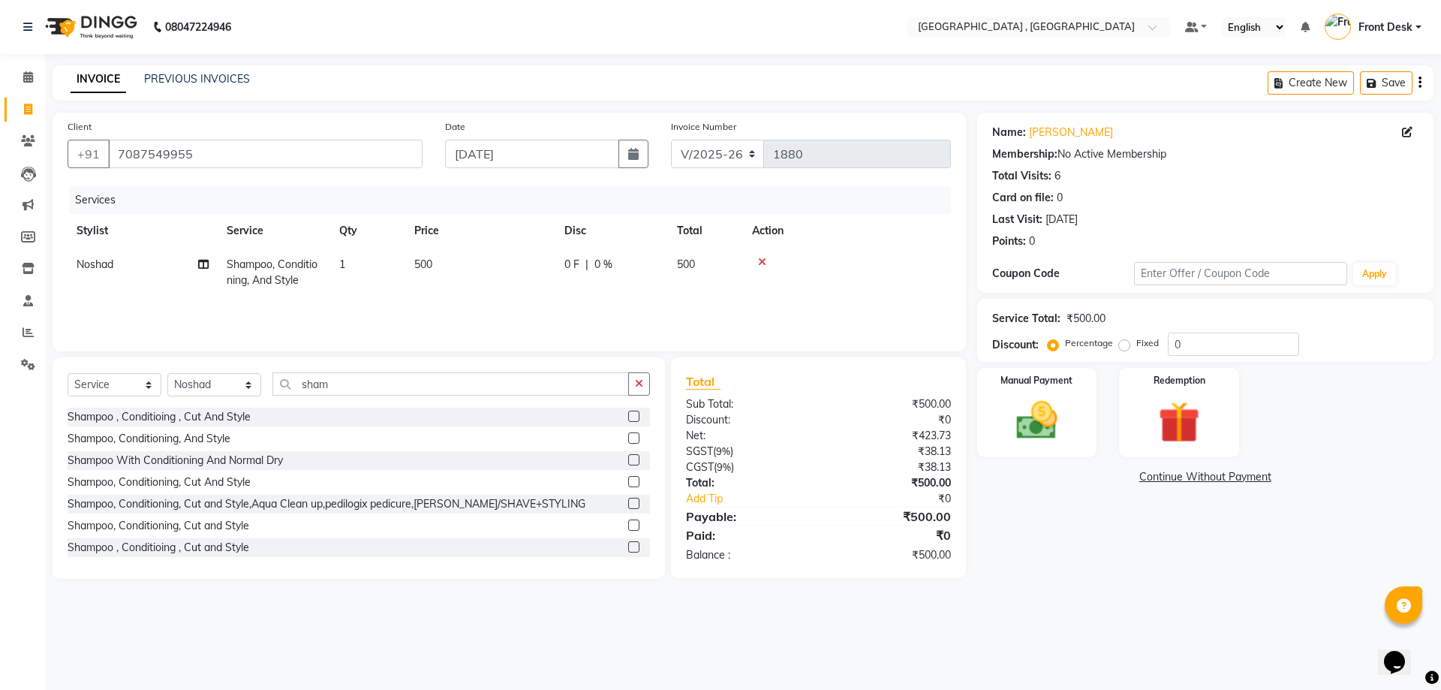
click at [541, 302] on div "Services Stylist Service Qty Price Disc Total Action Noshad Shampoo, Conditioni…" at bounding box center [509, 261] width 883 height 150
click at [989, 429] on div "Manual Payment" at bounding box center [1036, 412] width 125 height 92
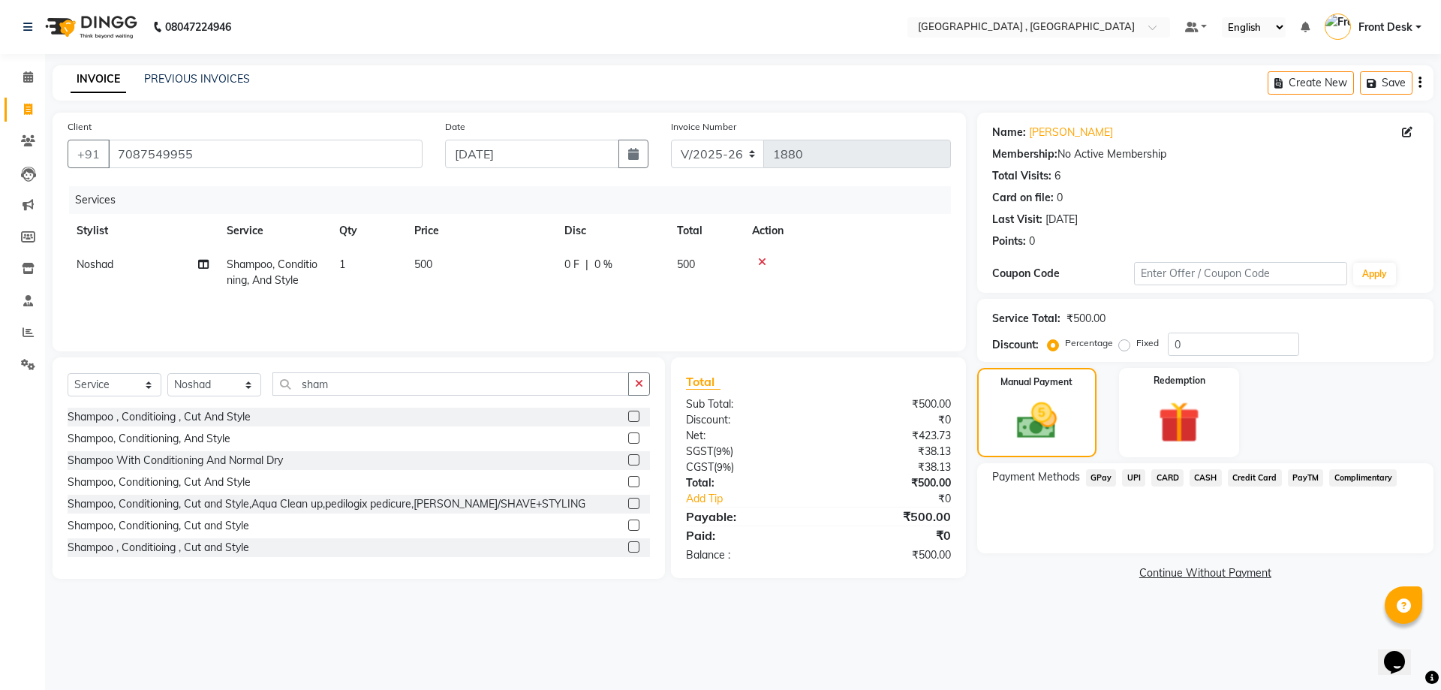
click at [1195, 476] on span "CASH" at bounding box center [1205, 477] width 32 height 17
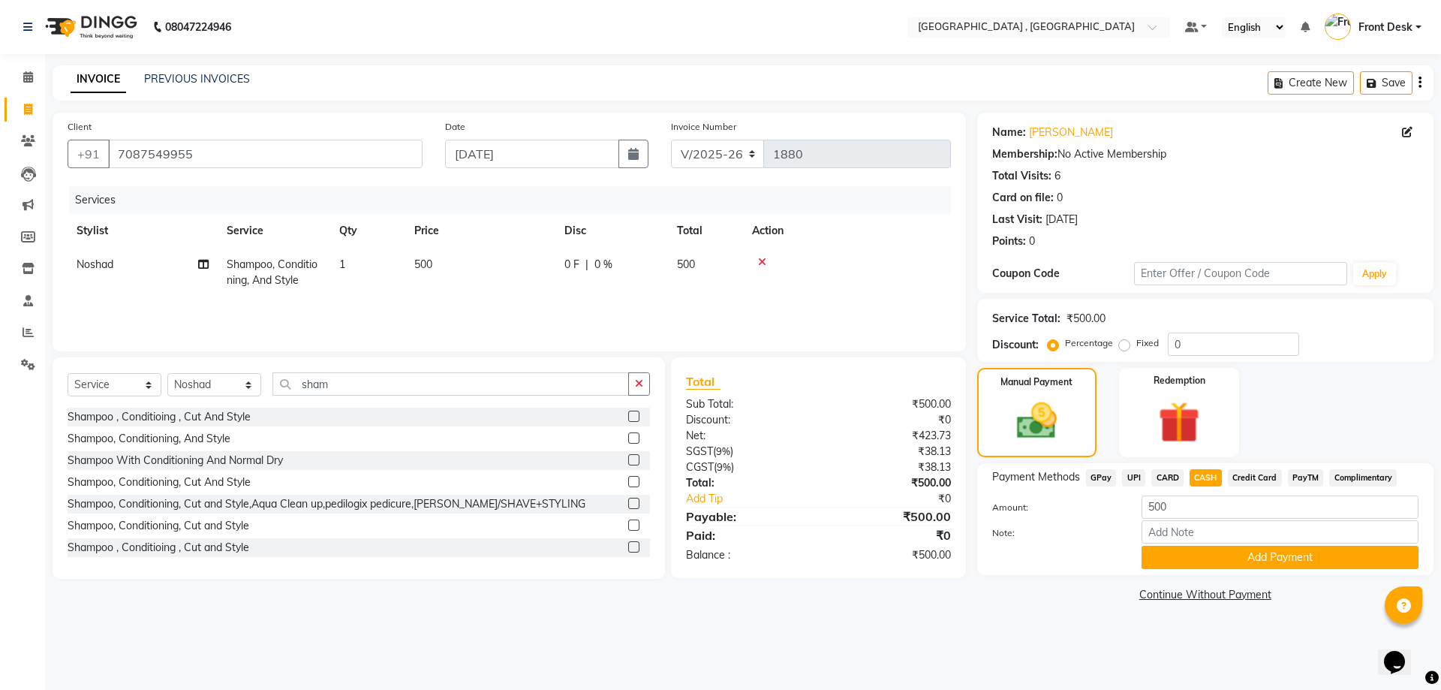
click at [1186, 570] on div "Payment Methods GPay UPI CARD CASH Credit Card PayTM Complimentary Amount: 500 …" at bounding box center [1205, 519] width 456 height 112
click at [1183, 566] on button "Add Payment" at bounding box center [1279, 557] width 277 height 23
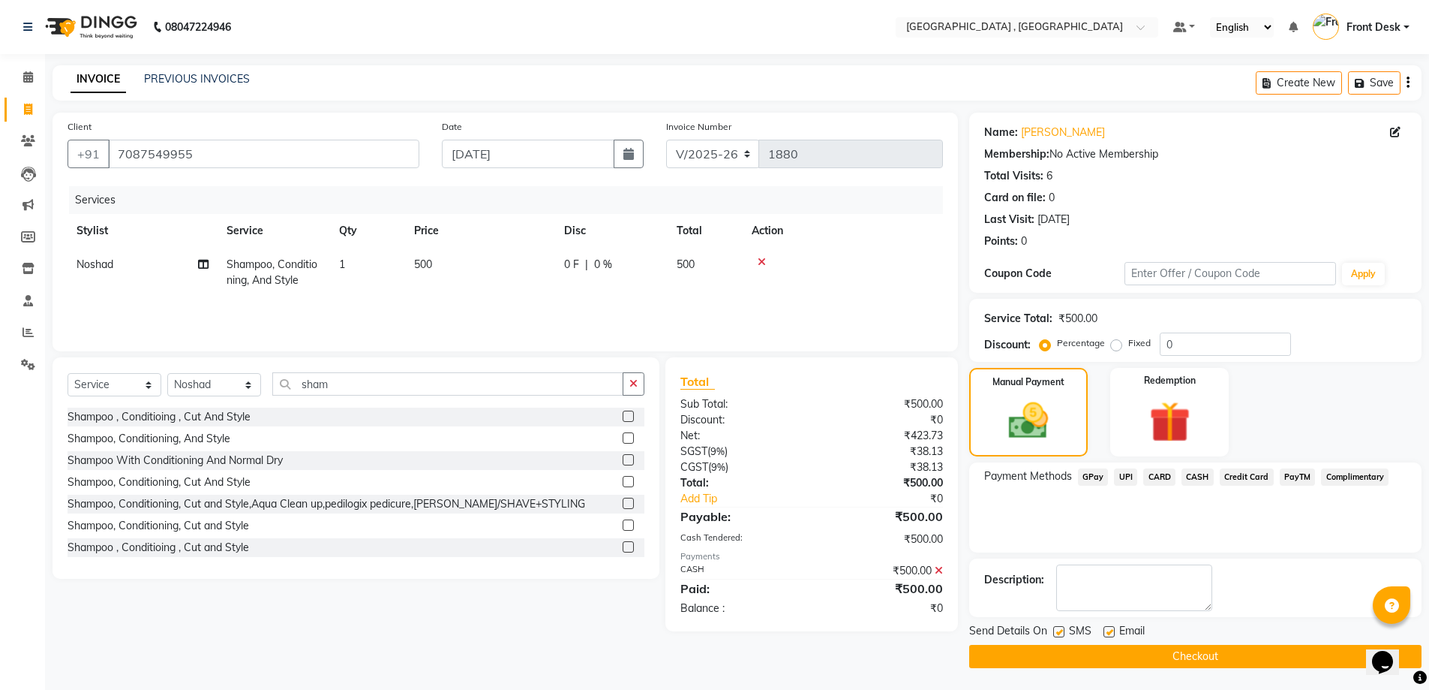
click at [1174, 646] on button "Checkout" at bounding box center [1195, 656] width 452 height 23
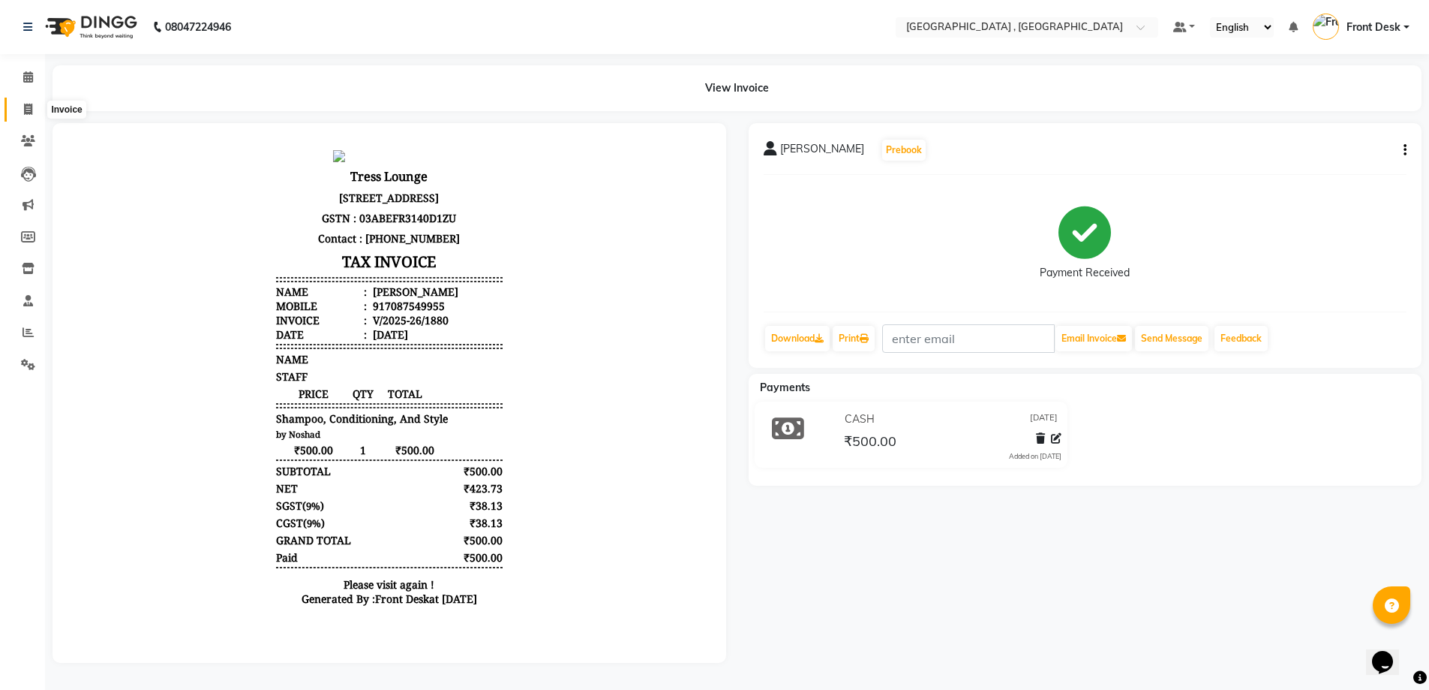
click at [24, 107] on icon at bounding box center [28, 109] width 8 height 11
select select "service"
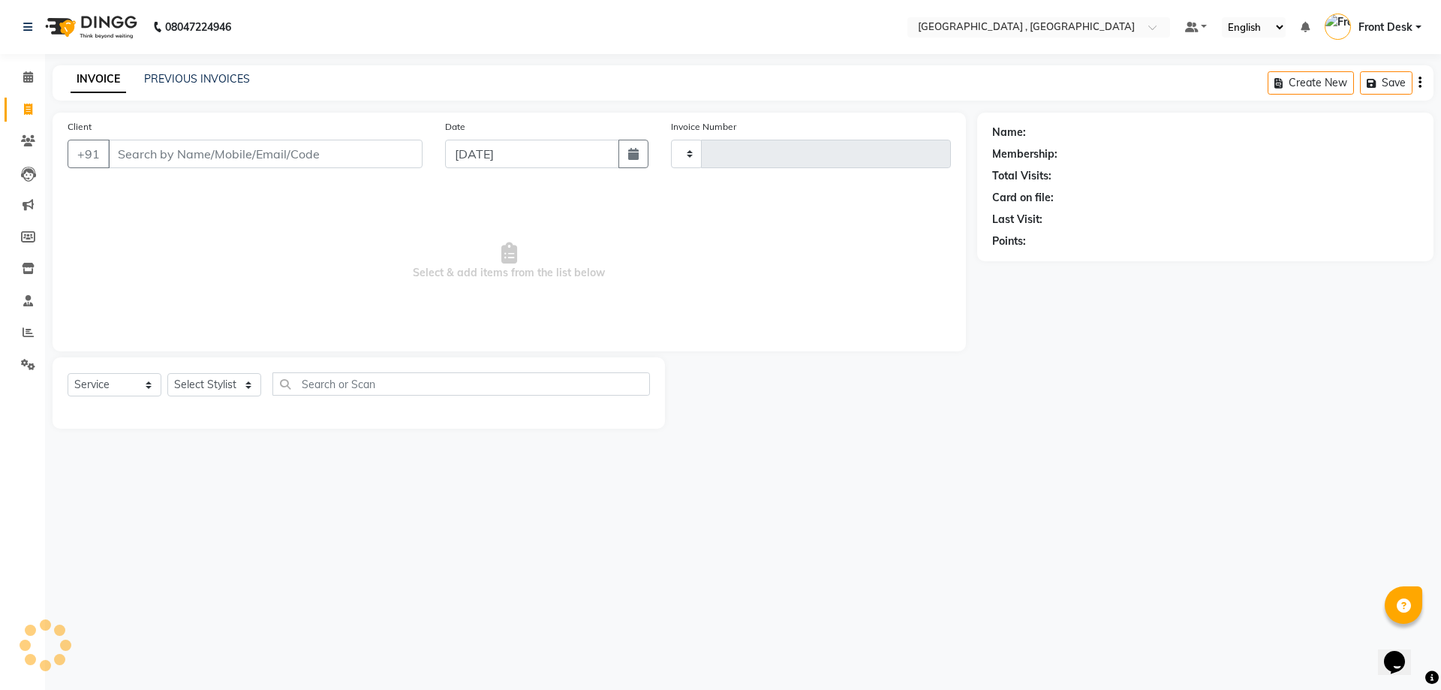
type input "1881"
select select "5111"
click at [216, 83] on link "PREVIOUS INVOICES" at bounding box center [197, 79] width 106 height 14
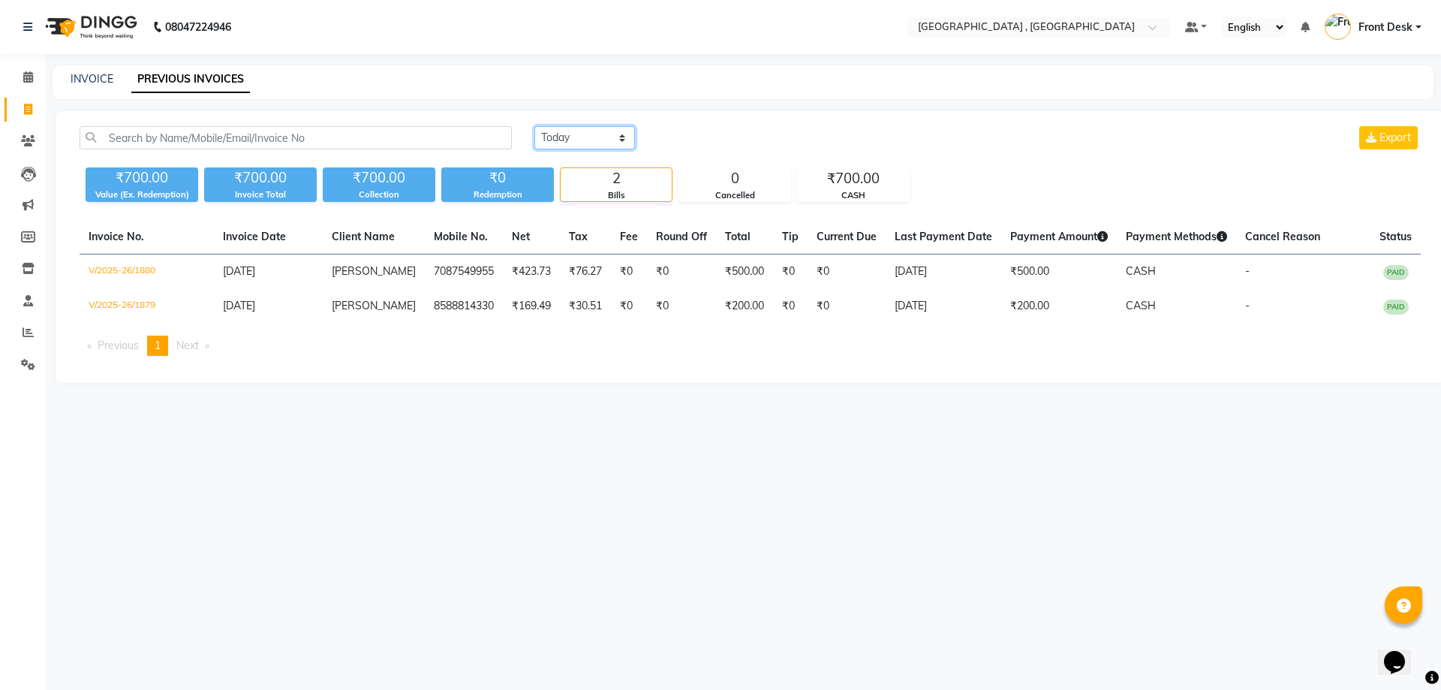
drag, startPoint x: 578, startPoint y: 137, endPoint x: 583, endPoint y: 146, distance: 11.1
click at [578, 137] on select "Today Yesterday Custom Range" at bounding box center [584, 137] width 101 height 23
select select "range"
click at [534, 126] on select "Today Yesterday Custom Range" at bounding box center [584, 137] width 101 height 23
click at [681, 140] on input "[DATE]" at bounding box center [706, 138] width 105 height 21
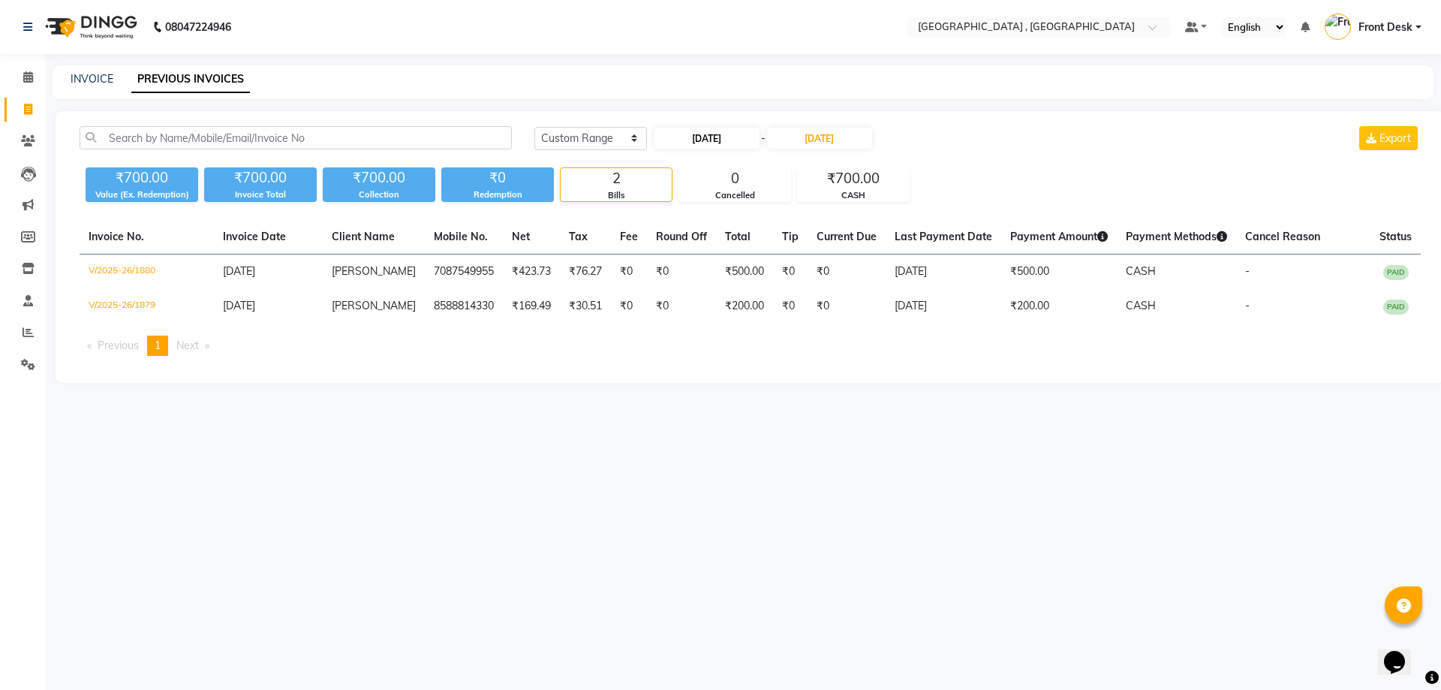
select select "9"
select select "2025"
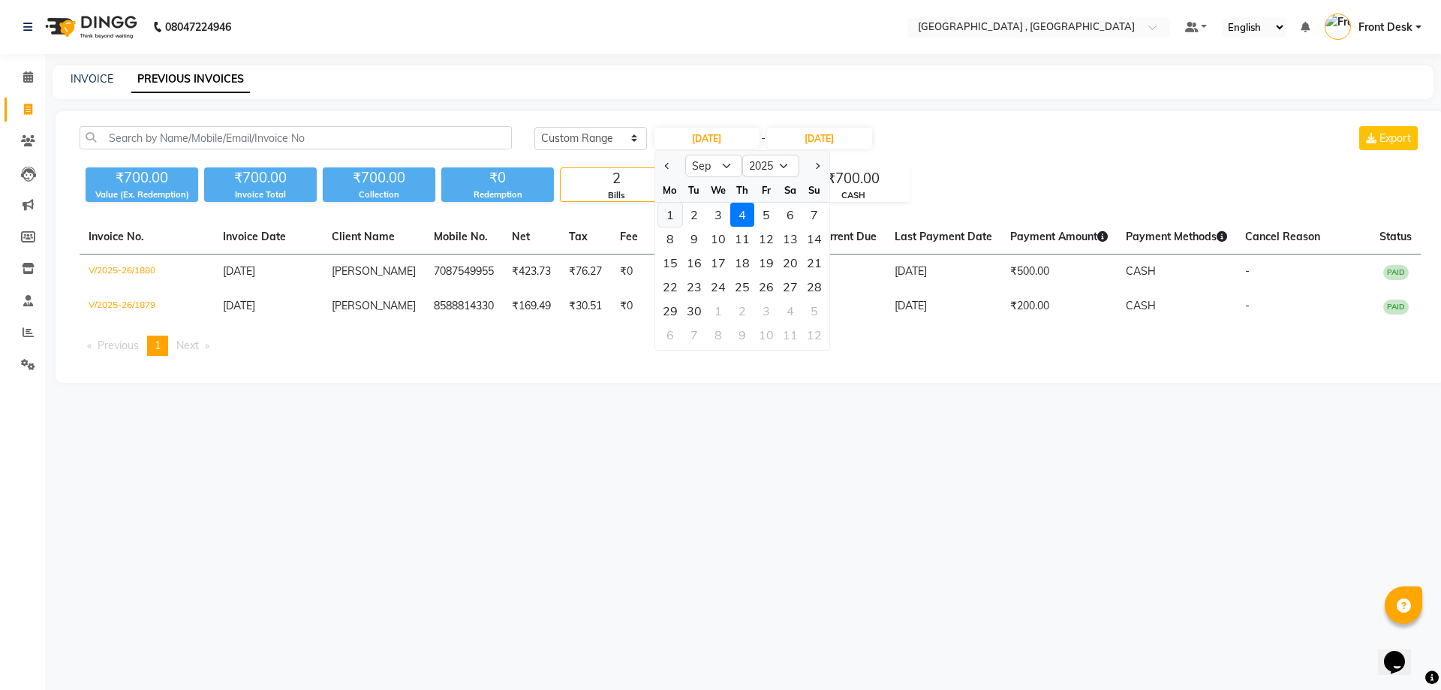
click at [665, 209] on div "1" at bounding box center [670, 215] width 24 height 24
type input "01-09-2025"
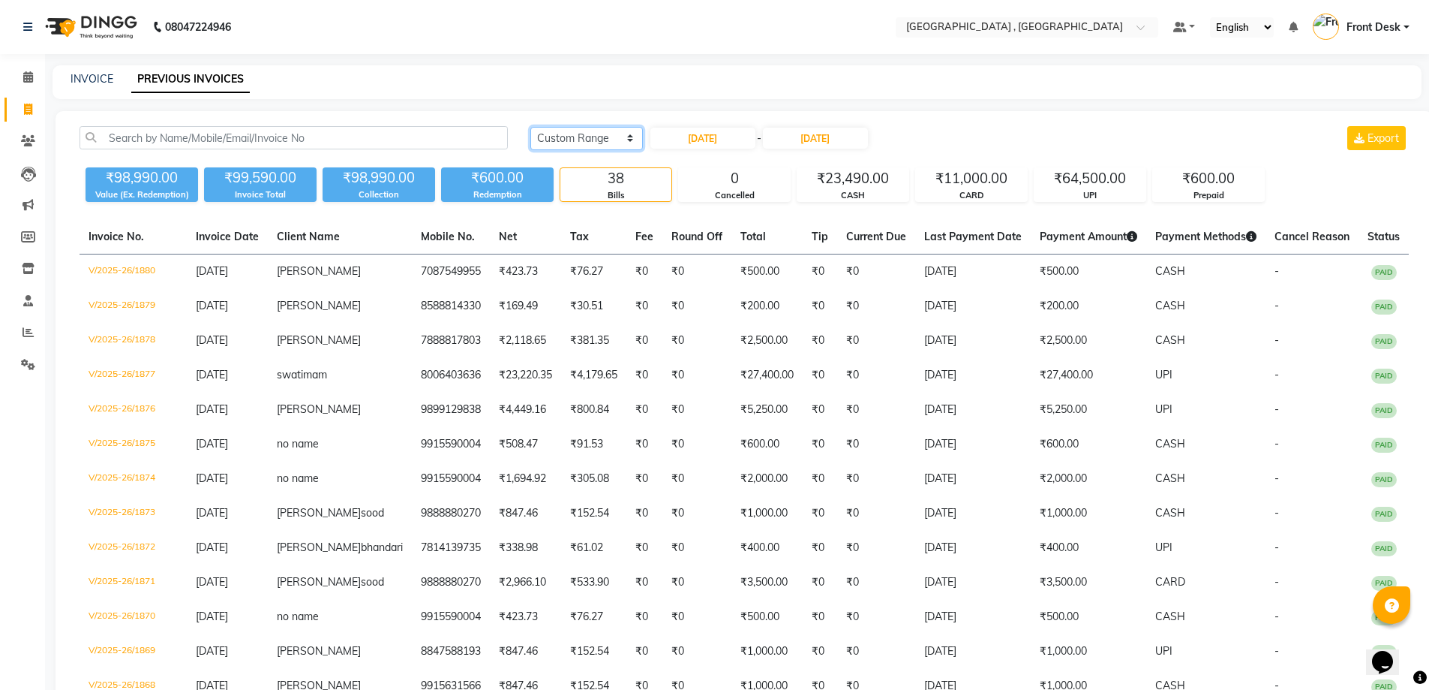
click at [573, 146] on select "Today Yesterday Custom Range" at bounding box center [587, 138] width 113 height 23
select select "today"
click at [531, 127] on select "Today Yesterday Custom Range" at bounding box center [587, 138] width 113 height 23
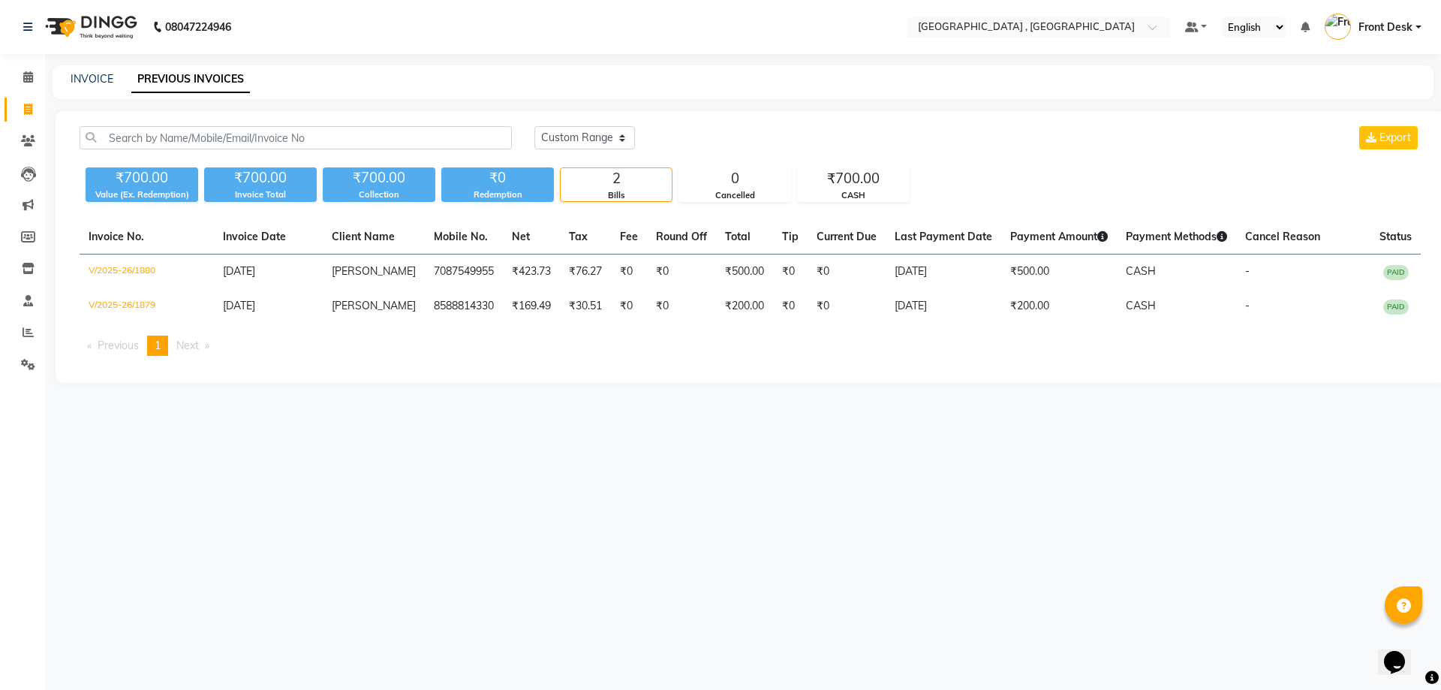
click at [302, 25] on nav "08047224946 Select Location × Tress Lounge , Zirakpur Default Panel My Panel En…" at bounding box center [720, 27] width 1441 height 54
click at [92, 74] on link "INVOICE" at bounding box center [92, 79] width 43 height 14
select select "service"
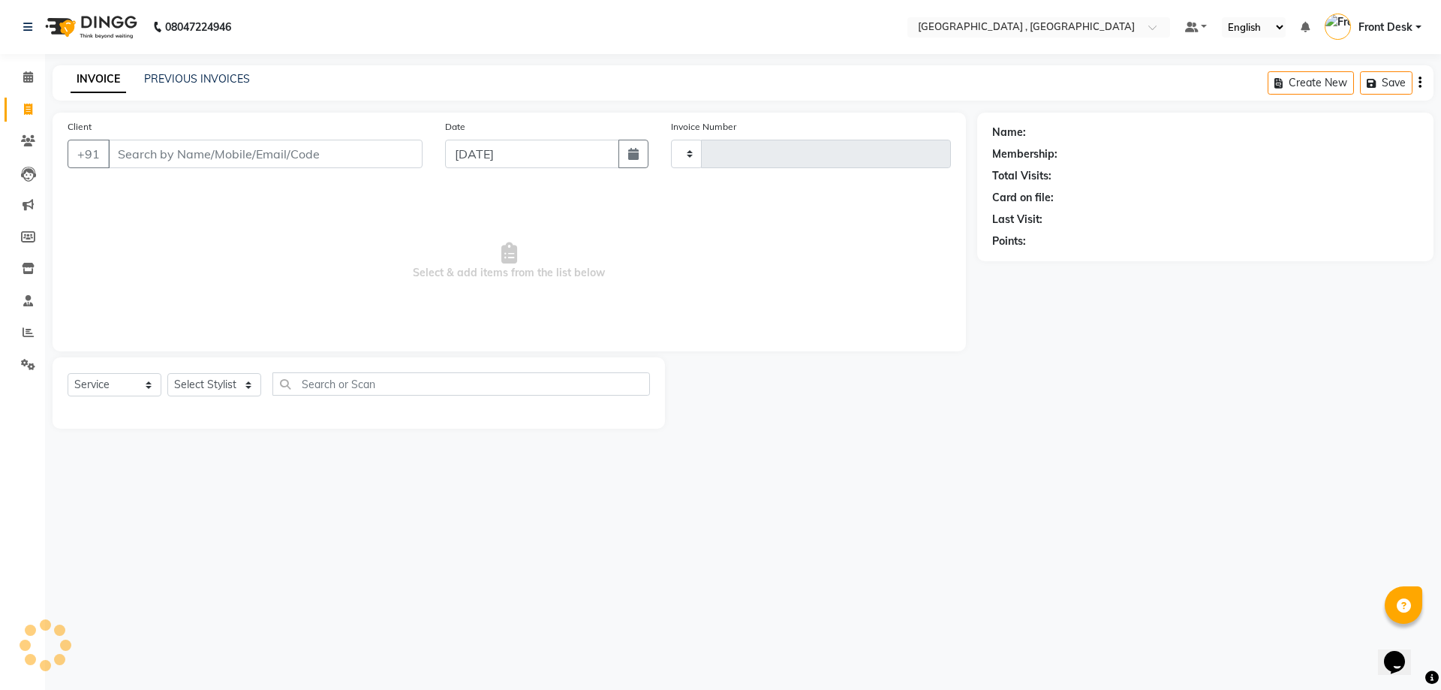
type input "1881"
select select "5111"
click at [164, 73] on link "PREVIOUS INVOICES" at bounding box center [197, 79] width 106 height 14
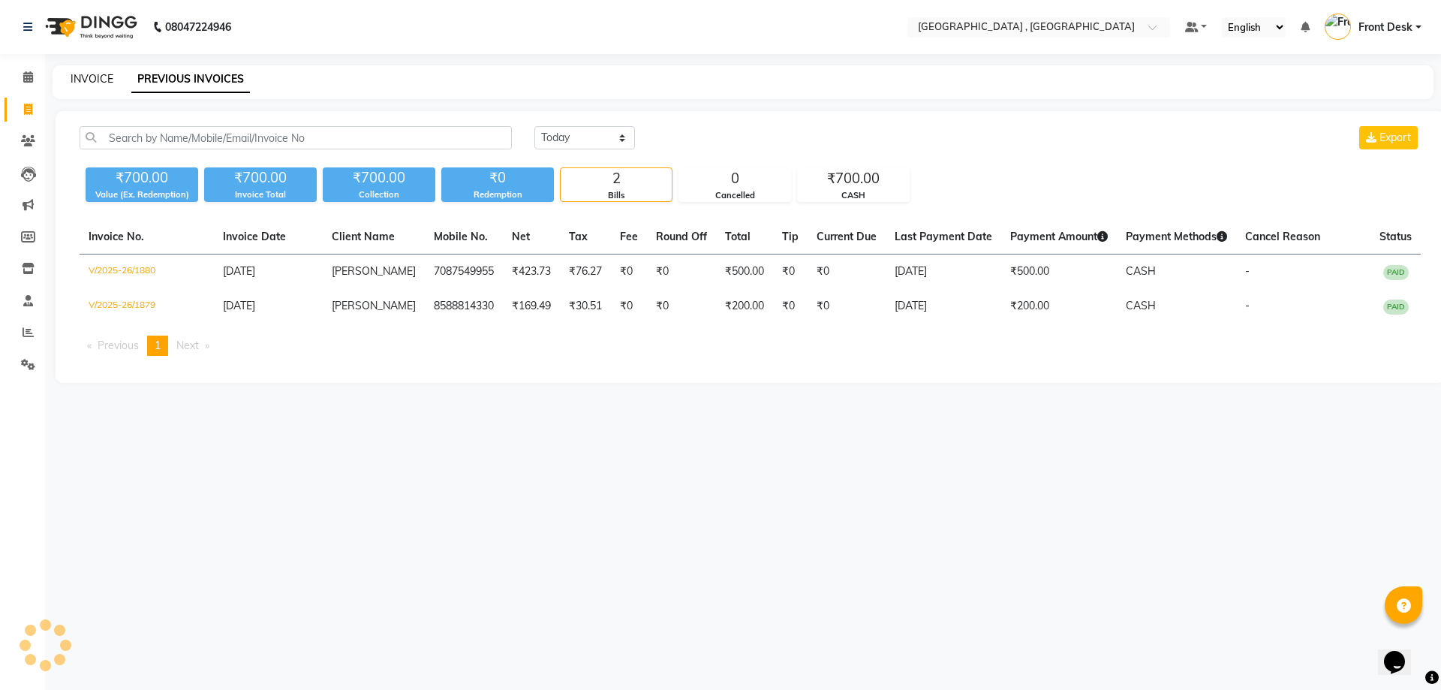
click at [86, 81] on link "INVOICE" at bounding box center [92, 79] width 43 height 14
select select "service"
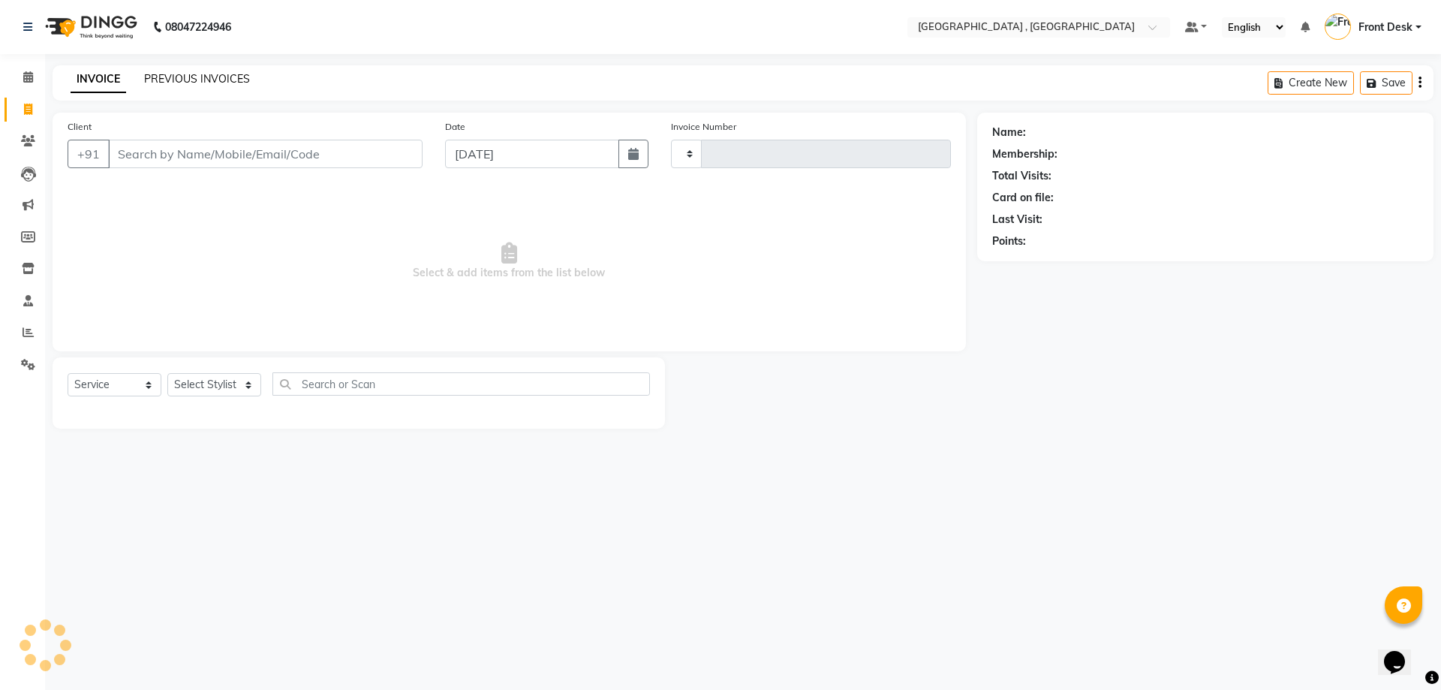
type input "1881"
select select "5111"
click at [195, 81] on link "PREVIOUS INVOICES" at bounding box center [197, 79] width 106 height 14
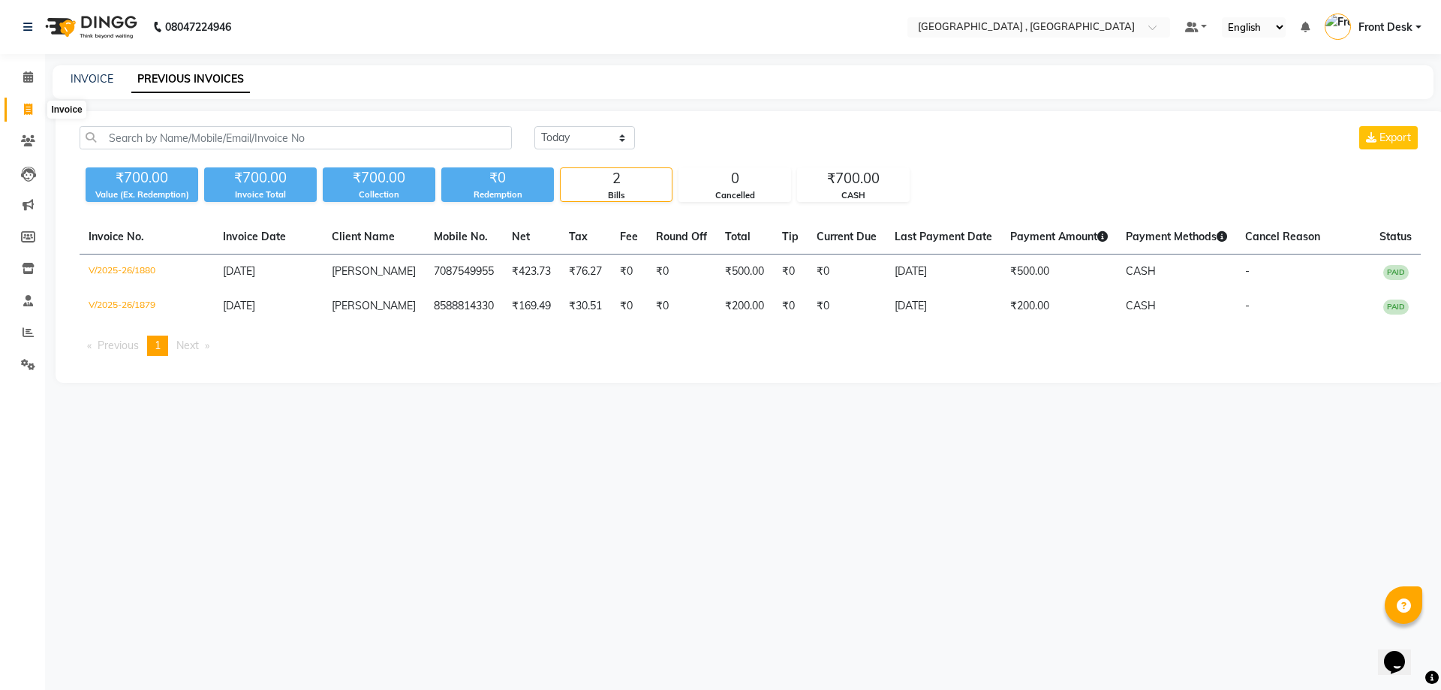
click at [29, 105] on icon at bounding box center [28, 109] width 8 height 11
select select "service"
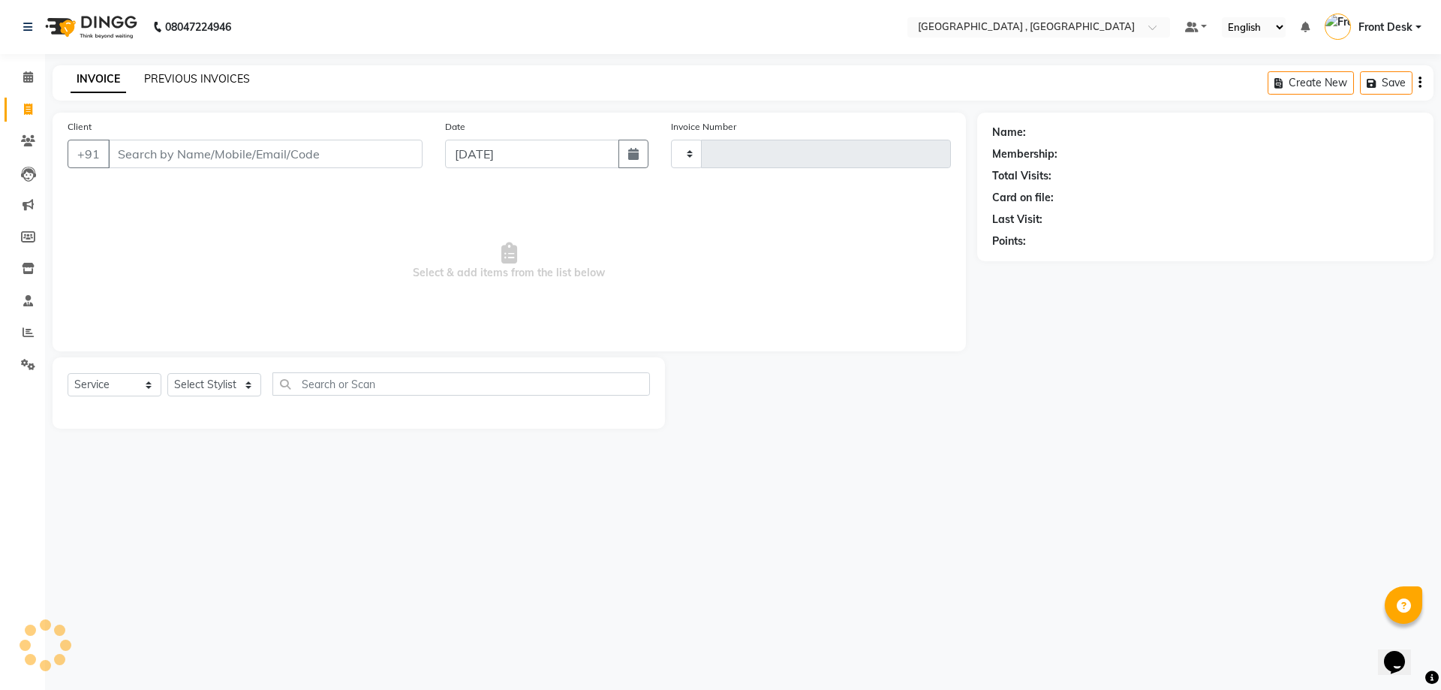
type input "1881"
select select "5111"
click at [182, 85] on link "PREVIOUS INVOICES" at bounding box center [197, 79] width 106 height 14
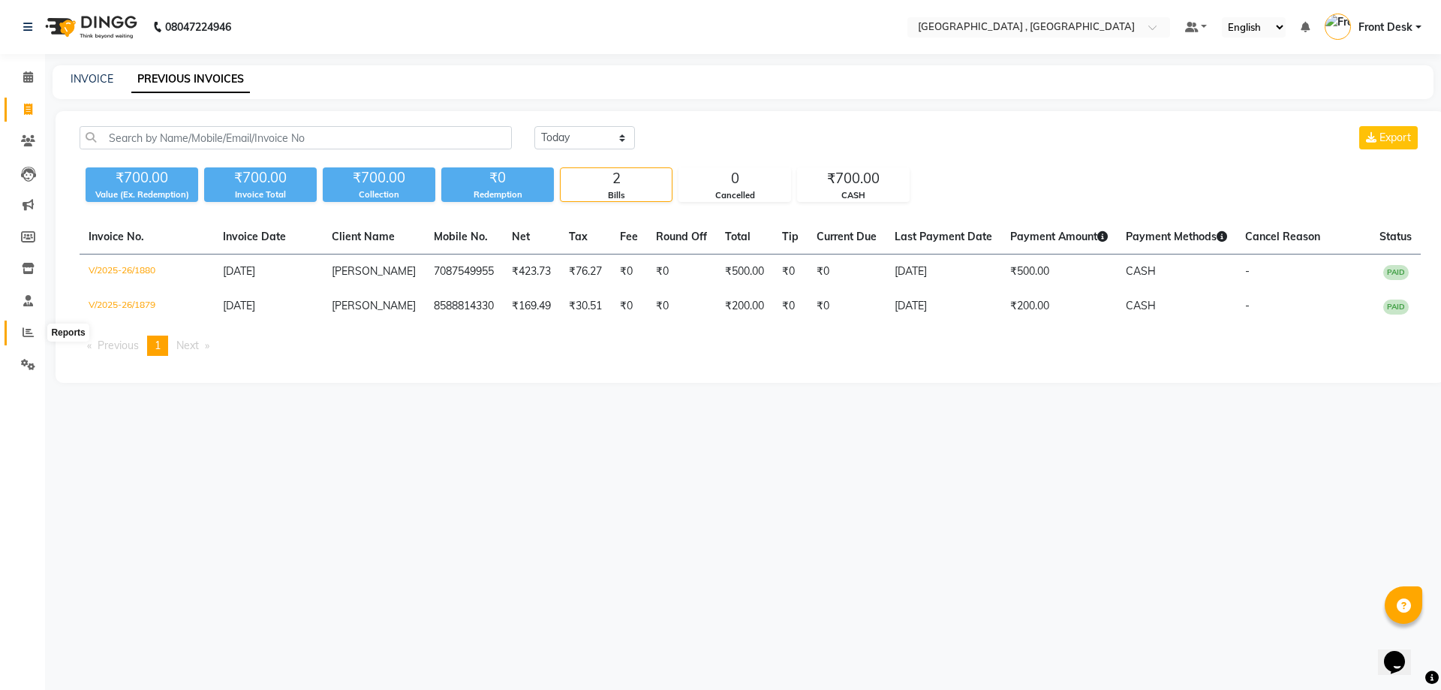
click at [21, 329] on span at bounding box center [28, 332] width 26 height 17
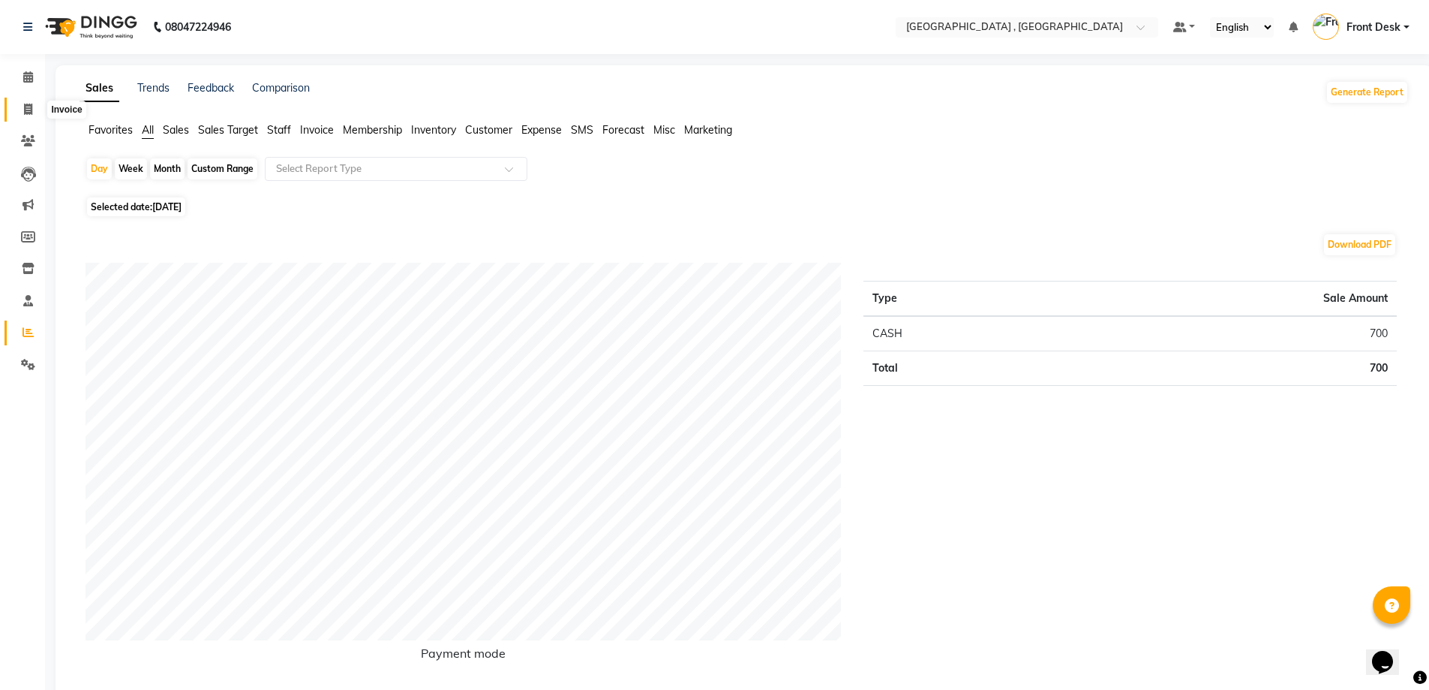
click at [16, 113] on span at bounding box center [28, 109] width 26 height 17
select select "5111"
select select "service"
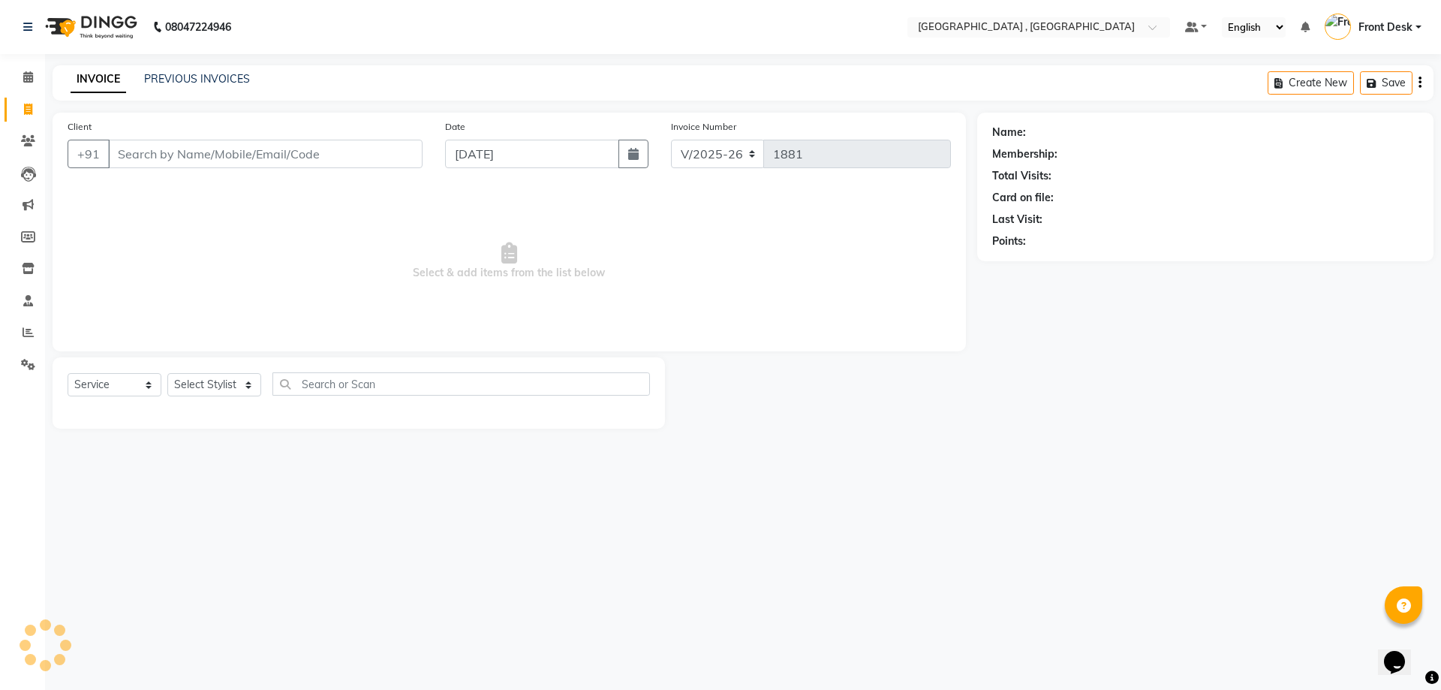
click at [167, 63] on div "08047224946 Select Location × Tress Lounge , Zirakpur Default Panel My Panel En…" at bounding box center [720, 345] width 1441 height 690
click at [166, 78] on link "PREVIOUS INVOICES" at bounding box center [197, 79] width 106 height 14
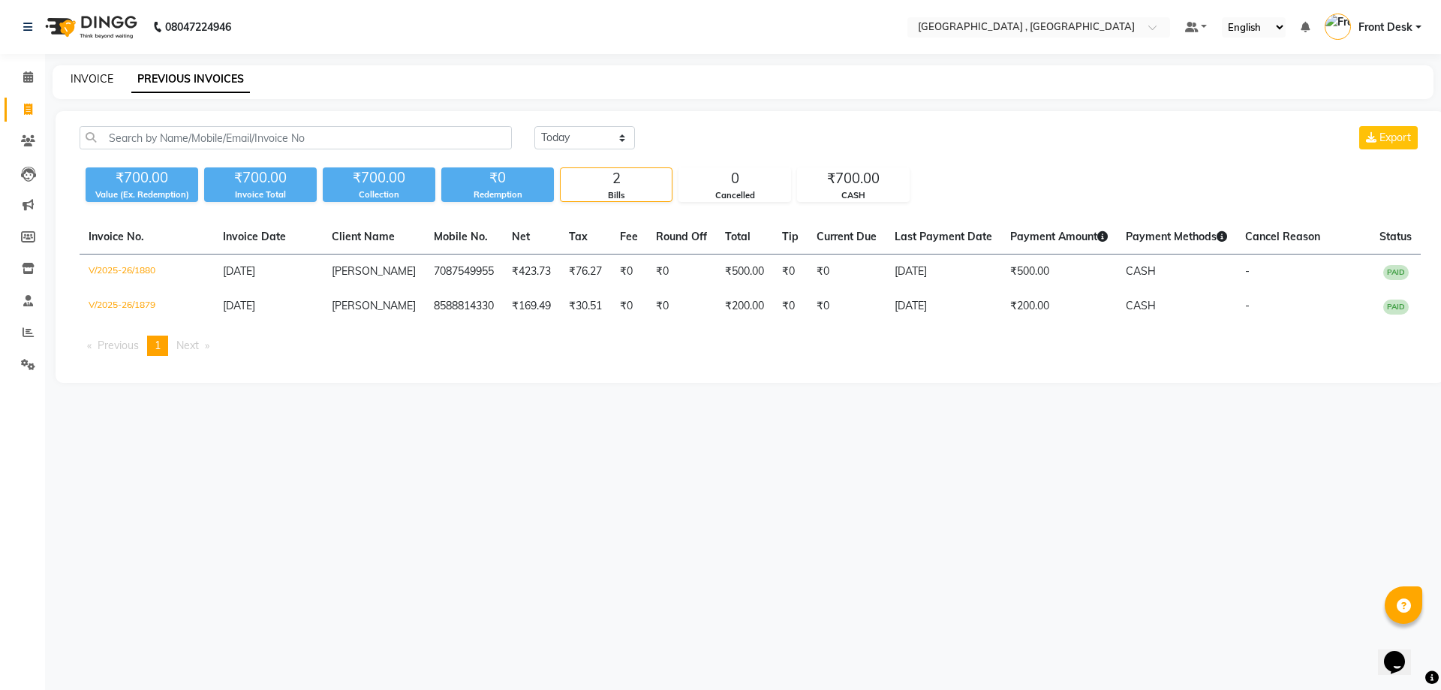
click at [102, 84] on link "INVOICE" at bounding box center [92, 79] width 43 height 14
select select "service"
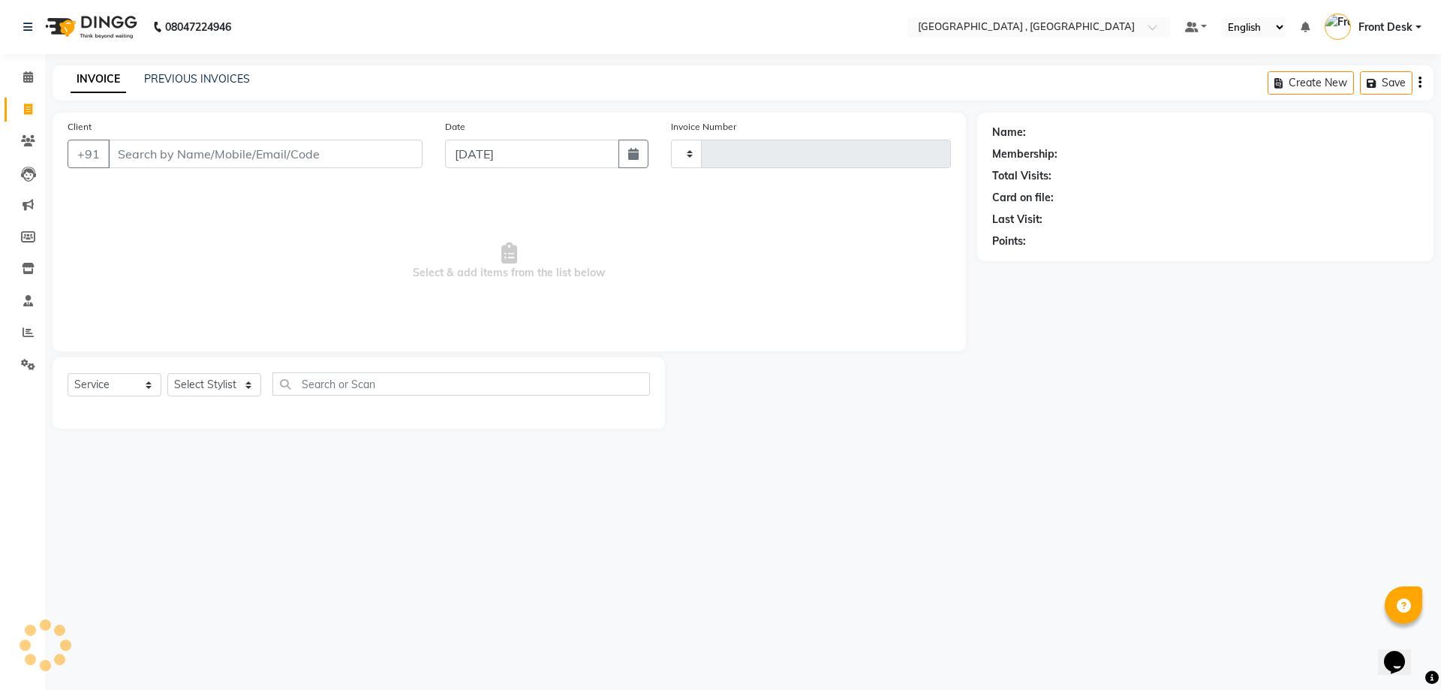
type input "1881"
select select "5111"
click at [149, 86] on div "PREVIOUS INVOICES" at bounding box center [197, 79] width 106 height 16
click at [153, 76] on link "PREVIOUS INVOICES" at bounding box center [197, 79] width 106 height 14
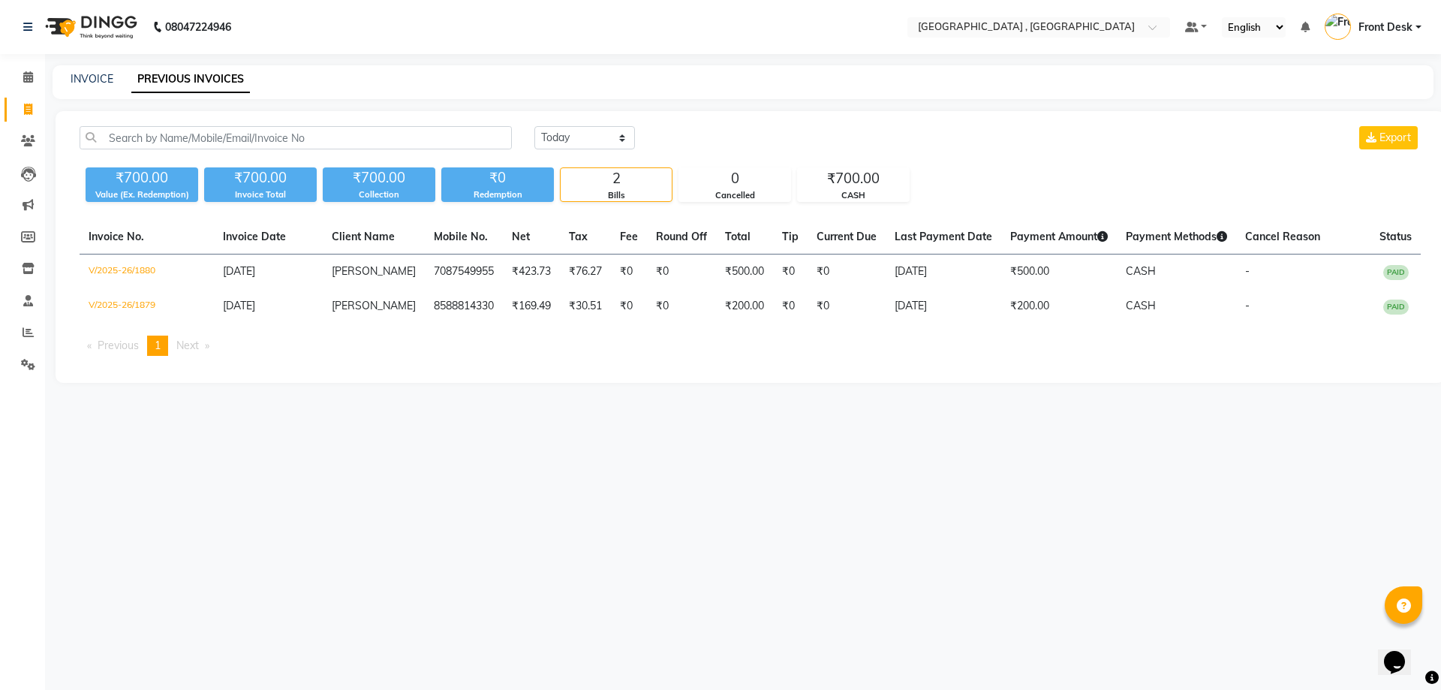
click at [82, 71] on div "INVOICE" at bounding box center [92, 79] width 43 height 16
click at [85, 83] on link "INVOICE" at bounding box center [92, 79] width 43 height 14
select select "service"
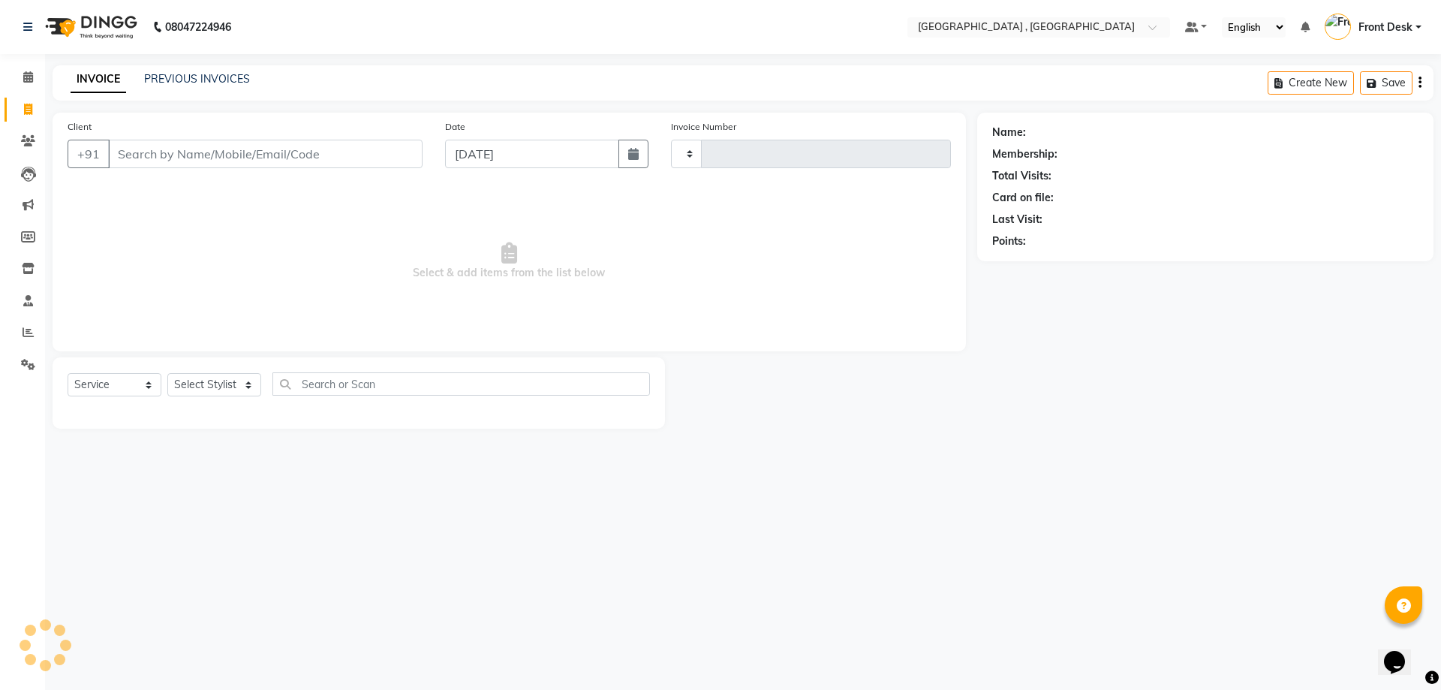
type input "1881"
select select "5111"
click at [179, 77] on link "PREVIOUS INVOICES" at bounding box center [197, 79] width 106 height 14
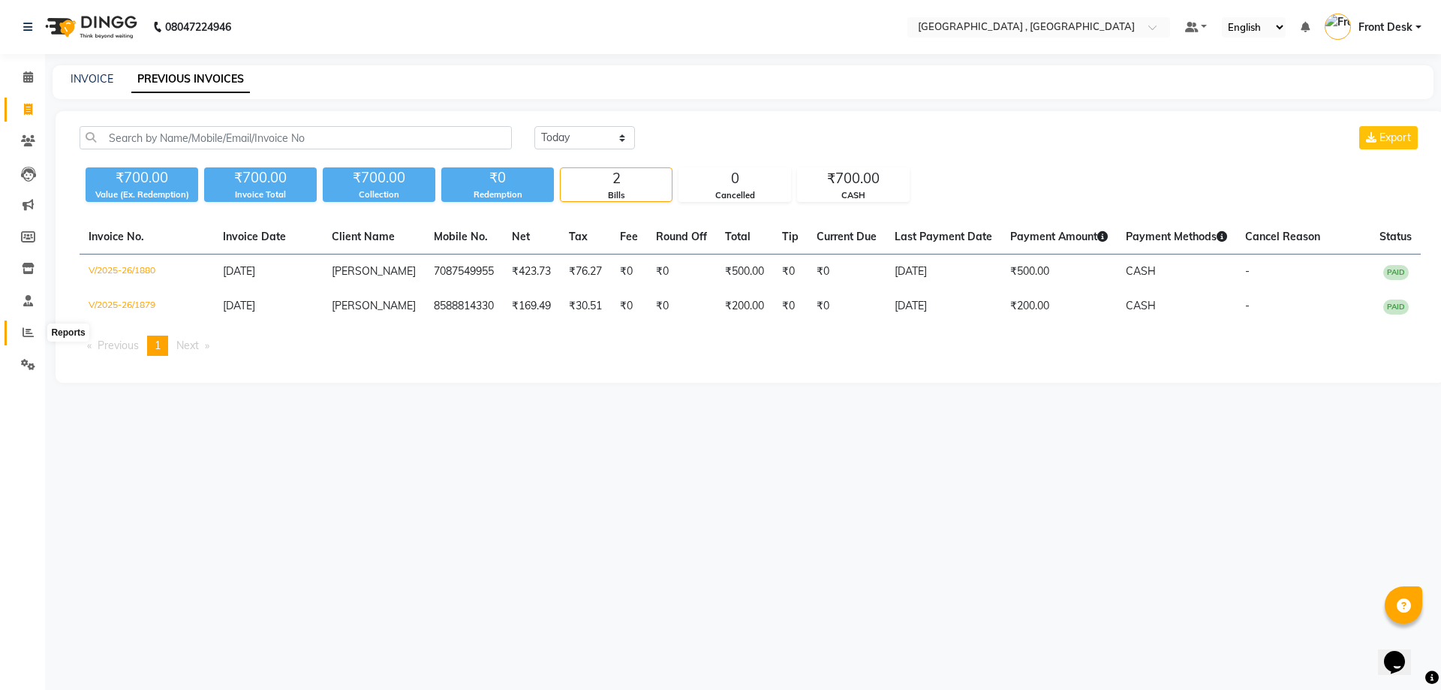
click at [30, 327] on icon at bounding box center [28, 331] width 11 height 11
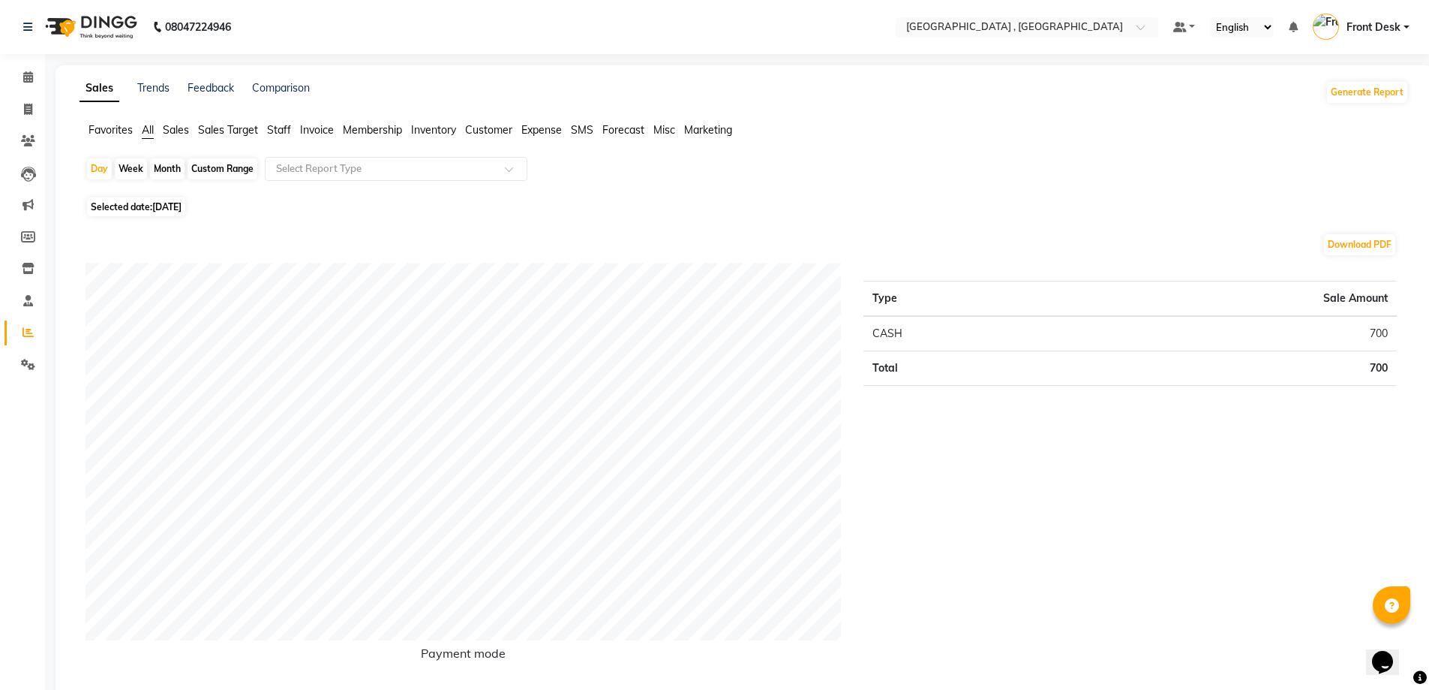
click at [287, 128] on span "Staff" at bounding box center [279, 130] width 24 height 14
click at [320, 166] on input "text" at bounding box center [381, 168] width 216 height 15
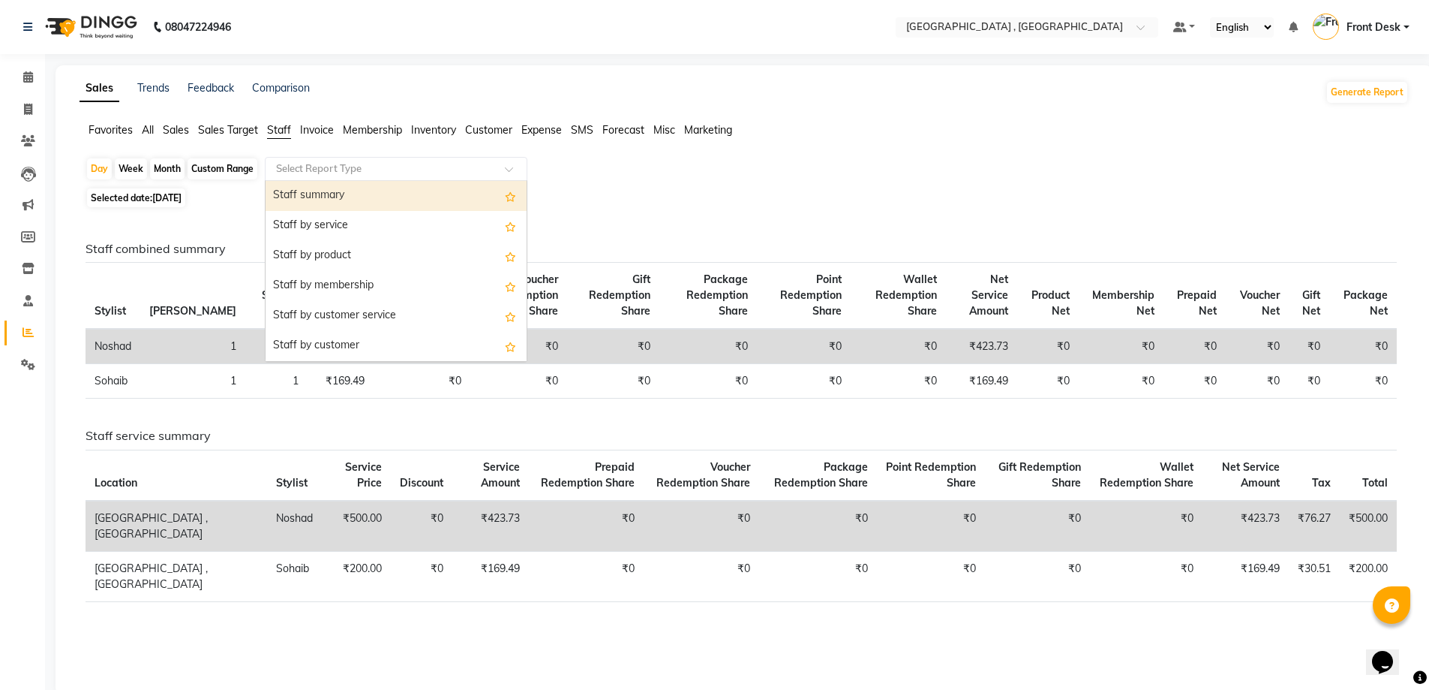
click at [302, 197] on div "Staff summary" at bounding box center [396, 196] width 261 height 30
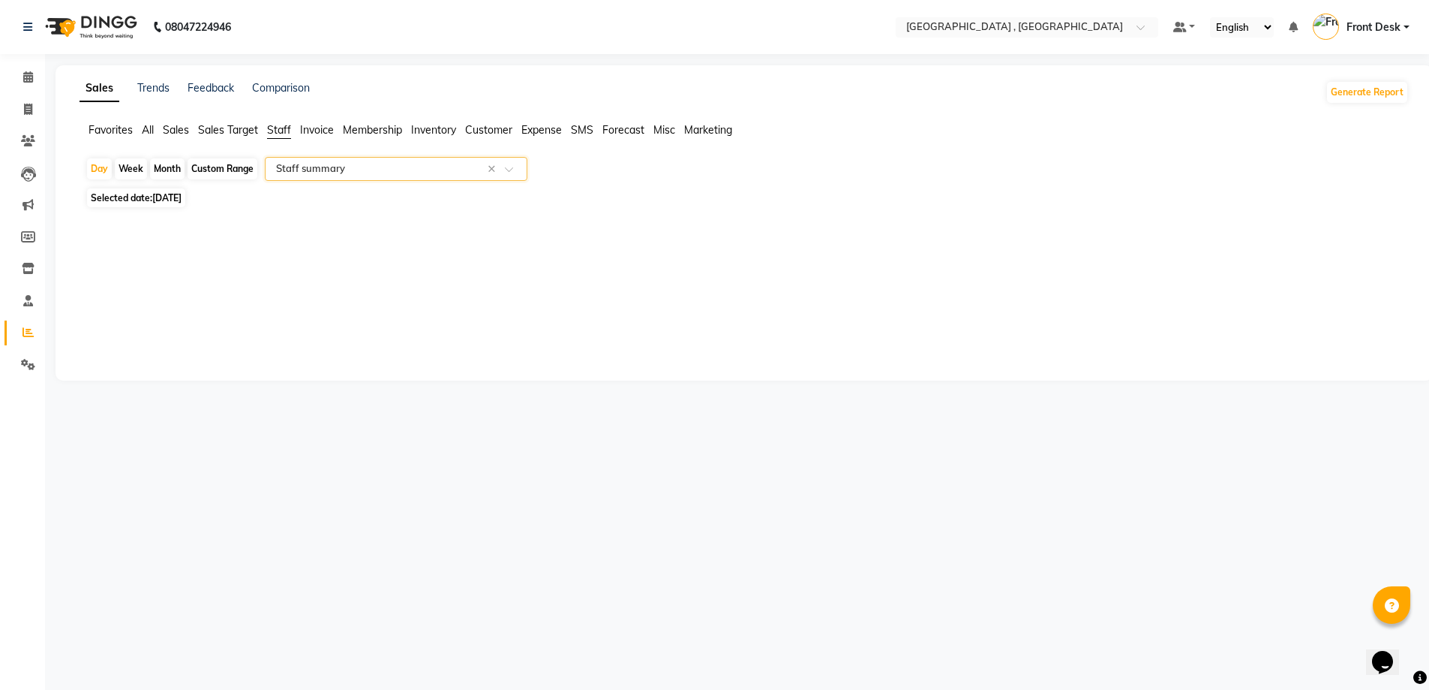
select select "full_report"
select select "csv"
click at [198, 168] on div "Custom Range" at bounding box center [223, 168] width 70 height 21
select select "9"
select select "2025"
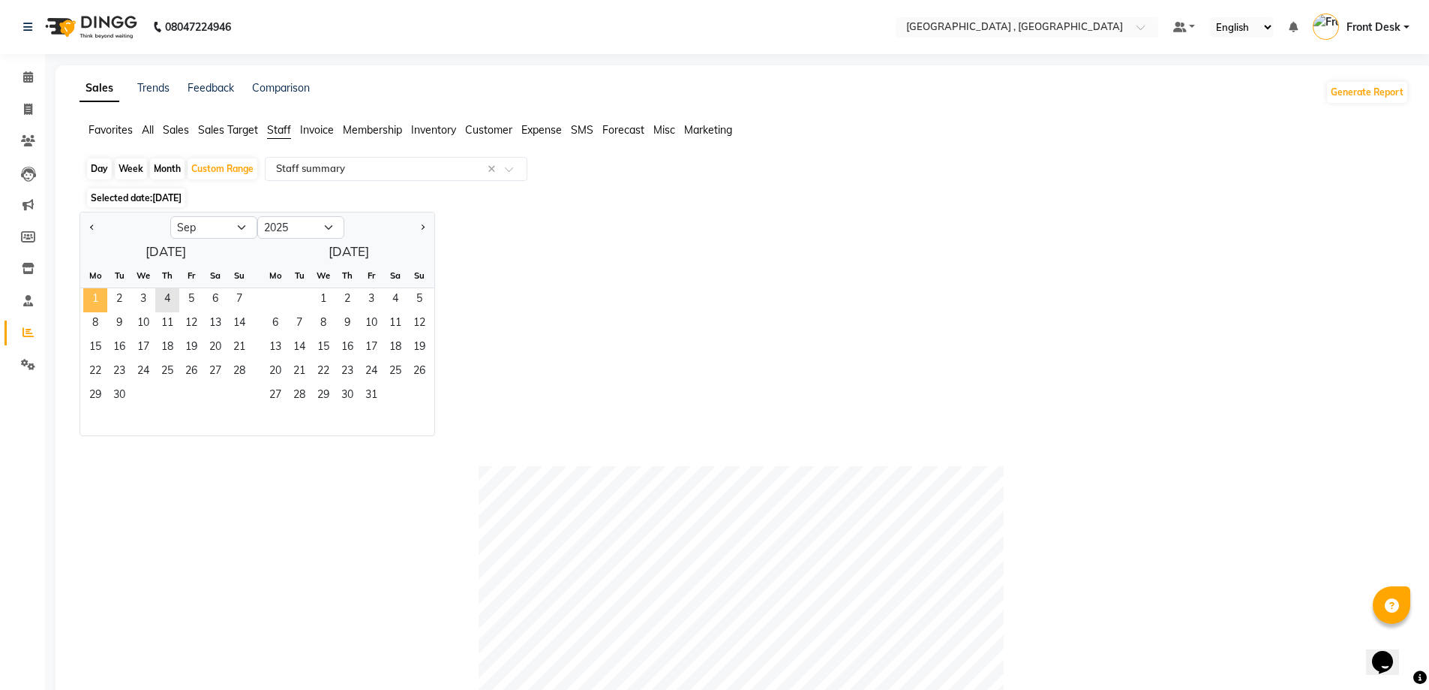
click at [93, 290] on span "1" at bounding box center [95, 300] width 24 height 24
click at [161, 290] on span "4" at bounding box center [167, 300] width 24 height 24
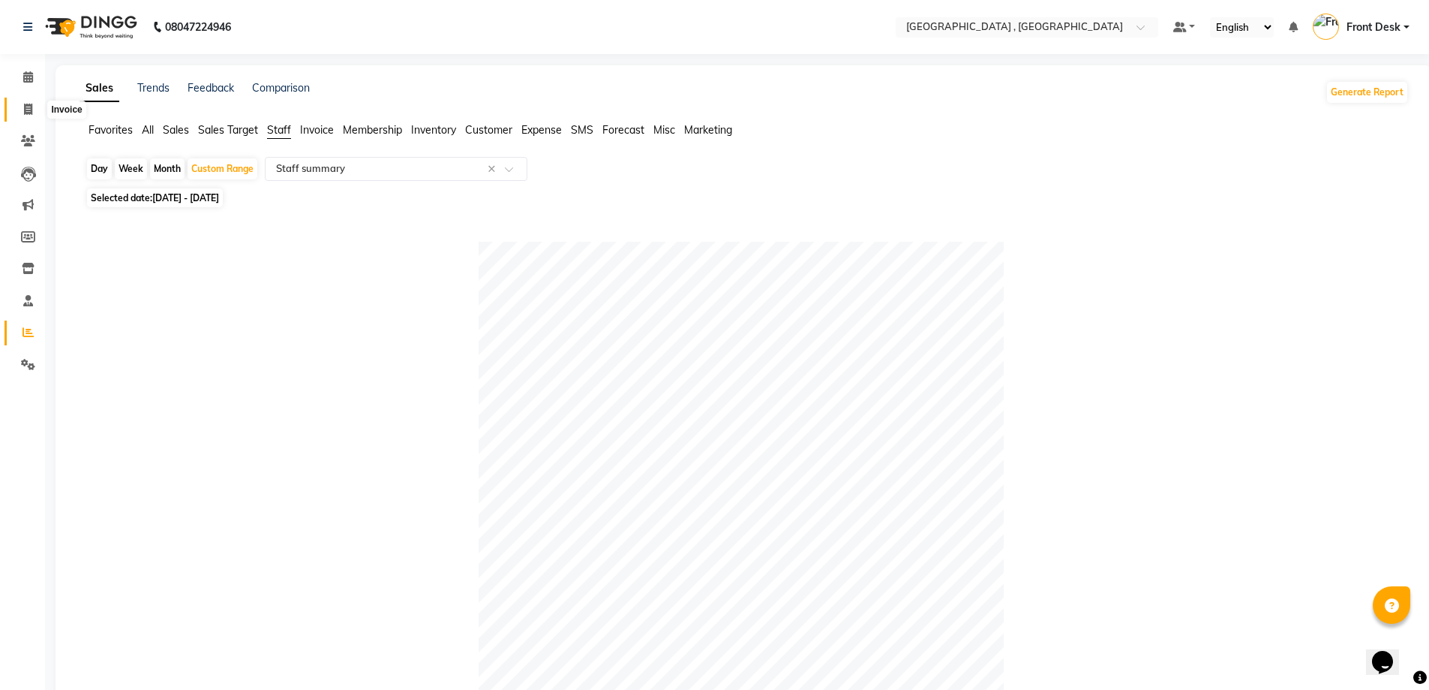
click at [29, 112] on icon at bounding box center [28, 109] width 8 height 11
select select "5111"
select select "service"
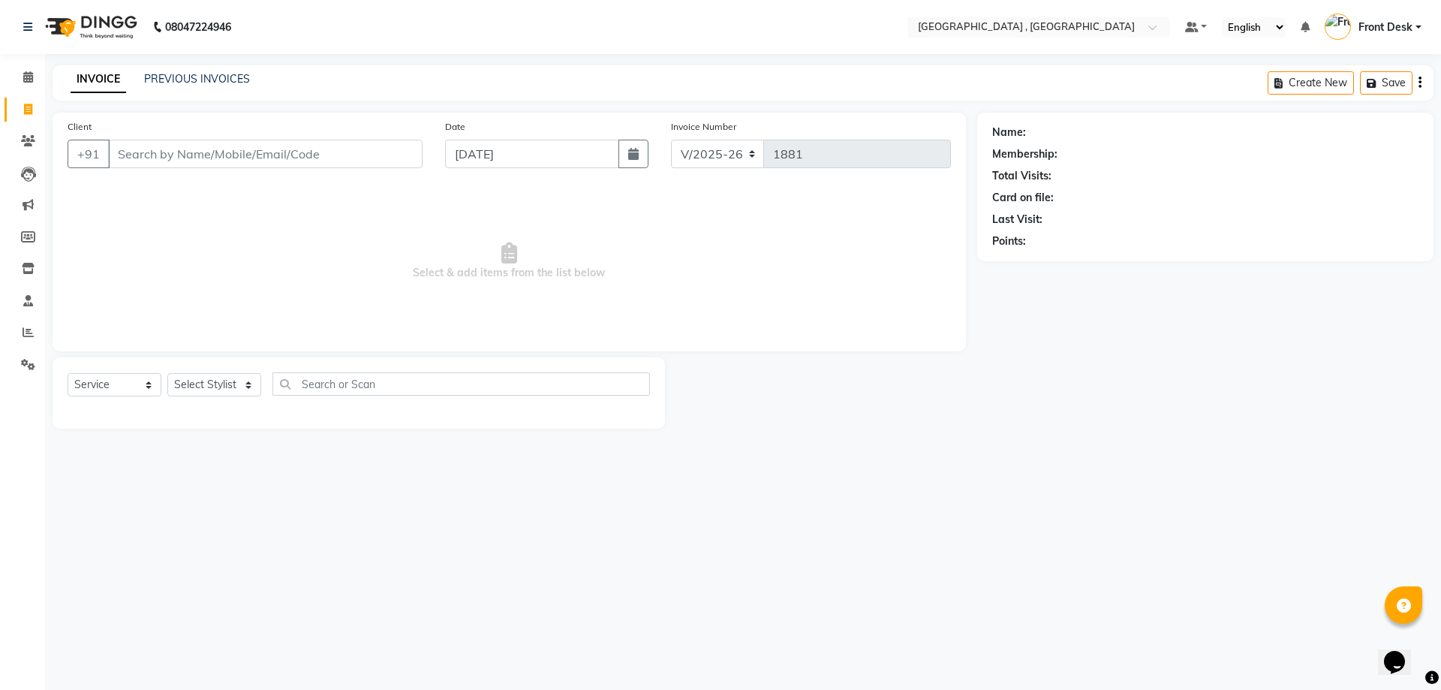
click at [242, 147] on input "Client" at bounding box center [265, 154] width 314 height 29
click at [185, 147] on input "Client" at bounding box center [265, 154] width 314 height 29
type input "9119800433"
click at [376, 161] on span "Add Client" at bounding box center [383, 153] width 59 height 15
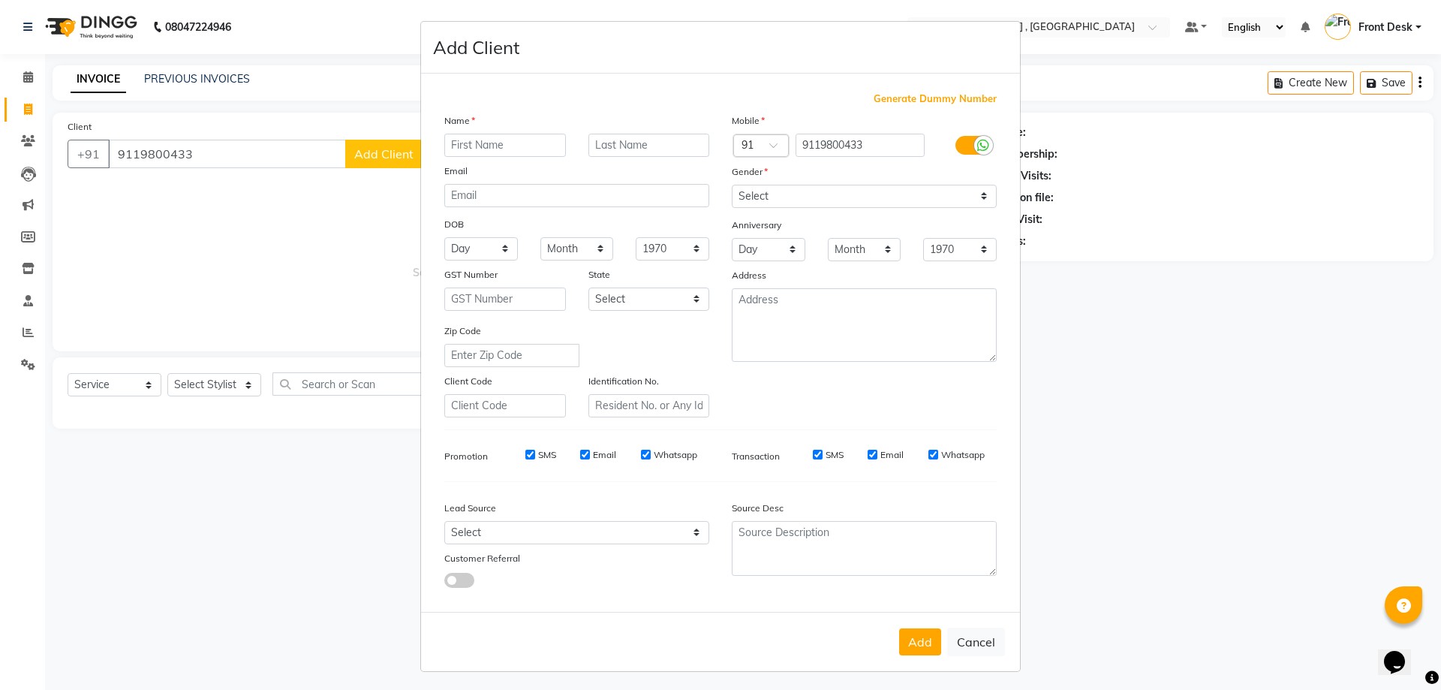
click at [511, 135] on input "text" at bounding box center [505, 145] width 122 height 23
type input "[PERSON_NAME]"
click at [777, 194] on select "Select Male Female Other Prefer Not To Say" at bounding box center [864, 196] width 265 height 23
select select "male"
click at [732, 185] on select "Select Male Female Other Prefer Not To Say" at bounding box center [864, 196] width 265 height 23
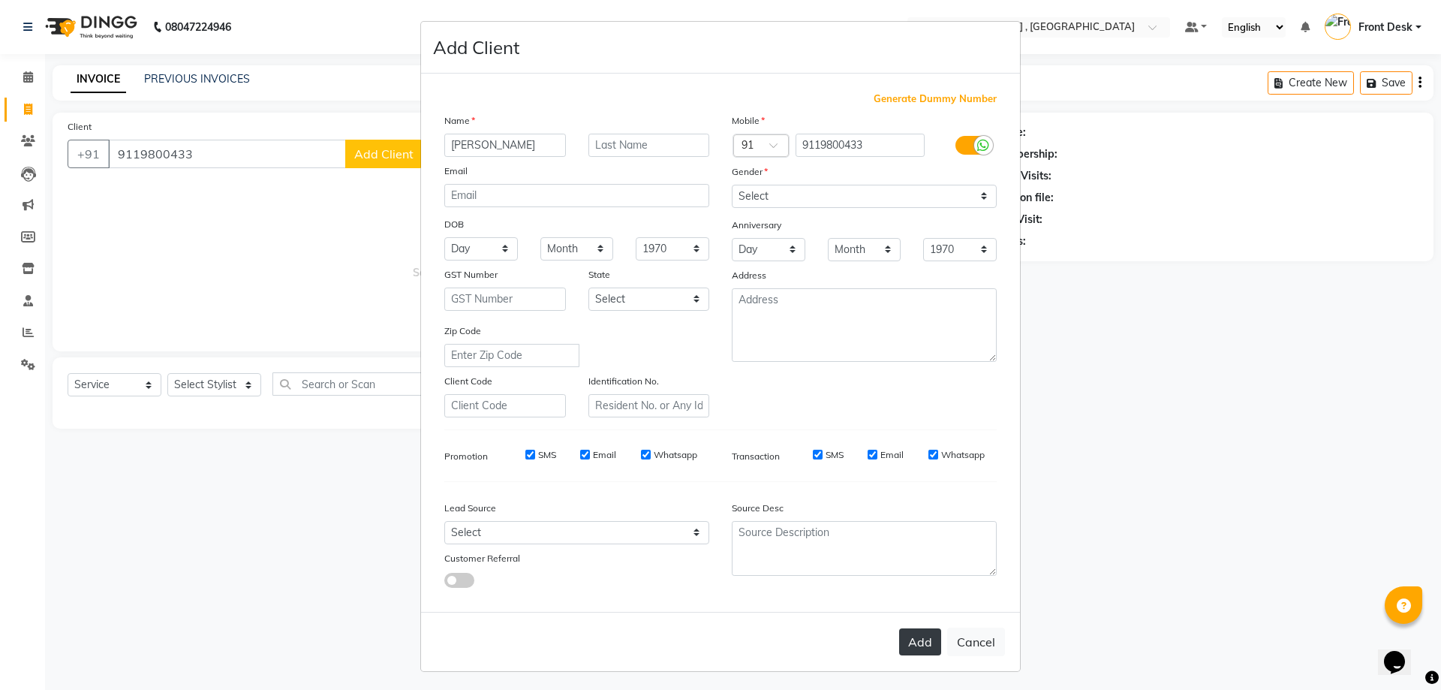
click at [914, 641] on button "Add" at bounding box center [920, 641] width 42 height 27
select select
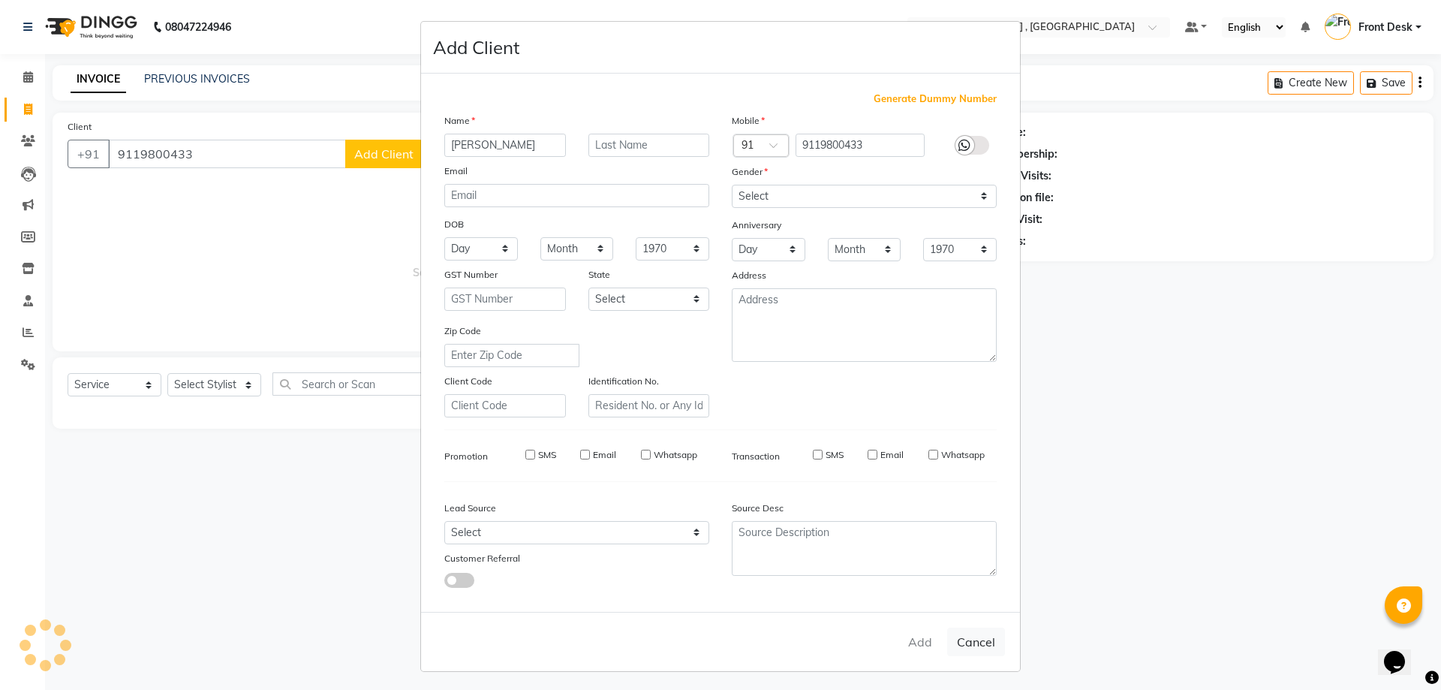
select select
checkbox input "false"
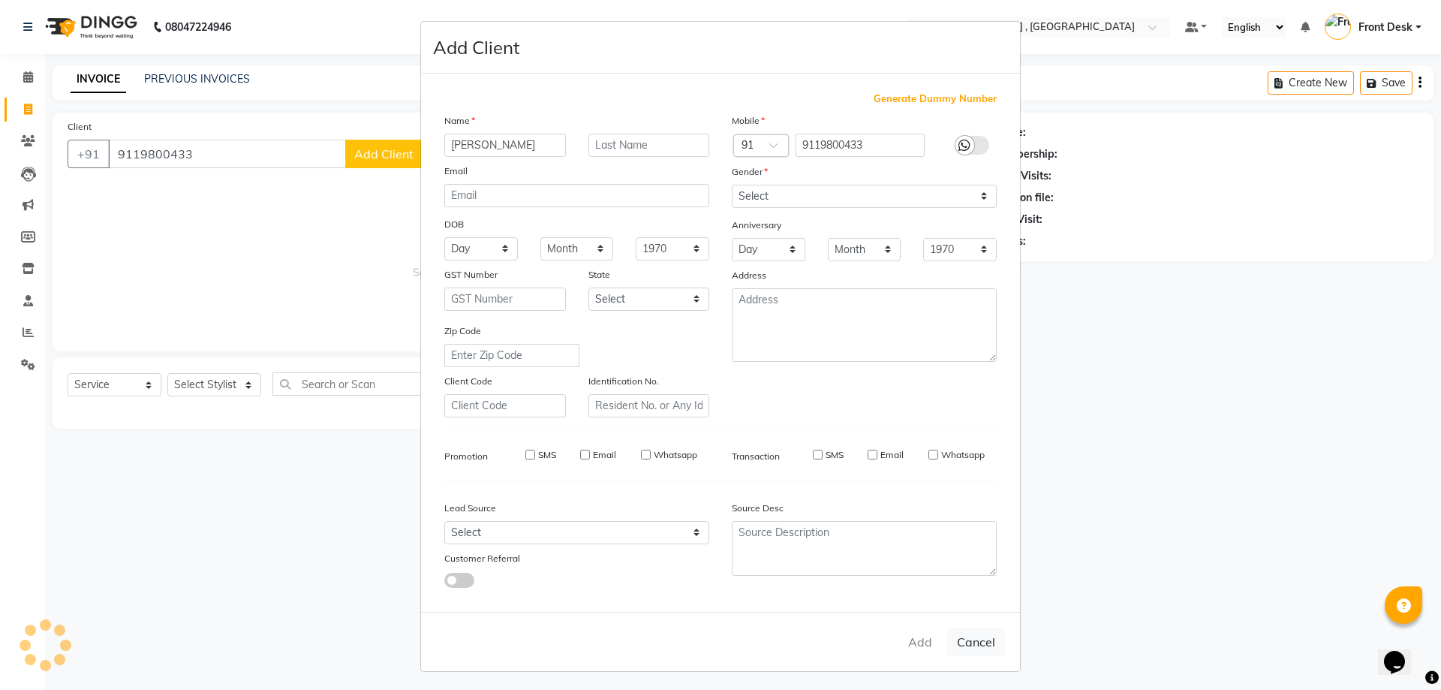
checkbox input "false"
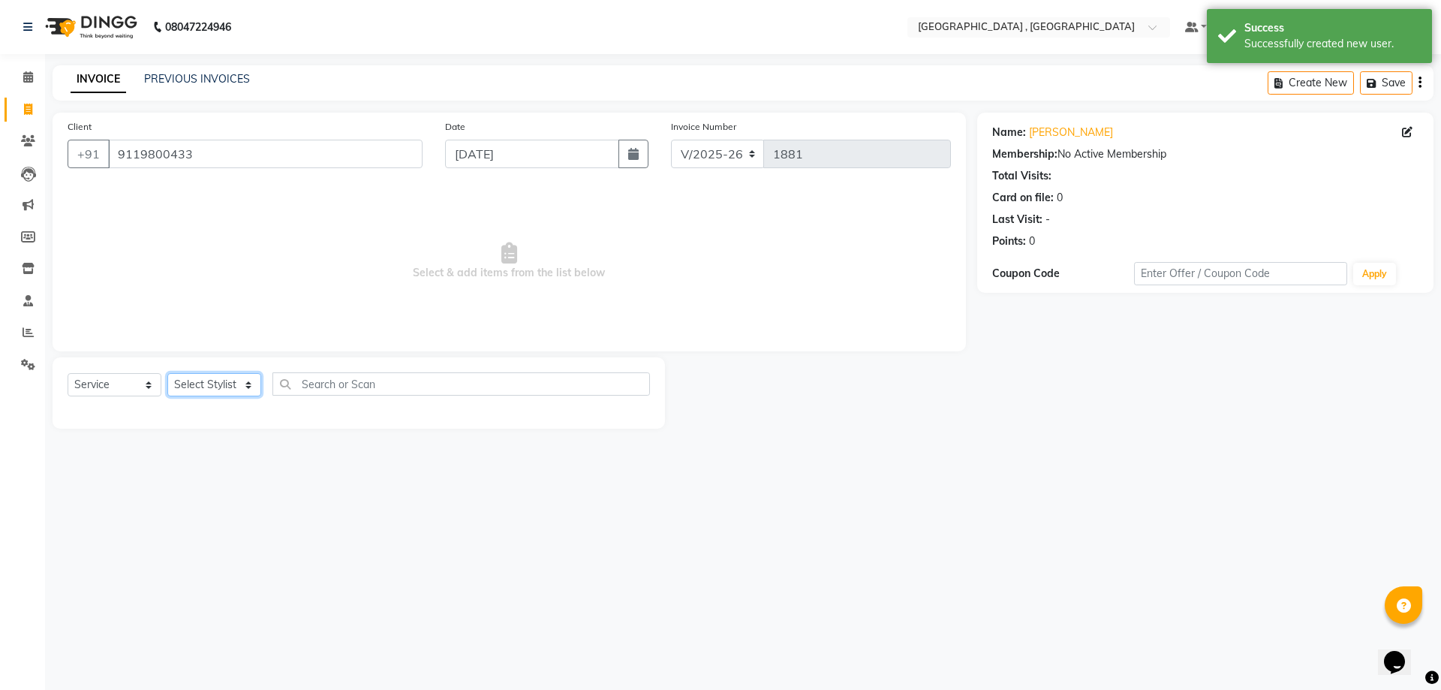
click at [230, 390] on select "Select Stylist anand anil anuj anuja mam ashok diksha Front Desk manpreet Nosha…" at bounding box center [214, 384] width 94 height 23
select select "32265"
click at [167, 373] on select "Select Stylist anand anil anuj anuja mam ashok diksha Front Desk manpreet Nosha…" at bounding box center [214, 384] width 94 height 23
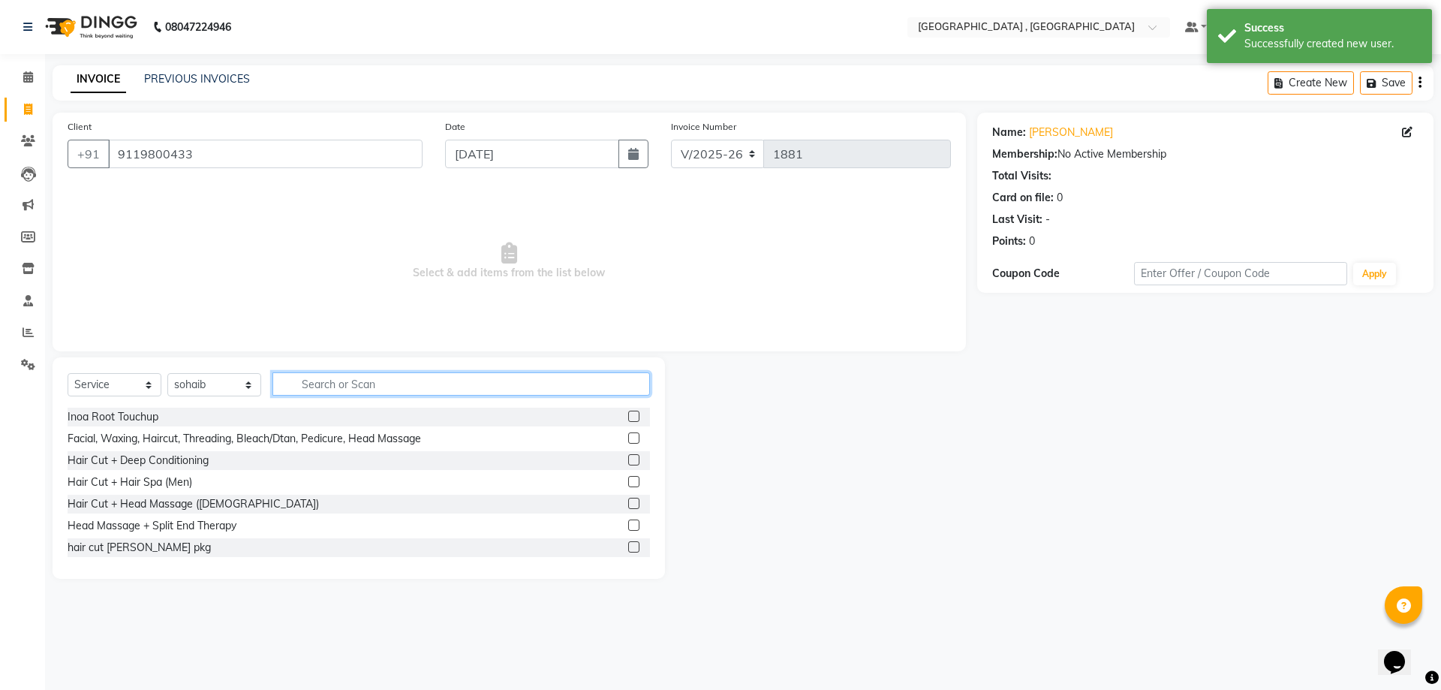
click at [299, 374] on input "text" at bounding box center [460, 383] width 377 height 23
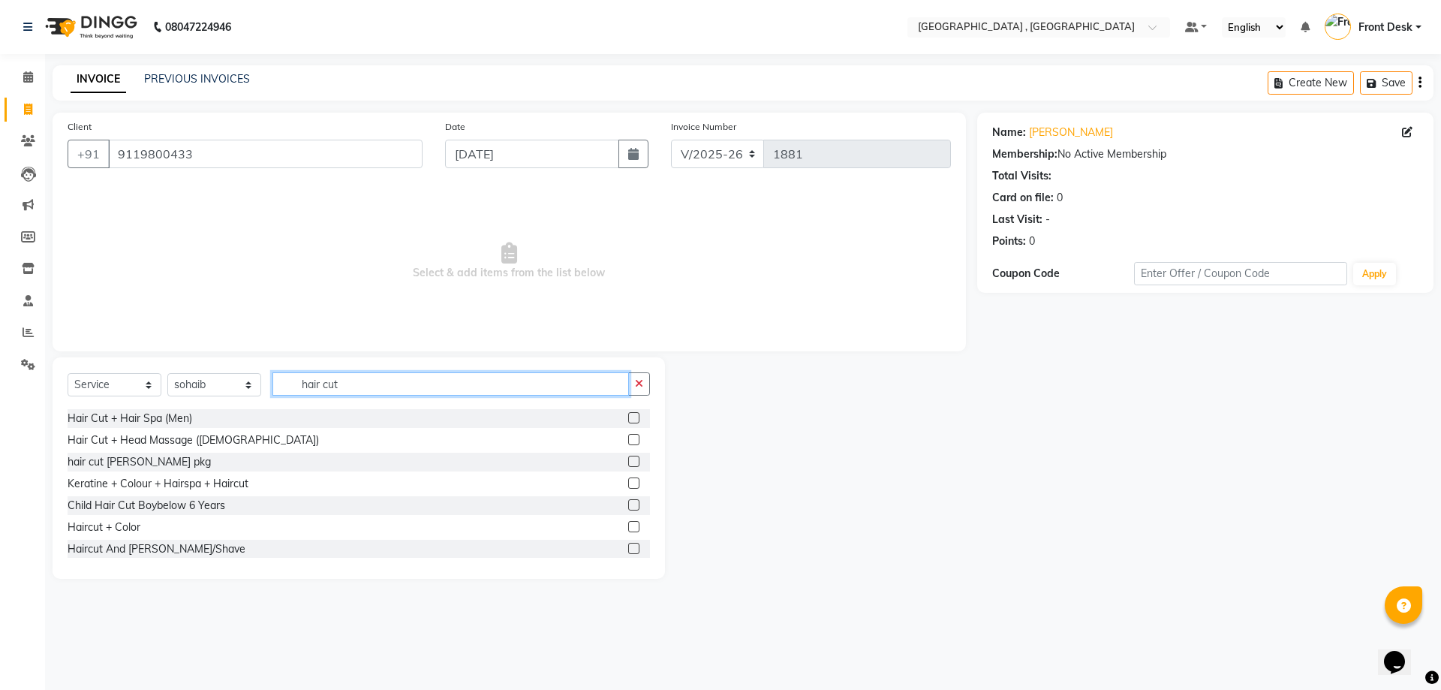
scroll to position [75, 0]
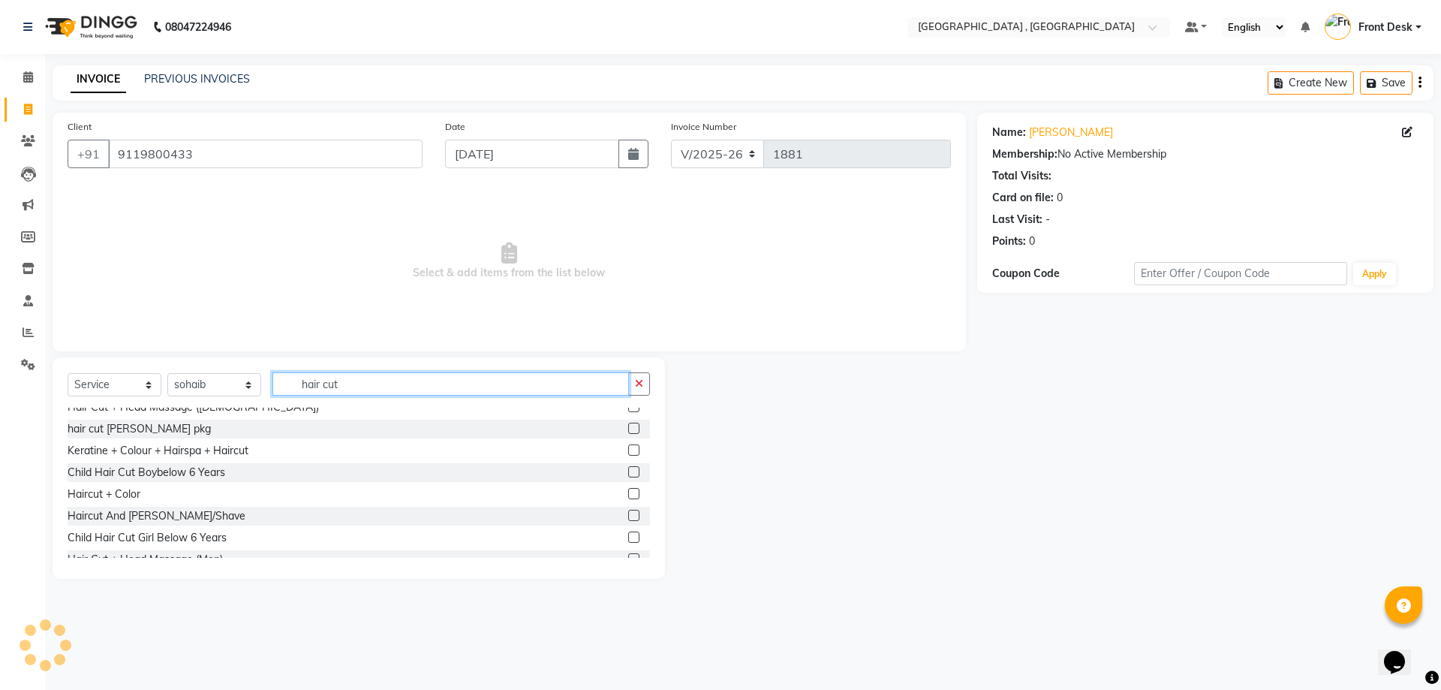
type input "hair cut"
click at [628, 512] on label at bounding box center [633, 514] width 11 height 11
click at [628, 512] on input "checkbox" at bounding box center [633, 516] width 10 height 10
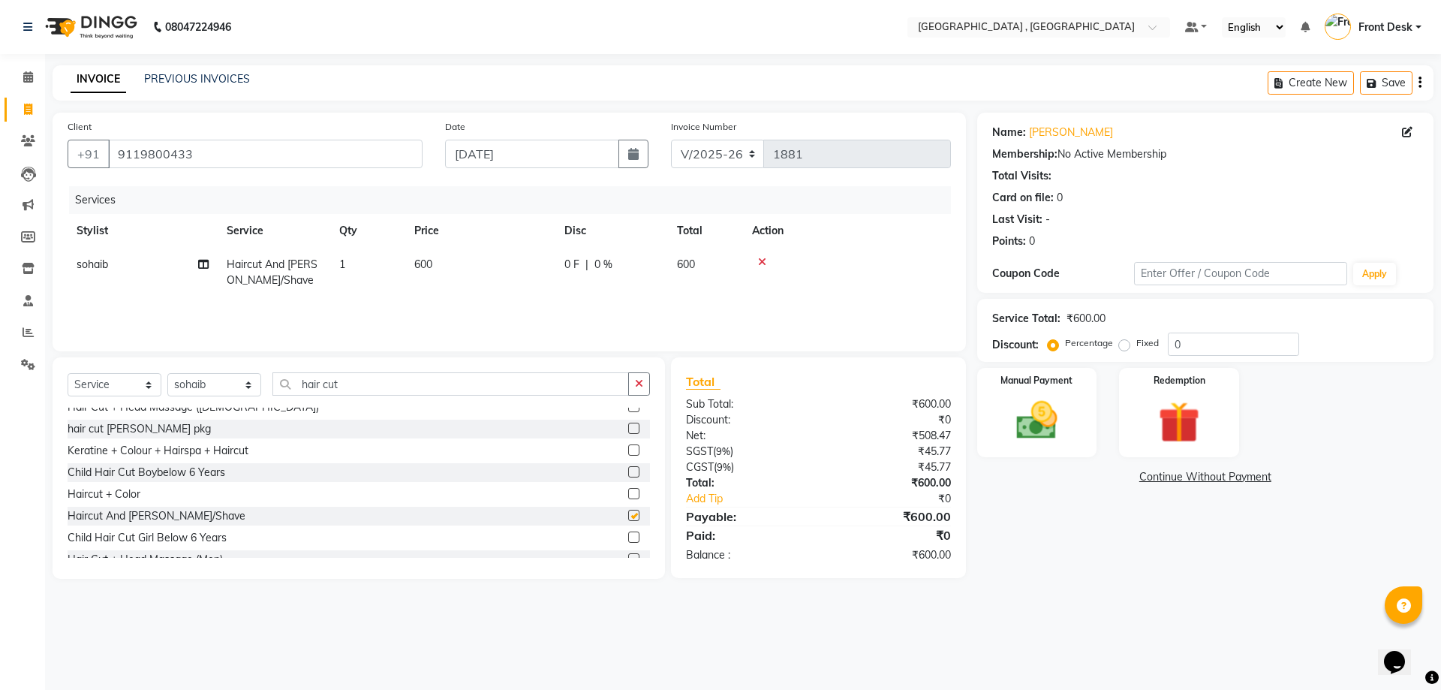
checkbox input "false"
drag, startPoint x: 353, startPoint y: 386, endPoint x: 253, endPoint y: 386, distance: 99.8
click at [253, 386] on div "Select Service Product Membership Package Voucher Prepaid Gift Card Select Styl…" at bounding box center [359, 389] width 582 height 35
click at [199, 384] on select "Select Stylist anand anil anuj anuja mam ashok diksha Front Desk manpreet Nosha…" at bounding box center [214, 384] width 94 height 23
click at [346, 373] on input "hair cut" at bounding box center [450, 383] width 356 height 23
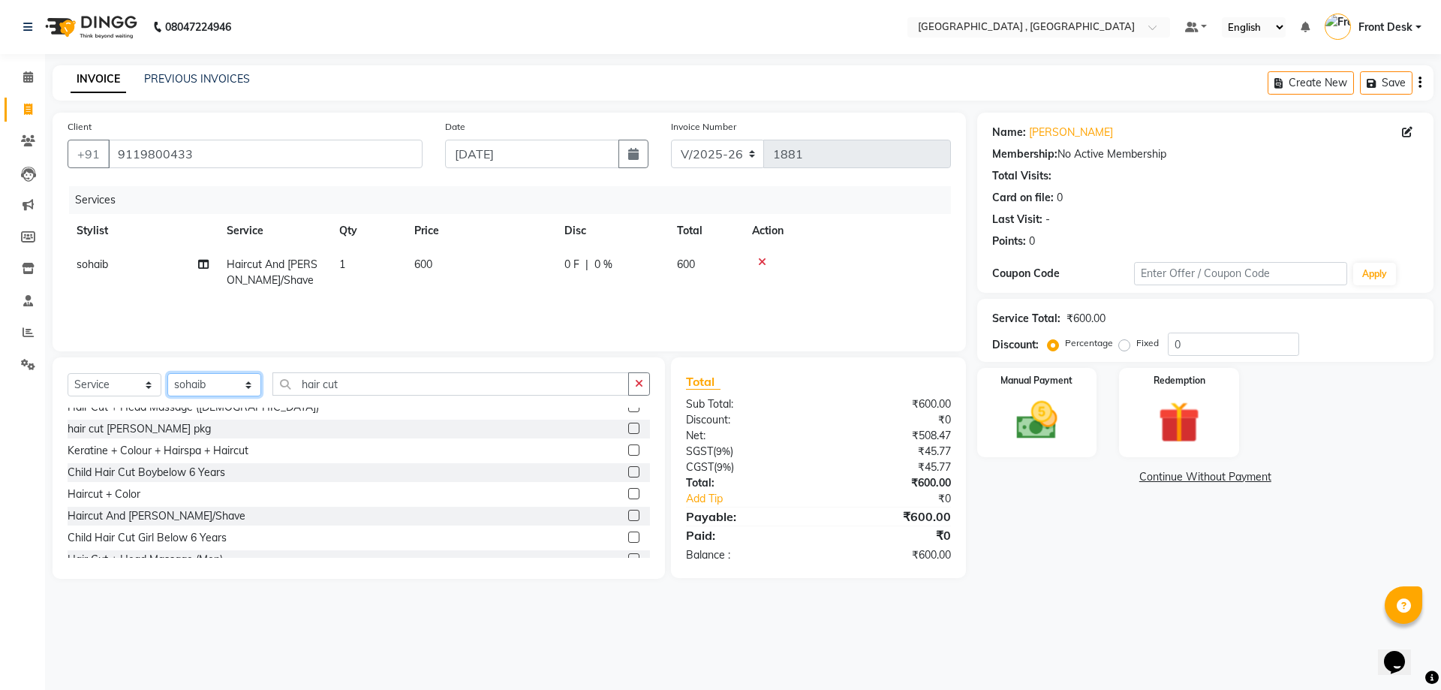
click at [220, 383] on select "Select Stylist anand anil anuj anuja mam ashok diksha Front Desk manpreet Nosha…" at bounding box center [214, 384] width 94 height 23
select select "88543"
click at [167, 373] on select "Select Stylist anand anil anuj anuja mam ashok diksha Front Desk manpreet Nosha…" at bounding box center [214, 384] width 94 height 23
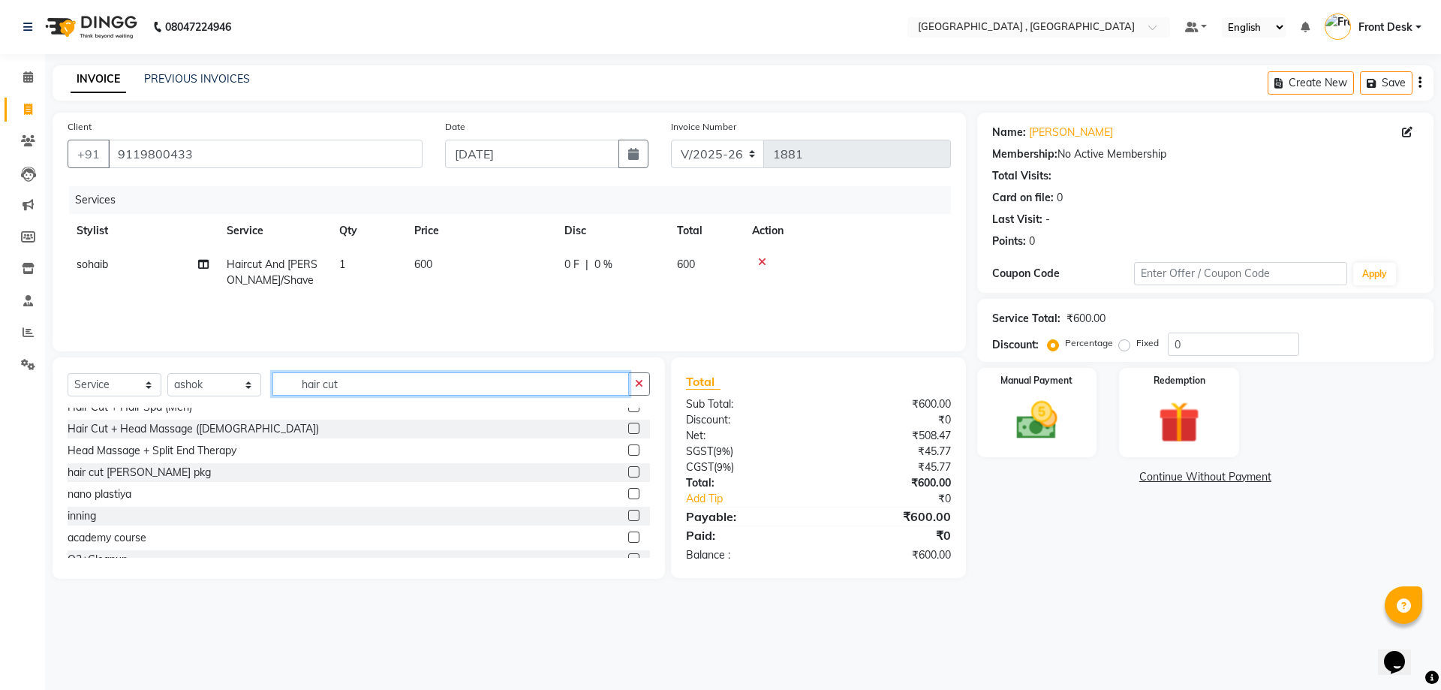
click at [341, 385] on input "hair cut" at bounding box center [450, 383] width 356 height 23
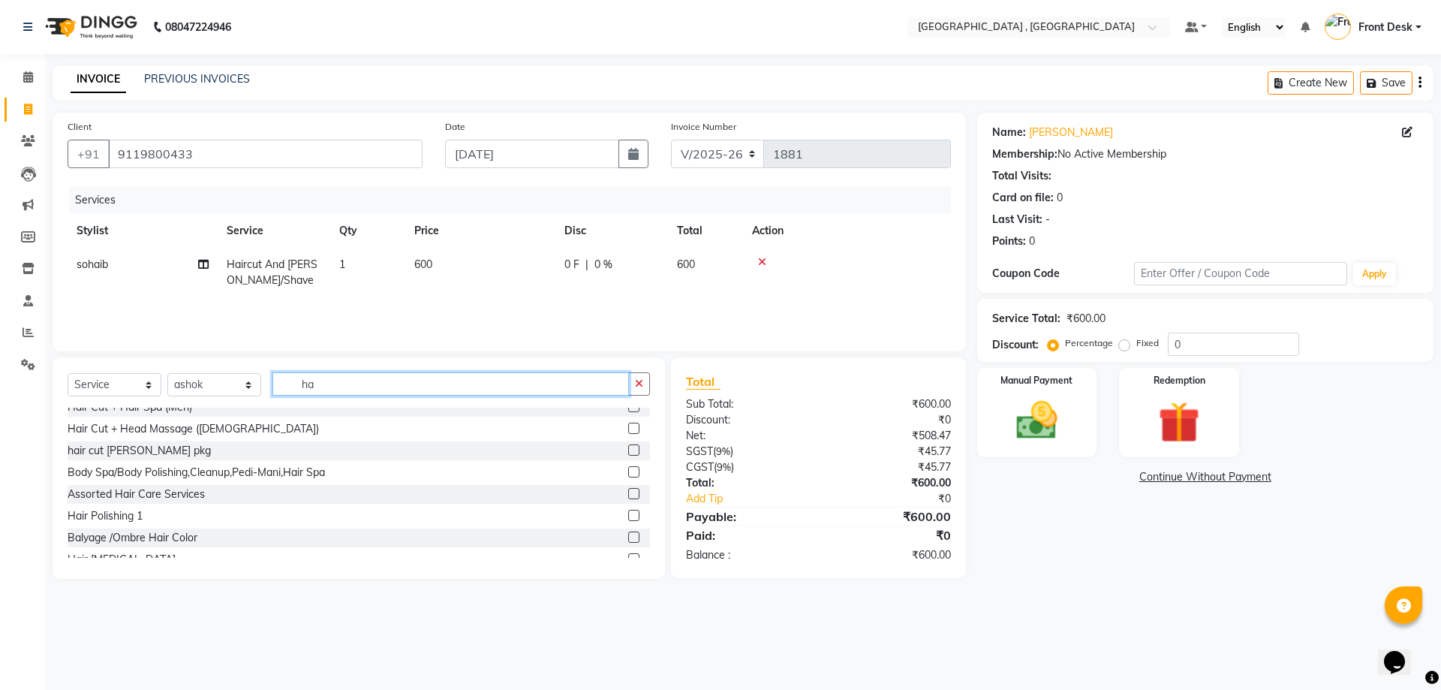
type input "h"
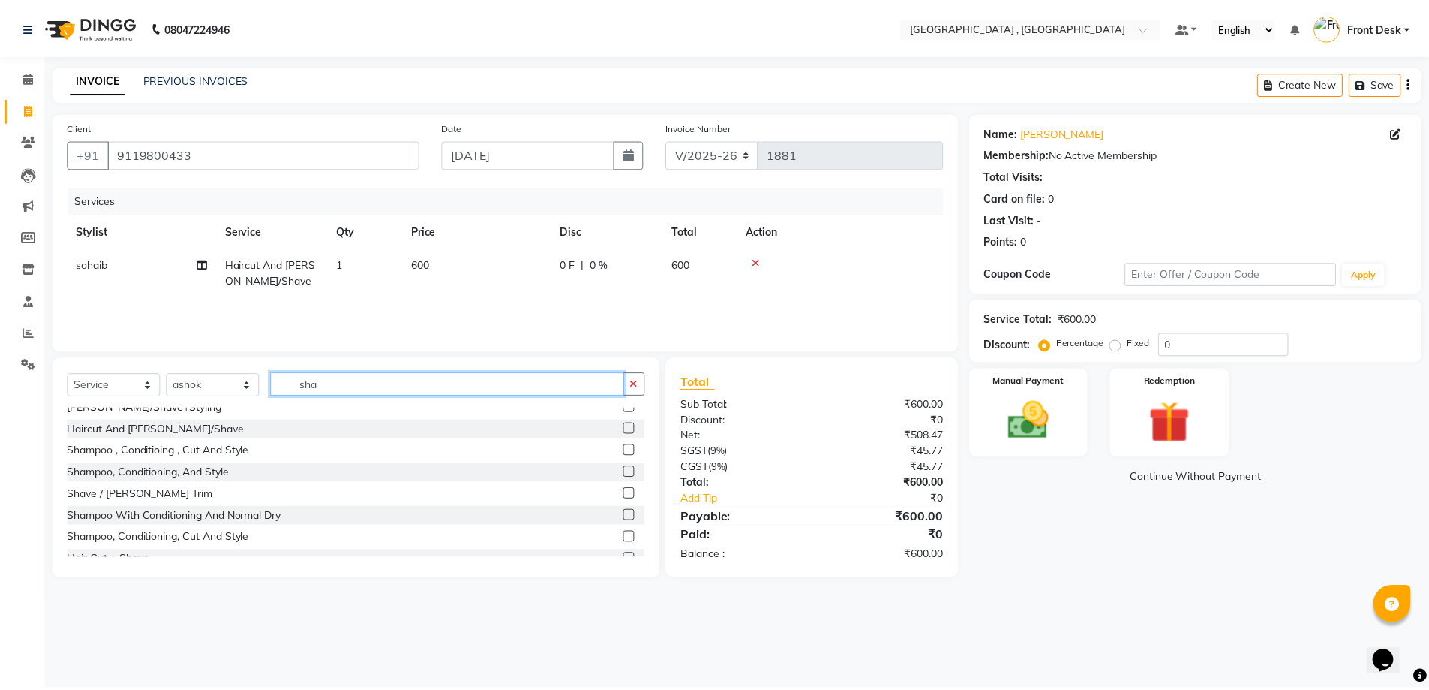
scroll to position [0, 0]
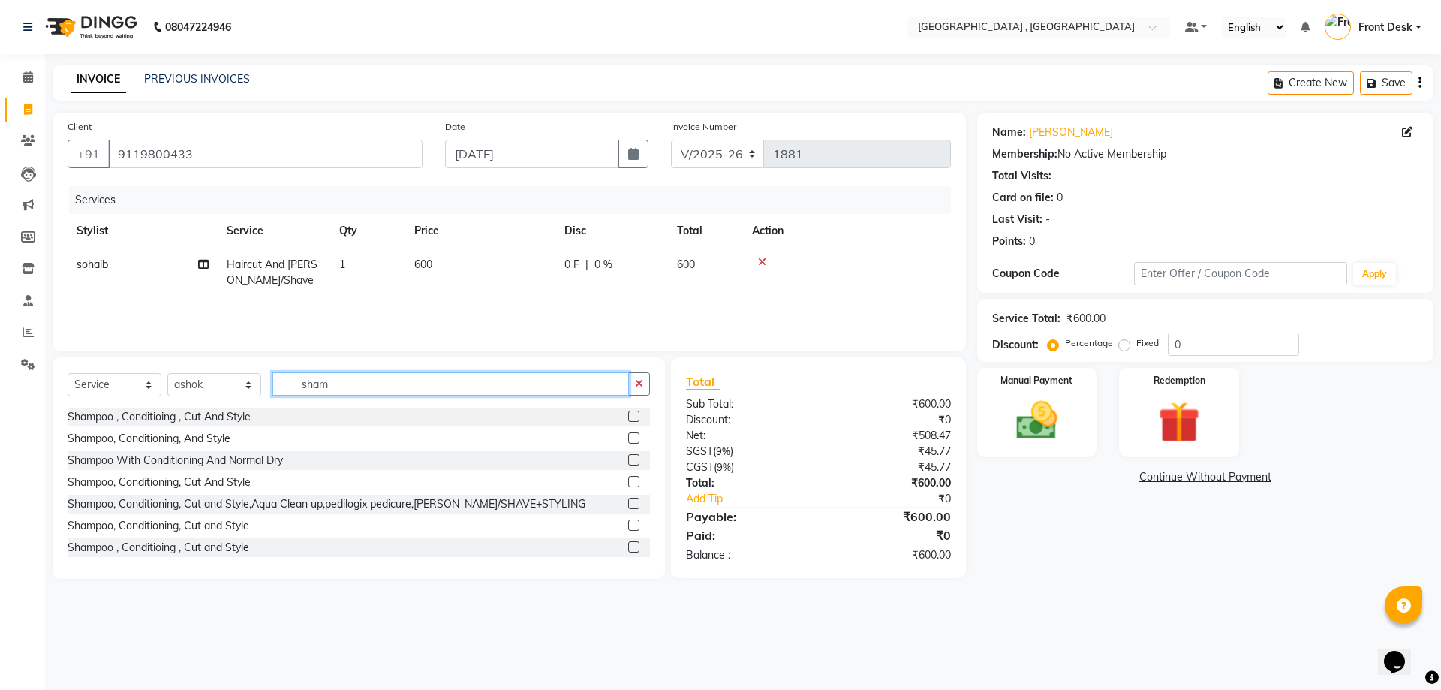
type input "sham"
click at [628, 459] on label at bounding box center [633, 459] width 11 height 11
click at [628, 459] on input "checkbox" at bounding box center [633, 460] width 10 height 10
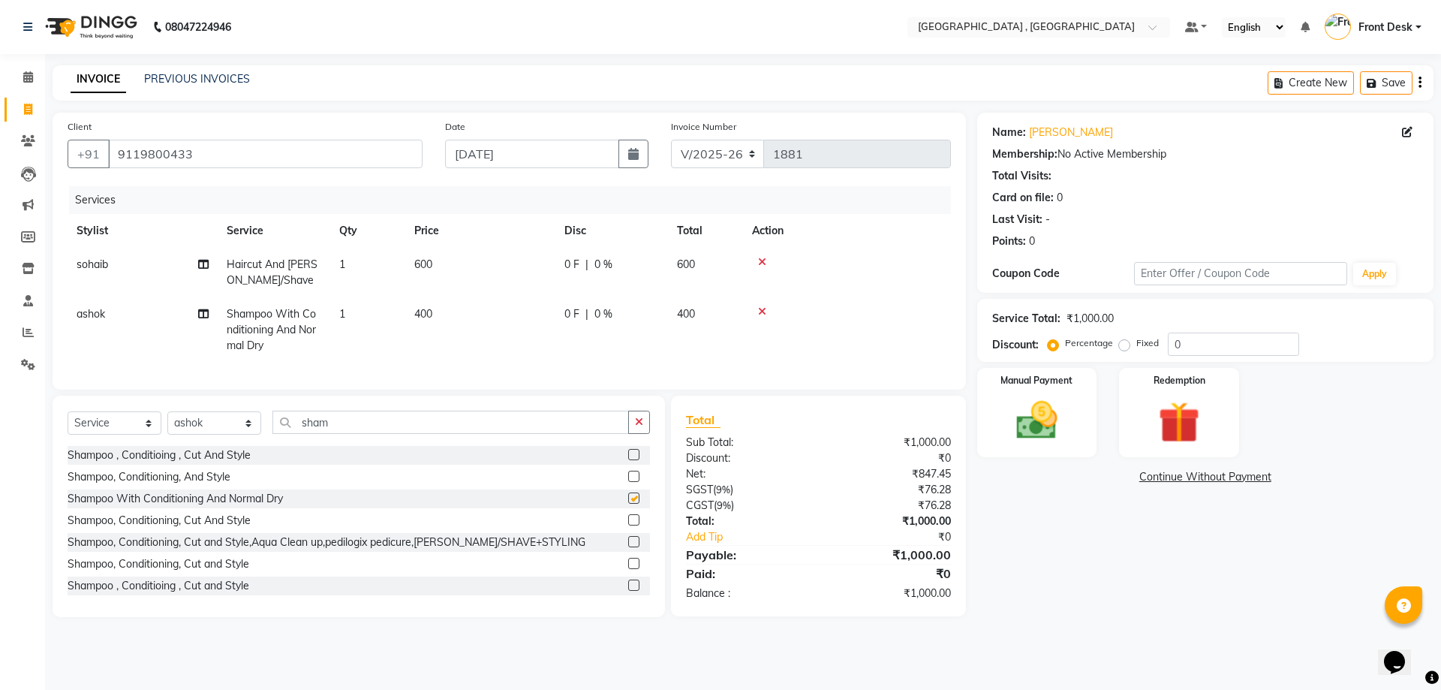
checkbox input "false"
click at [426, 303] on td "400" at bounding box center [480, 329] width 150 height 65
select select "88543"
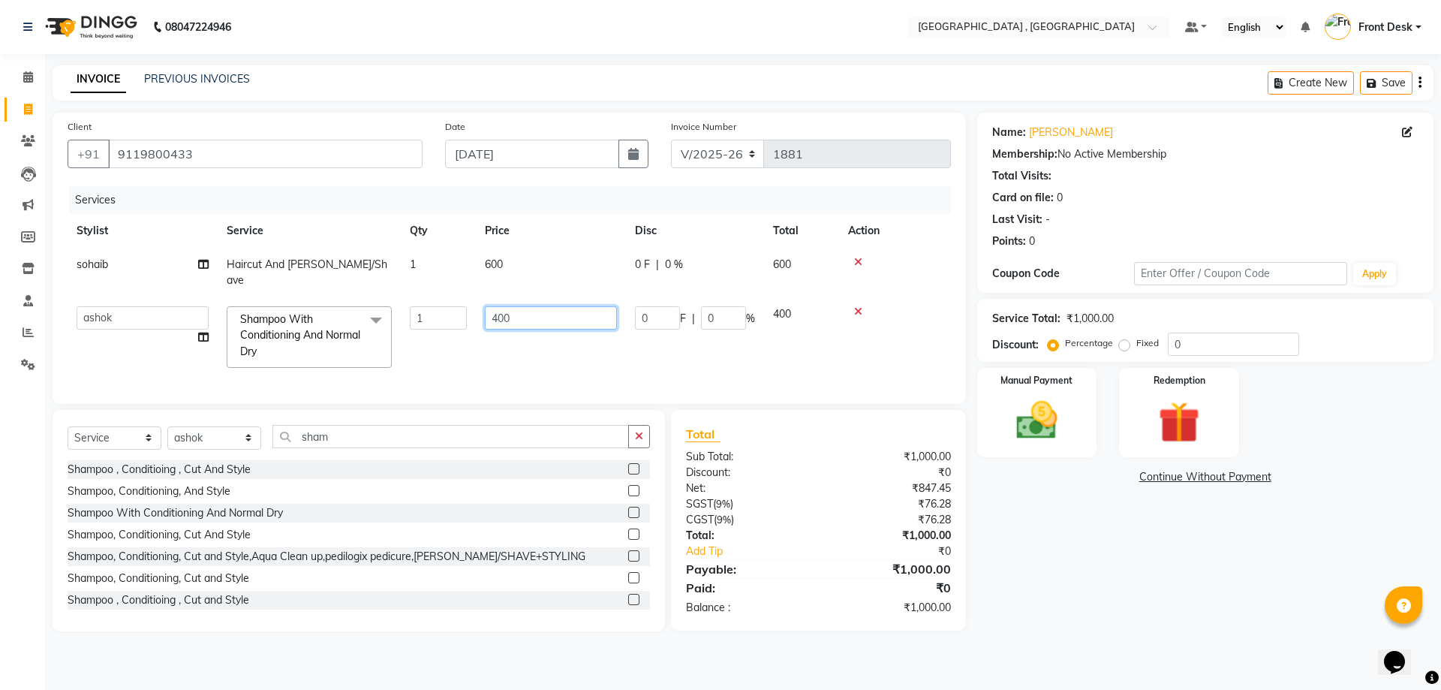
drag, startPoint x: 521, startPoint y: 305, endPoint x: 431, endPoint y: 305, distance: 89.3
click at [431, 305] on tr "anand anil anuj anuja mam ashok diksha Front Desk manpreet Noshad prince rajni …" at bounding box center [509, 337] width 883 height 80
type input "500"
click at [490, 320] on td "500" at bounding box center [551, 337] width 150 height 80
select select "88543"
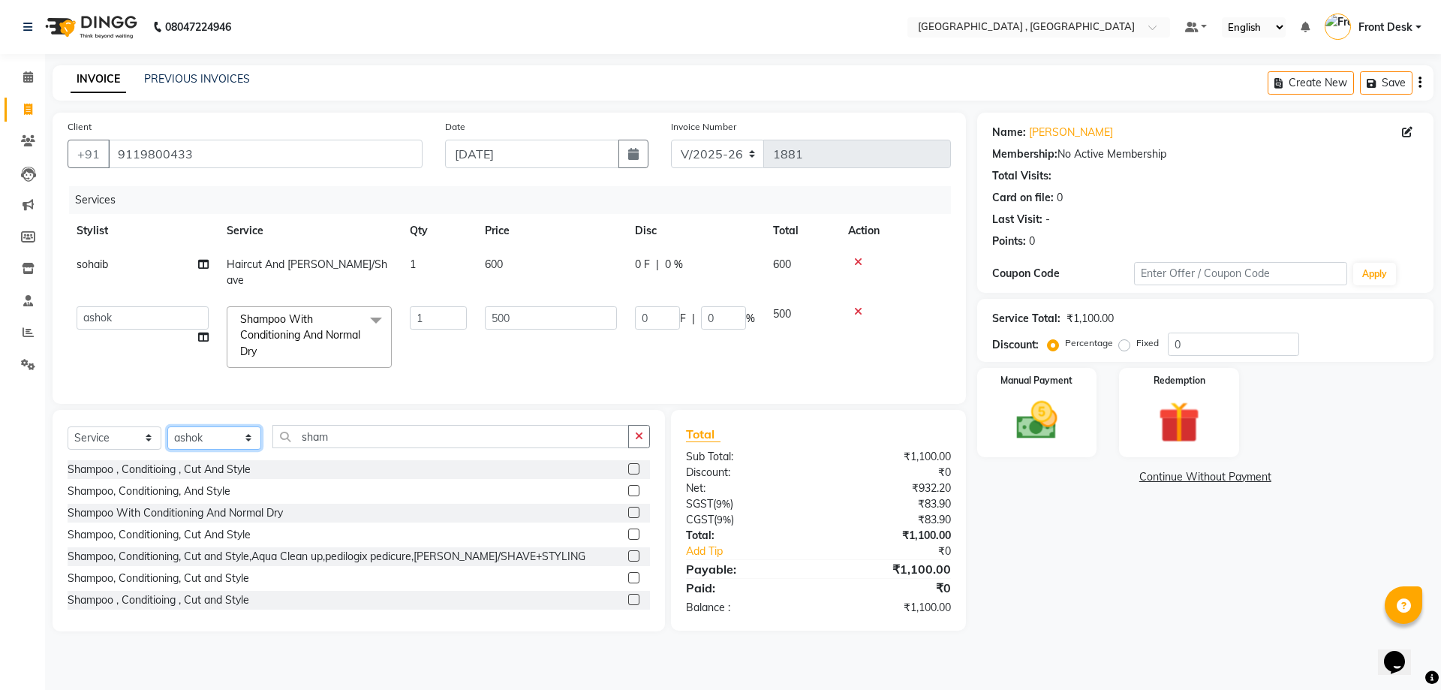
click at [191, 433] on select "Select Stylist anand anil anuj anuja mam ashok diksha Front Desk manpreet Nosha…" at bounding box center [214, 437] width 94 height 23
select select "32312"
click at [167, 426] on select "Select Stylist anand anil anuj anuja mam ashok diksha Front Desk manpreet Nosha…" at bounding box center [214, 437] width 94 height 23
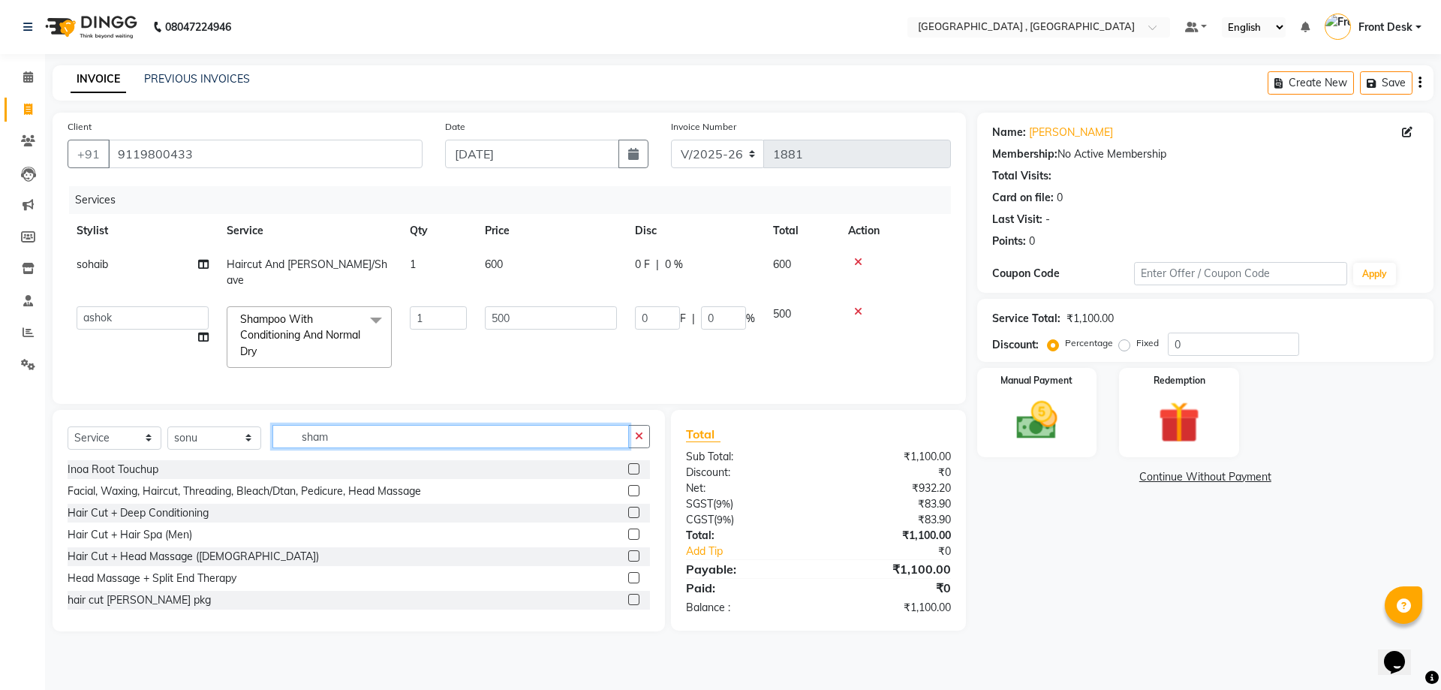
click at [296, 428] on input "sham" at bounding box center [450, 436] width 356 height 23
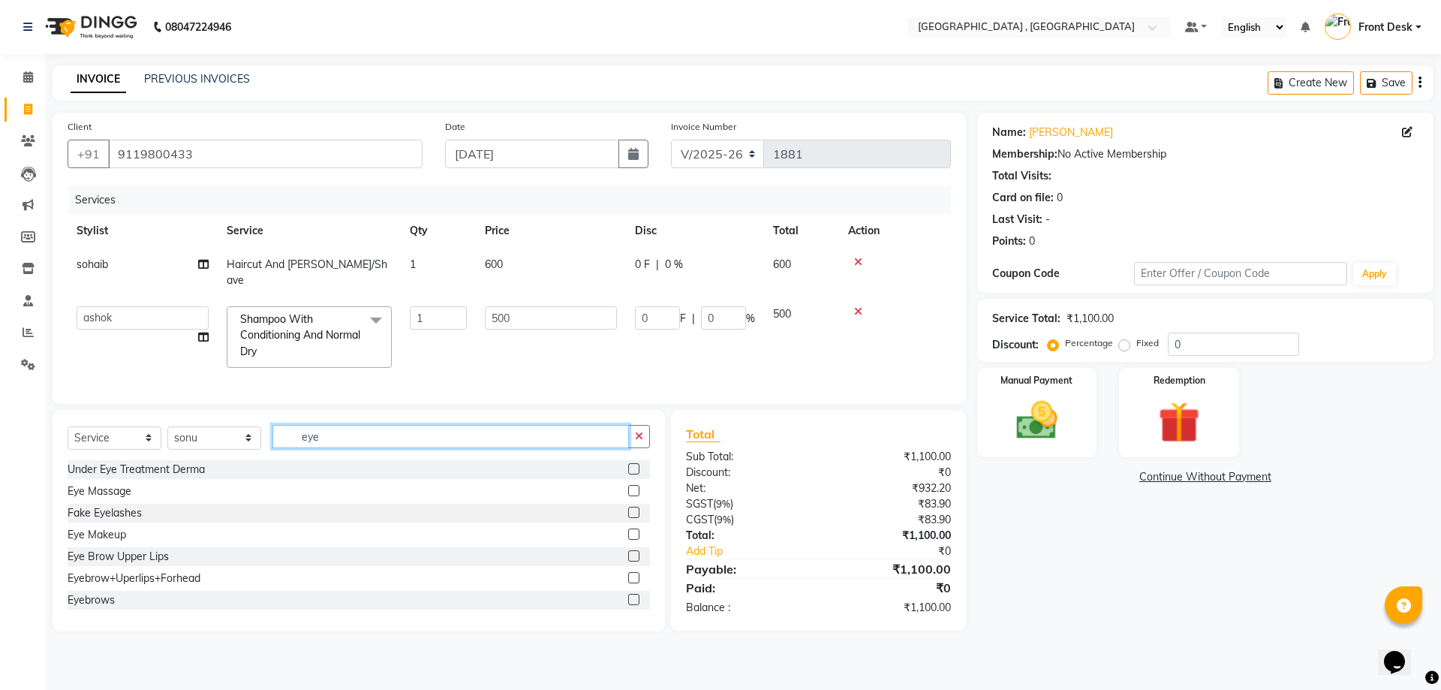
type input "eye"
click at [628, 550] on label at bounding box center [633, 555] width 11 height 11
click at [628, 552] on input "checkbox" at bounding box center [633, 557] width 10 height 10
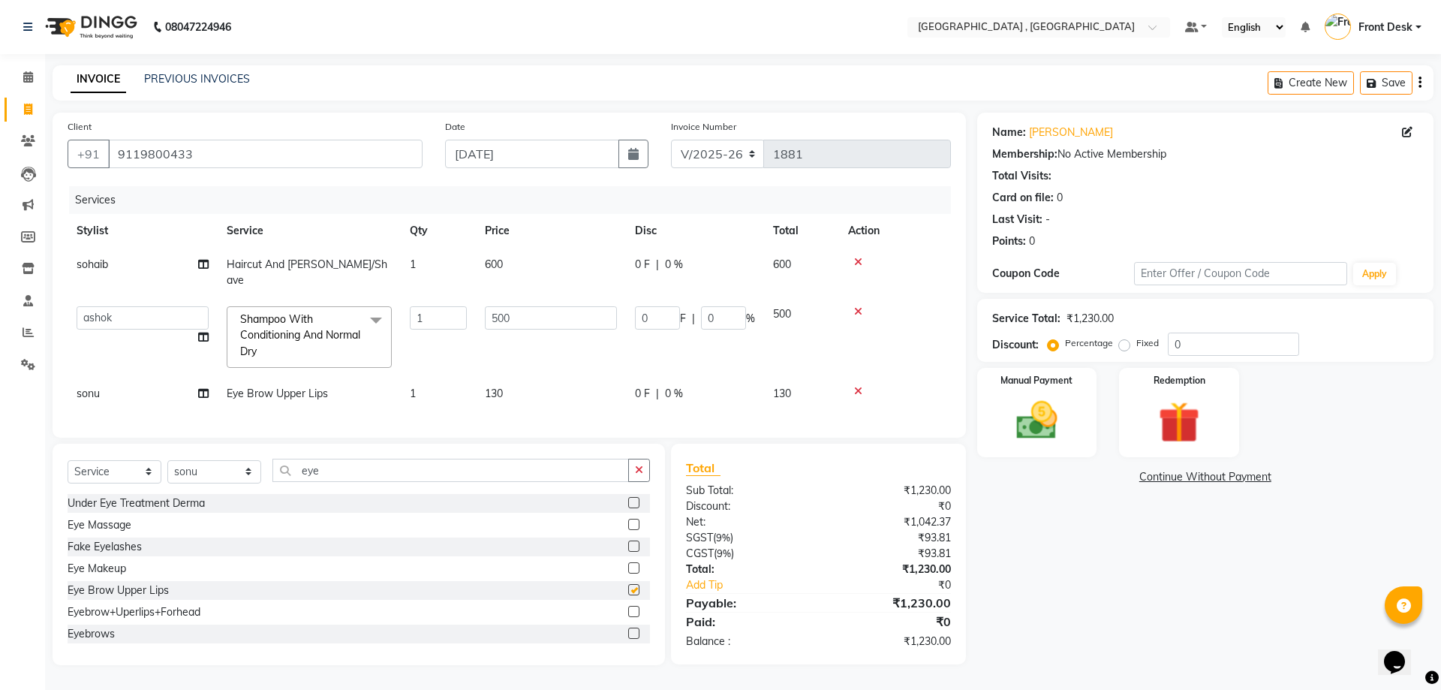
checkbox input "false"
click at [503, 386] on span "130" at bounding box center [494, 393] width 18 height 14
select select "32312"
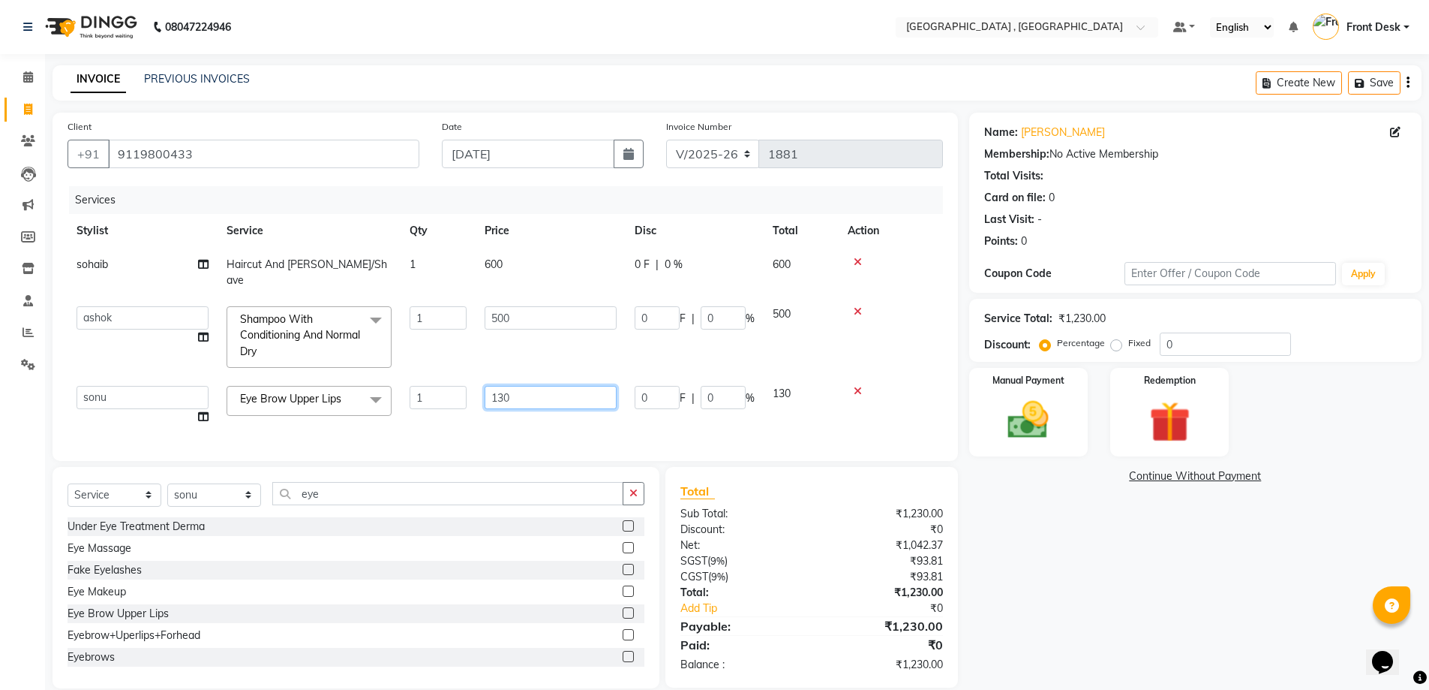
drag, startPoint x: 553, startPoint y: 383, endPoint x: 477, endPoint y: 384, distance: 75.8
click at [479, 384] on td "130" at bounding box center [551, 405] width 150 height 57
type input "90"
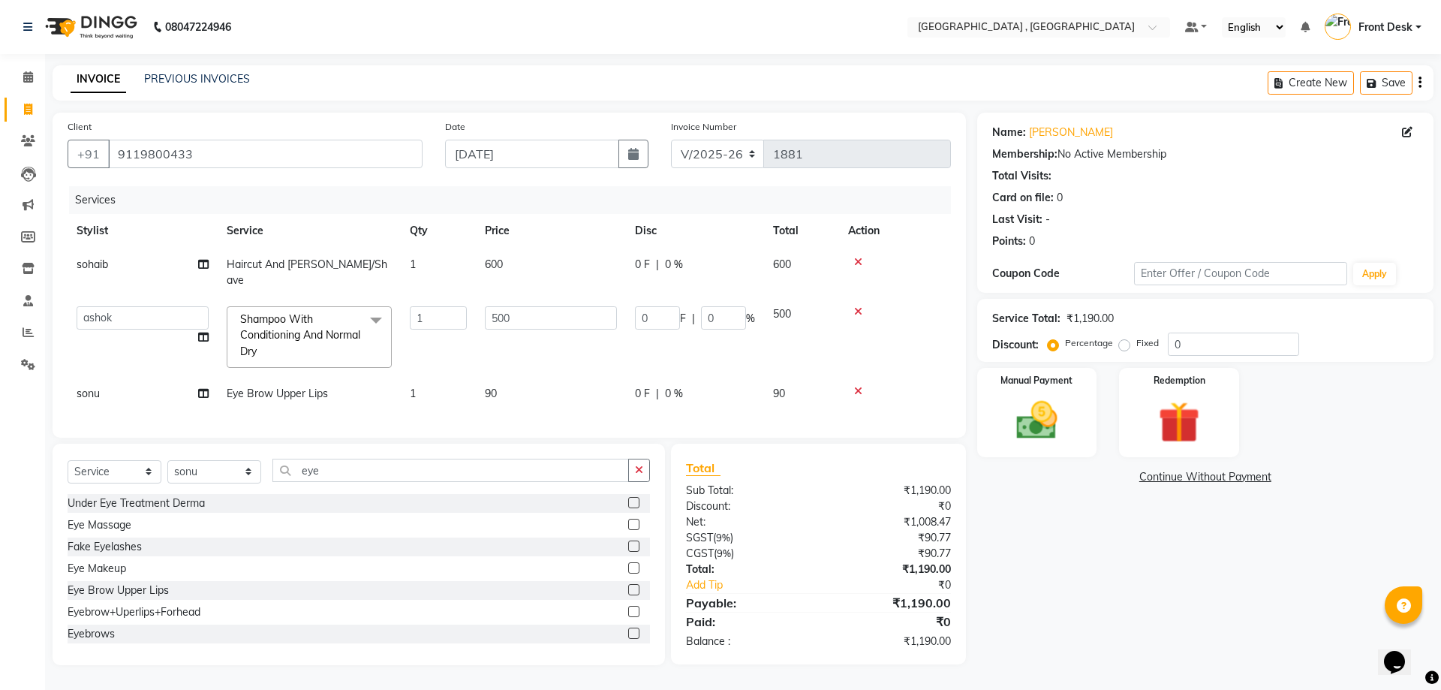
click at [463, 411] on div "Services Stylist Service Qty Price Disc Total Action sohaib Haircut And Beard/S…" at bounding box center [509, 304] width 883 height 236
click at [171, 309] on select "anand anil anuj anuja mam ashok diksha Front Desk manpreet Noshad prince rajni …" at bounding box center [143, 317] width 132 height 23
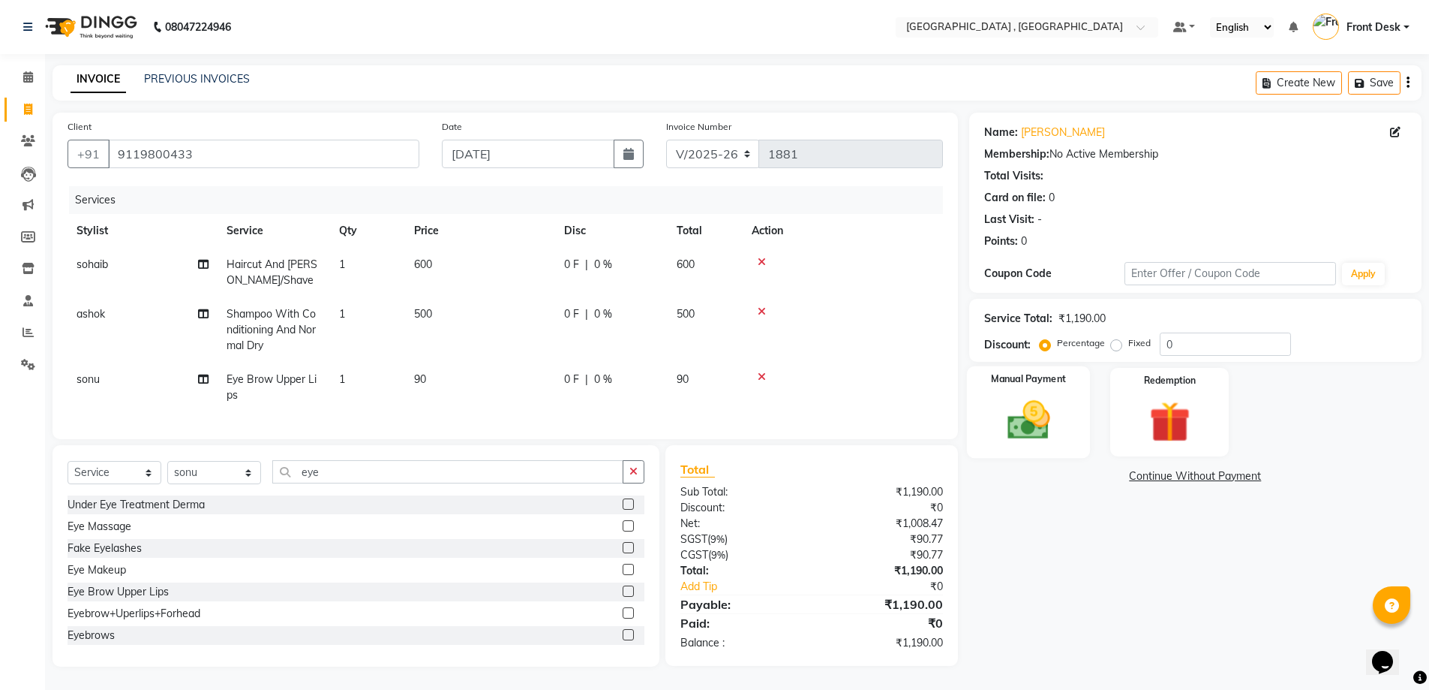
click at [1018, 416] on img at bounding box center [1028, 419] width 69 height 49
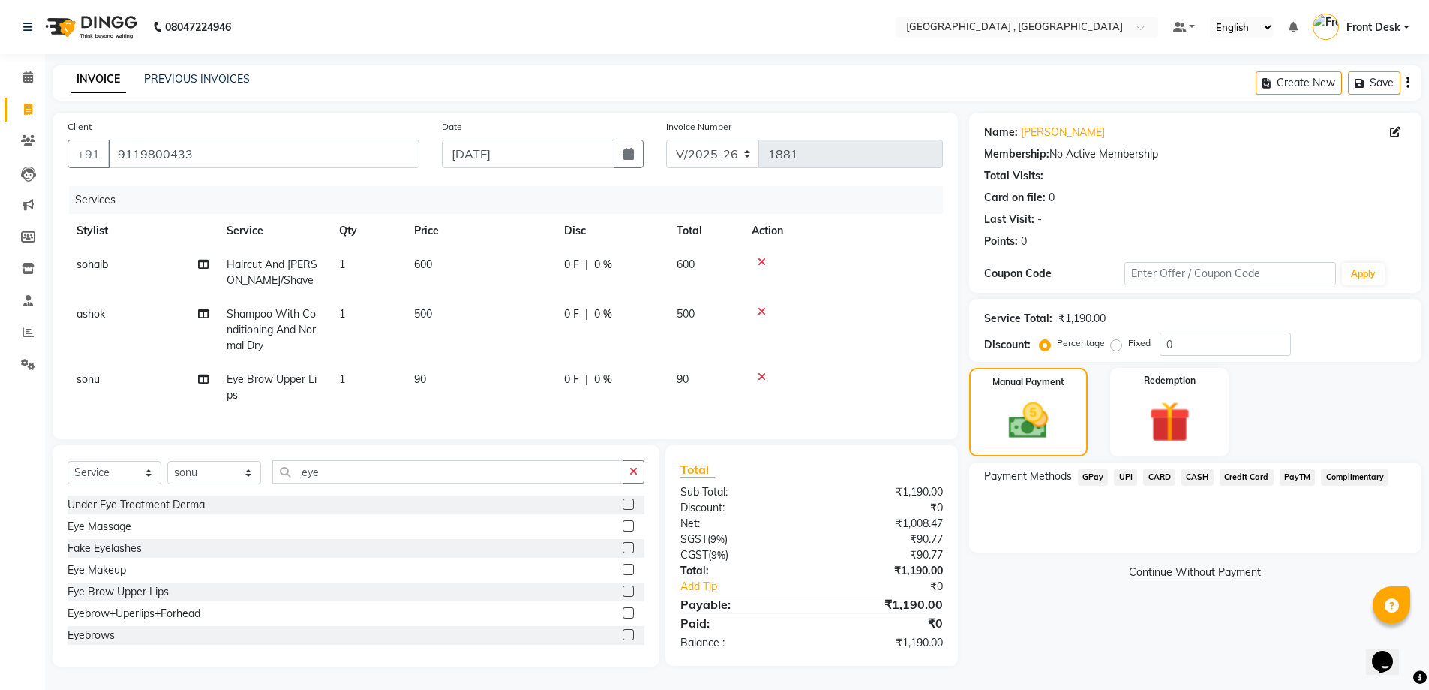
click at [1202, 475] on span "CASH" at bounding box center [1198, 476] width 32 height 17
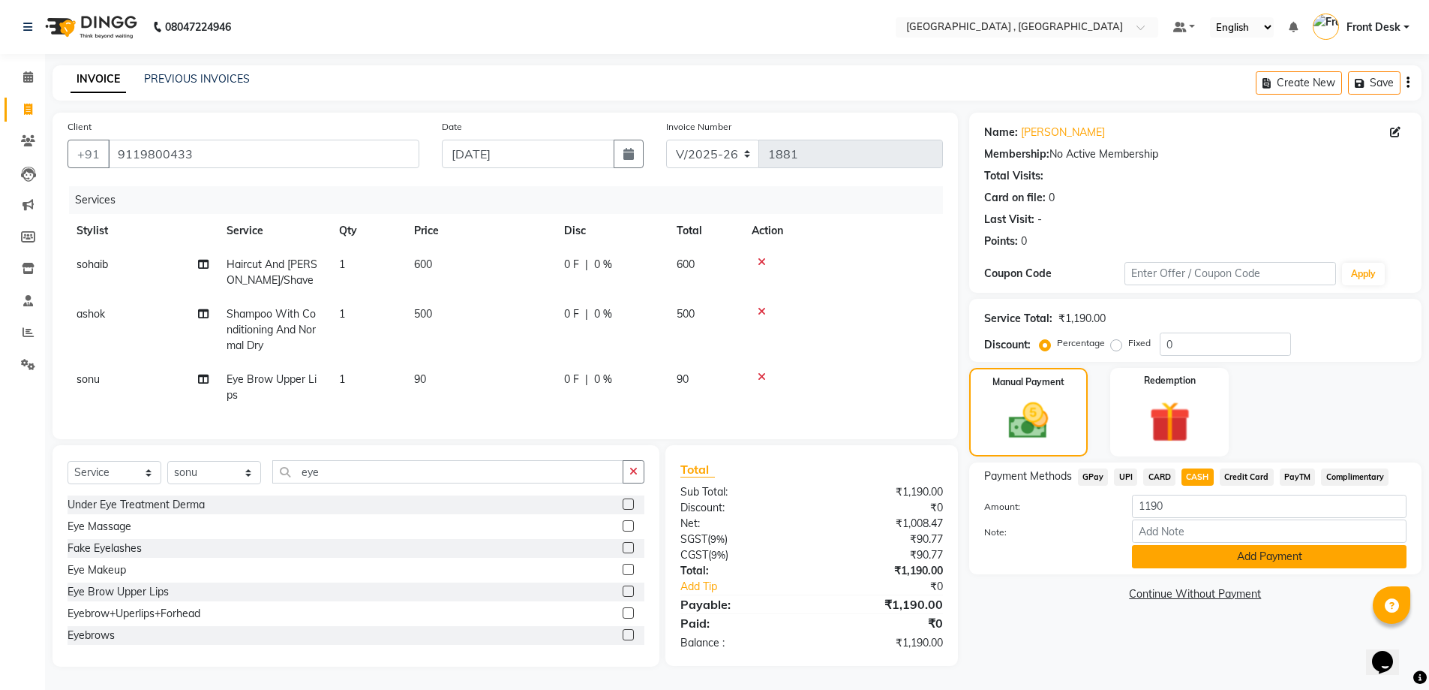
click at [1218, 551] on button "Add Payment" at bounding box center [1269, 556] width 275 height 23
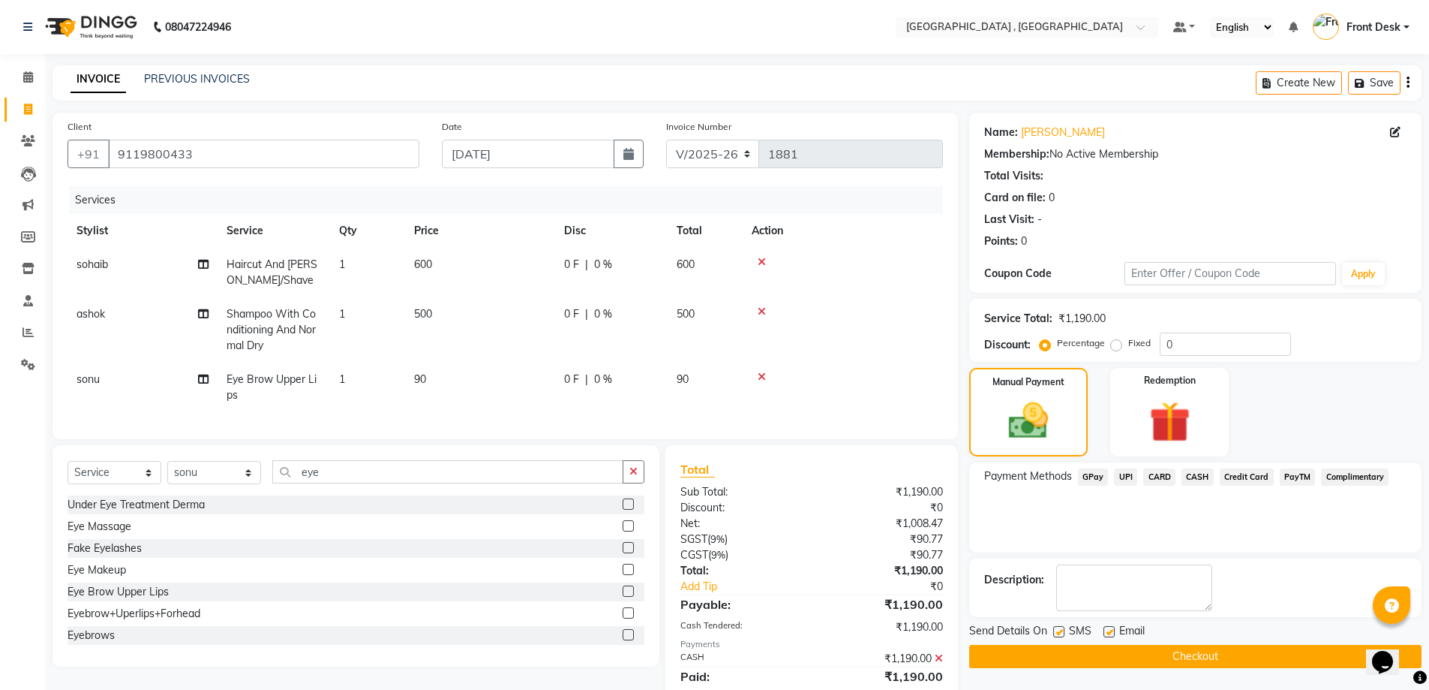
click at [1194, 648] on button "Checkout" at bounding box center [1195, 656] width 452 height 23
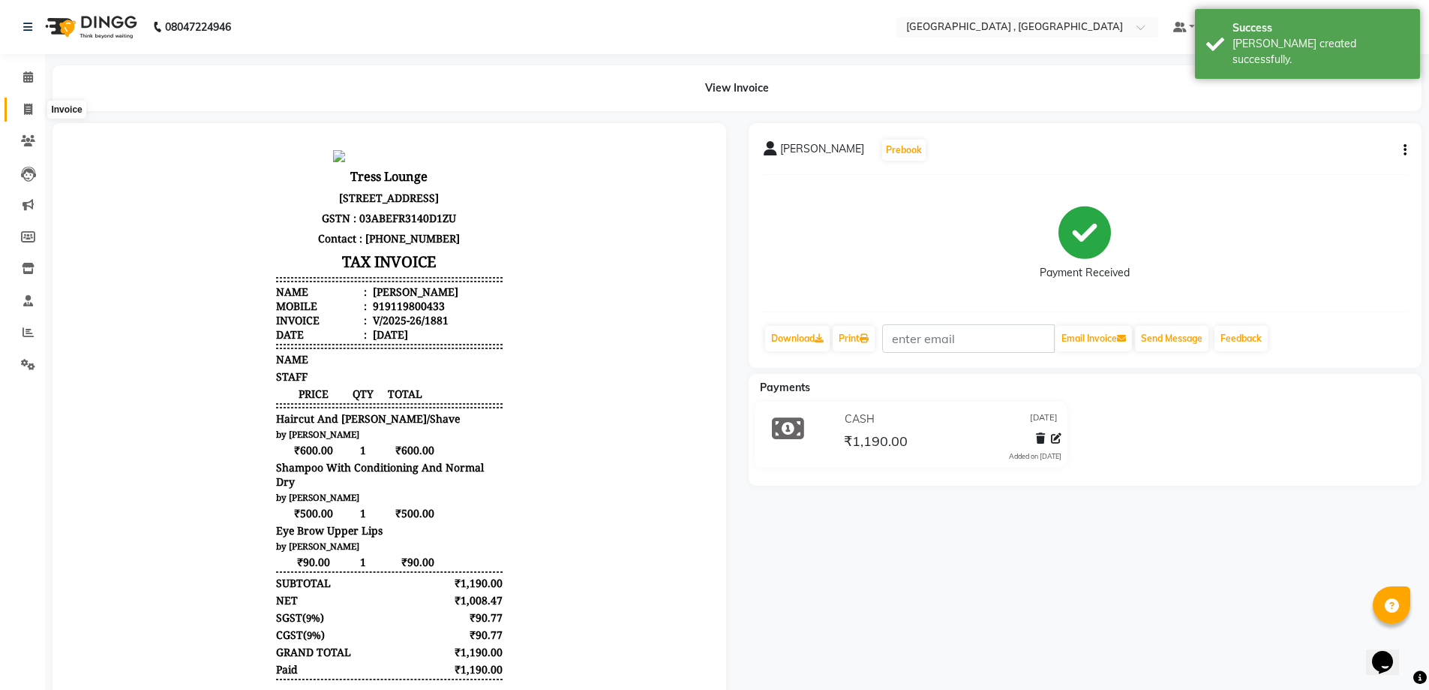
click at [29, 113] on icon at bounding box center [28, 109] width 8 height 11
select select "service"
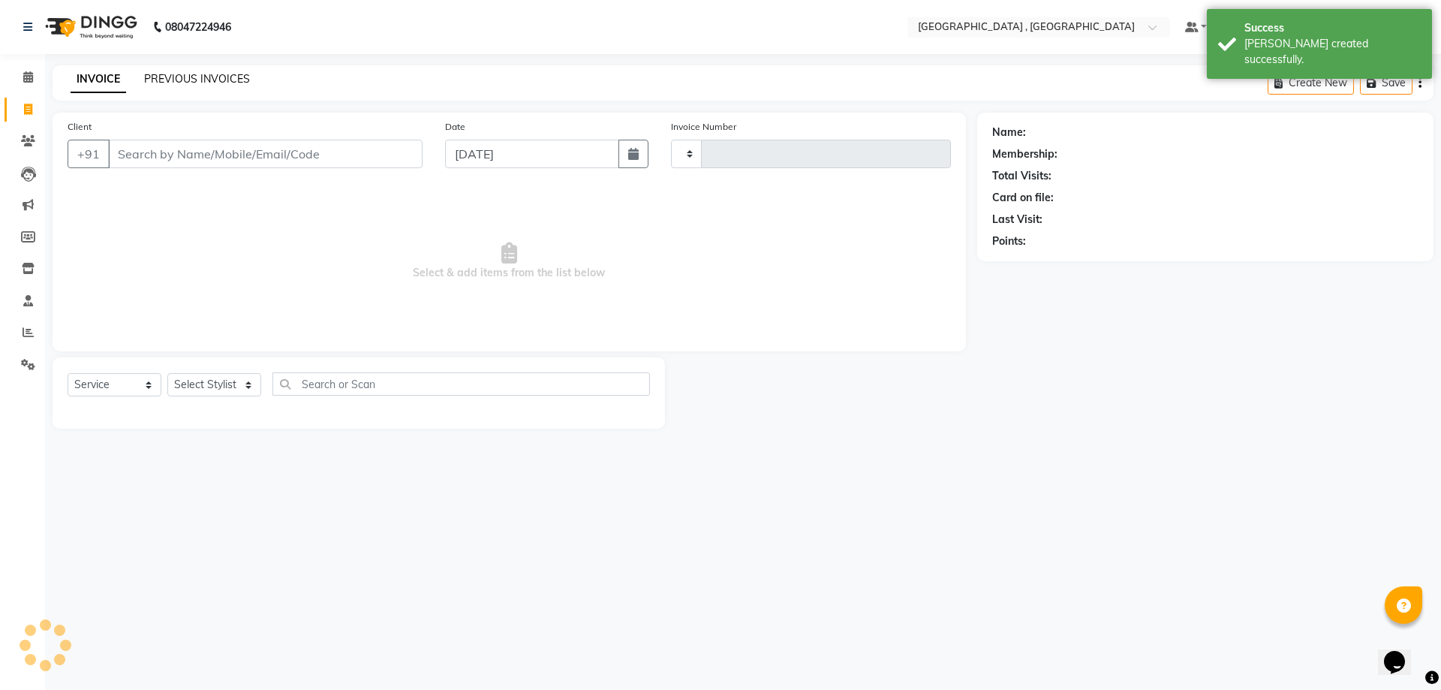
type input "1882"
select select "5111"
click at [172, 81] on link "PREVIOUS INVOICES" at bounding box center [197, 79] width 106 height 14
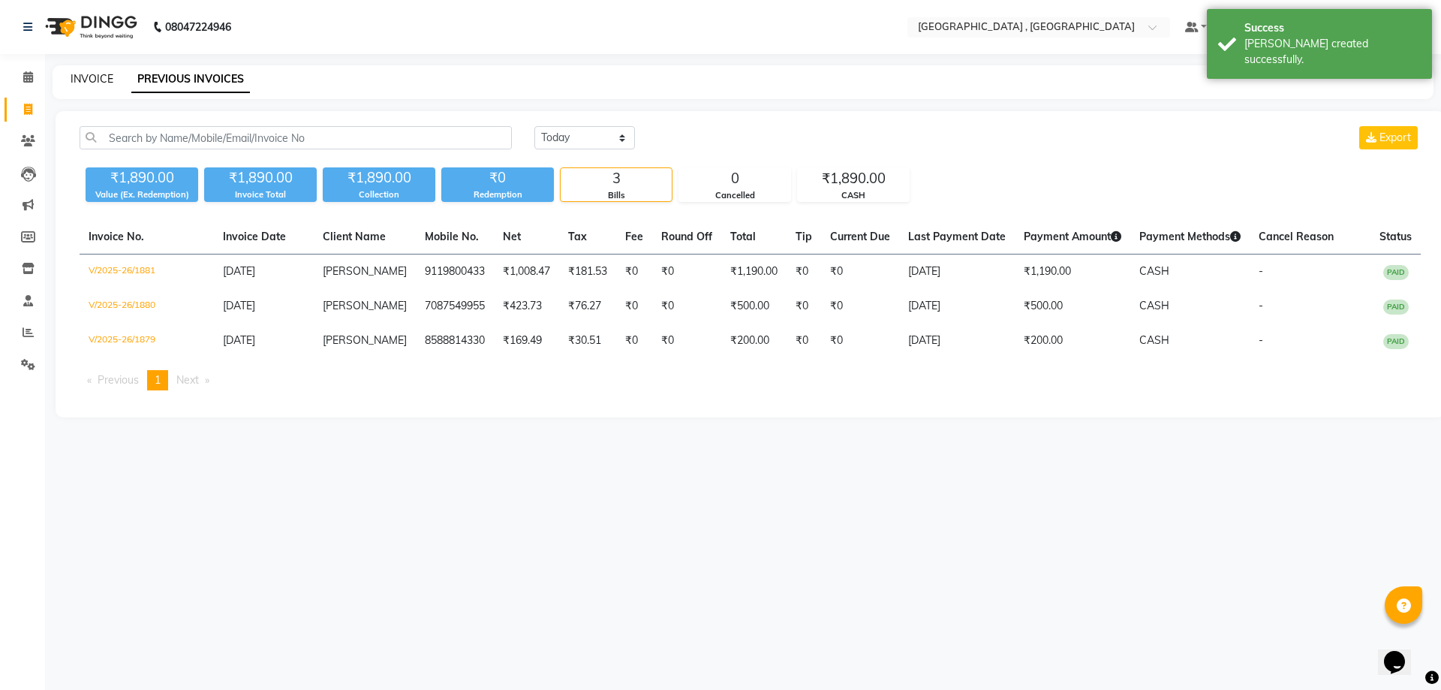
click at [99, 80] on link "INVOICE" at bounding box center [92, 79] width 43 height 14
select select "5111"
select select "service"
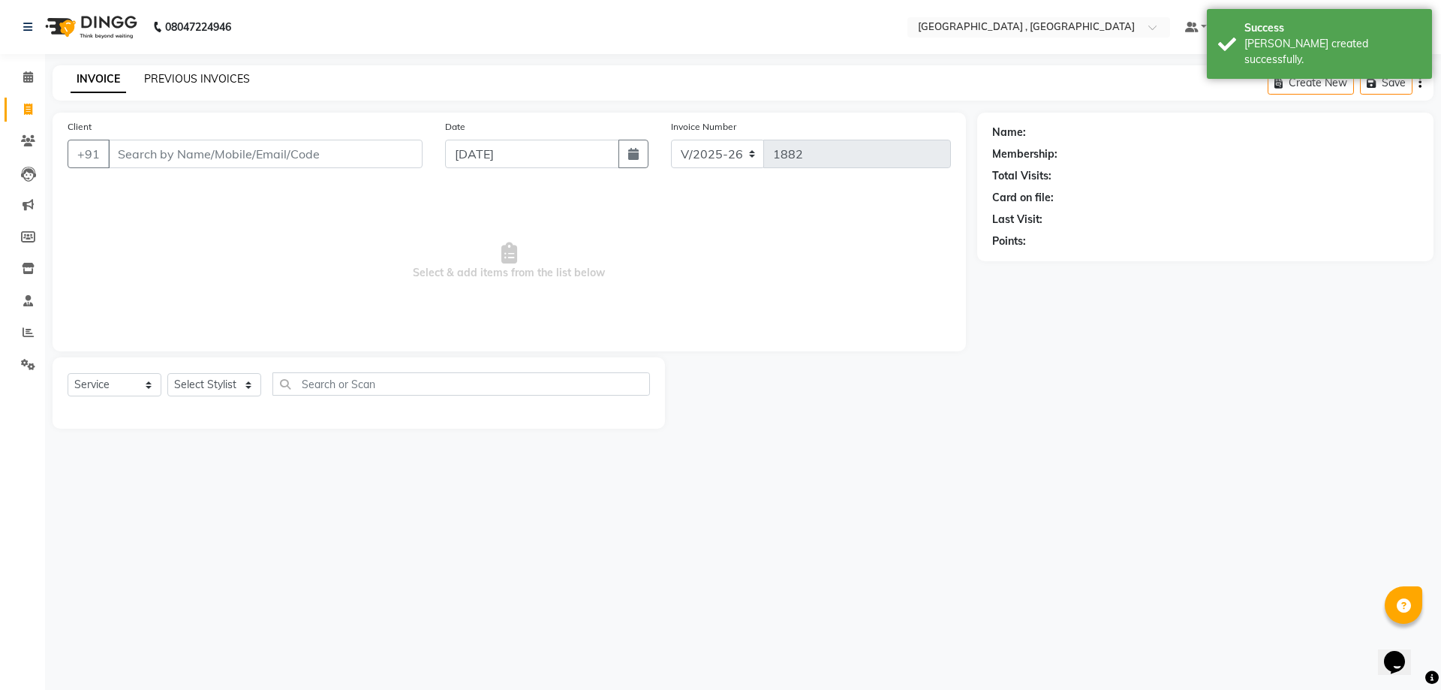
click at [154, 83] on link "PREVIOUS INVOICES" at bounding box center [197, 79] width 106 height 14
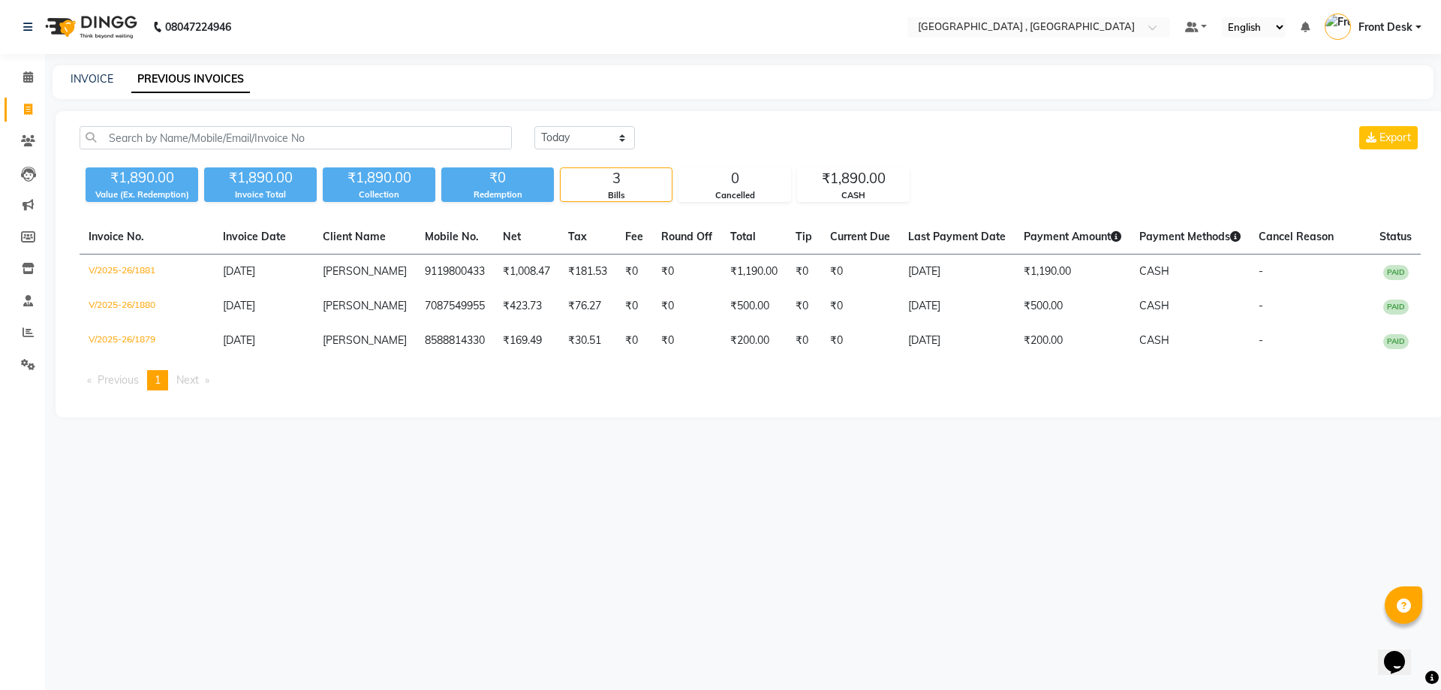
click at [104, 89] on div "INVOICE PREVIOUS INVOICES" at bounding box center [743, 82] width 1381 height 34
click at [102, 81] on link "INVOICE" at bounding box center [92, 79] width 43 height 14
select select "5111"
select select "service"
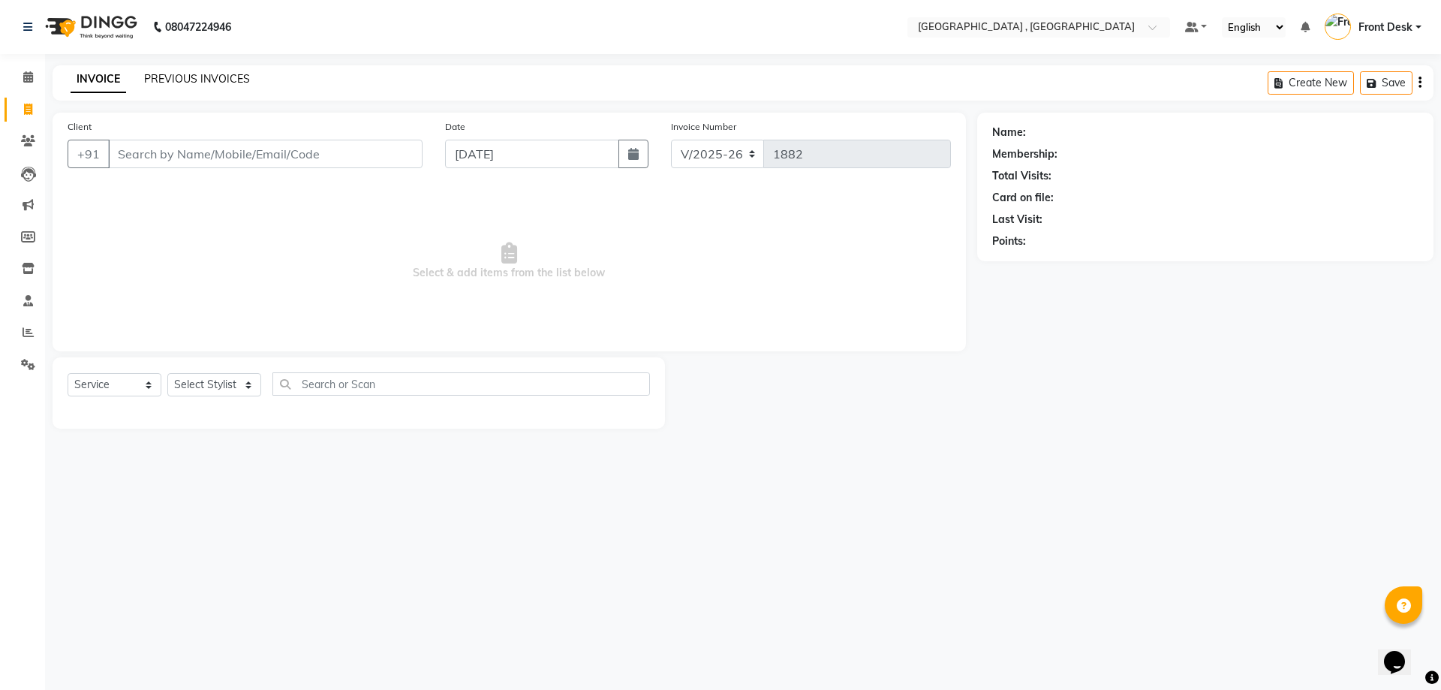
click at [244, 79] on link "PREVIOUS INVOICES" at bounding box center [197, 79] width 106 height 14
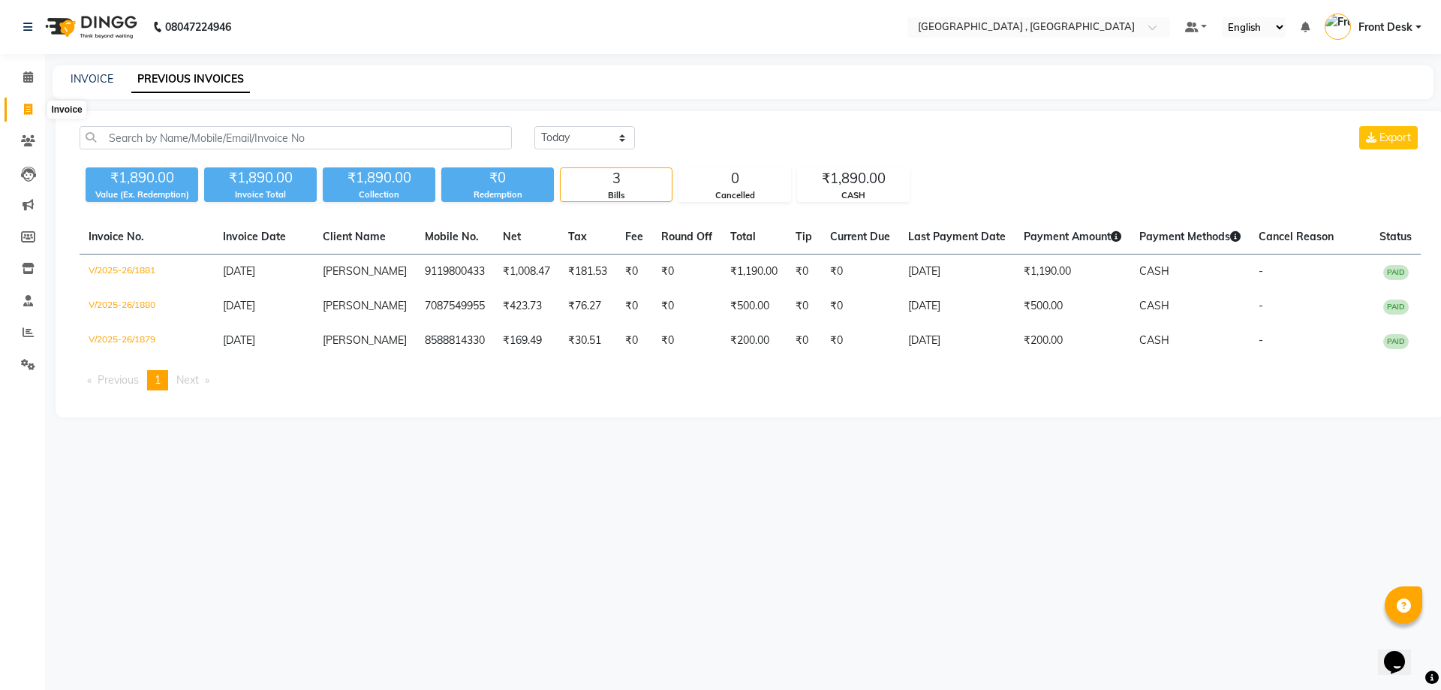
click at [28, 101] on span at bounding box center [28, 109] width 26 height 17
select select "service"
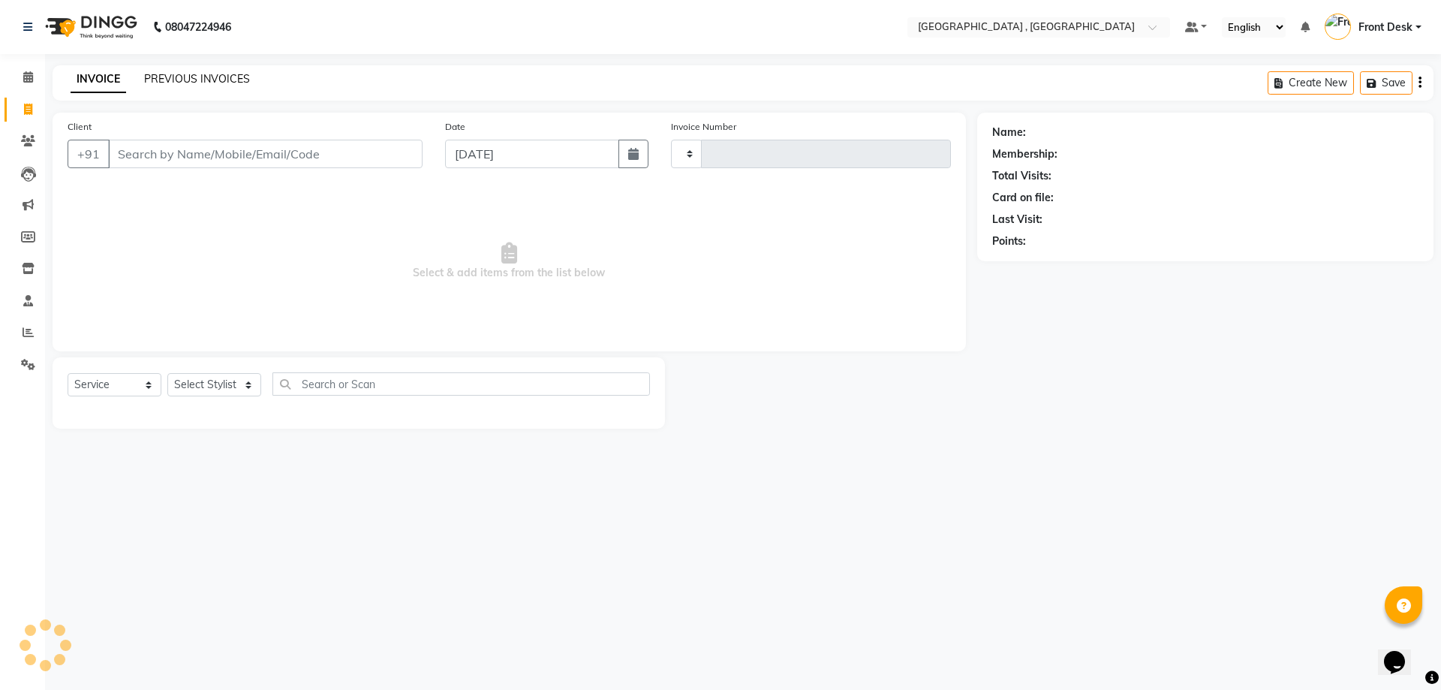
click at [168, 83] on link "PREVIOUS INVOICES" at bounding box center [197, 79] width 106 height 14
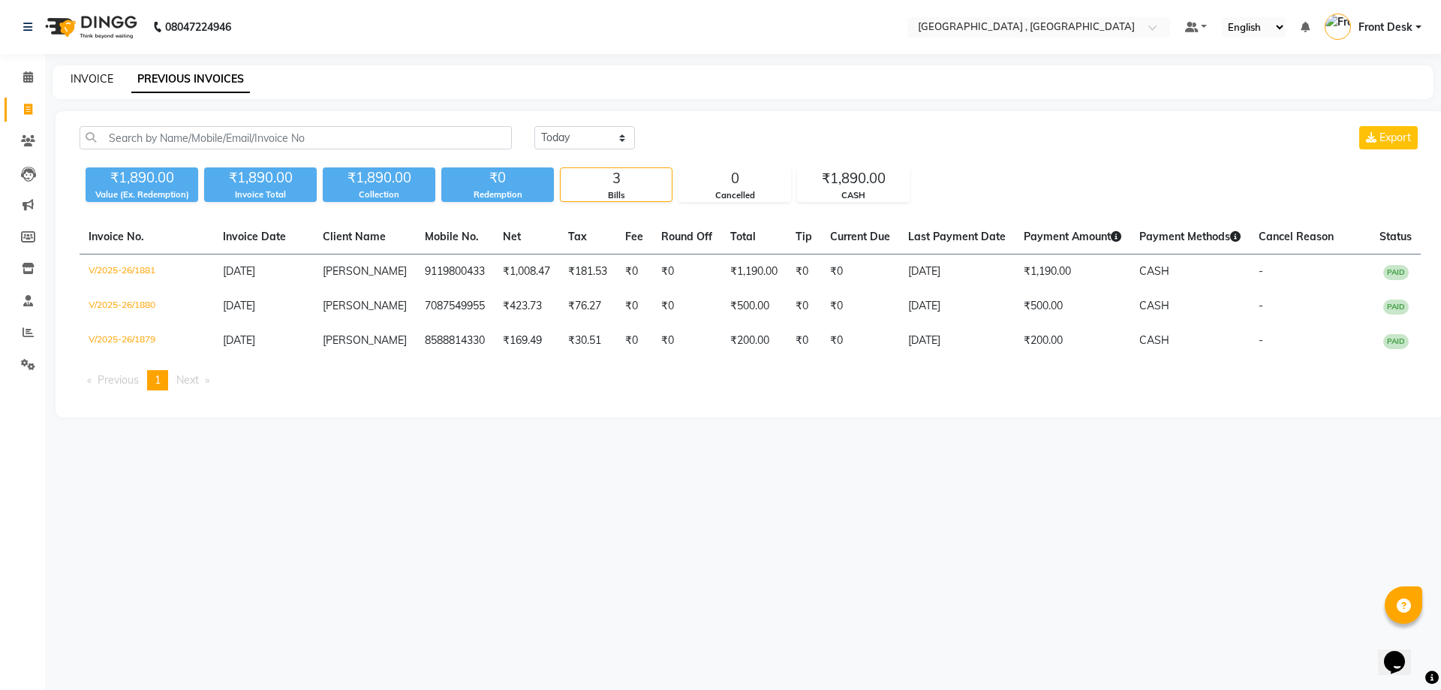
click at [98, 75] on link "INVOICE" at bounding box center [92, 79] width 43 height 14
select select "service"
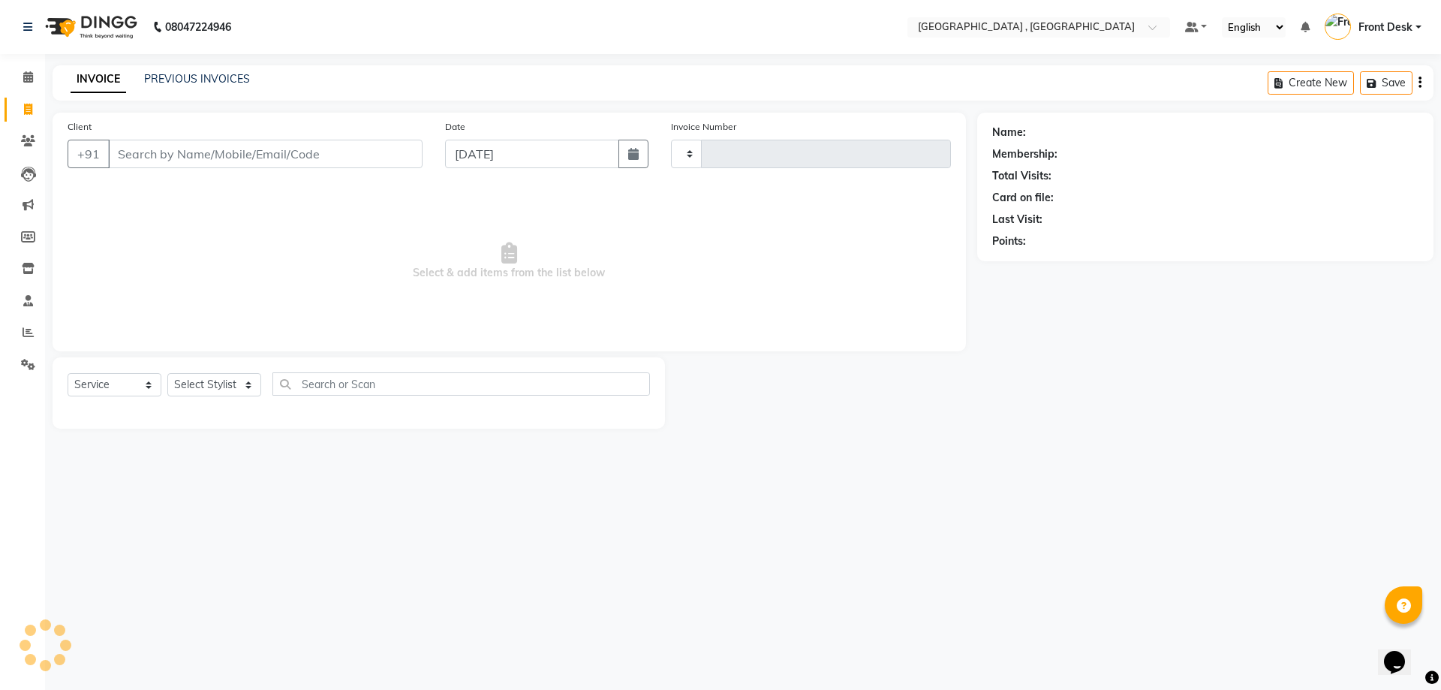
type input "1882"
select select "5111"
click at [217, 79] on link "PREVIOUS INVOICES" at bounding box center [197, 79] width 106 height 14
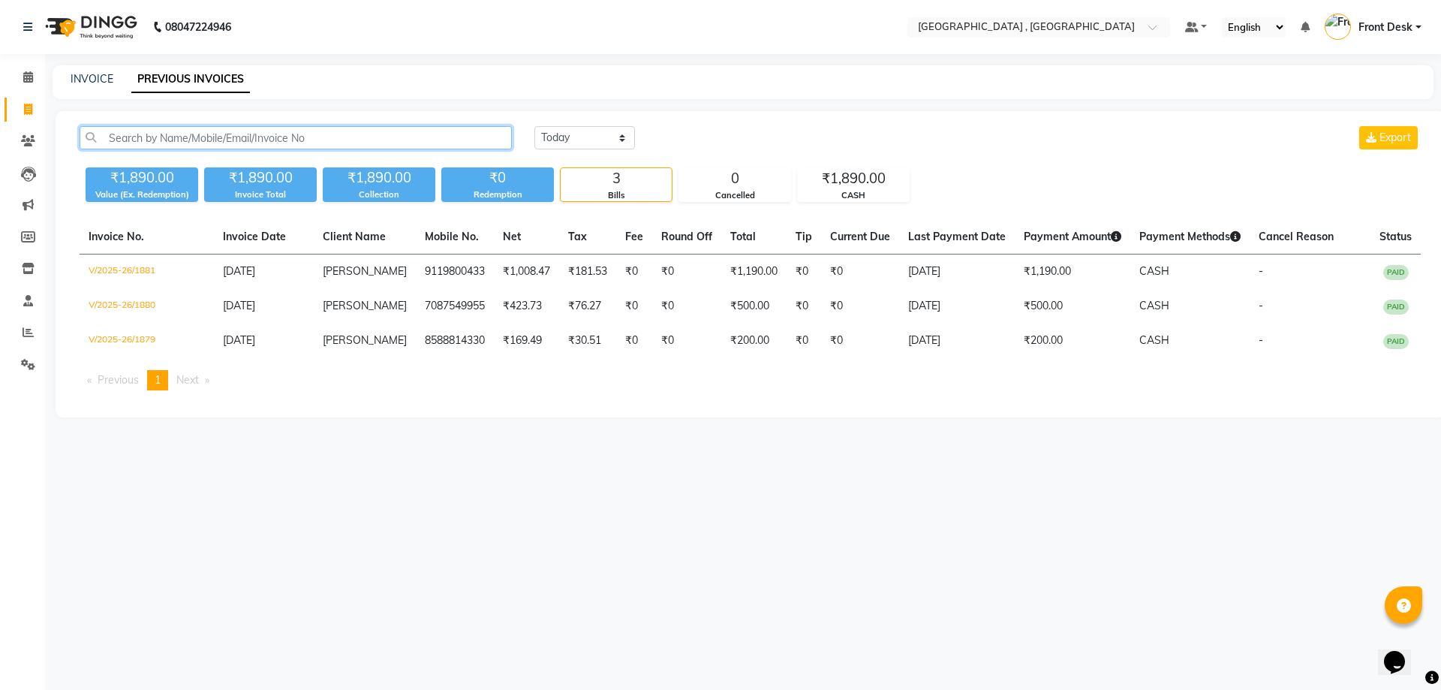
click at [221, 140] on input "text" at bounding box center [296, 137] width 432 height 23
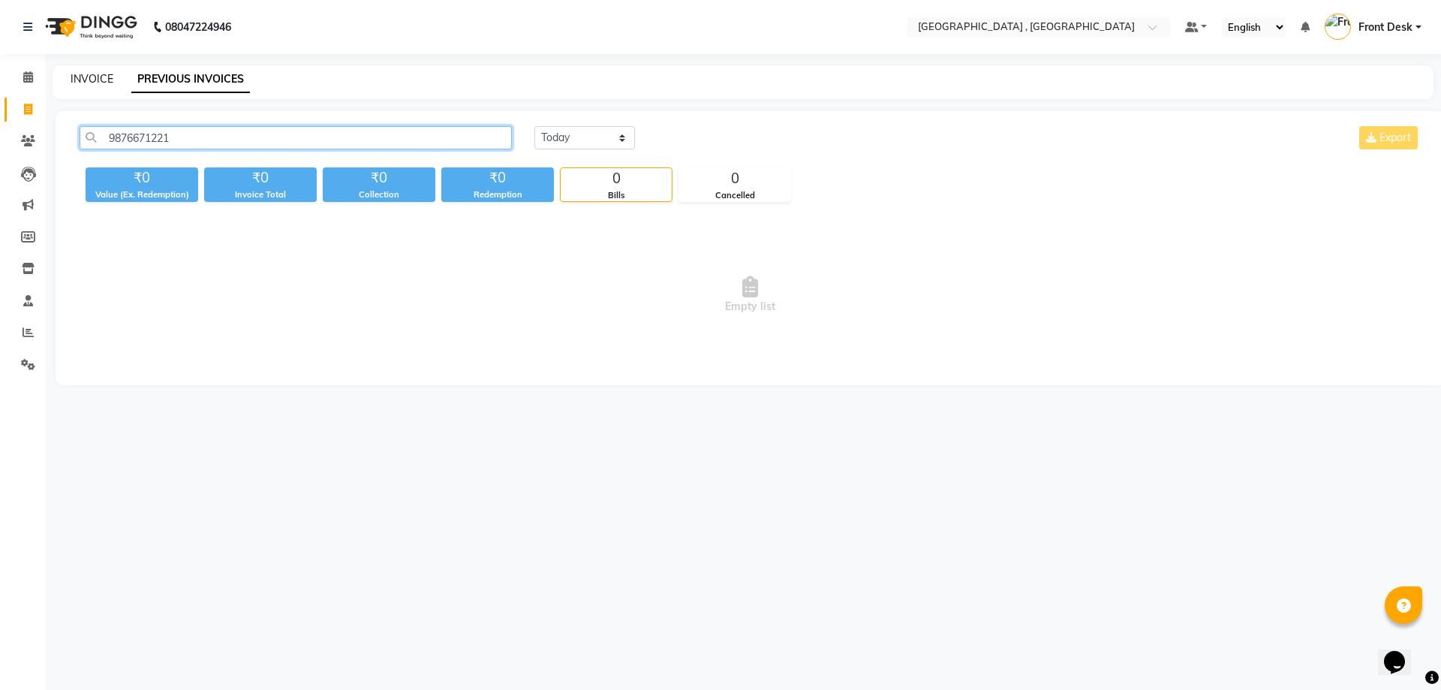
type input "9876671221"
click at [91, 77] on link "INVOICE" at bounding box center [92, 79] width 43 height 14
select select "service"
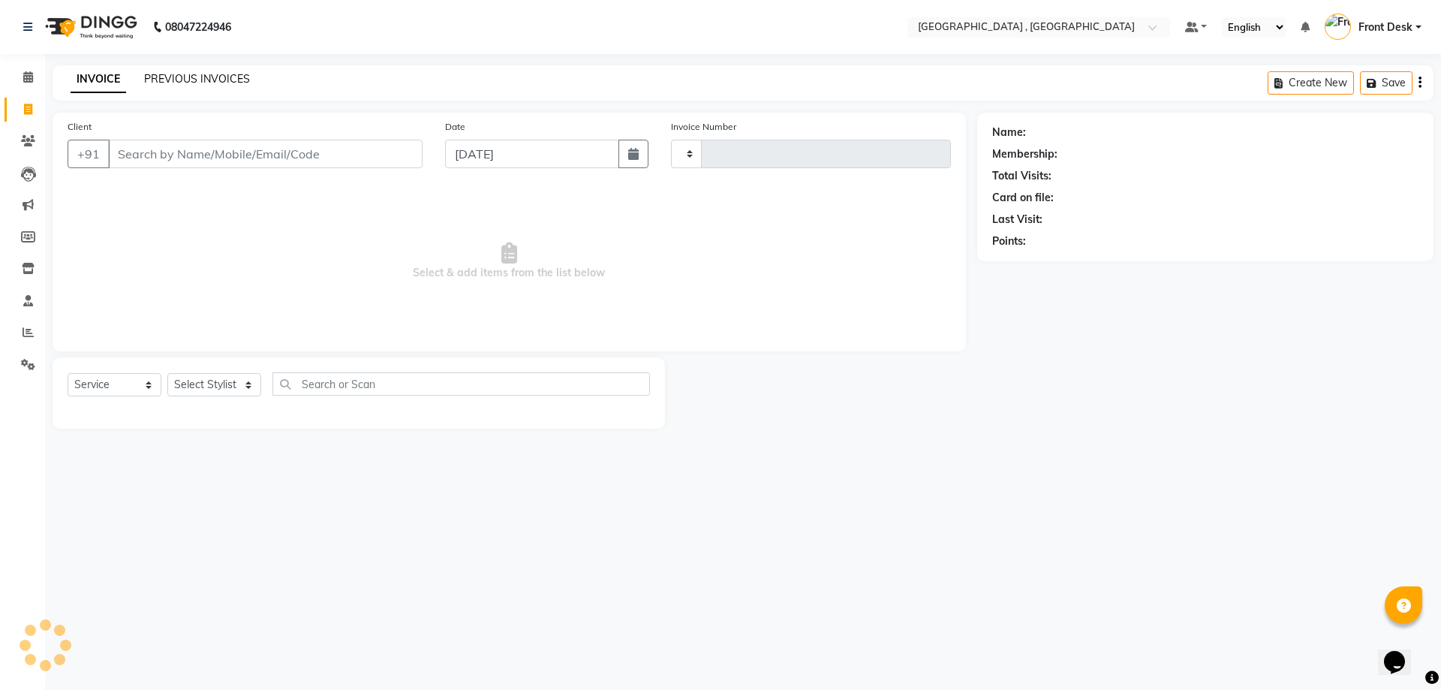
type input "1882"
select select "5111"
click at [200, 77] on link "PREVIOUS INVOICES" at bounding box center [197, 79] width 106 height 14
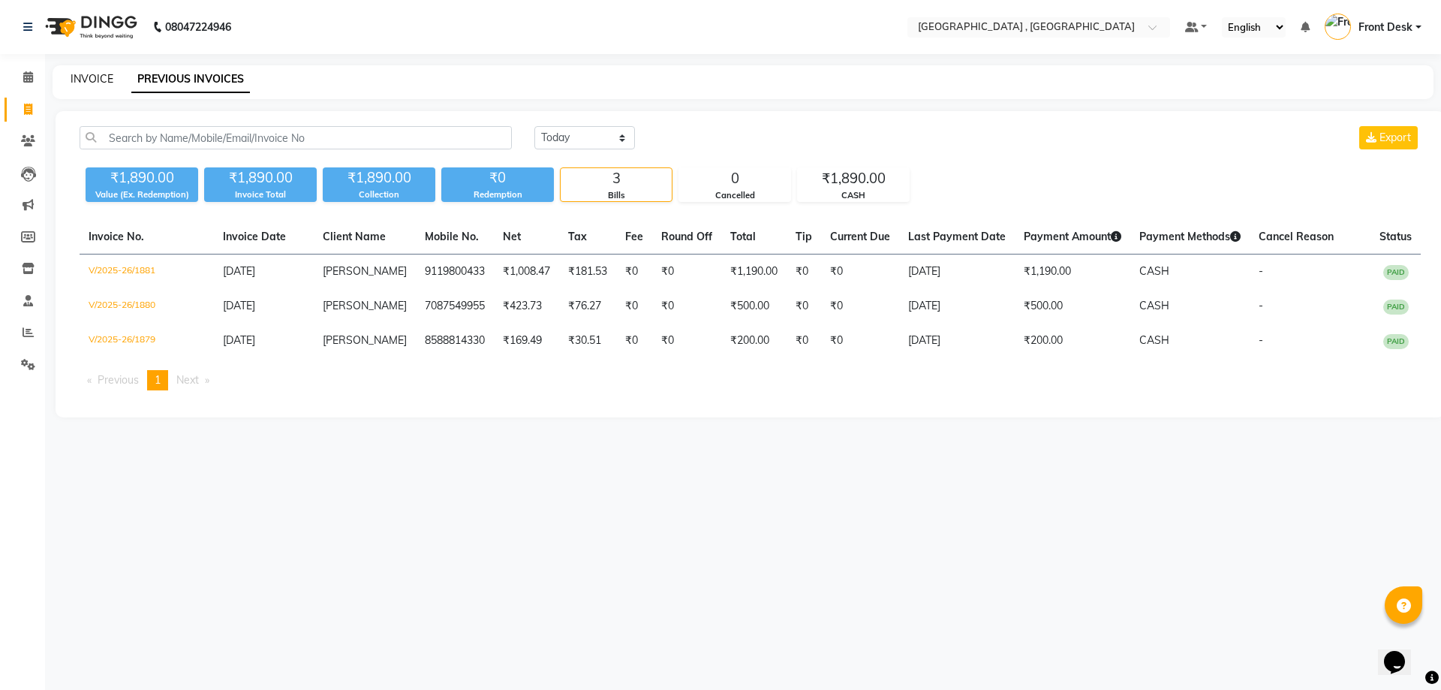
click at [76, 79] on link "INVOICE" at bounding box center [92, 79] width 43 height 14
select select "service"
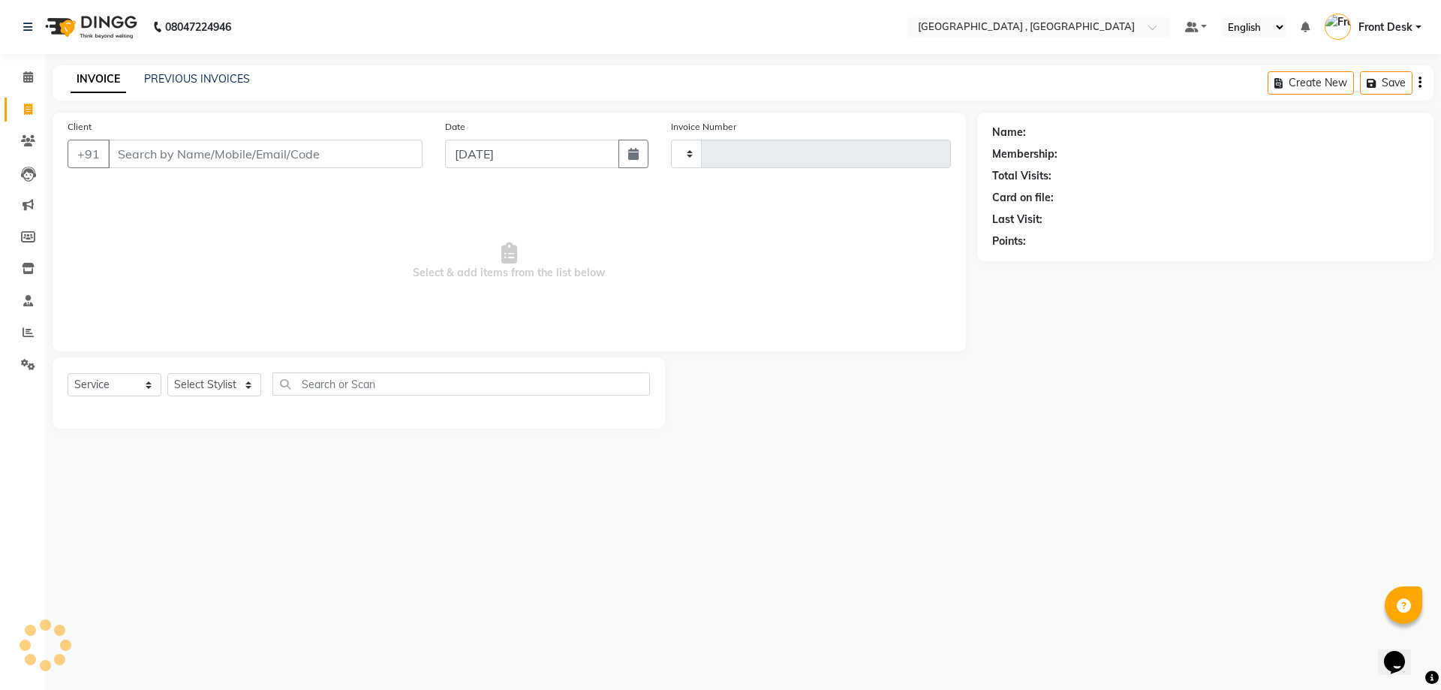
type input "1882"
select select "5111"
click at [179, 76] on link "PREVIOUS INVOICES" at bounding box center [197, 79] width 106 height 14
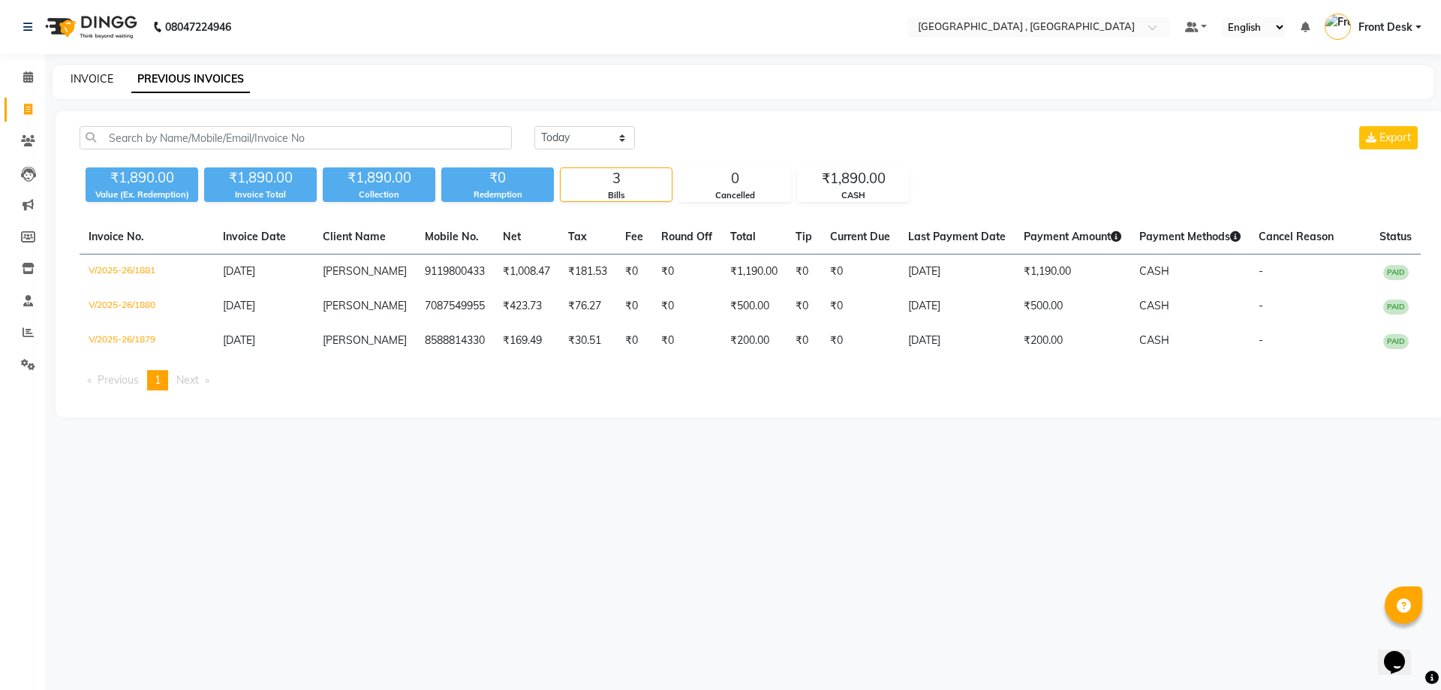
click at [78, 82] on link "INVOICE" at bounding box center [92, 79] width 43 height 14
select select "service"
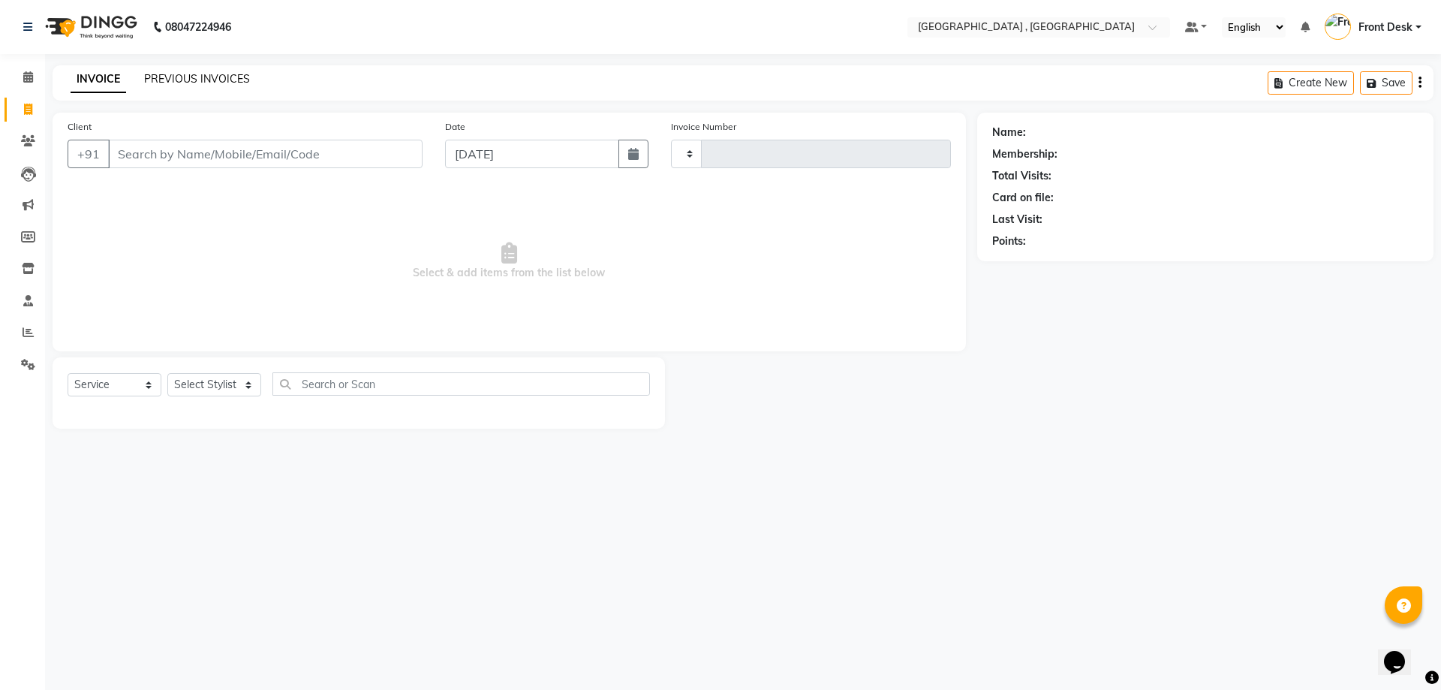
type input "1882"
click at [180, 81] on link "PREVIOUS INVOICES" at bounding box center [197, 79] width 106 height 14
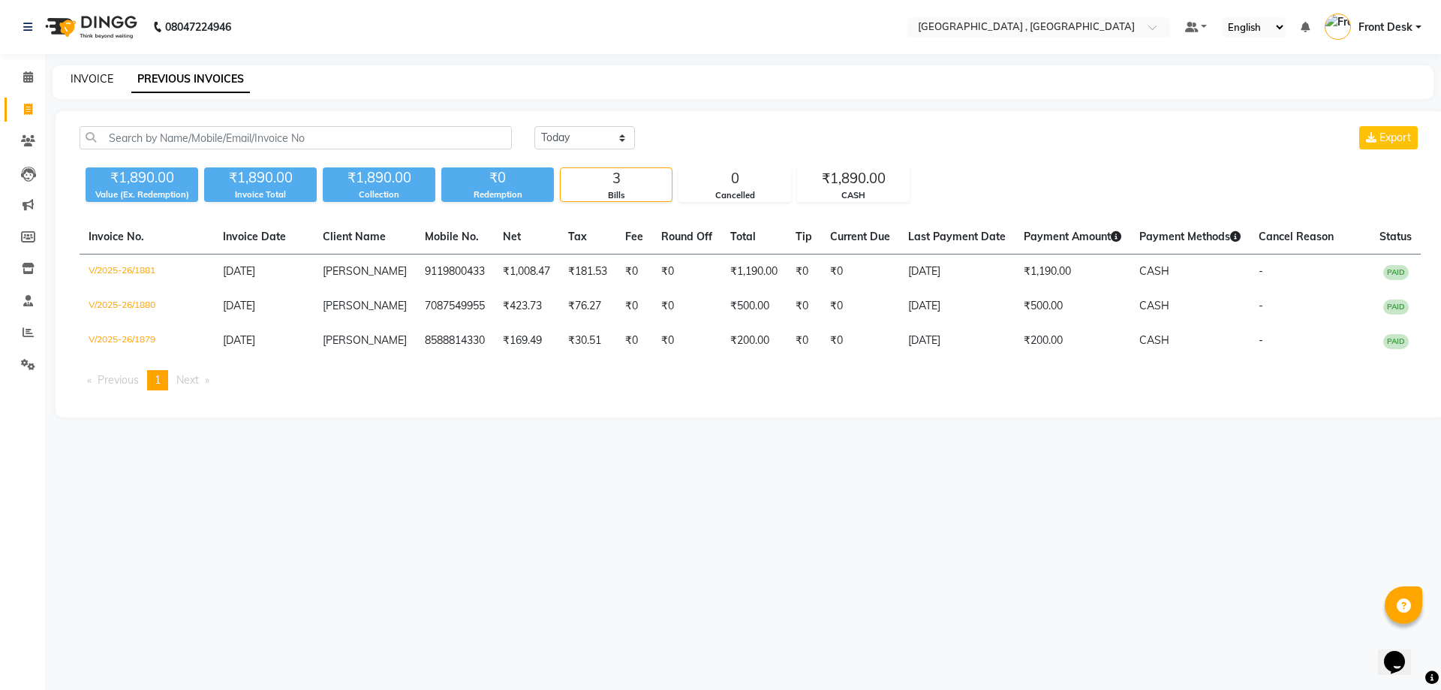
click at [100, 73] on link "INVOICE" at bounding box center [92, 79] width 43 height 14
select select "service"
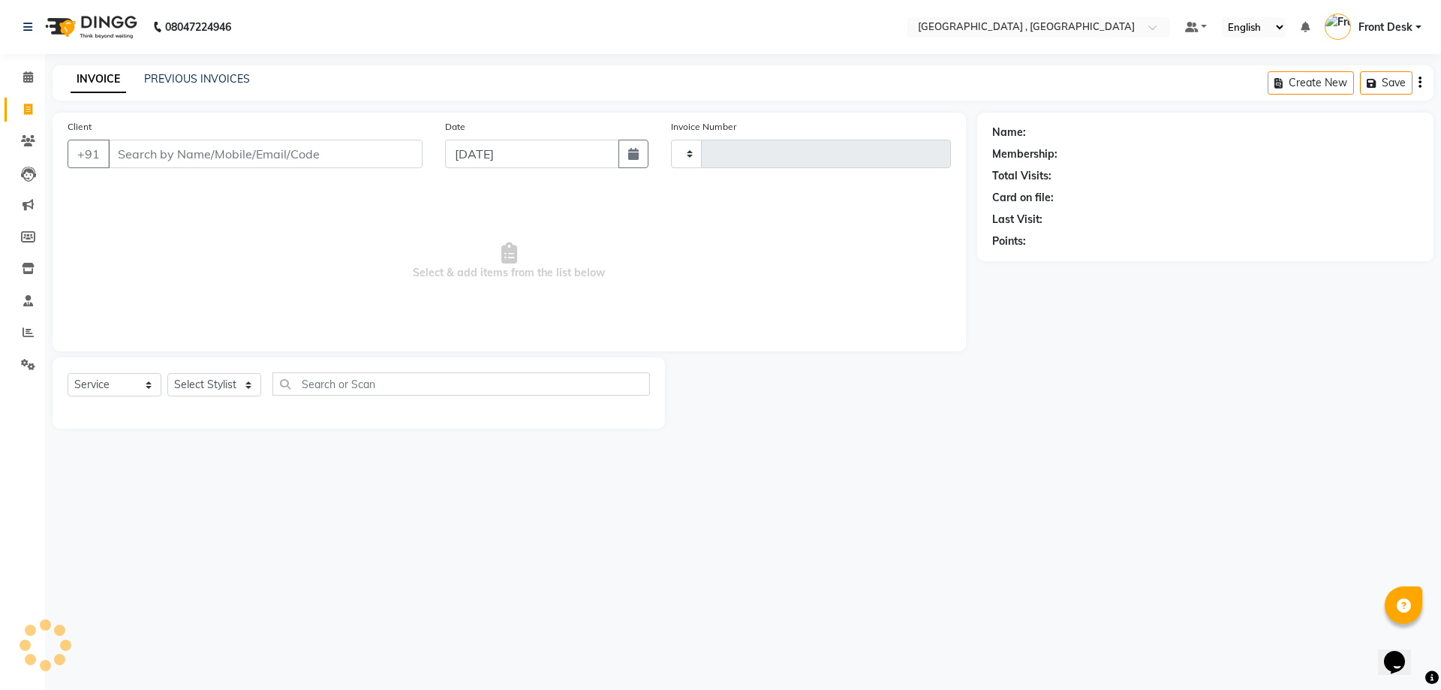
type input "1882"
select select "5111"
click at [176, 77] on link "PREVIOUS INVOICES" at bounding box center [197, 79] width 106 height 14
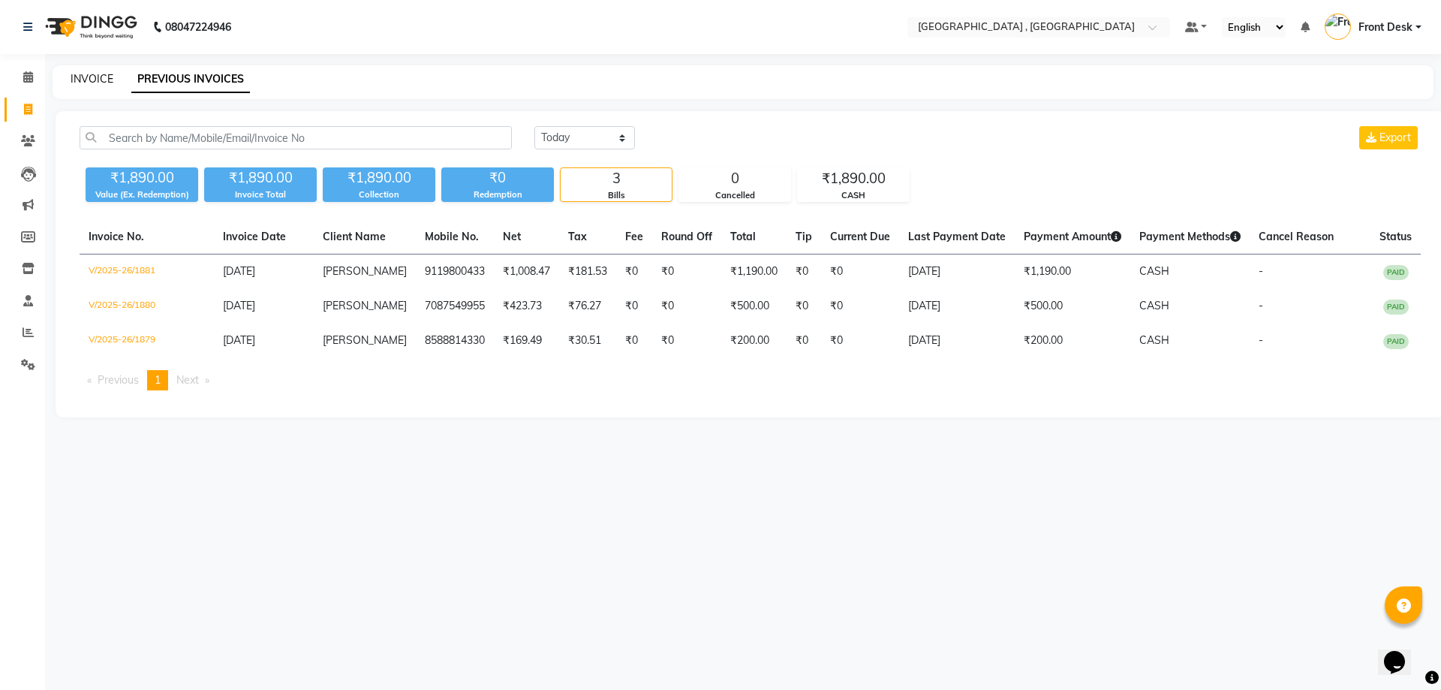
click at [104, 75] on link "INVOICE" at bounding box center [92, 79] width 43 height 14
select select "service"
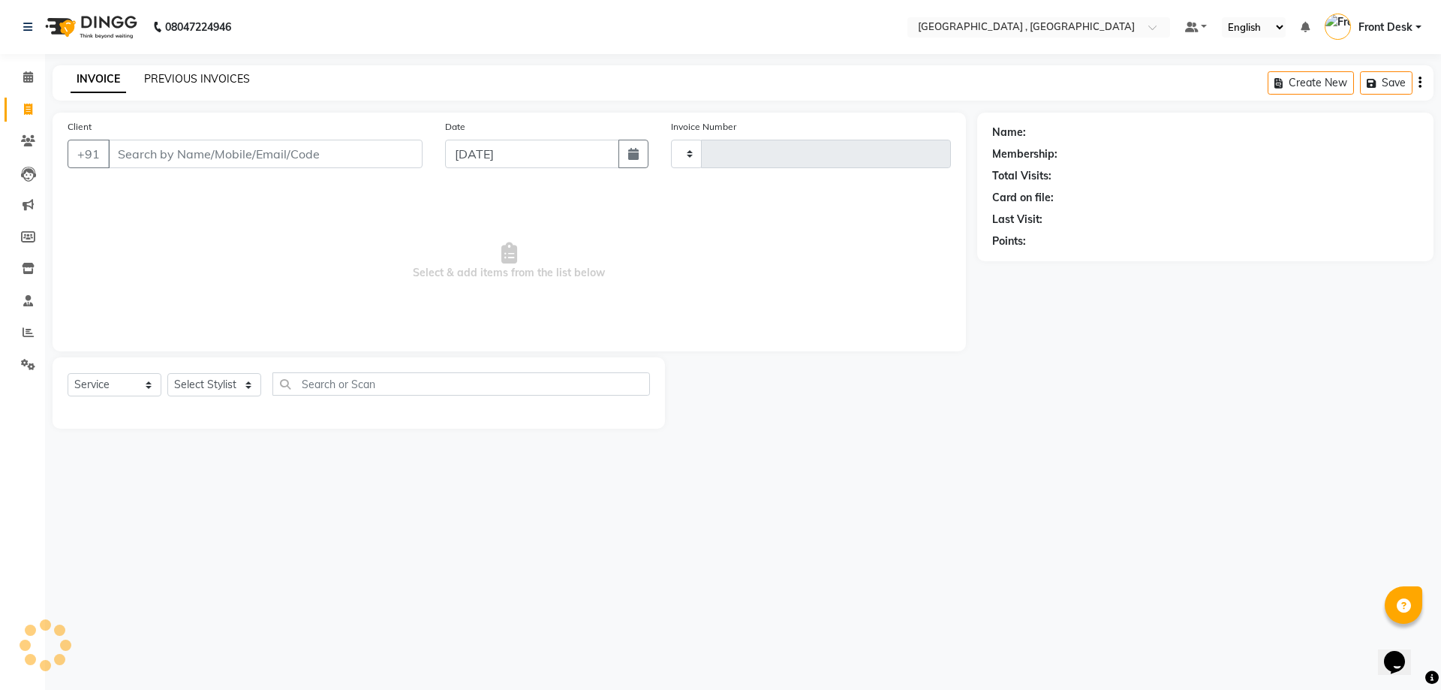
type input "1882"
select select "5111"
click at [177, 72] on link "PREVIOUS INVOICES" at bounding box center [197, 79] width 106 height 14
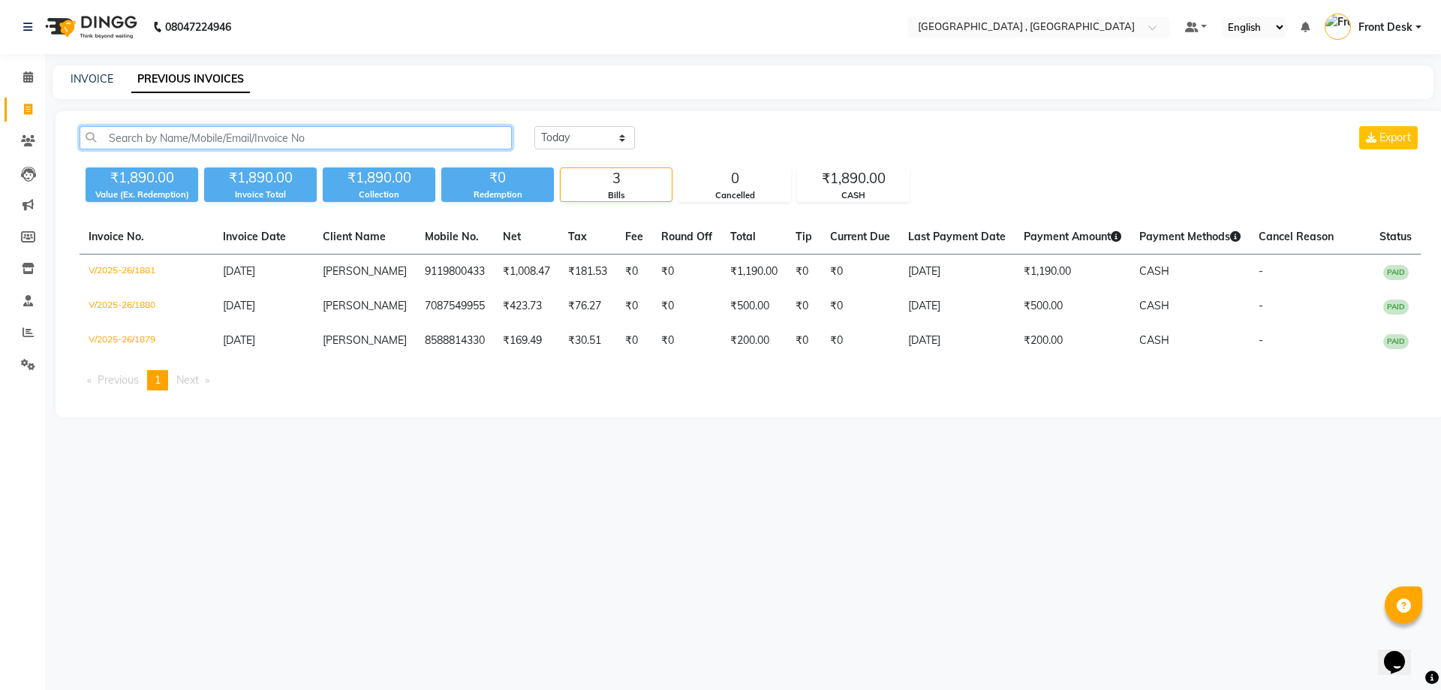
click at [224, 142] on input "text" at bounding box center [296, 137] width 432 height 23
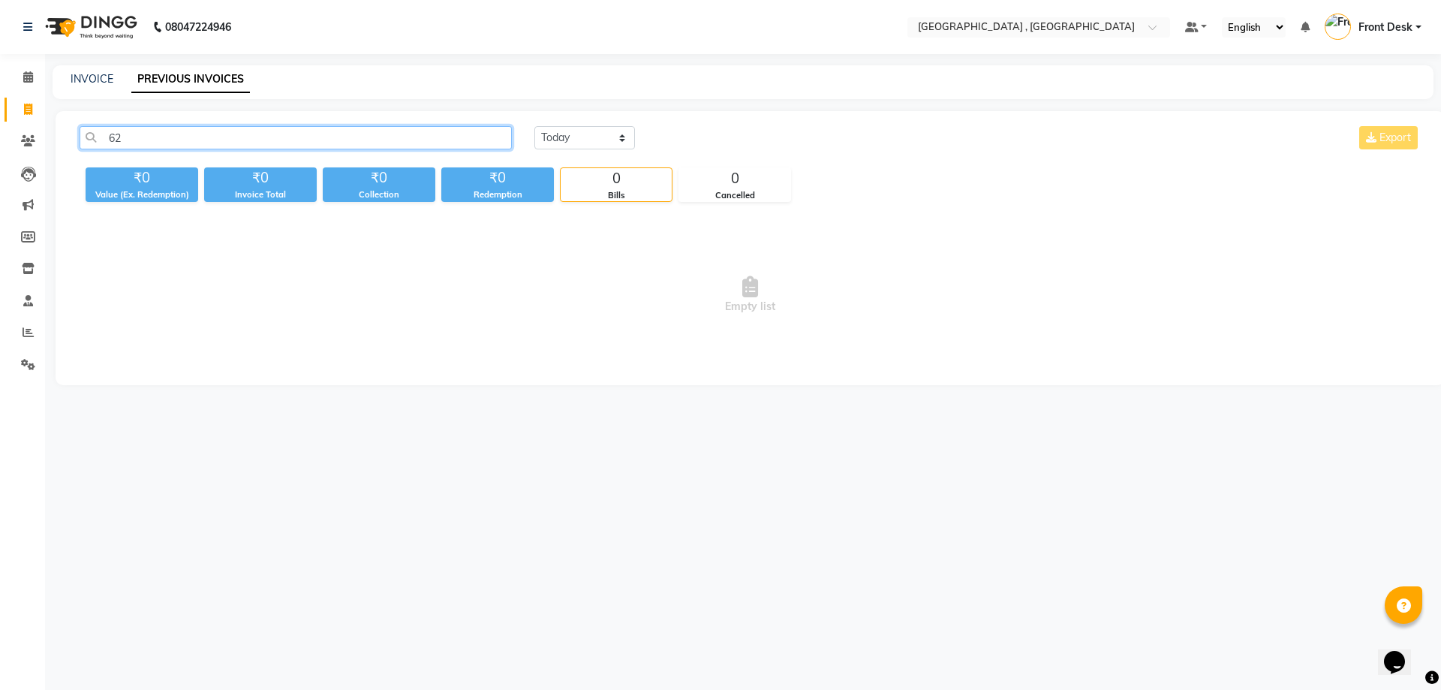
type input "6"
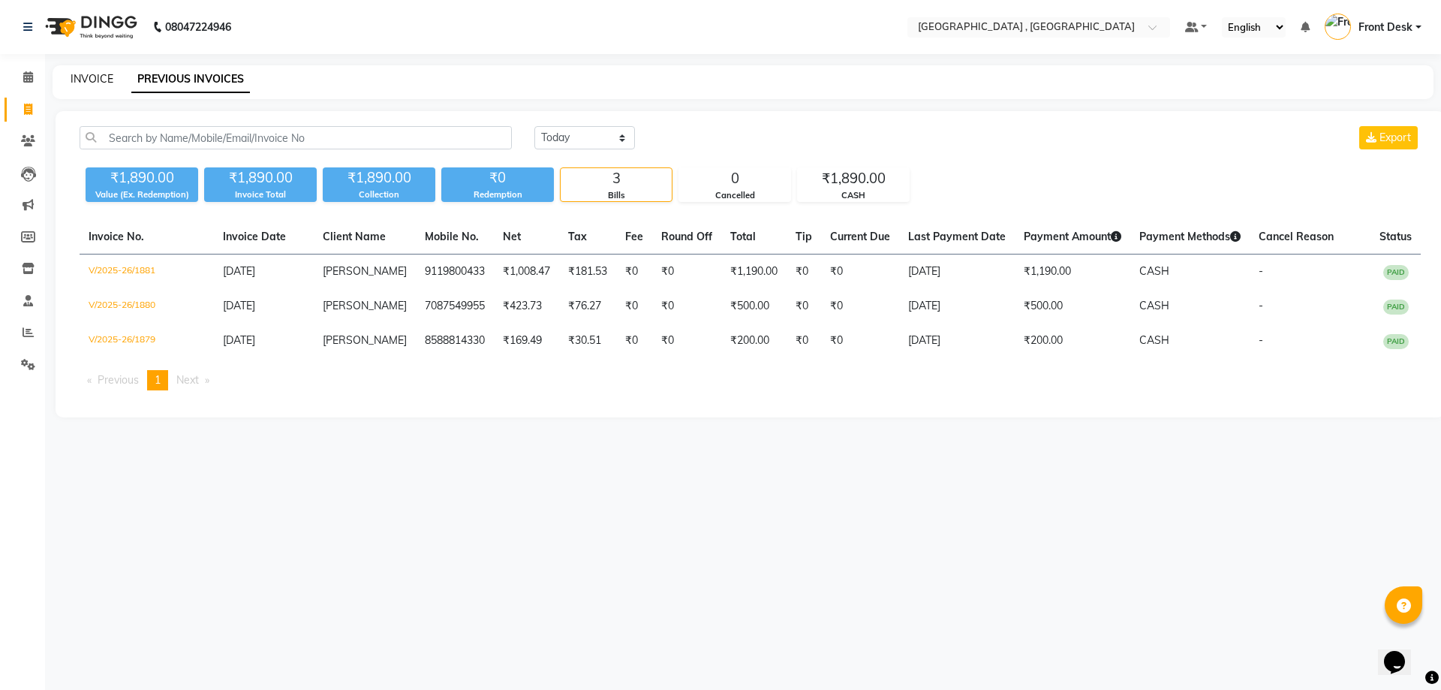
click at [101, 79] on link "INVOICE" at bounding box center [92, 79] width 43 height 14
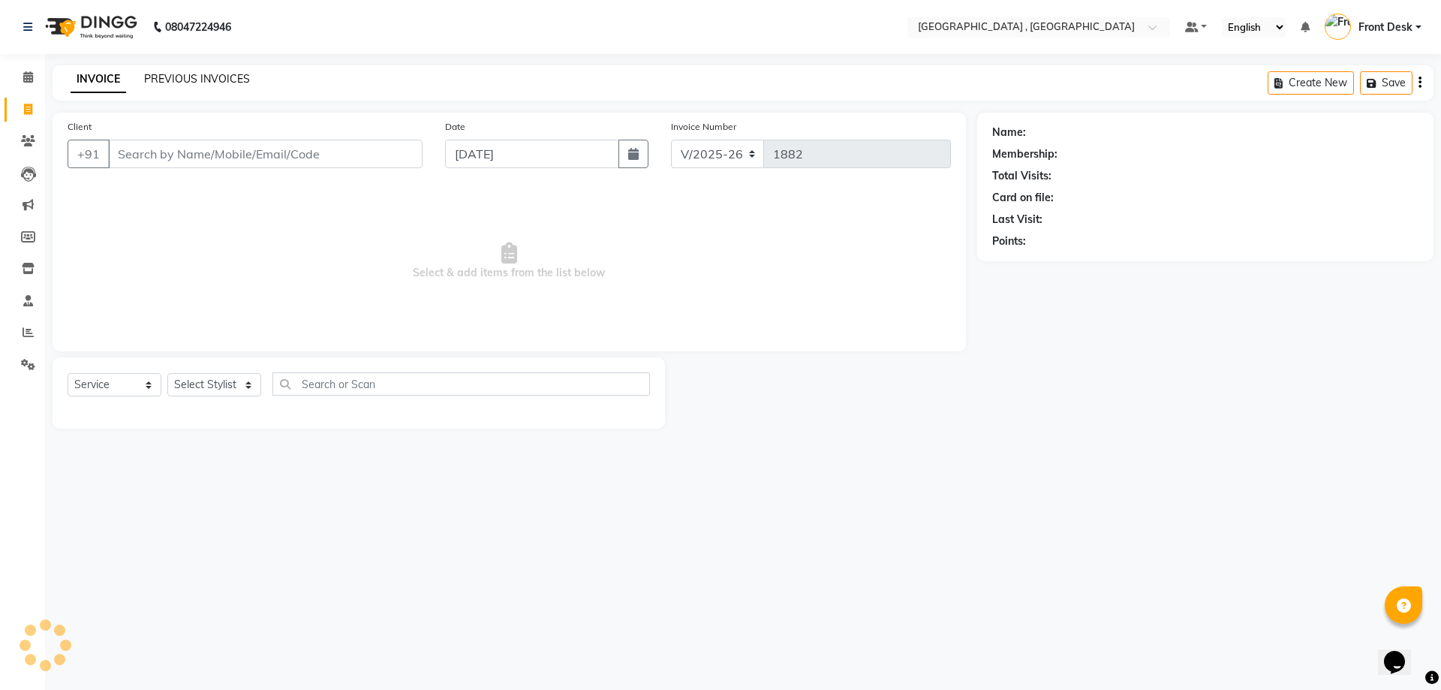
click at [201, 76] on link "PREVIOUS INVOICES" at bounding box center [197, 79] width 106 height 14
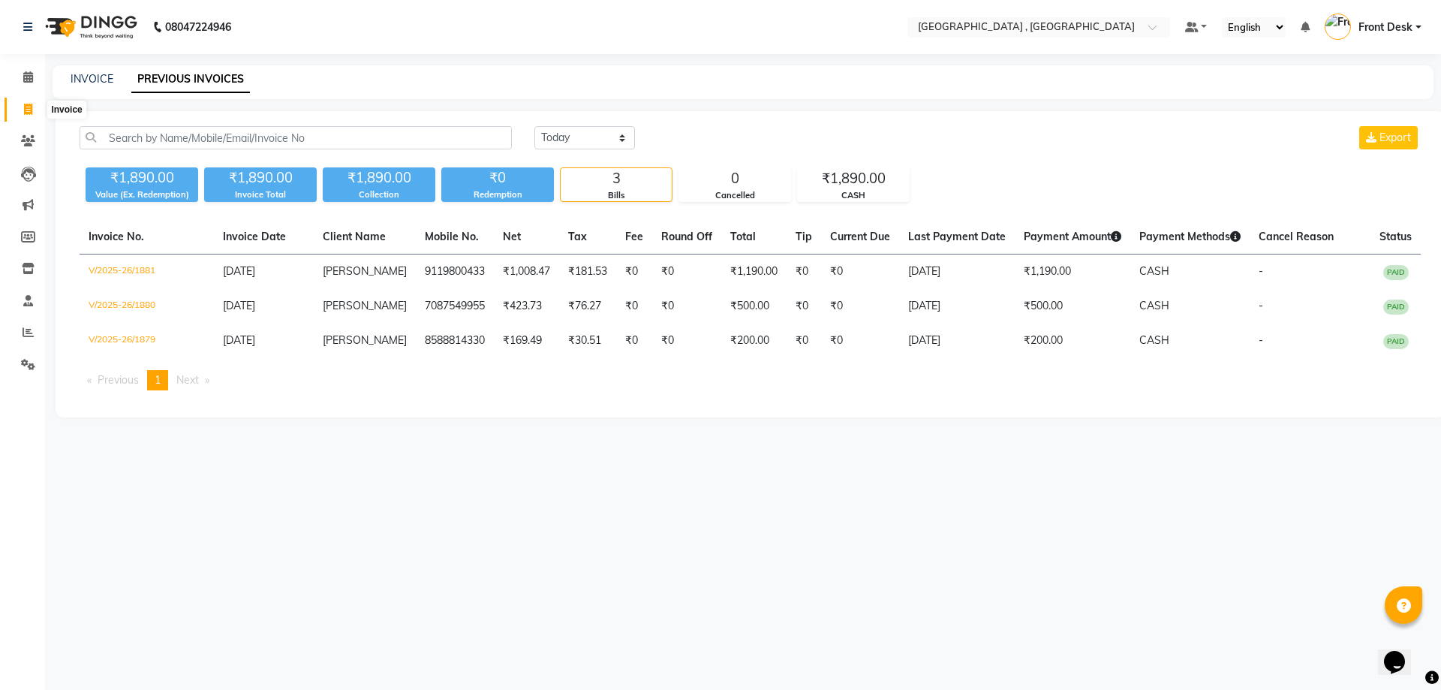
click at [26, 109] on icon at bounding box center [28, 109] width 8 height 11
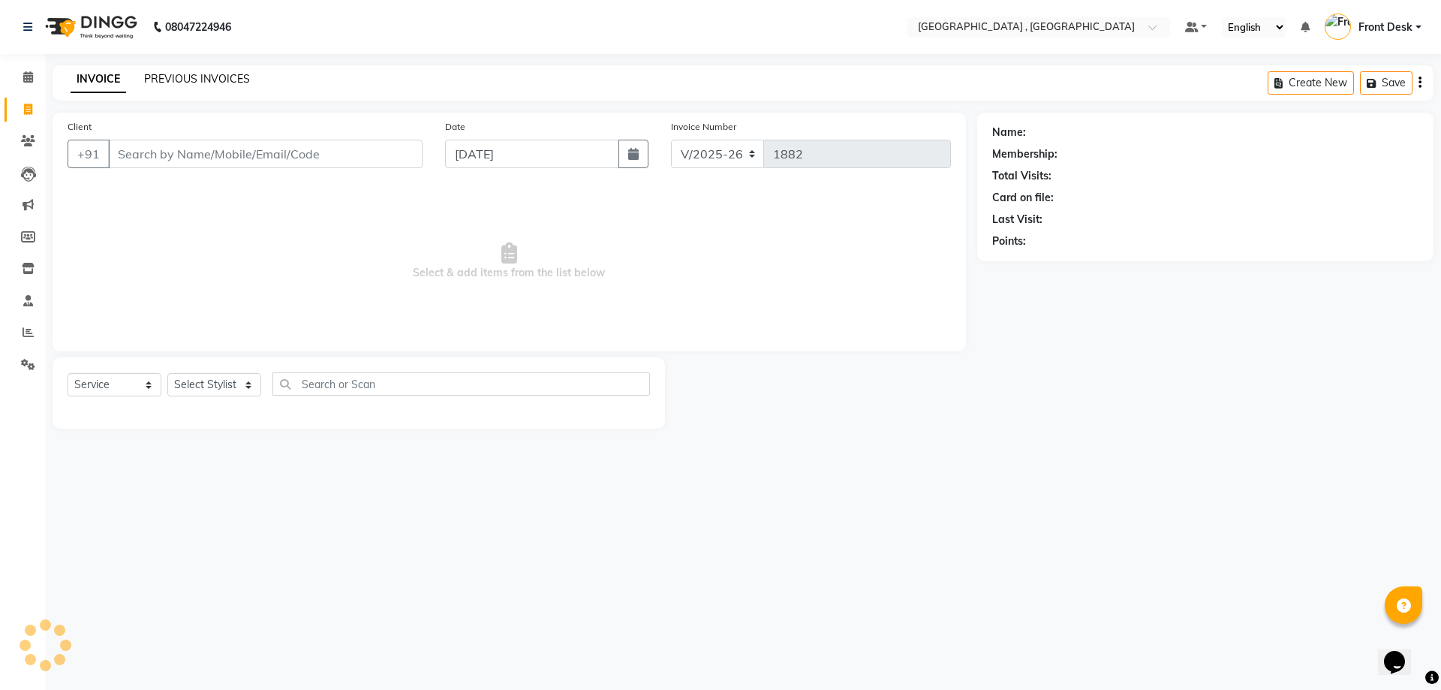
click at [170, 73] on link "PREVIOUS INVOICES" at bounding box center [197, 79] width 106 height 14
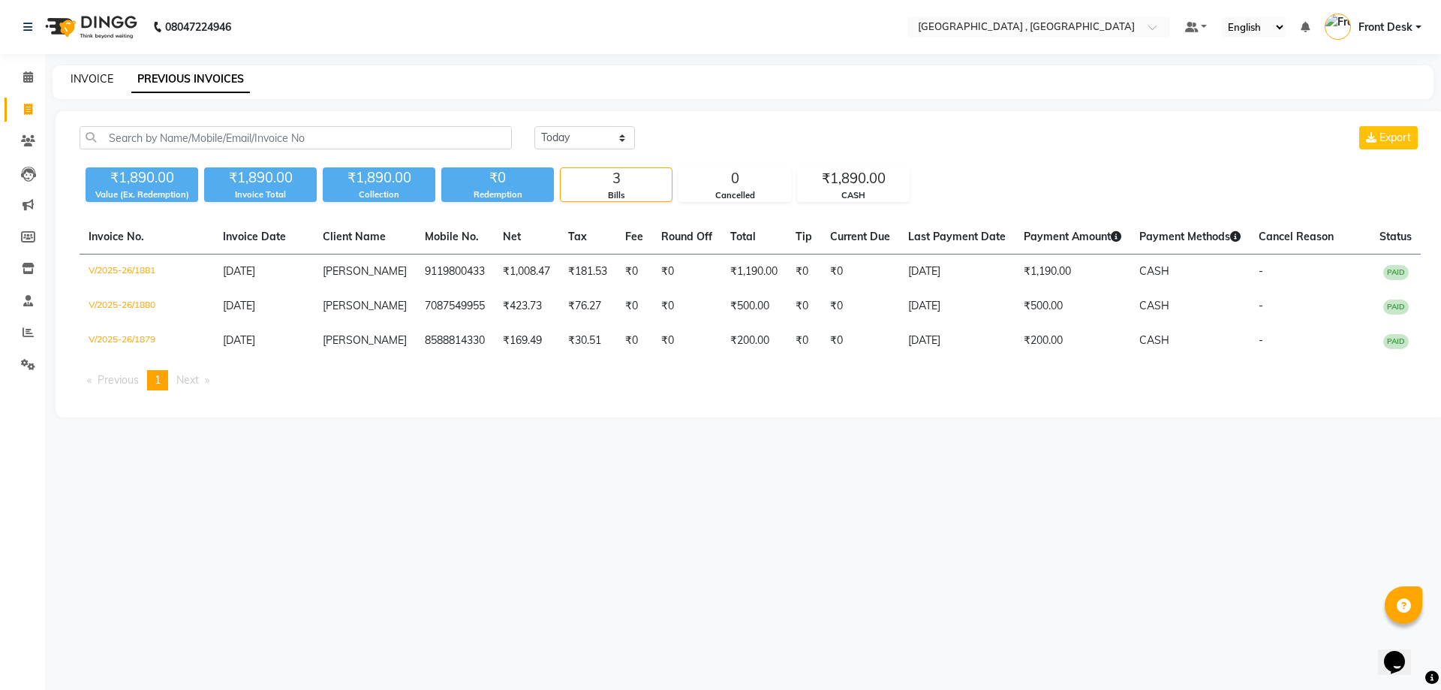
click at [90, 85] on link "INVOICE" at bounding box center [92, 79] width 43 height 14
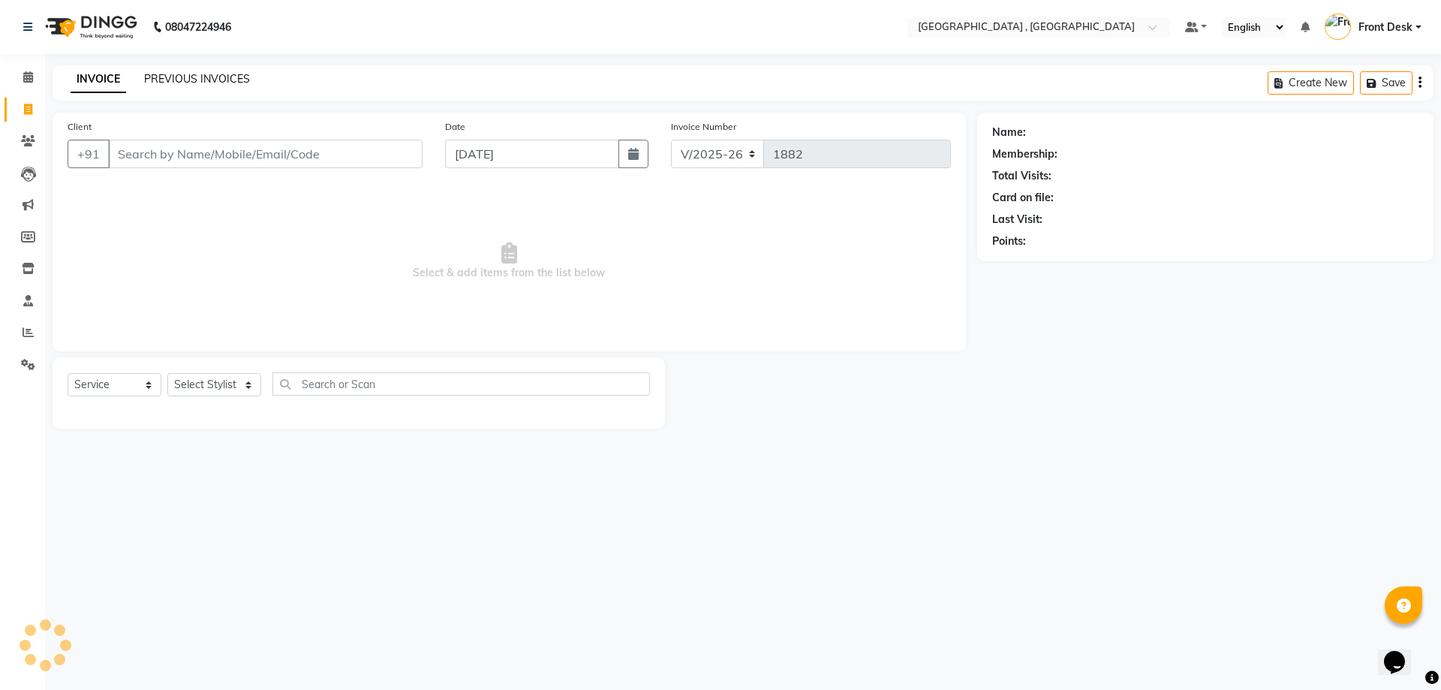
click at [233, 77] on link "PREVIOUS INVOICES" at bounding box center [197, 79] width 106 height 14
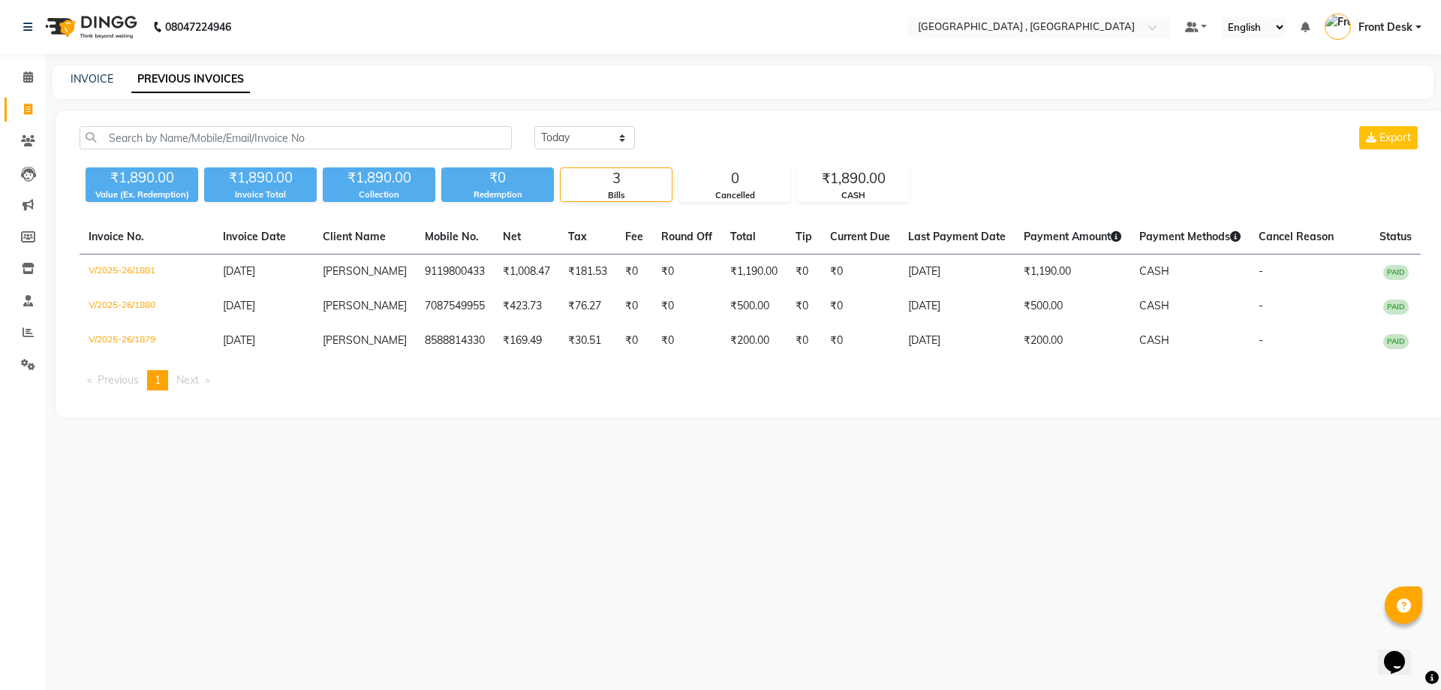
drag, startPoint x: 232, startPoint y: 77, endPoint x: 865, endPoint y: 719, distance: 901.5
click at [865, 689] on html "08047224946 Select Location × Tress Lounge , Zirakpur Default Panel My Panel En…" at bounding box center [720, 345] width 1441 height 690
click at [375, 40] on nav "08047224946 Select Location × Tress Lounge , Zirakpur Default Panel My Panel En…" at bounding box center [720, 27] width 1441 height 54
click at [28, 110] on icon at bounding box center [28, 109] width 8 height 11
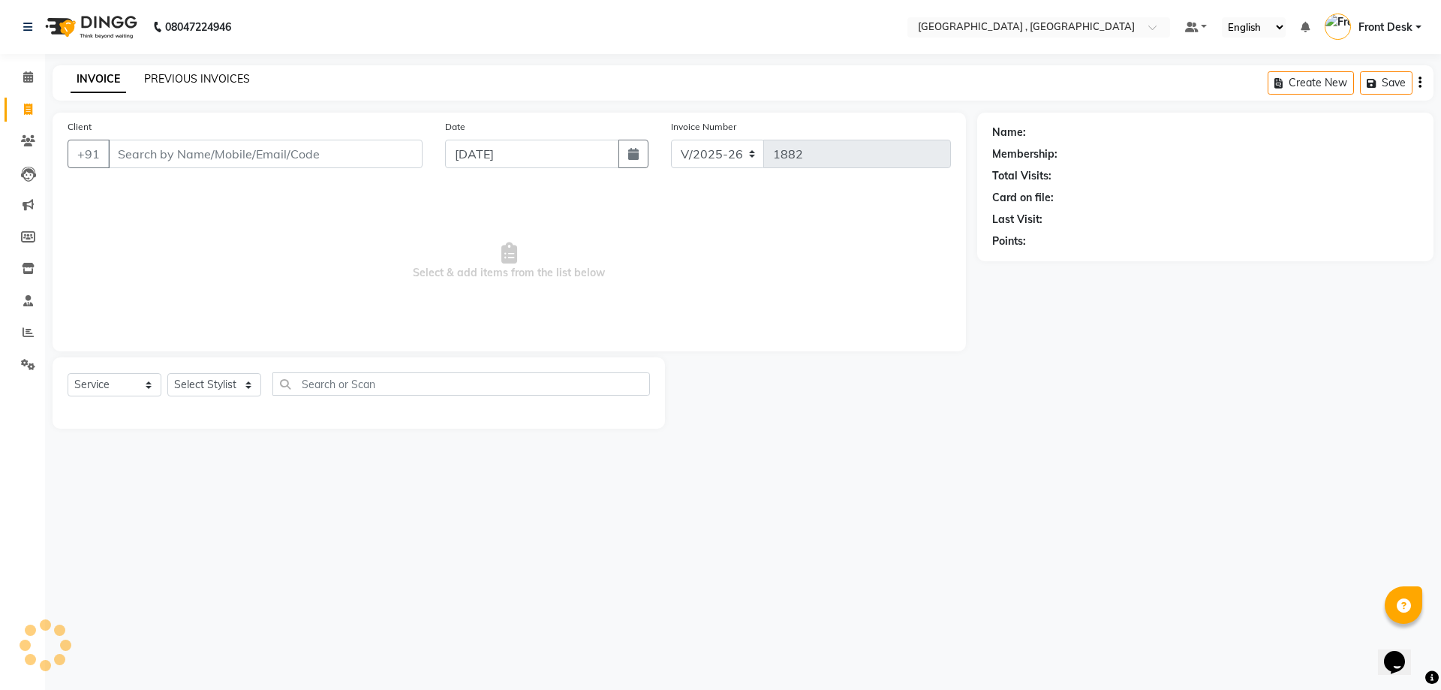
click at [169, 73] on link "PREVIOUS INVOICES" at bounding box center [197, 79] width 106 height 14
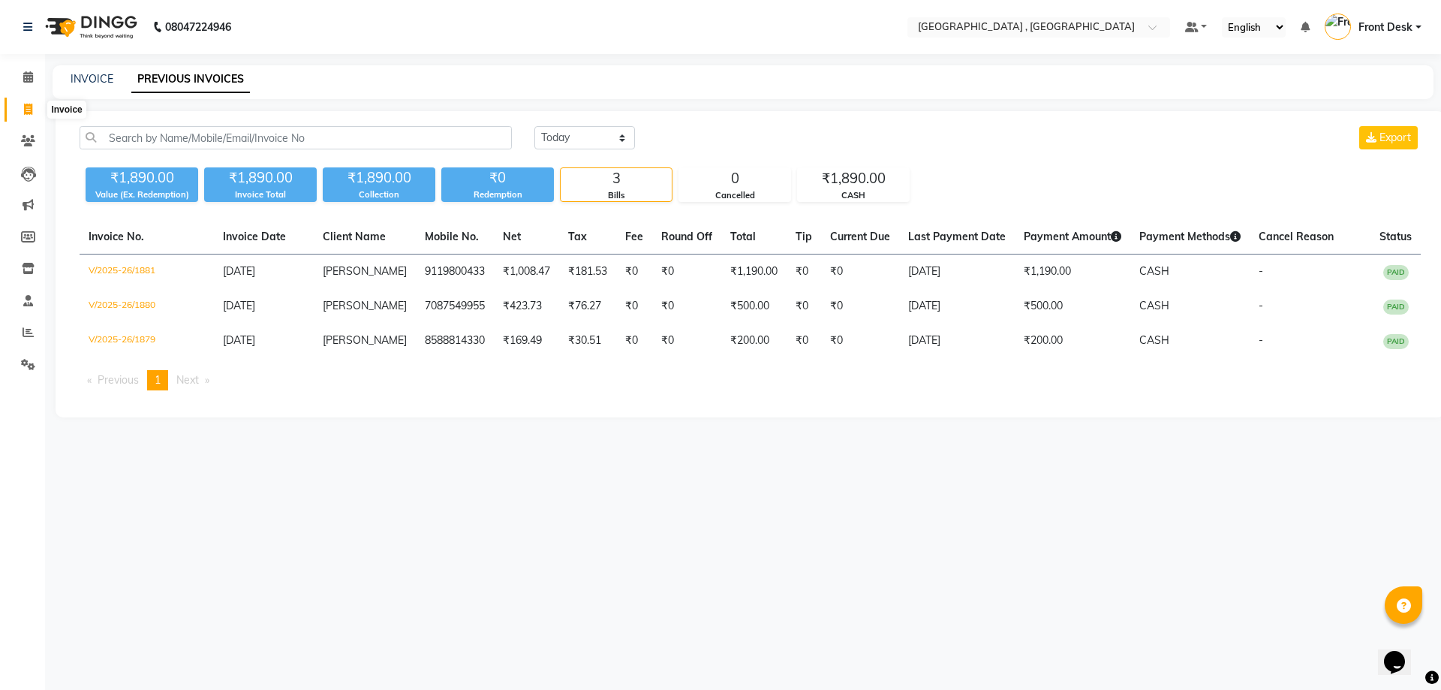
click at [31, 106] on icon at bounding box center [28, 109] width 8 height 11
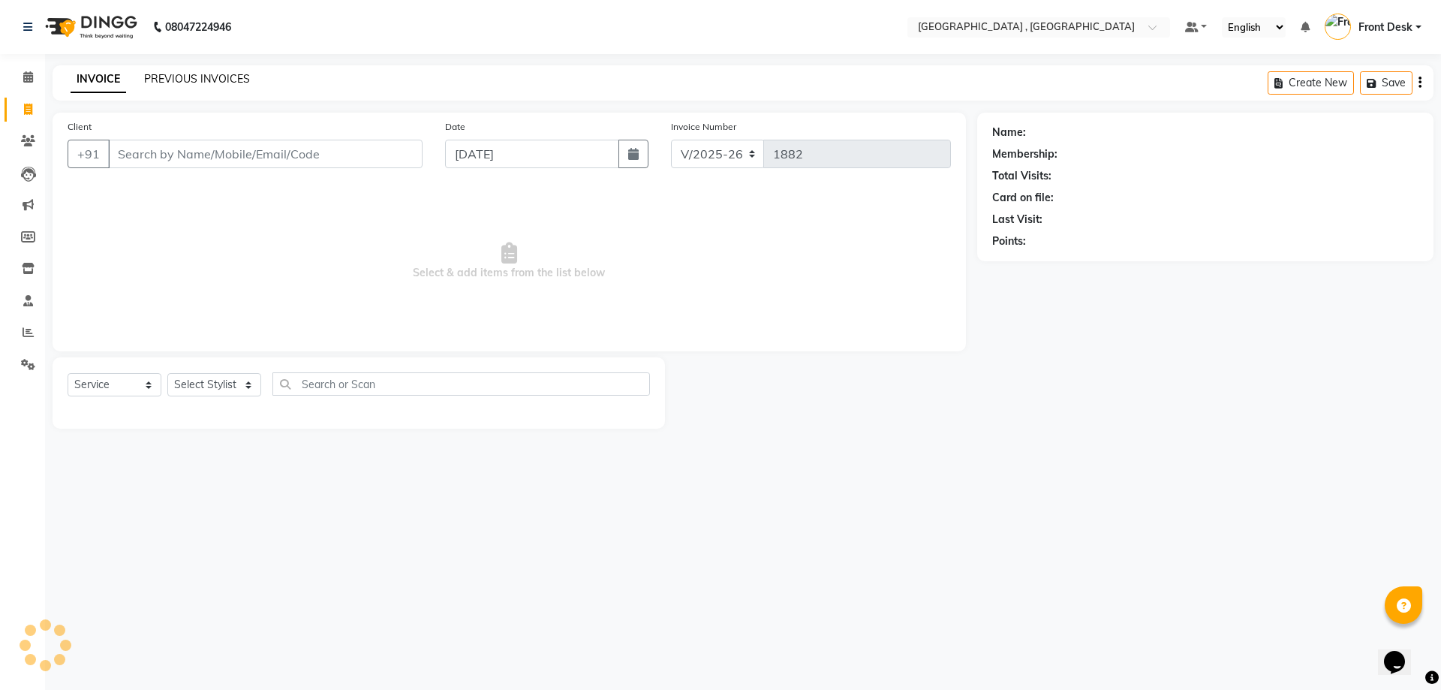
click at [155, 81] on link "PREVIOUS INVOICES" at bounding box center [197, 79] width 106 height 14
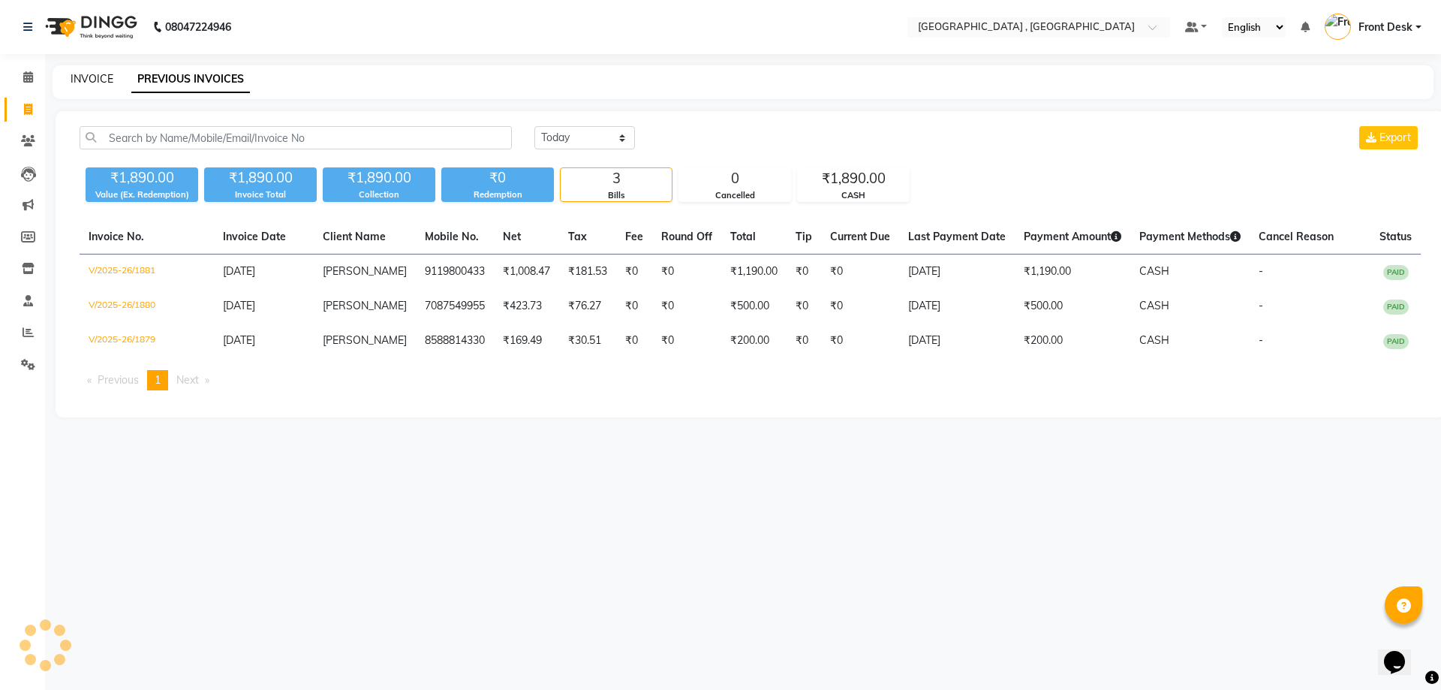
click at [99, 81] on link "INVOICE" at bounding box center [92, 79] width 43 height 14
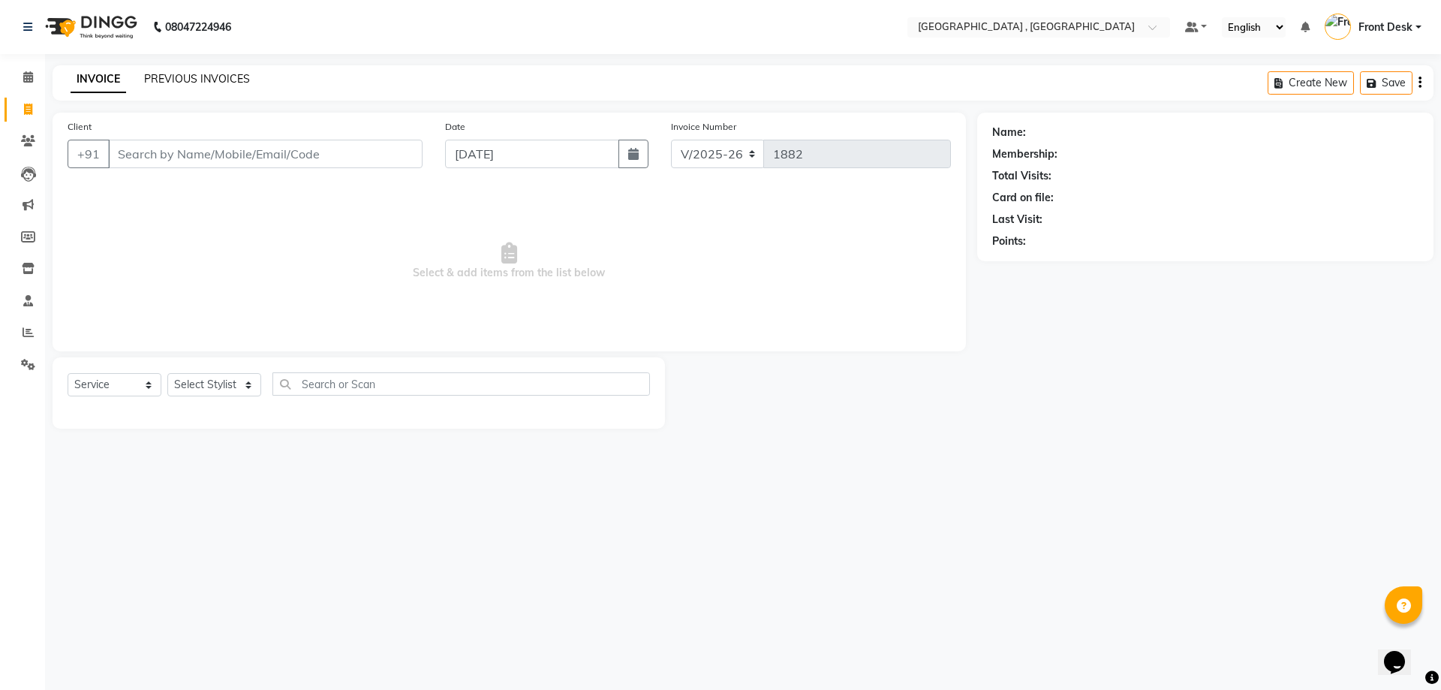
click at [158, 76] on link "PREVIOUS INVOICES" at bounding box center [197, 79] width 106 height 14
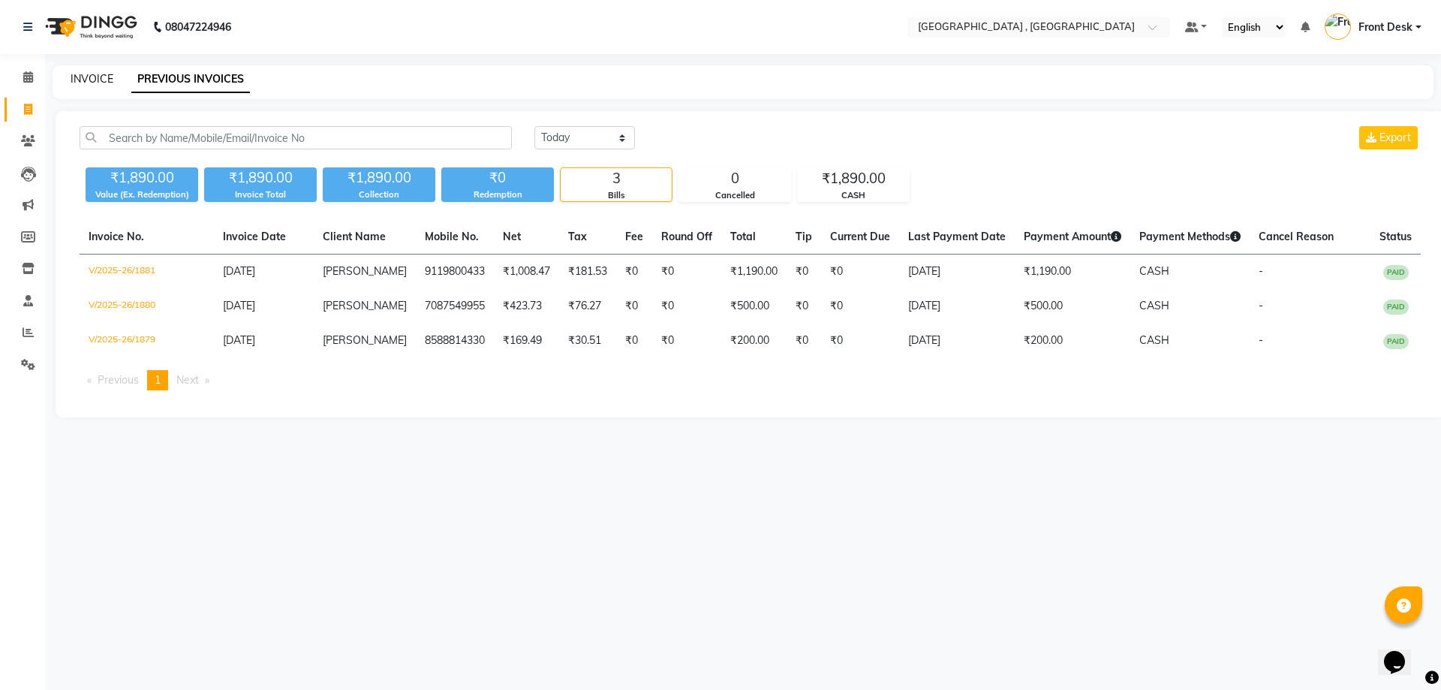
click at [77, 78] on link "INVOICE" at bounding box center [92, 79] width 43 height 14
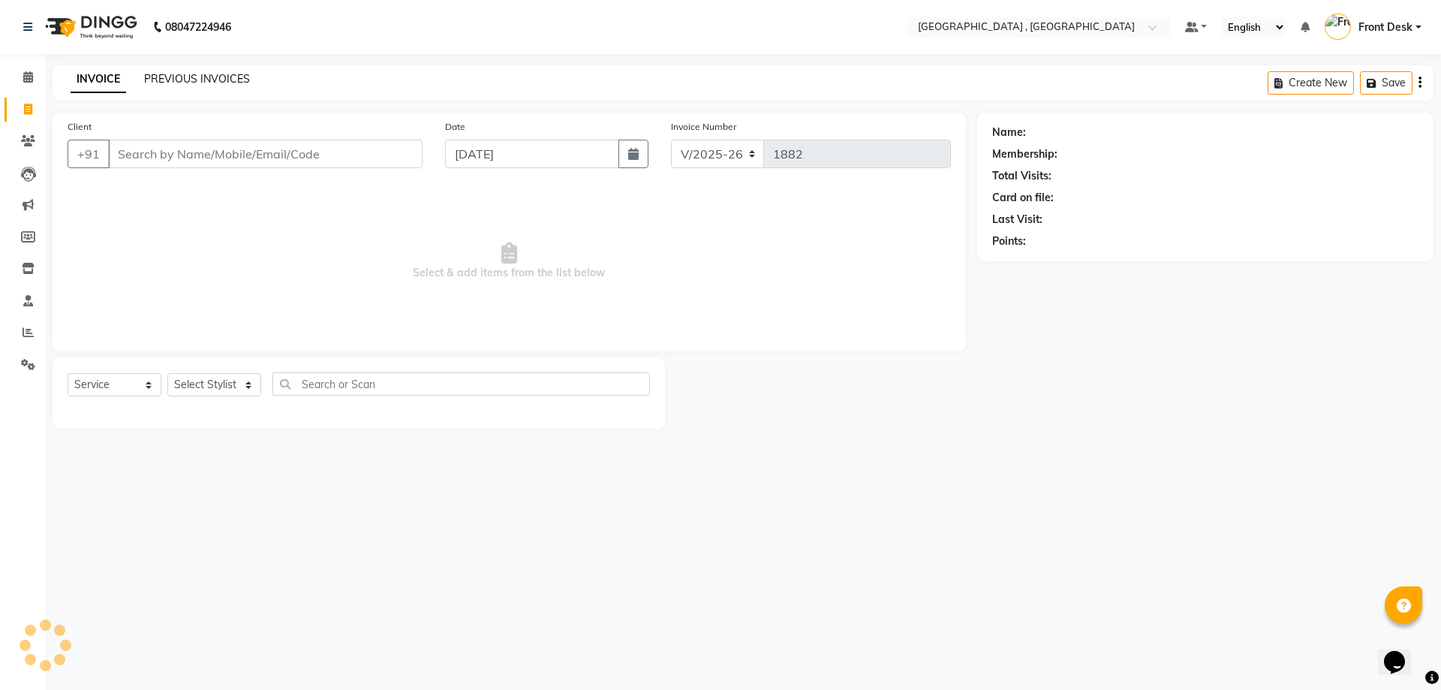
click at [194, 73] on link "PREVIOUS INVOICES" at bounding box center [197, 79] width 106 height 14
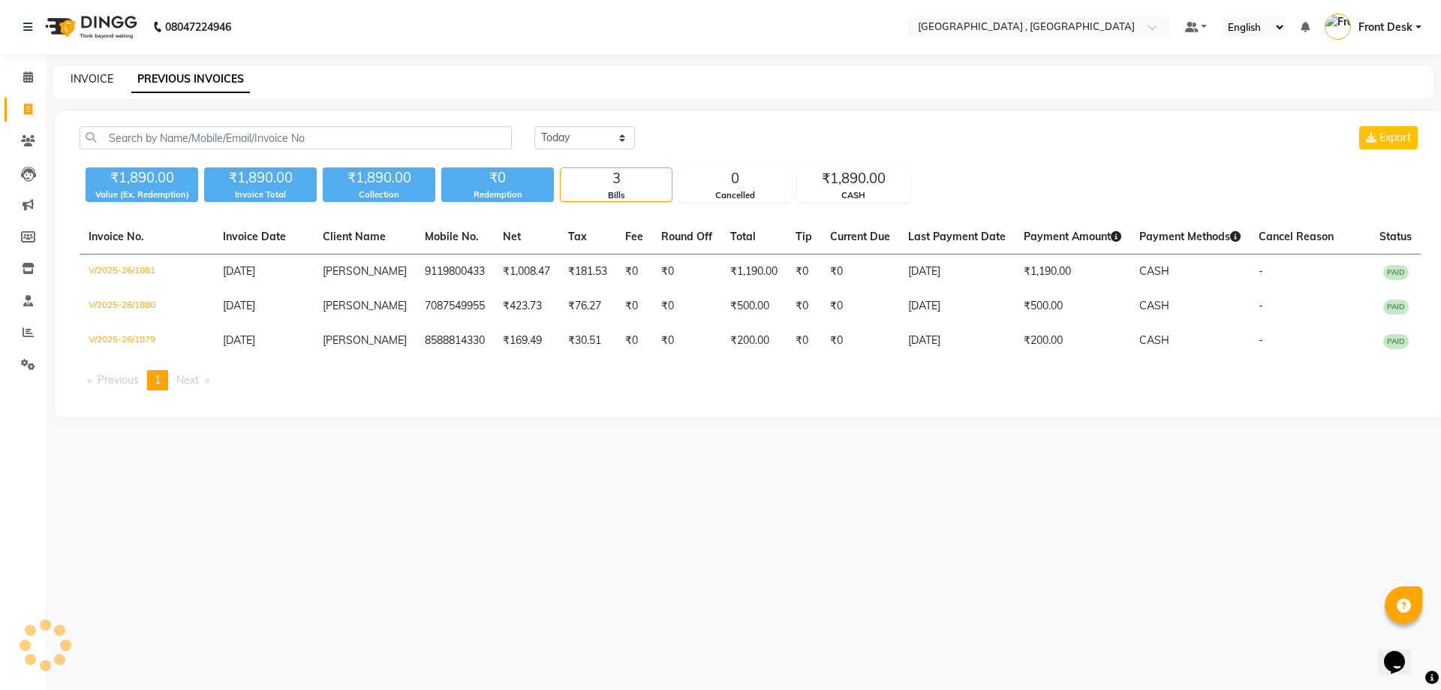
click at [74, 77] on link "INVOICE" at bounding box center [92, 79] width 43 height 14
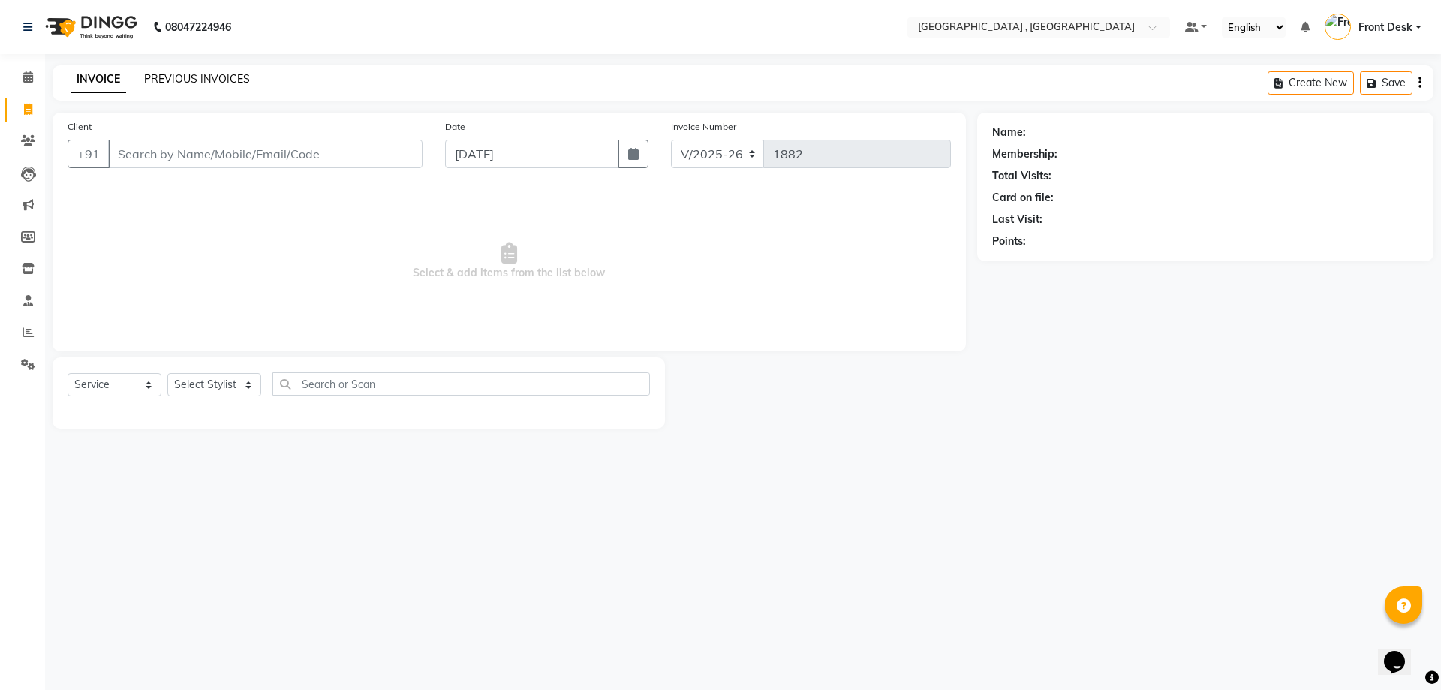
click at [158, 77] on link "PREVIOUS INVOICES" at bounding box center [197, 79] width 106 height 14
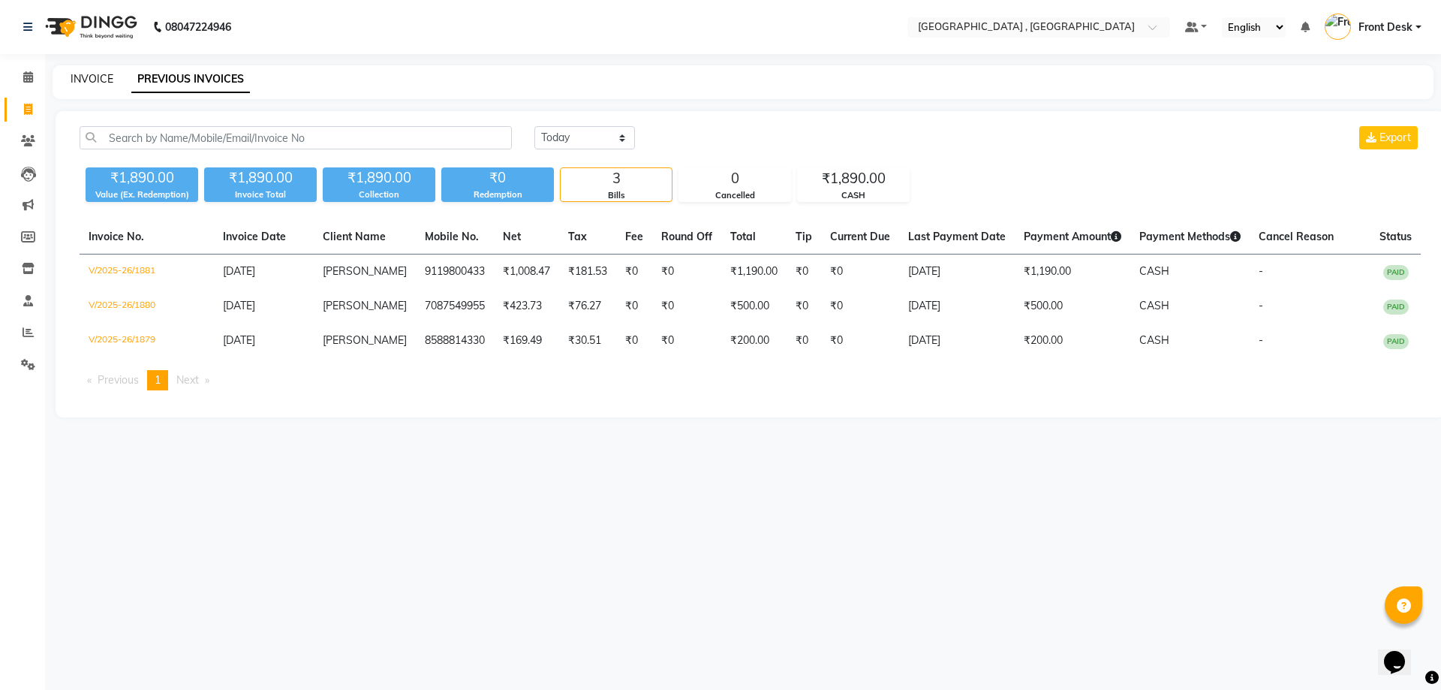
click at [107, 82] on link "INVOICE" at bounding box center [92, 79] width 43 height 14
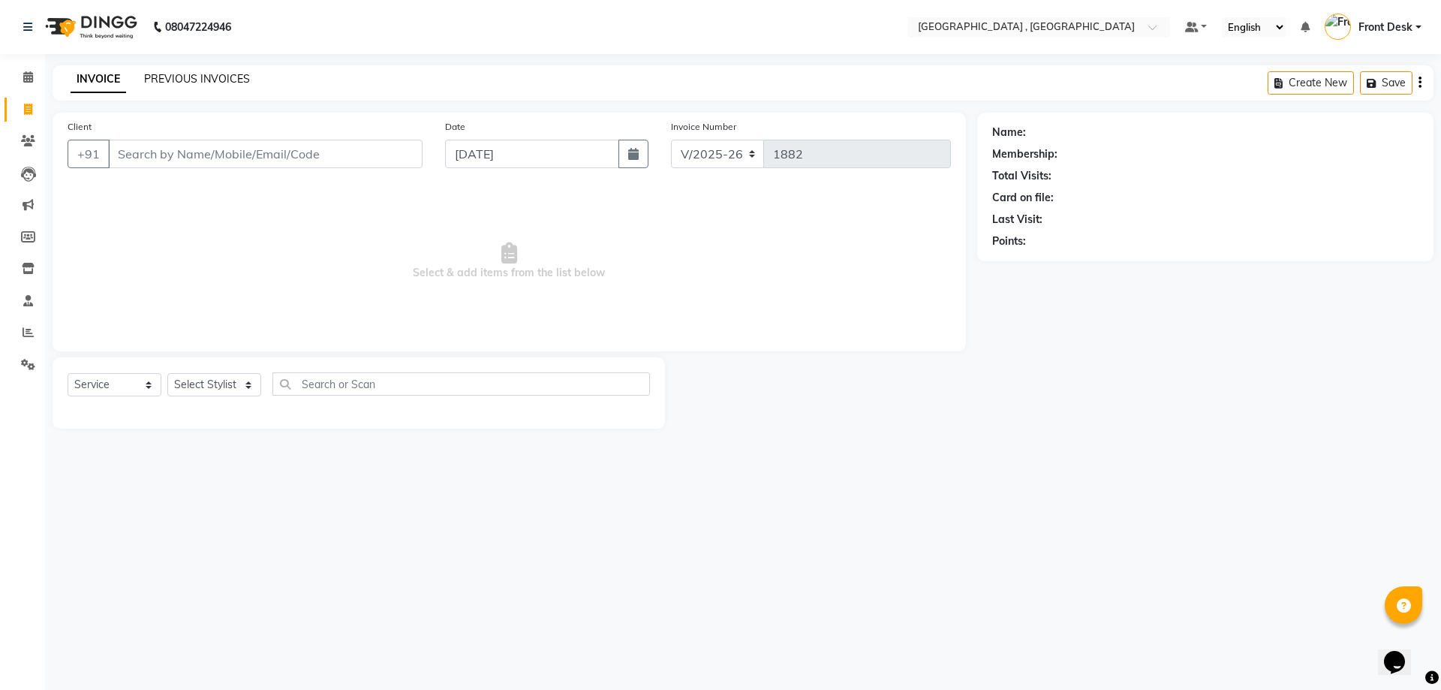
click at [178, 79] on link "PREVIOUS INVOICES" at bounding box center [197, 79] width 106 height 14
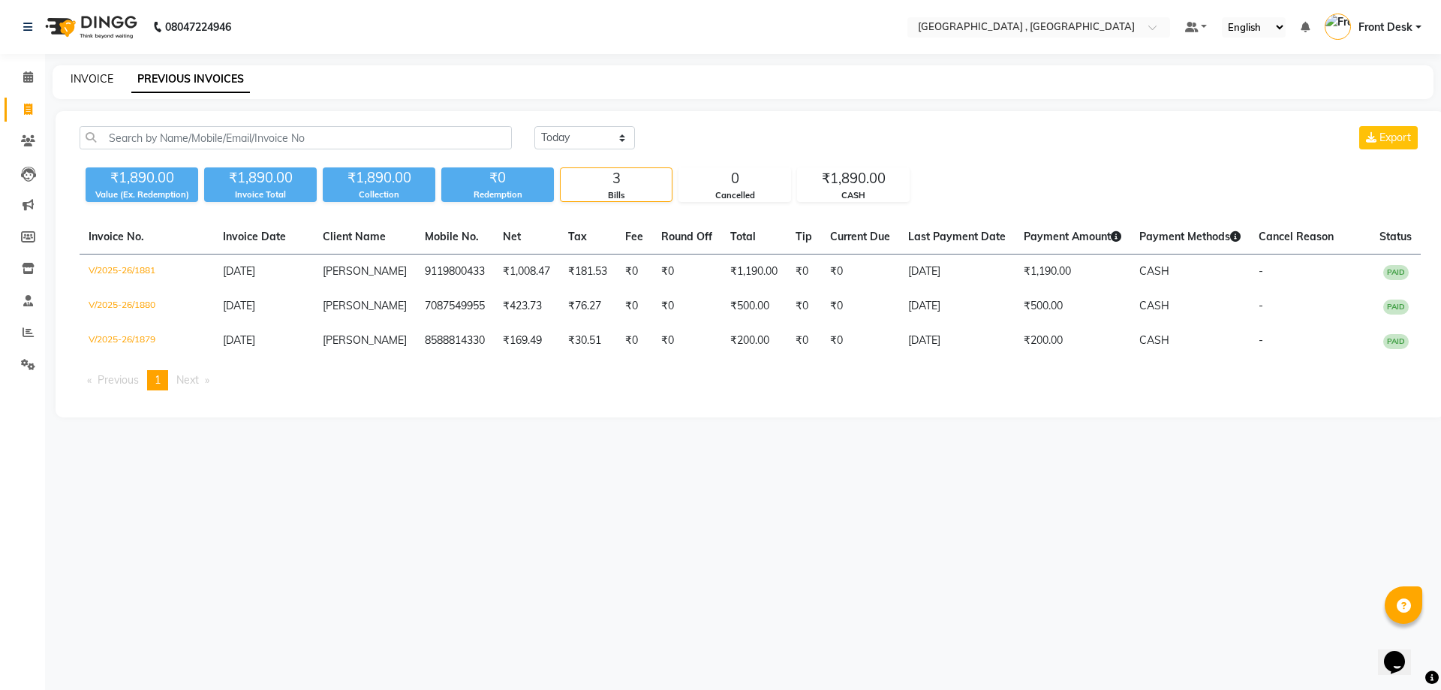
click at [99, 79] on link "INVOICE" at bounding box center [92, 79] width 43 height 14
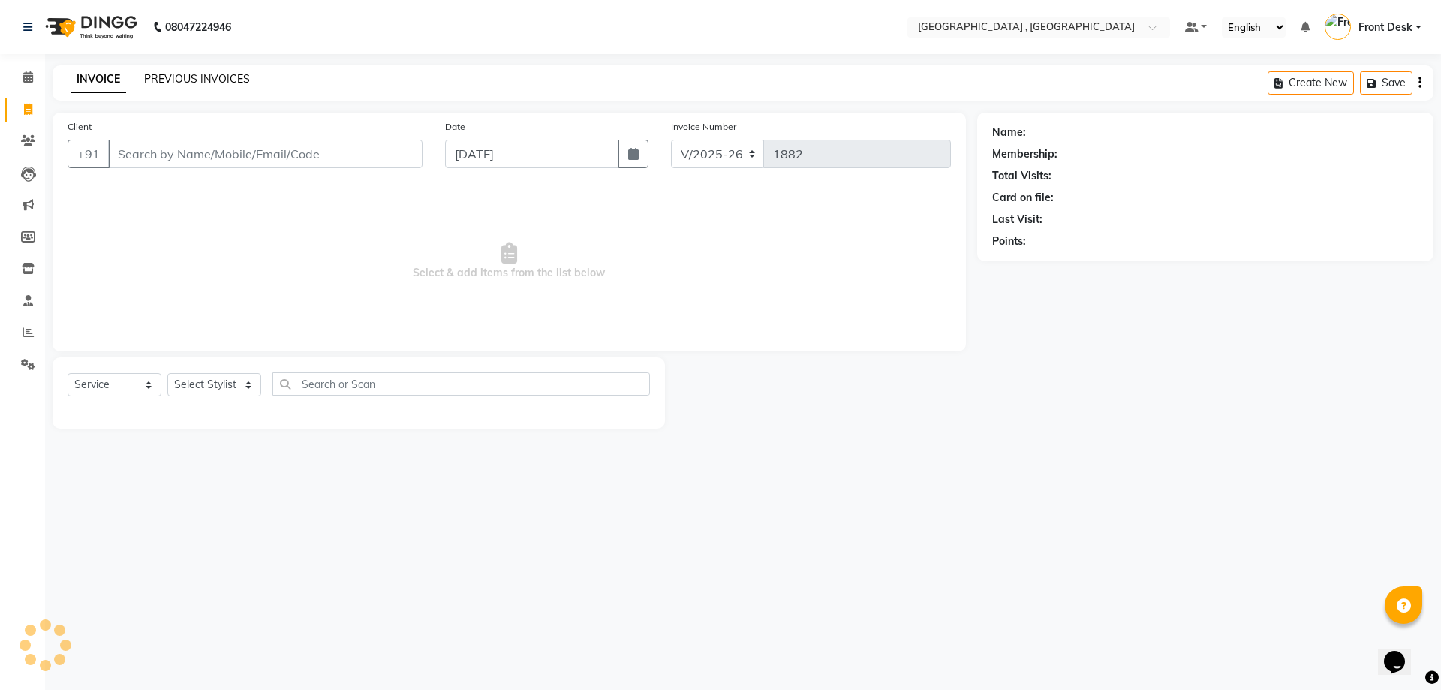
click at [193, 73] on link "PREVIOUS INVOICES" at bounding box center [197, 79] width 106 height 14
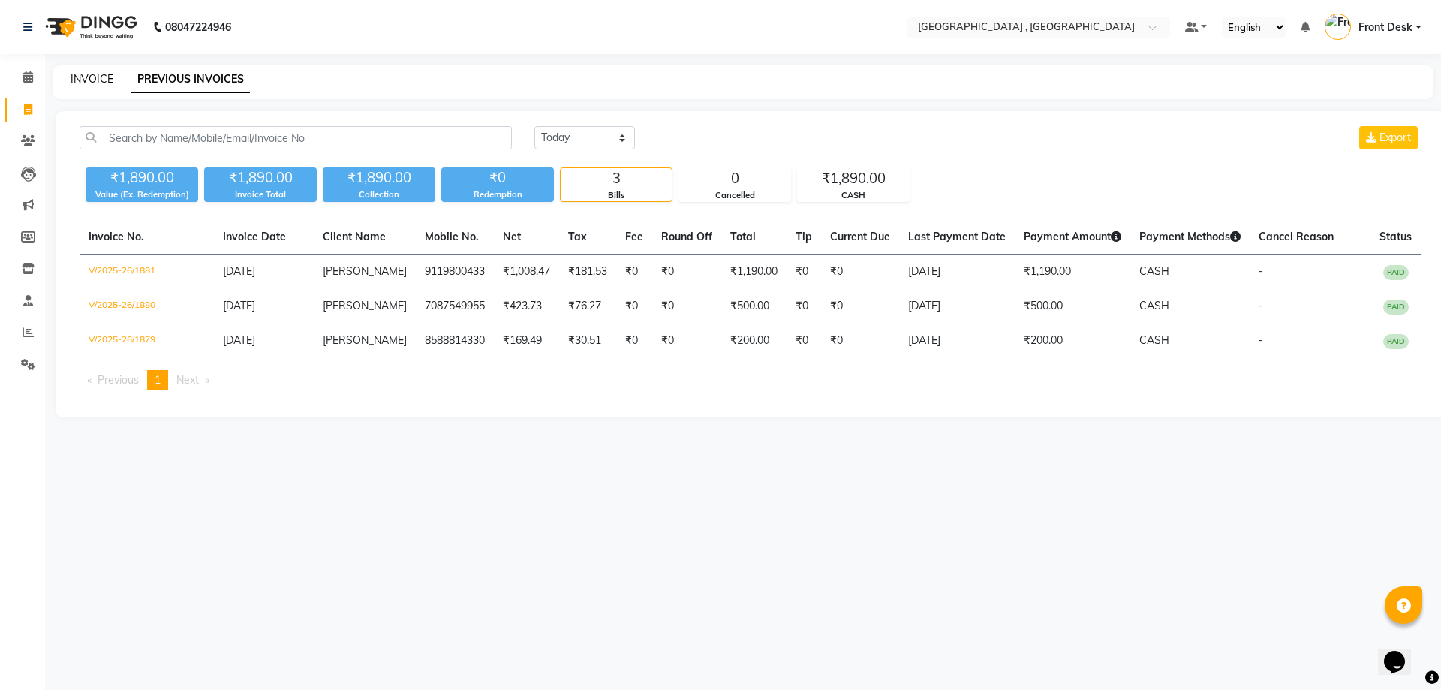
click at [77, 76] on link "INVOICE" at bounding box center [92, 79] width 43 height 14
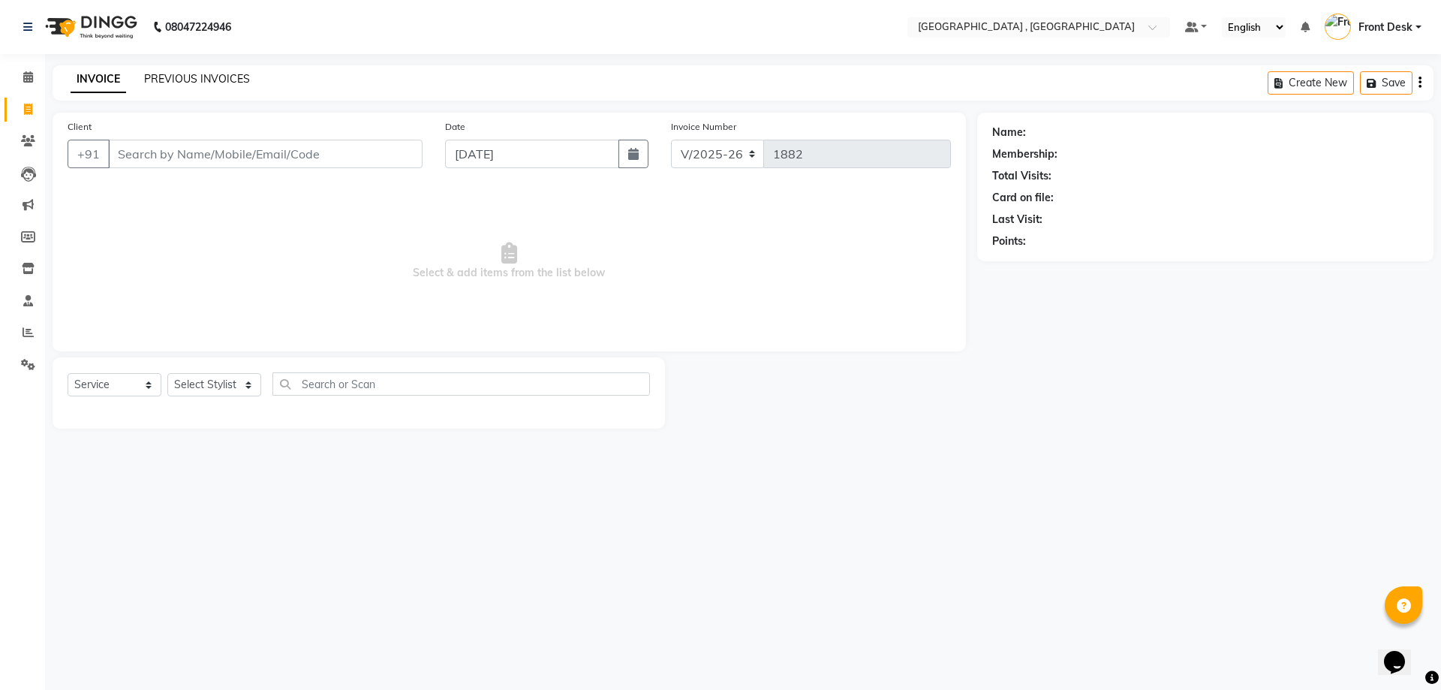
click at [161, 73] on link "PREVIOUS INVOICES" at bounding box center [197, 79] width 106 height 14
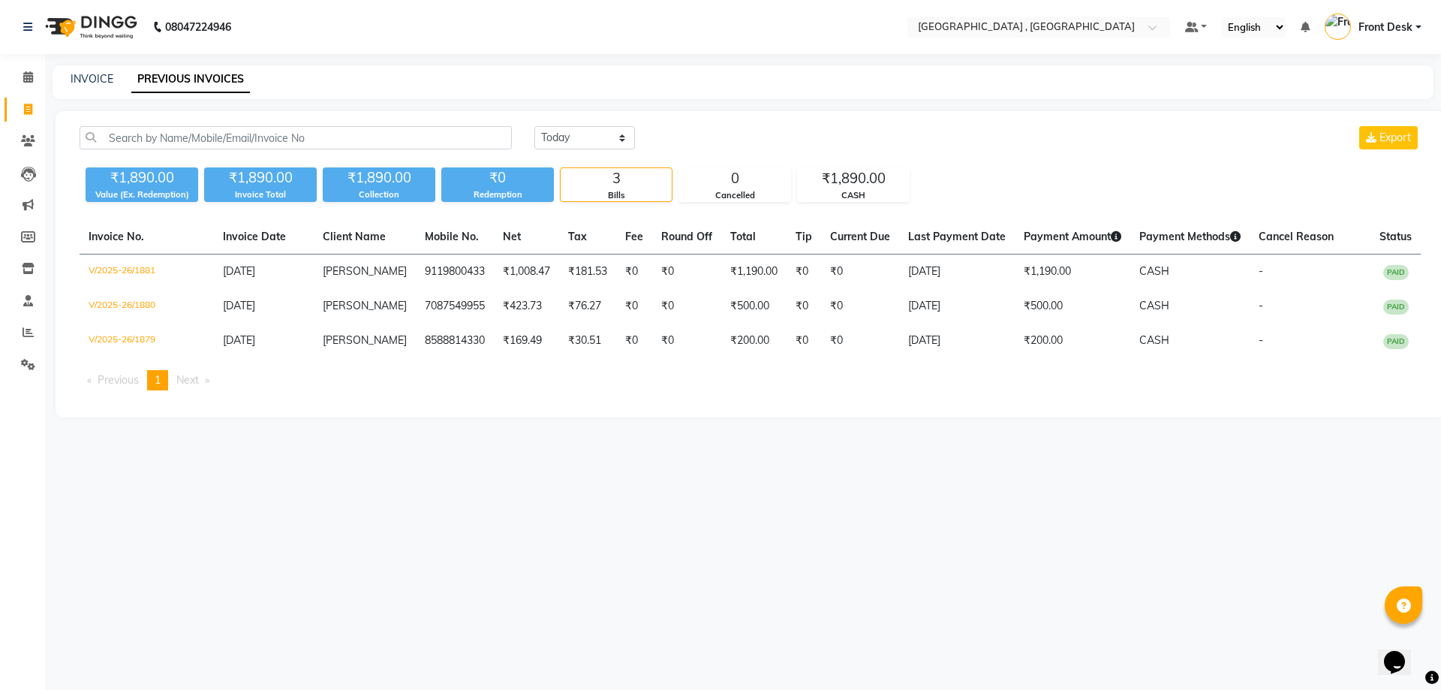
click at [12, 113] on link "Invoice" at bounding box center [23, 110] width 36 height 25
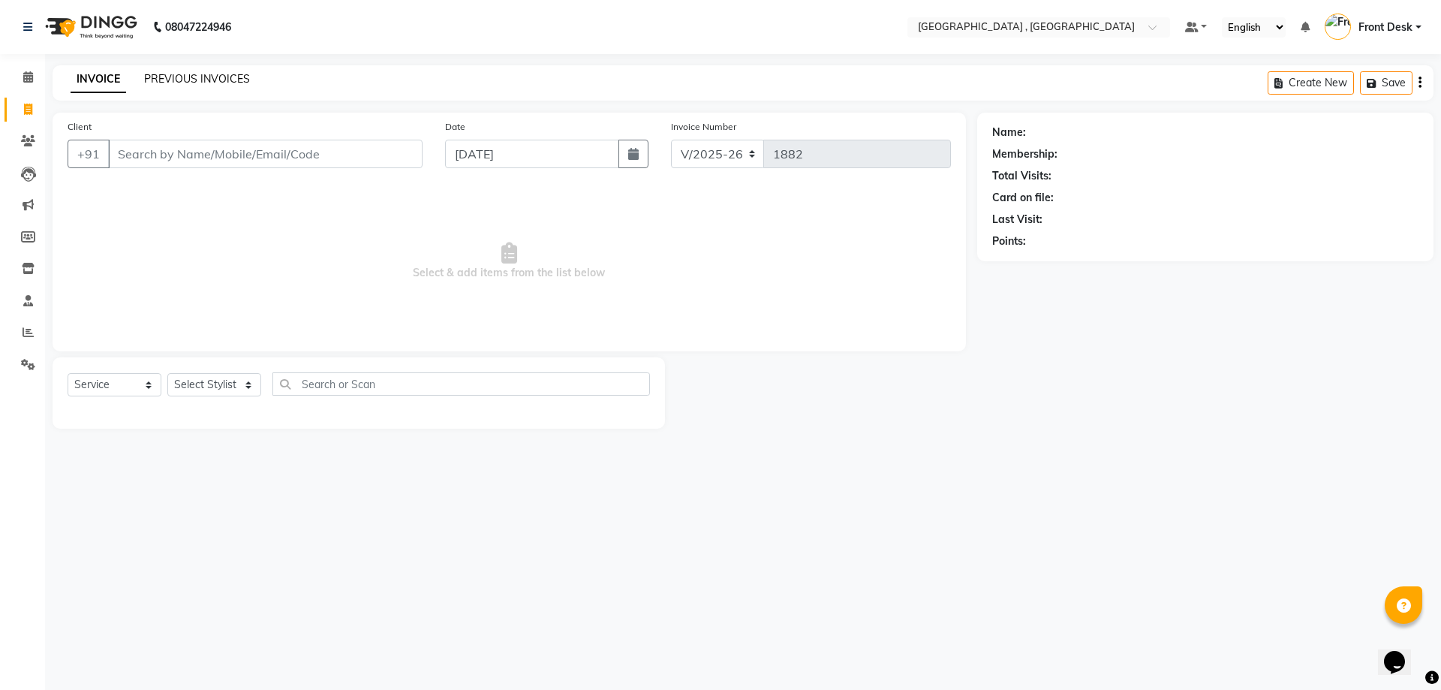
click at [185, 72] on link "PREVIOUS INVOICES" at bounding box center [197, 79] width 106 height 14
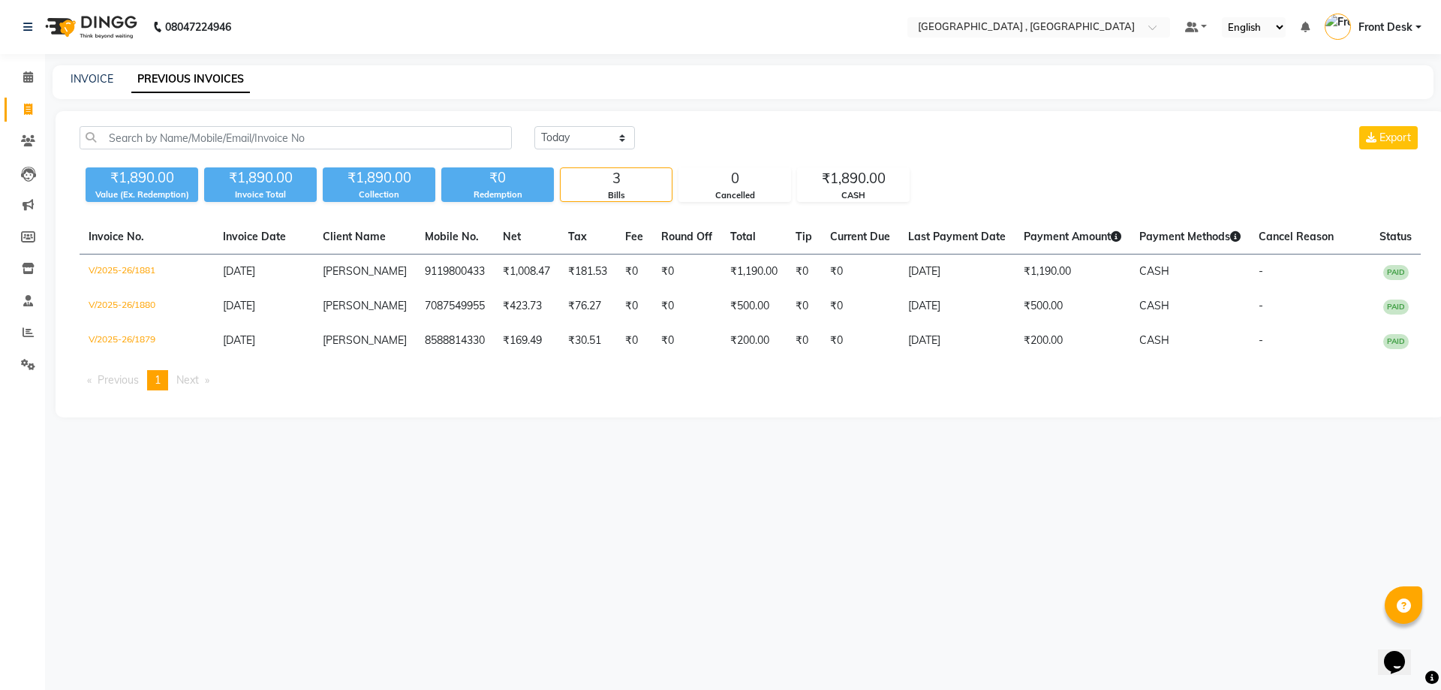
click at [104, 86] on div "INVOICE" at bounding box center [92, 79] width 43 height 16
click at [104, 81] on link "INVOICE" at bounding box center [92, 79] width 43 height 14
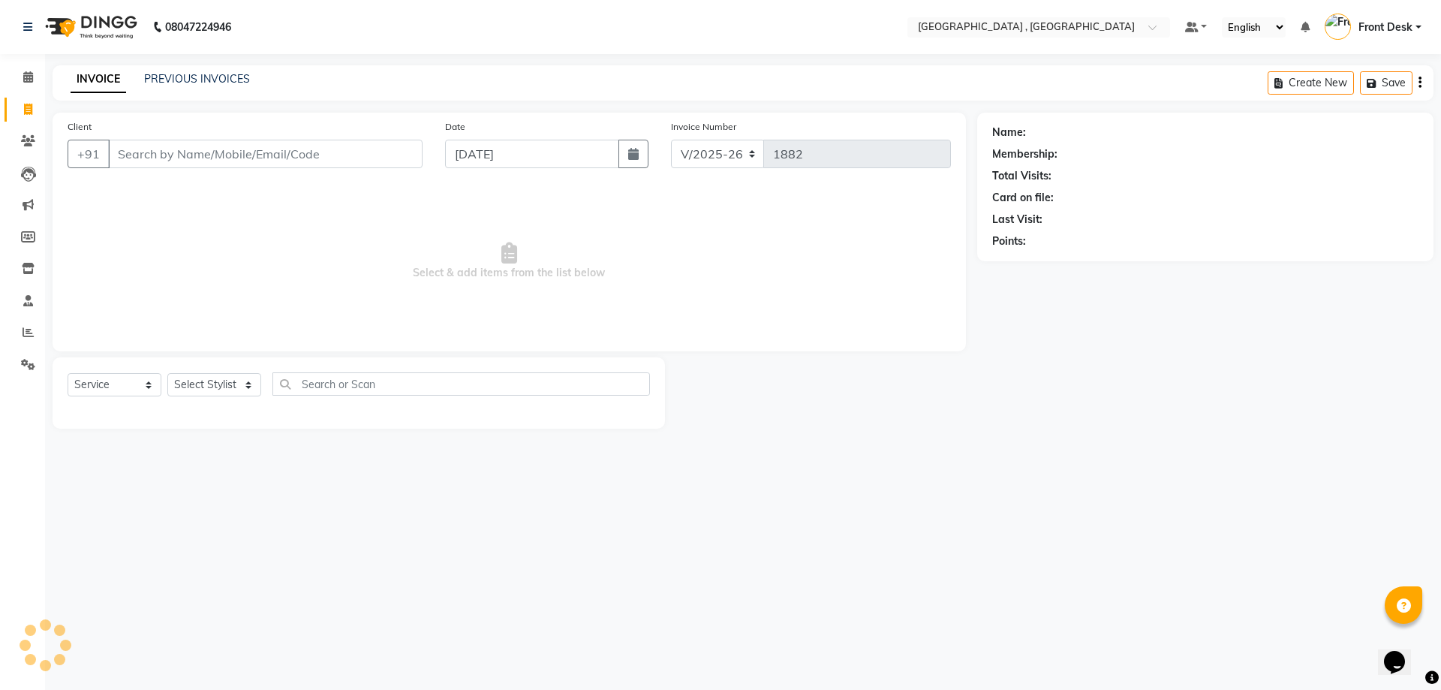
click at [164, 89] on div "INVOICE PREVIOUS INVOICES Create New Save" at bounding box center [743, 82] width 1381 height 35
click at [167, 69] on div "INVOICE PREVIOUS INVOICES Create New Save" at bounding box center [743, 82] width 1381 height 35
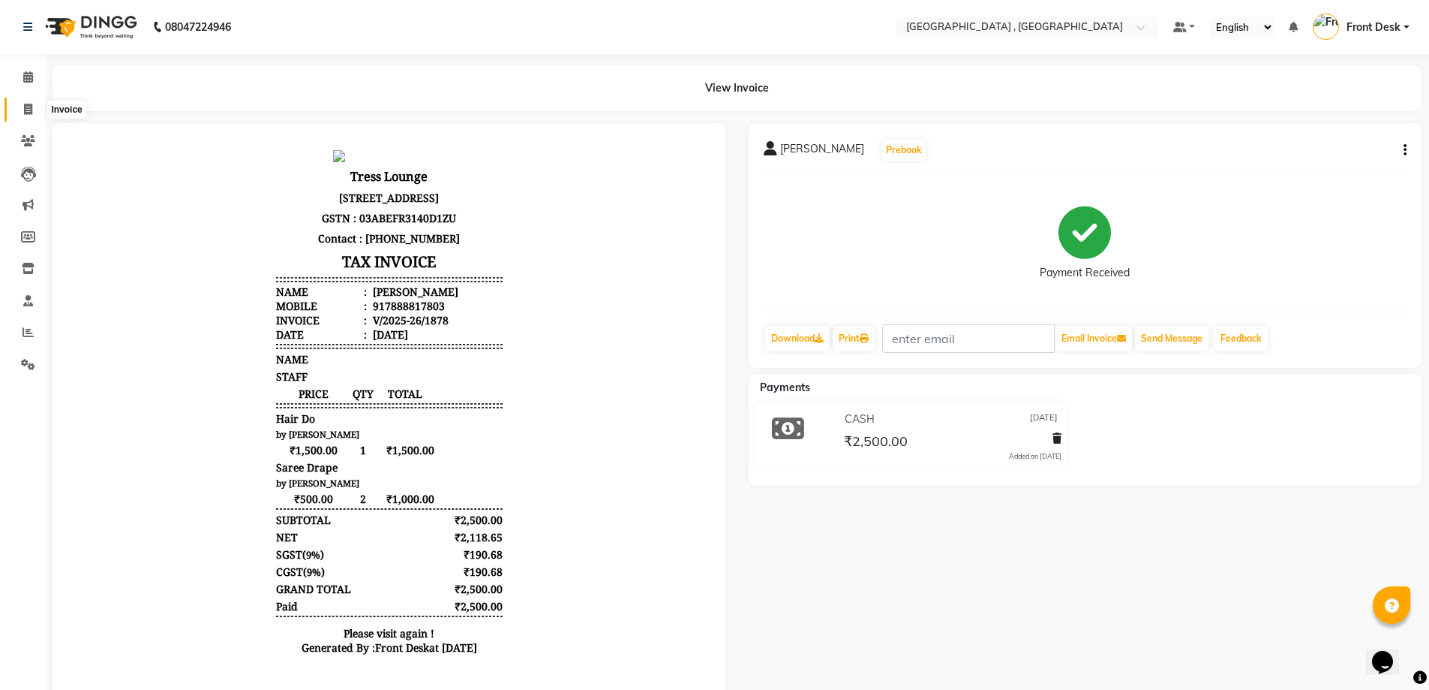
click at [27, 107] on icon at bounding box center [28, 109] width 8 height 11
select select "5111"
select select "service"
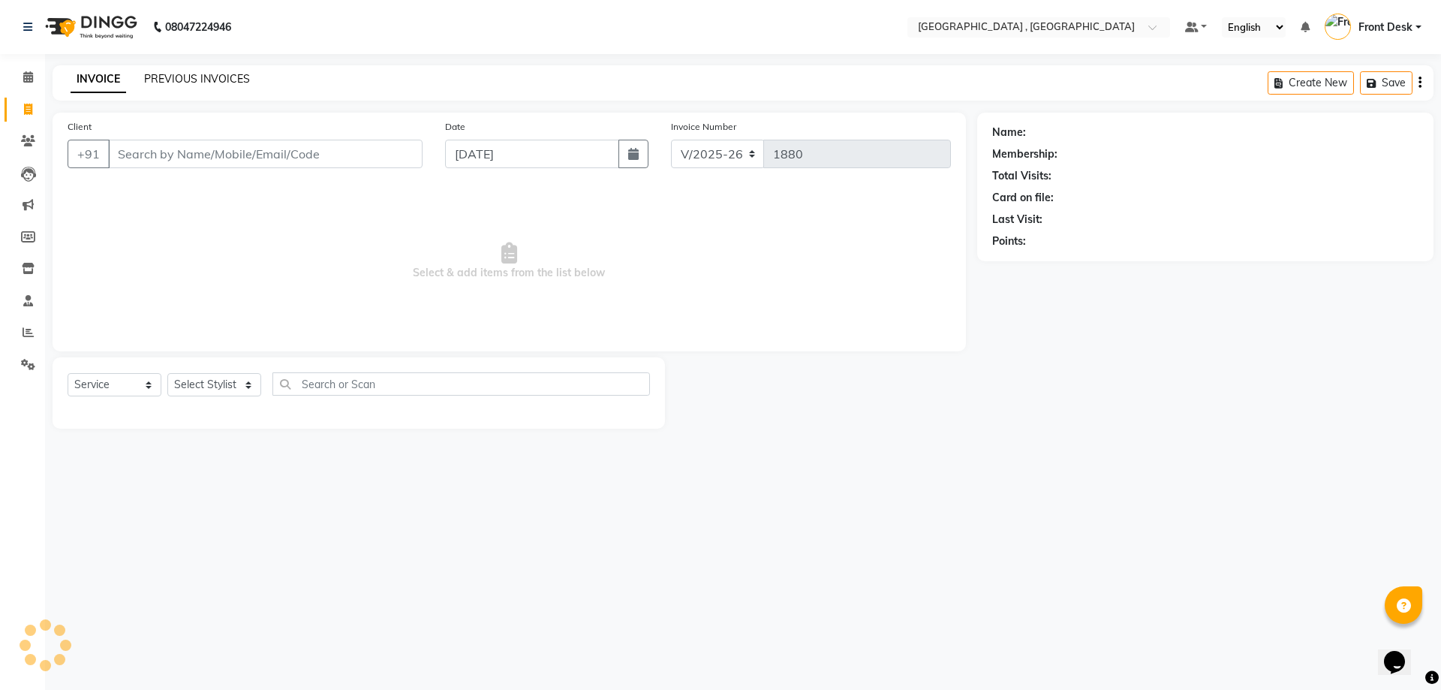
click at [194, 77] on link "PREVIOUS INVOICES" at bounding box center [197, 79] width 106 height 14
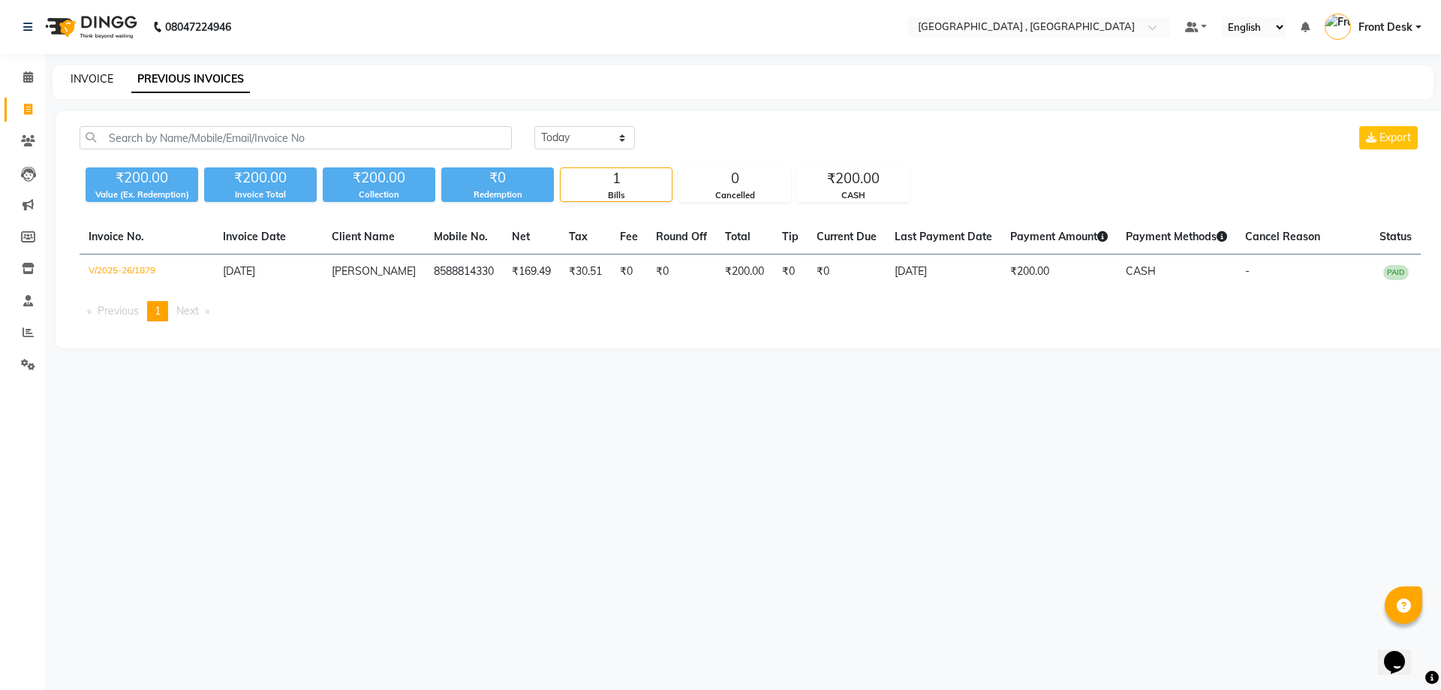
click at [77, 80] on link "INVOICE" at bounding box center [92, 79] width 43 height 14
select select "service"
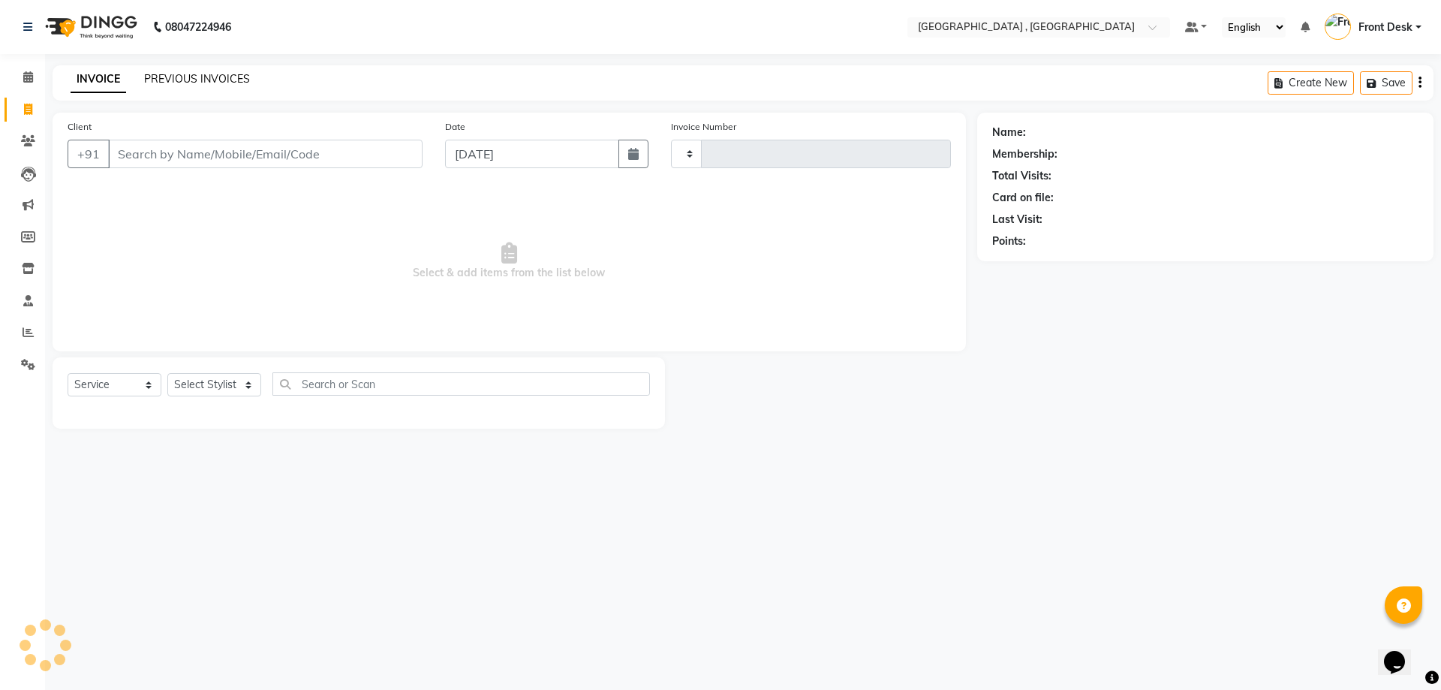
click at [184, 72] on link "PREVIOUS INVOICES" at bounding box center [197, 79] width 106 height 14
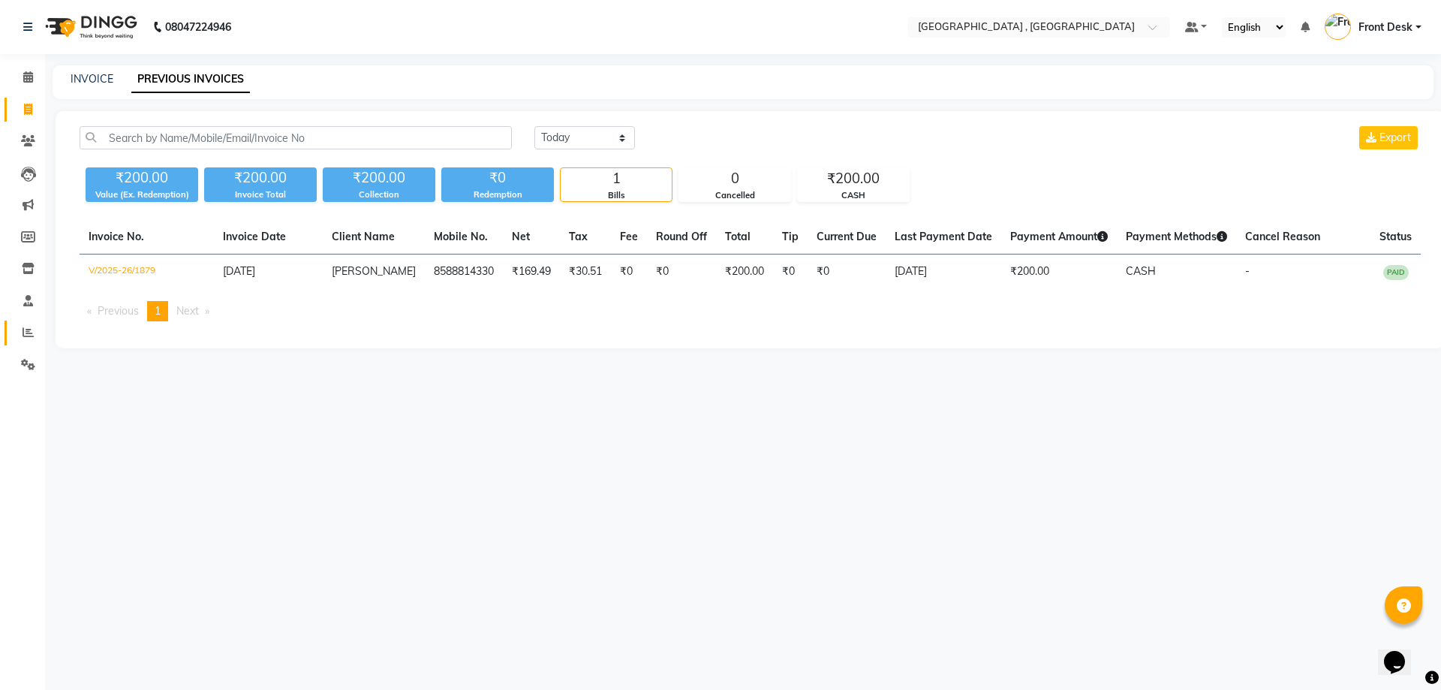
click at [40, 322] on link "Reports" at bounding box center [23, 332] width 36 height 25
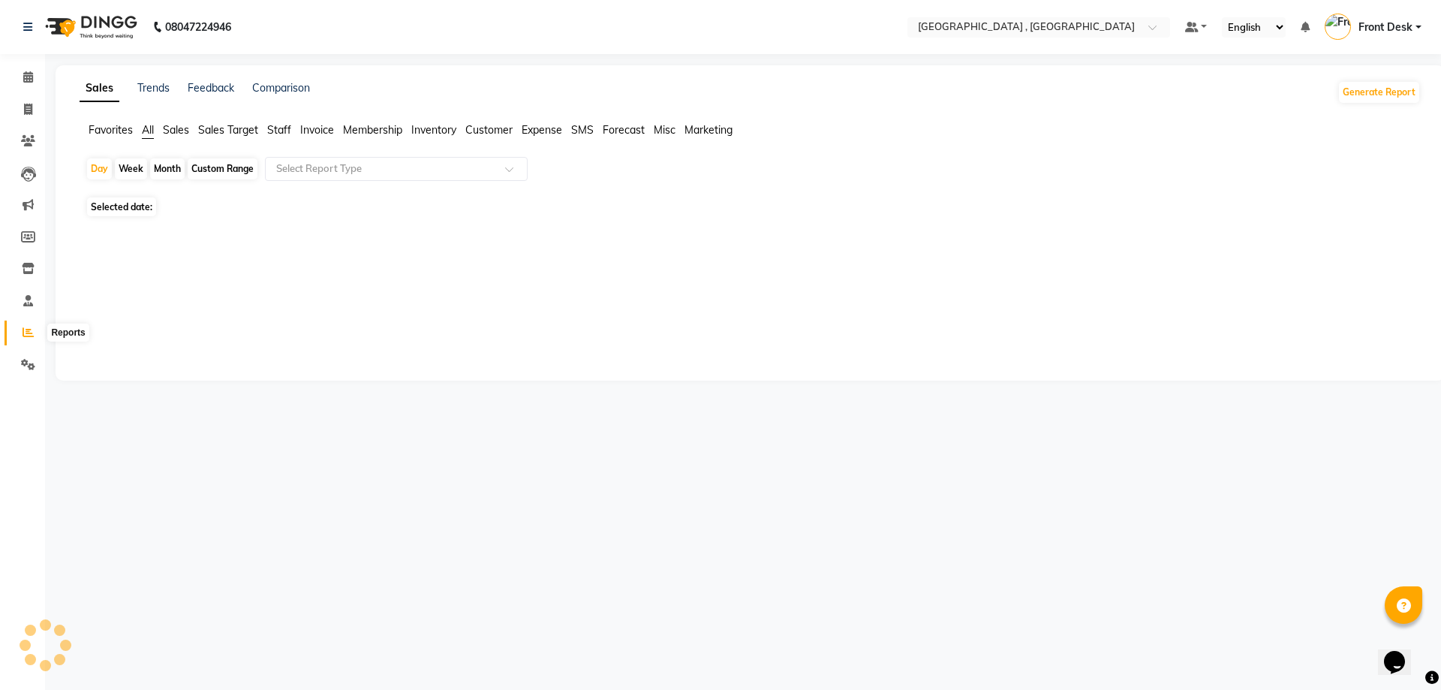
click at [24, 335] on icon at bounding box center [28, 331] width 11 height 11
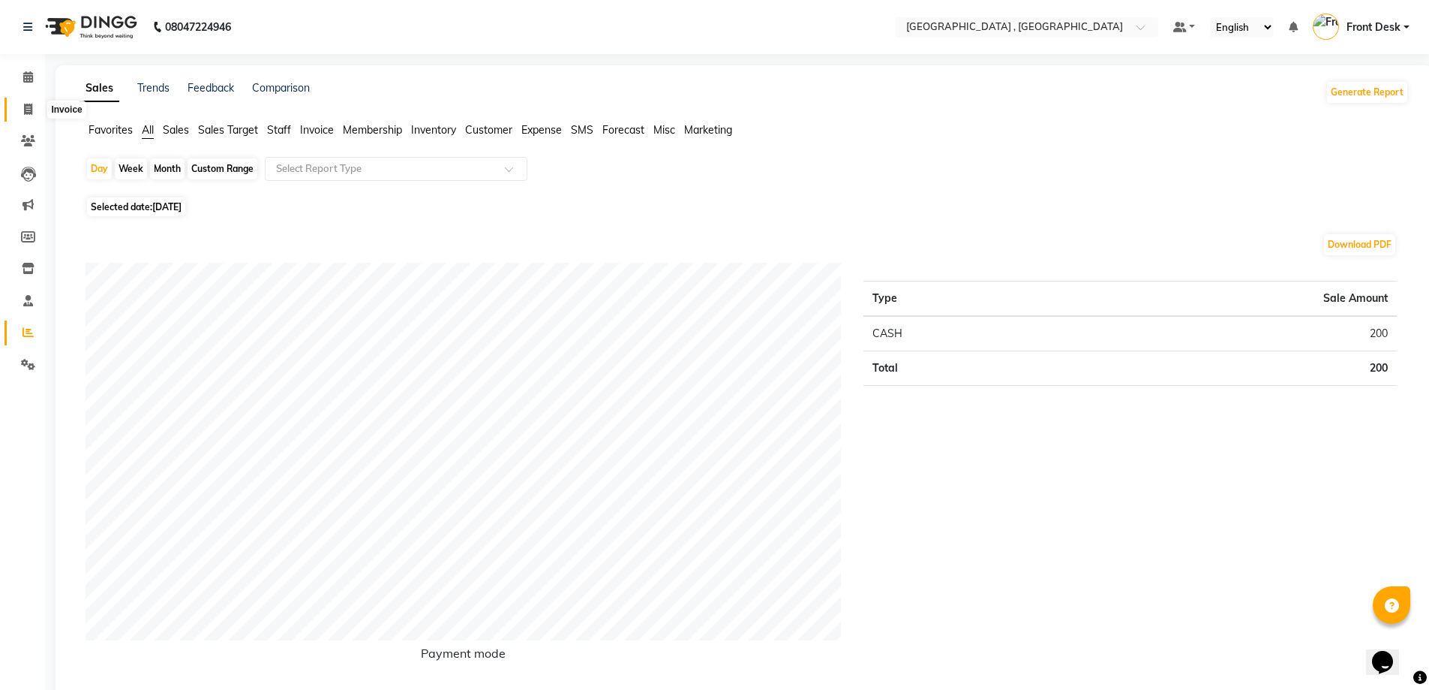
click at [37, 112] on span at bounding box center [28, 109] width 26 height 17
select select "service"
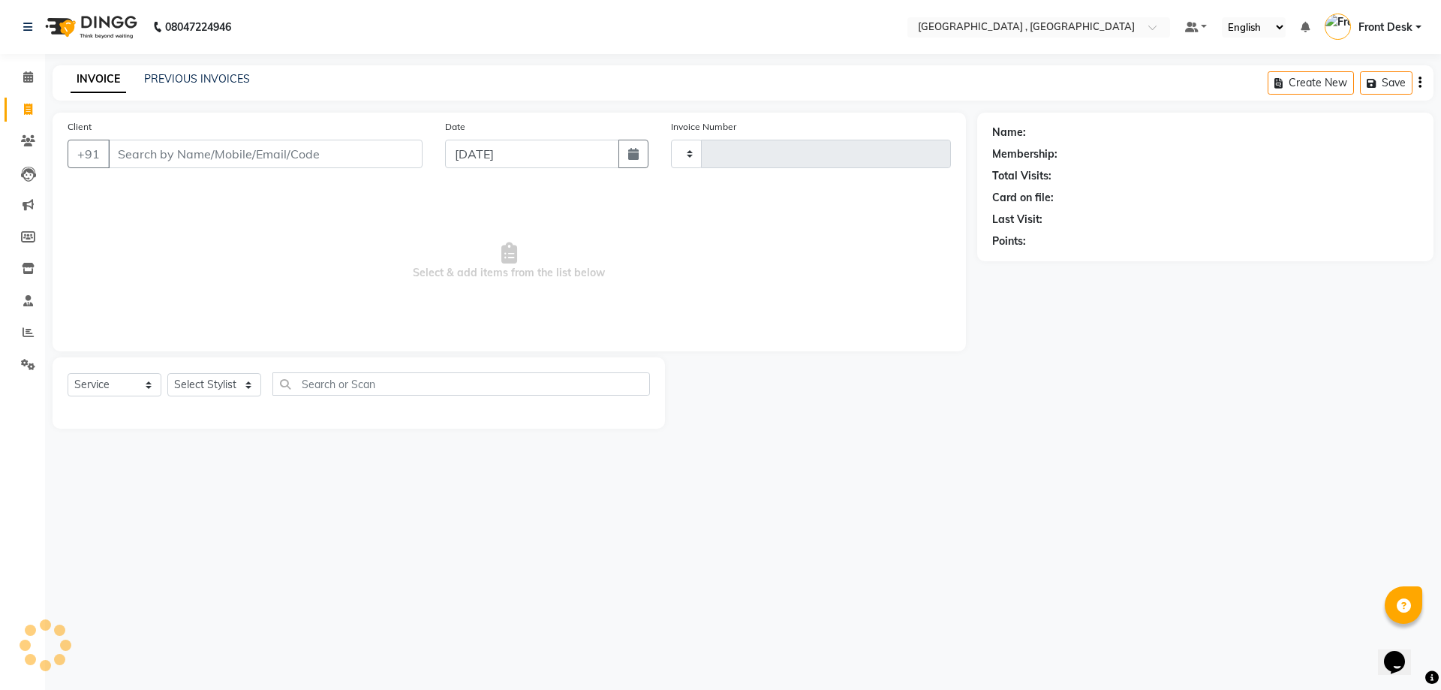
type input "1880"
select select "5111"
click at [164, 81] on link "PREVIOUS INVOICES" at bounding box center [197, 79] width 106 height 14
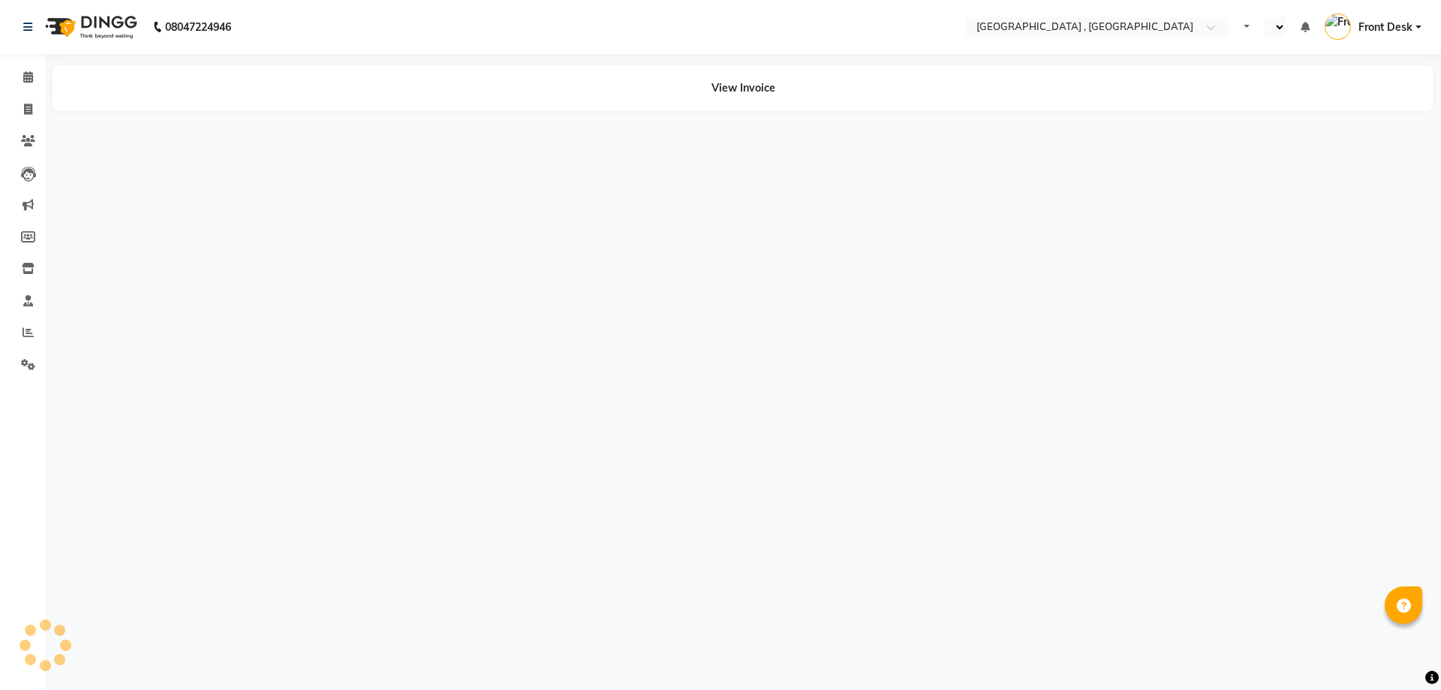
select select "en"
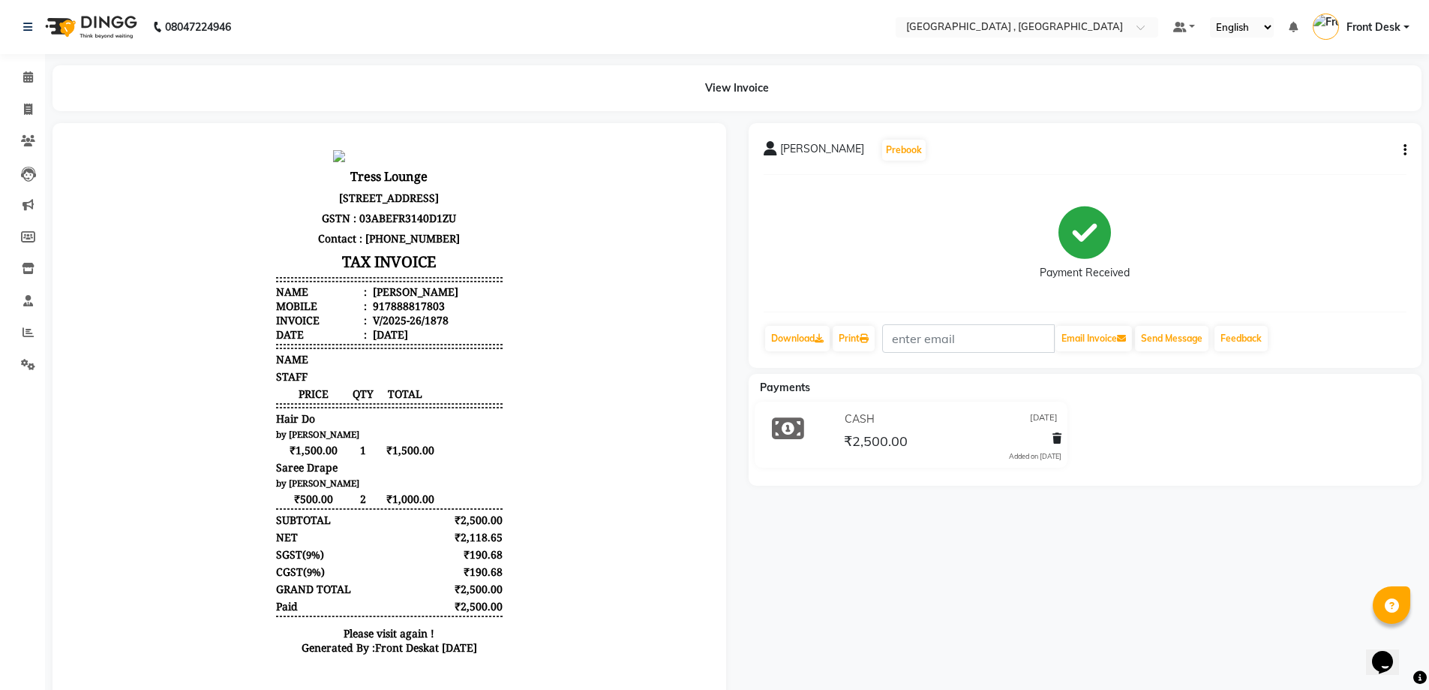
click at [511, 466] on body "Tress Lounge [STREET_ADDRESS] GSTN : 03ABEFR3140D1ZU Contact : [PHONE_NUMBER] T…" at bounding box center [390, 406] width 632 height 525
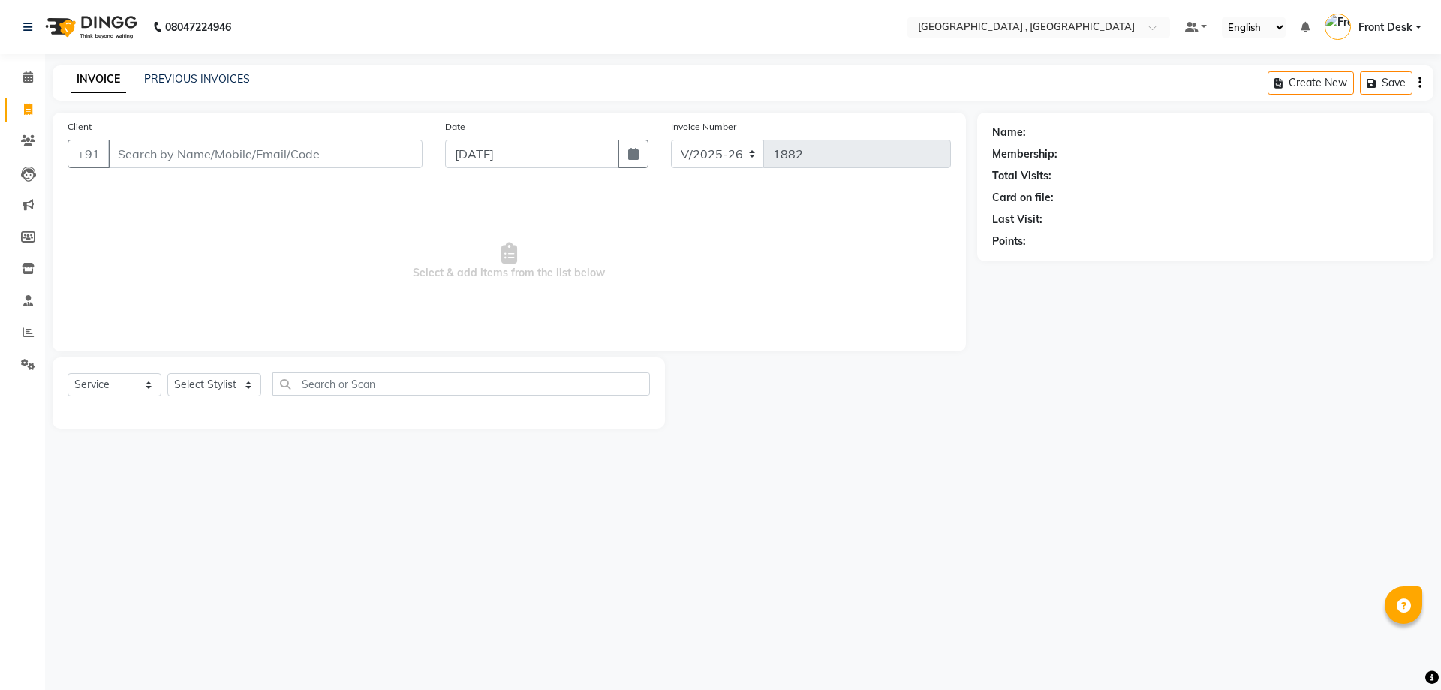
select select "5111"
select select "service"
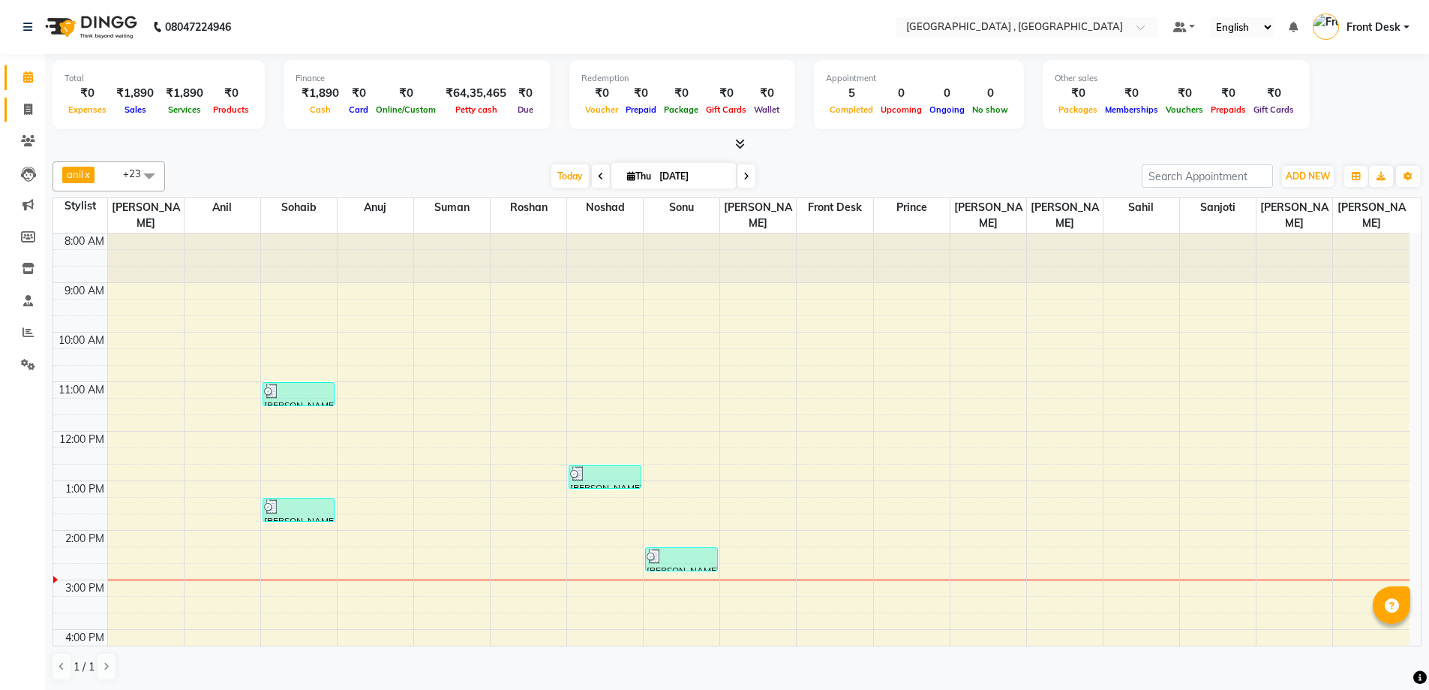
click at [23, 100] on link "Invoice" at bounding box center [23, 110] width 36 height 25
select select "service"
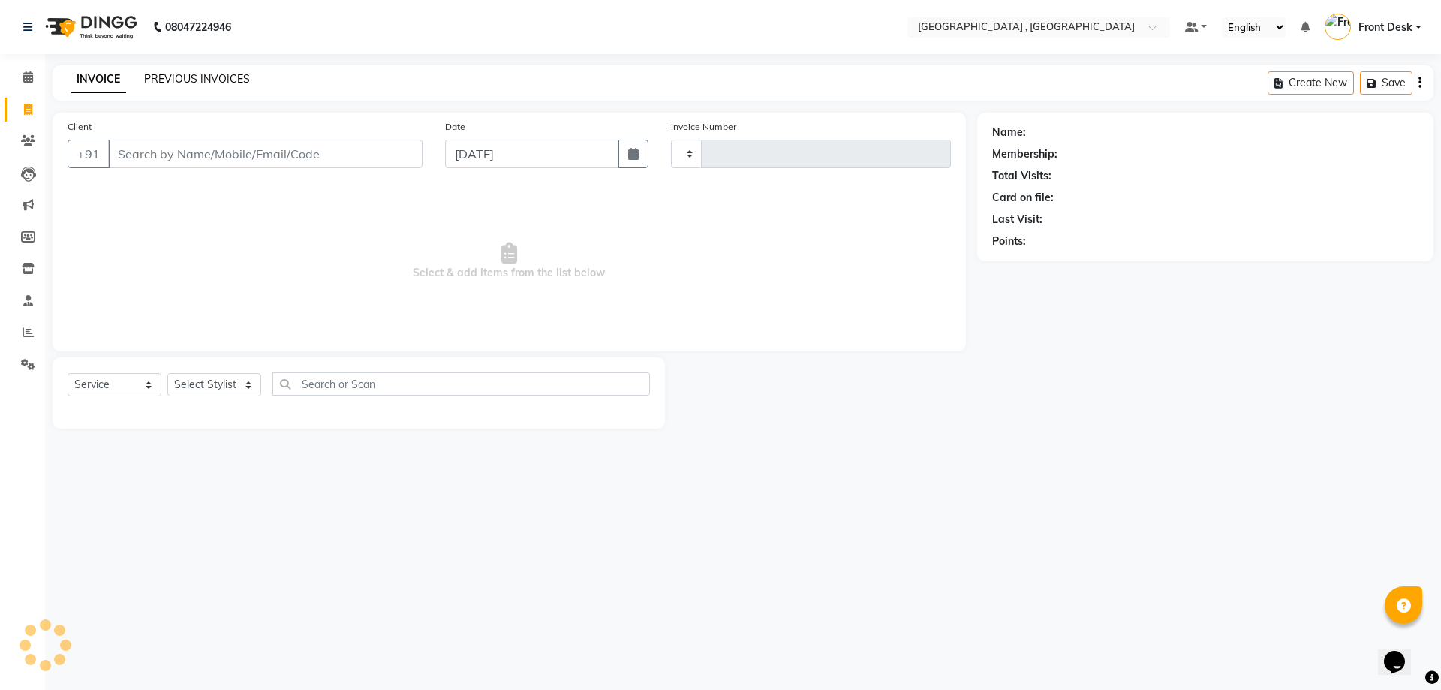
click at [166, 79] on link "PREVIOUS INVOICES" at bounding box center [197, 79] width 106 height 14
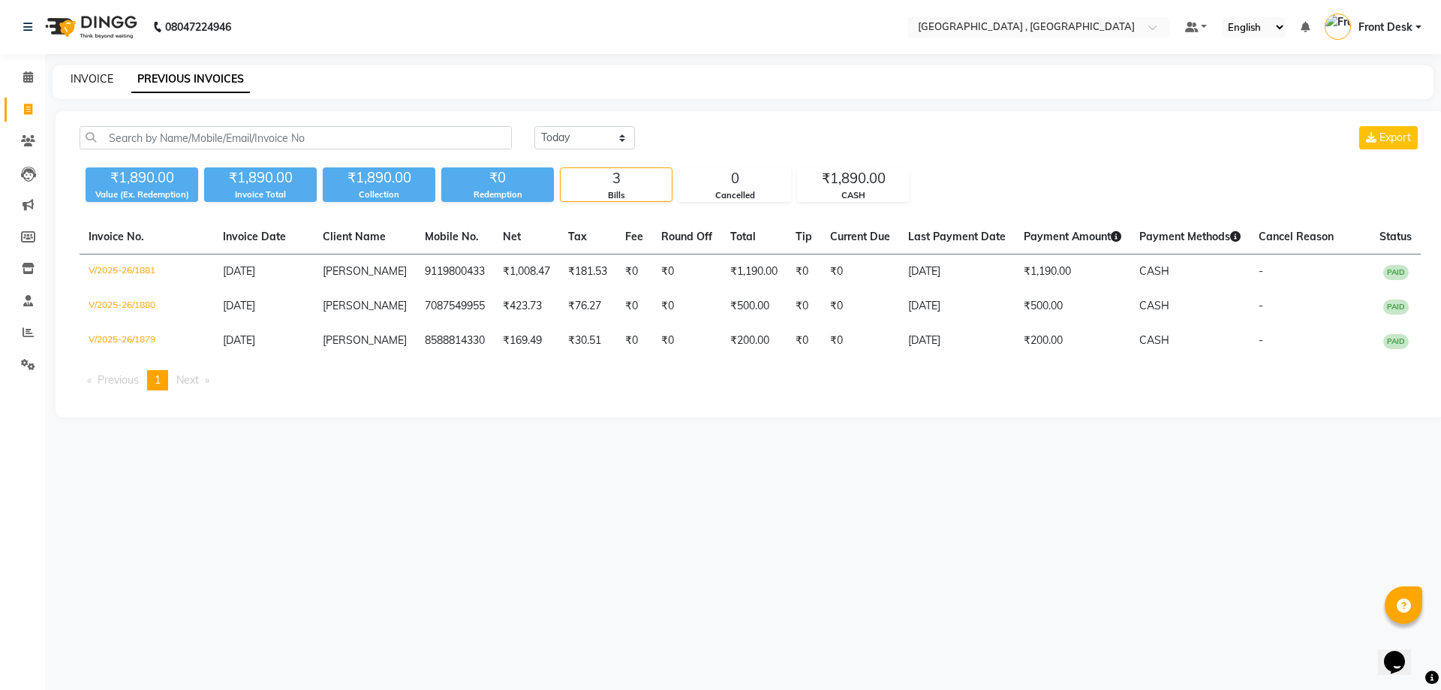
click at [92, 82] on link "INVOICE" at bounding box center [92, 79] width 43 height 14
select select "service"
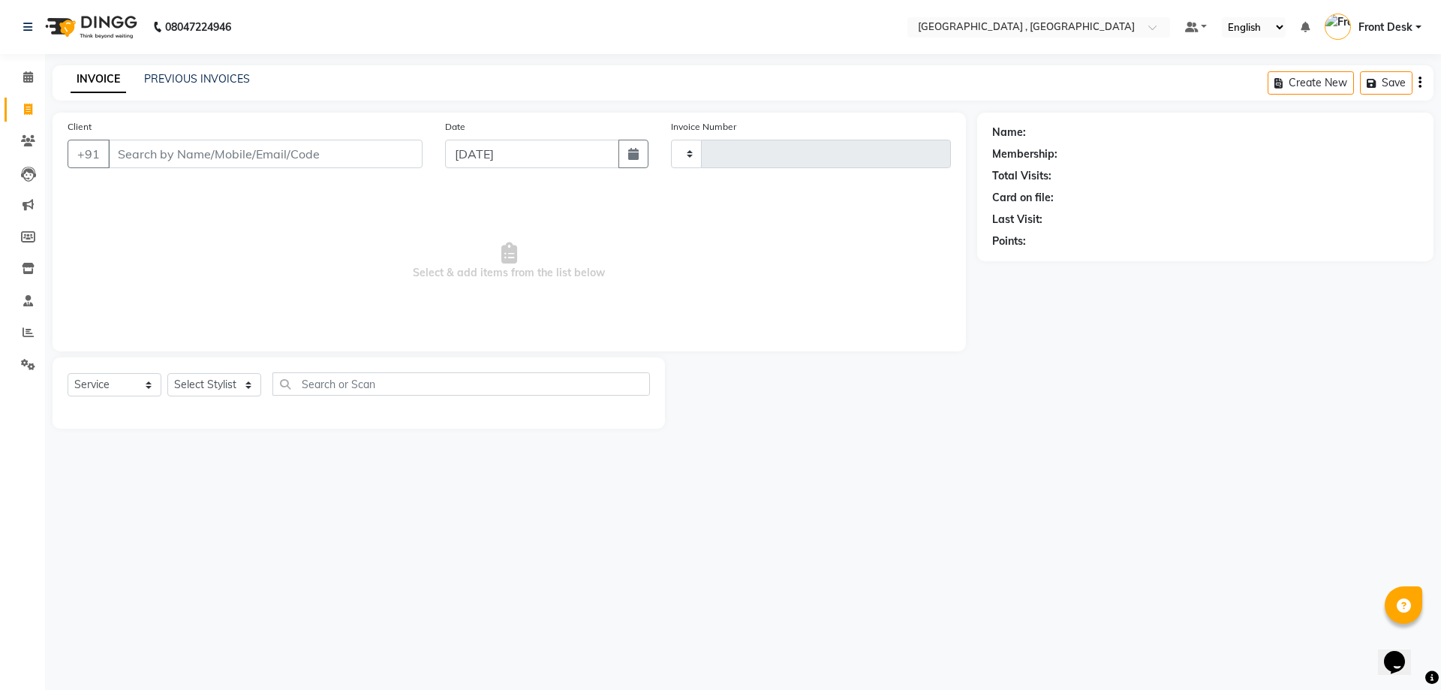
type input "1882"
select select "5111"
click at [167, 71] on div "INVOICE PREVIOUS INVOICES Create New Save" at bounding box center [743, 82] width 1381 height 35
click at [170, 72] on link "PREVIOUS INVOICES" at bounding box center [197, 79] width 106 height 14
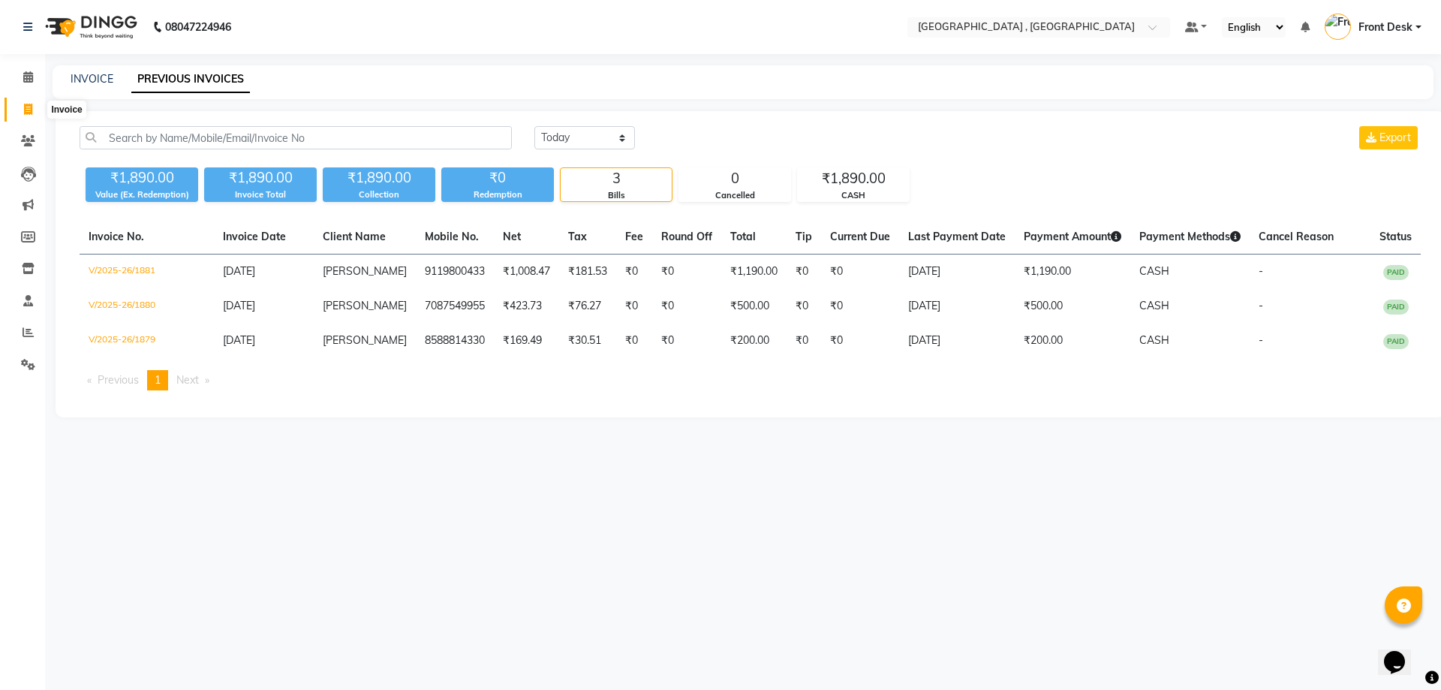
click at [34, 107] on span at bounding box center [28, 109] width 26 height 17
select select "5111"
select select "service"
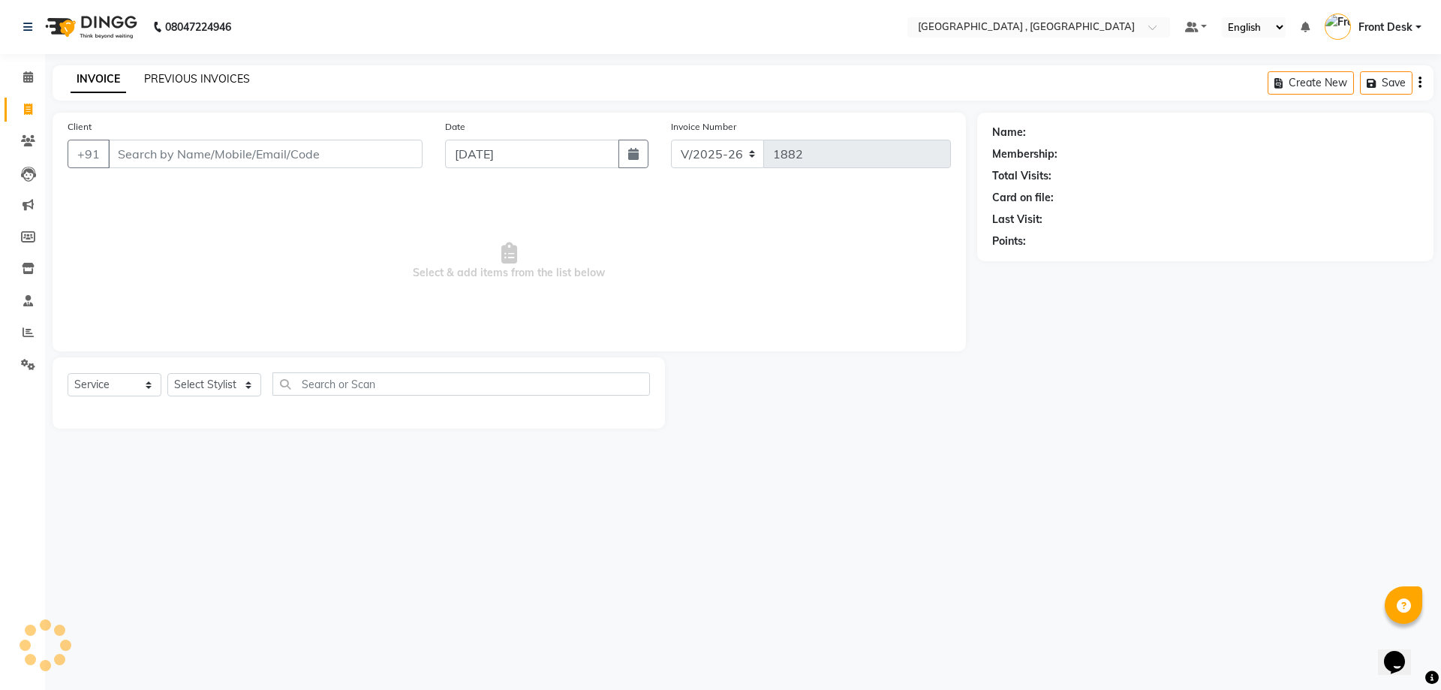
click at [176, 82] on link "PREVIOUS INVOICES" at bounding box center [197, 79] width 106 height 14
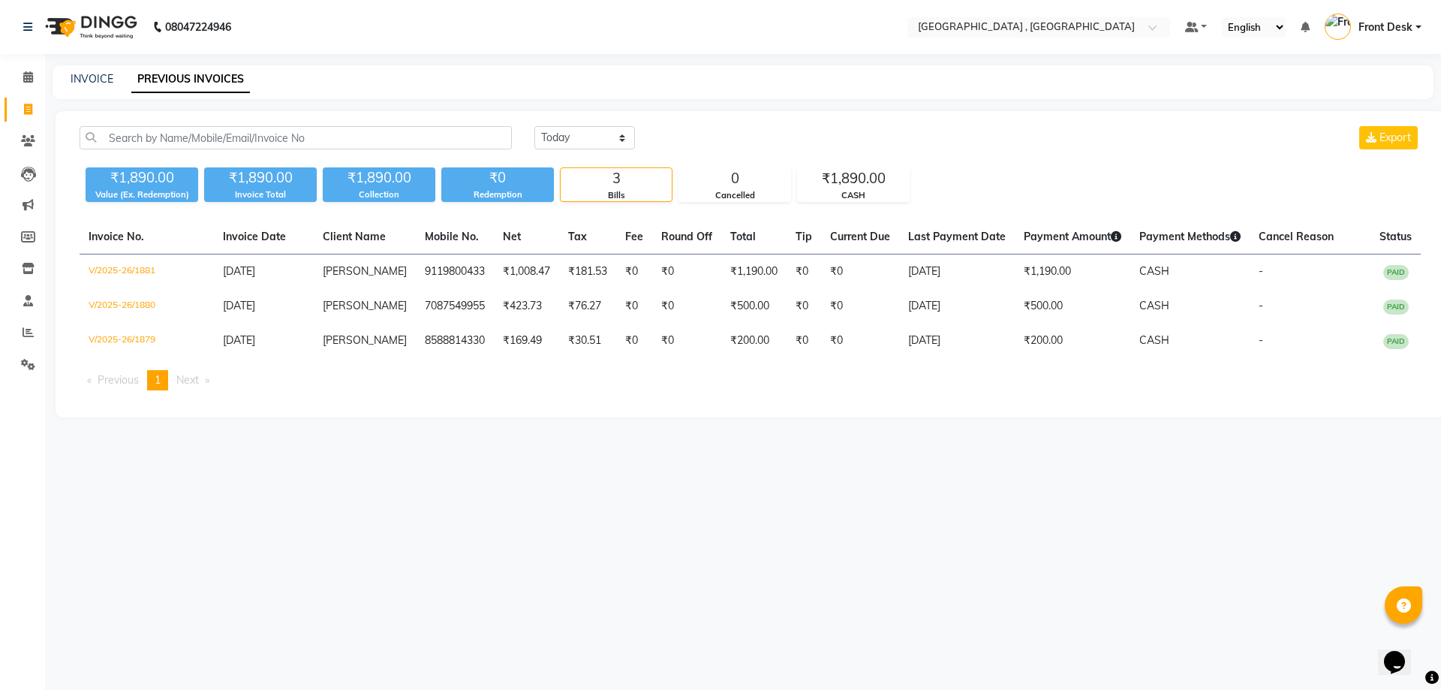
click at [68, 80] on div "INVOICE PREVIOUS INVOICES" at bounding box center [734, 79] width 1363 height 16
click at [175, 80] on link "PREVIOUS INVOICES" at bounding box center [190, 79] width 119 height 27
click at [122, 78] on div "INVOICE PREVIOUS INVOICES" at bounding box center [734, 79] width 1363 height 16
click at [96, 76] on link "INVOICE" at bounding box center [92, 79] width 43 height 14
select select "service"
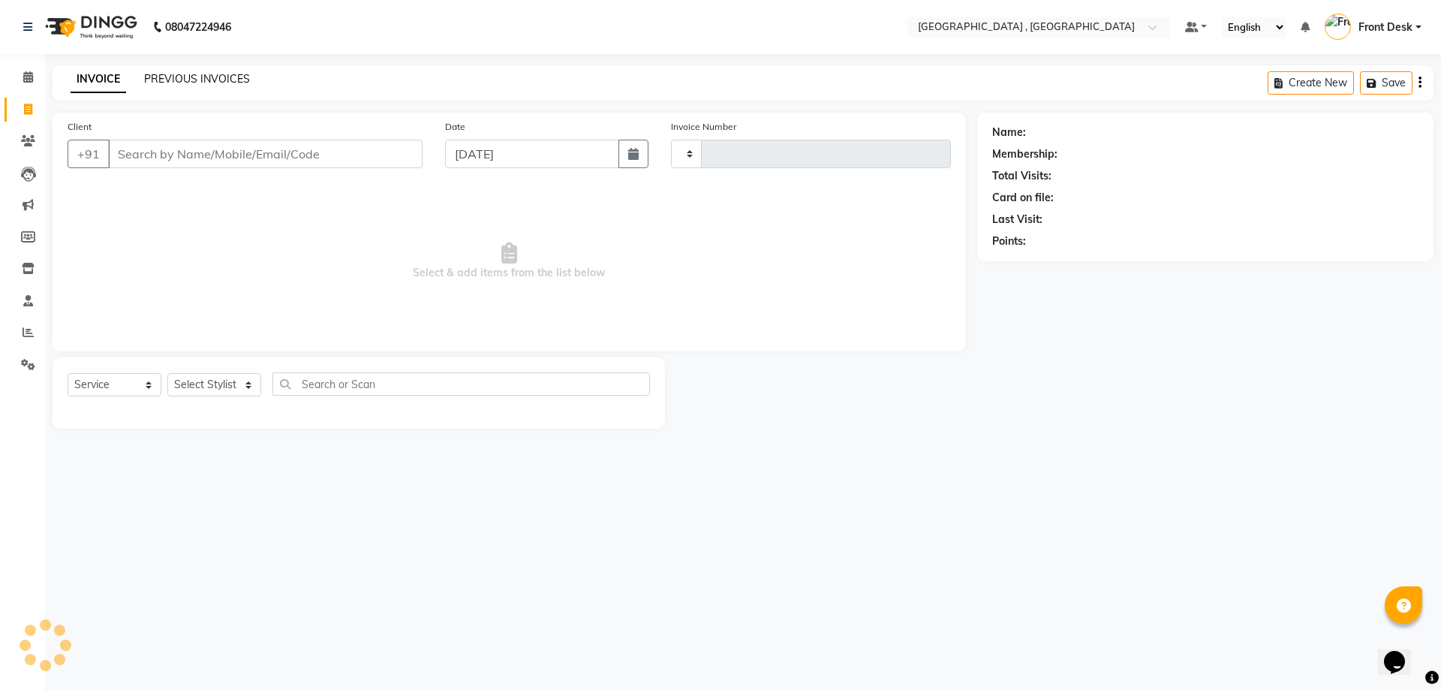
type input "1882"
select select "5111"
click at [188, 82] on link "PREVIOUS INVOICES" at bounding box center [197, 79] width 106 height 14
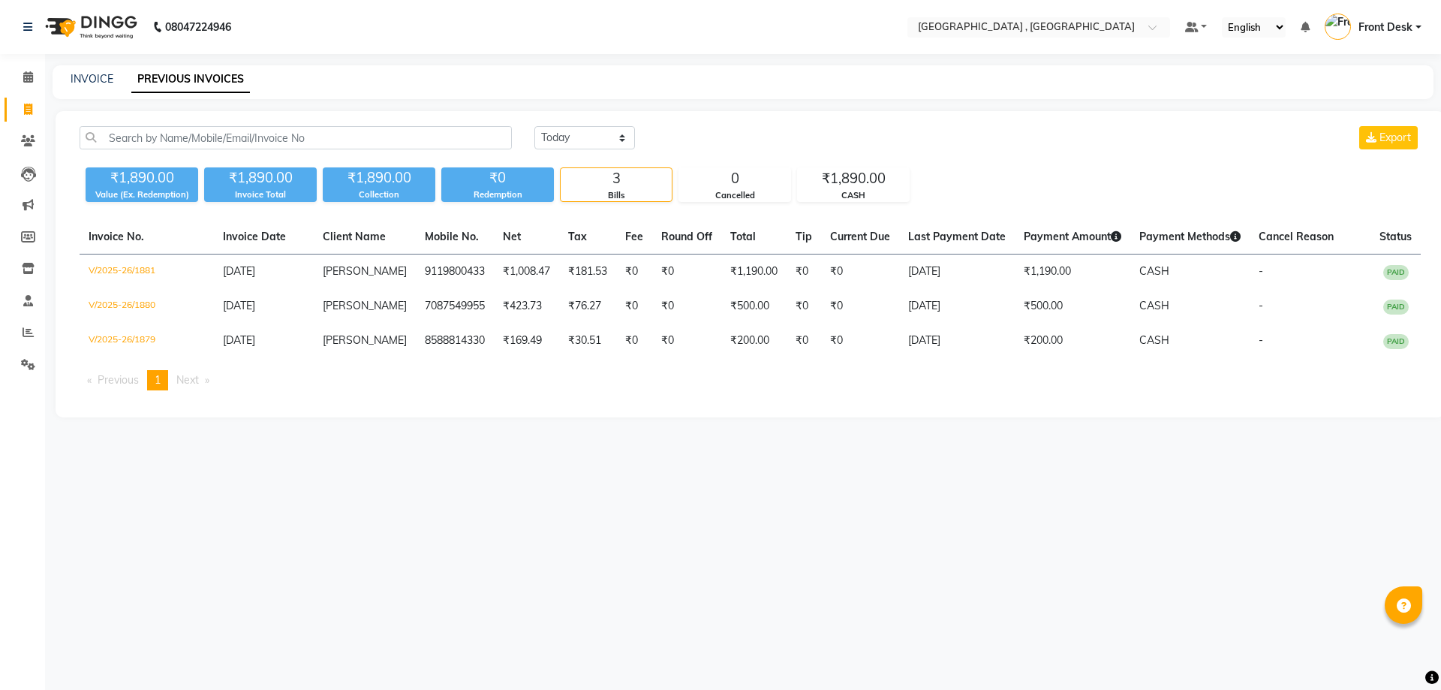
click at [101, 86] on div "INVOICE" at bounding box center [92, 79] width 43 height 16
click at [104, 71] on div "INVOICE" at bounding box center [92, 79] width 43 height 16
click at [107, 75] on link "INVOICE" at bounding box center [92, 79] width 43 height 14
select select "service"
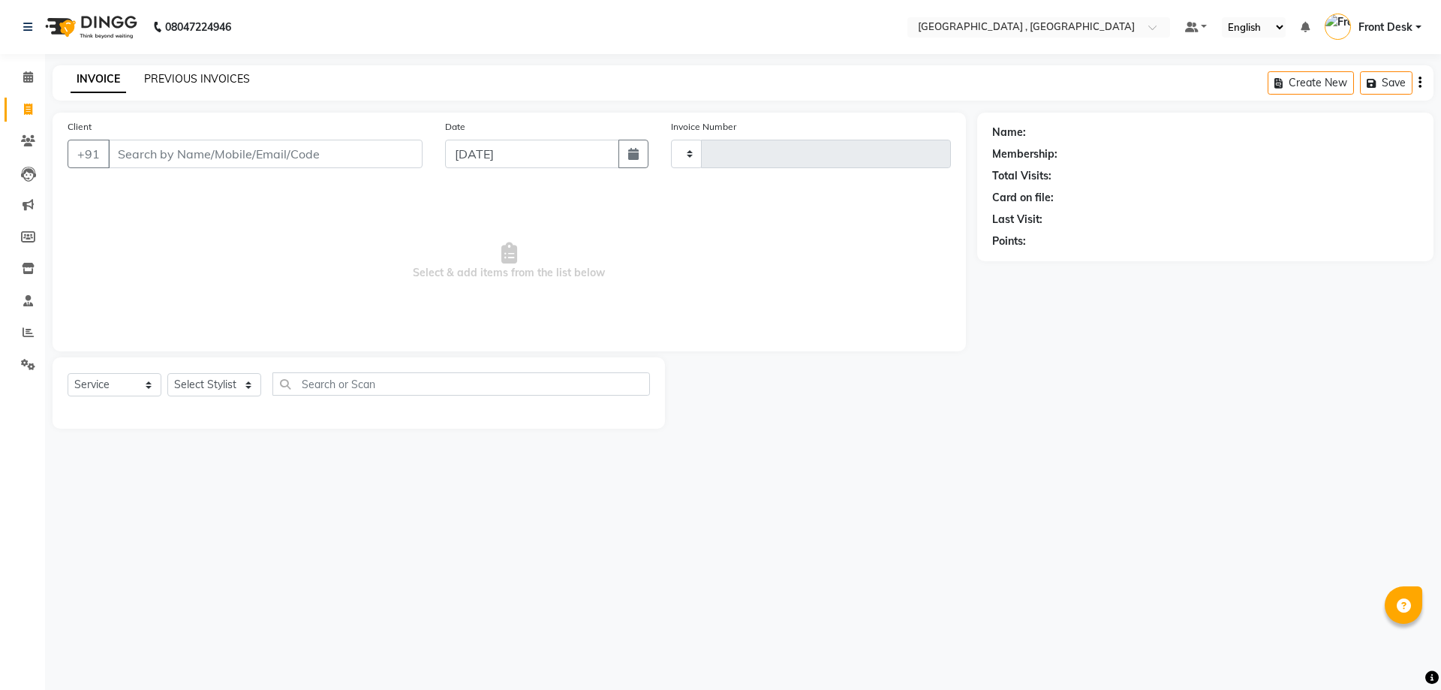
click at [178, 77] on link "PREVIOUS INVOICES" at bounding box center [197, 79] width 106 height 14
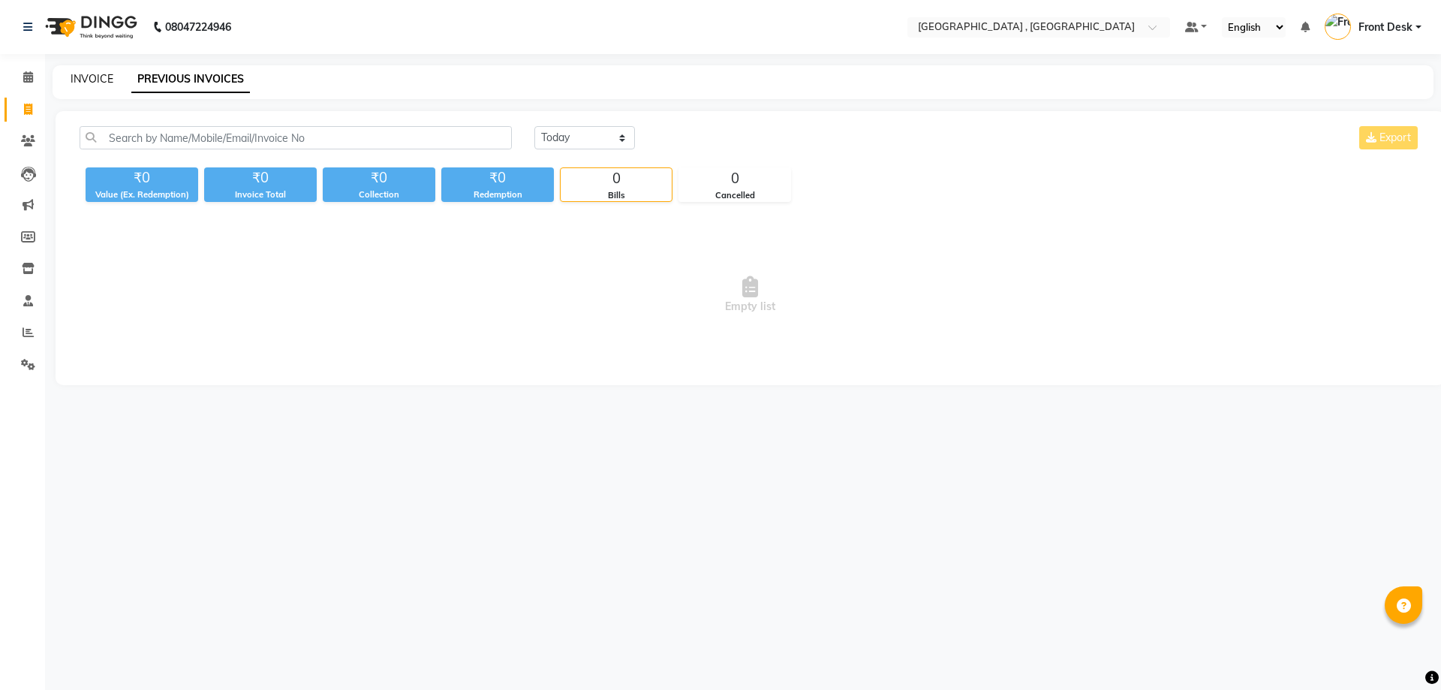
click at [89, 85] on link "INVOICE" at bounding box center [92, 79] width 43 height 14
select select "service"
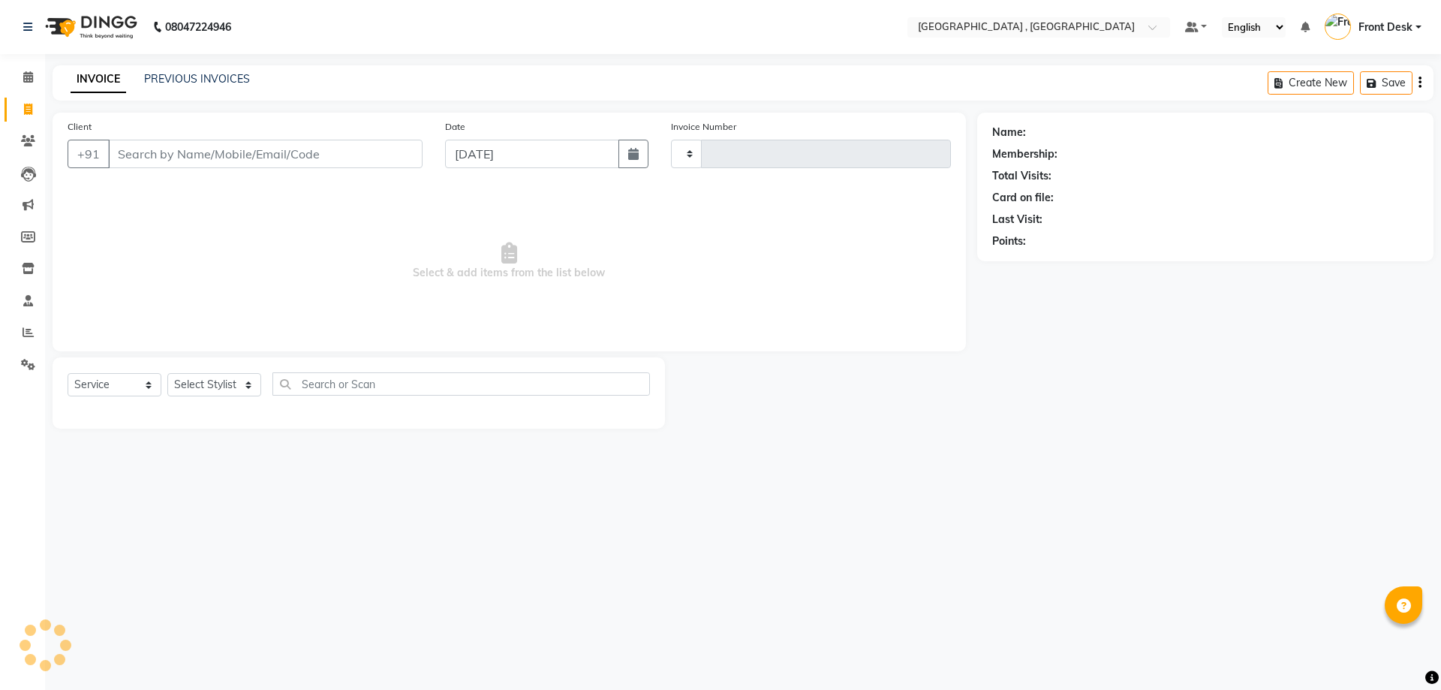
type input "1882"
select select "5111"
click at [173, 83] on link "PREVIOUS INVOICES" at bounding box center [197, 79] width 106 height 14
